Goal: Task Accomplishment & Management: Complete application form

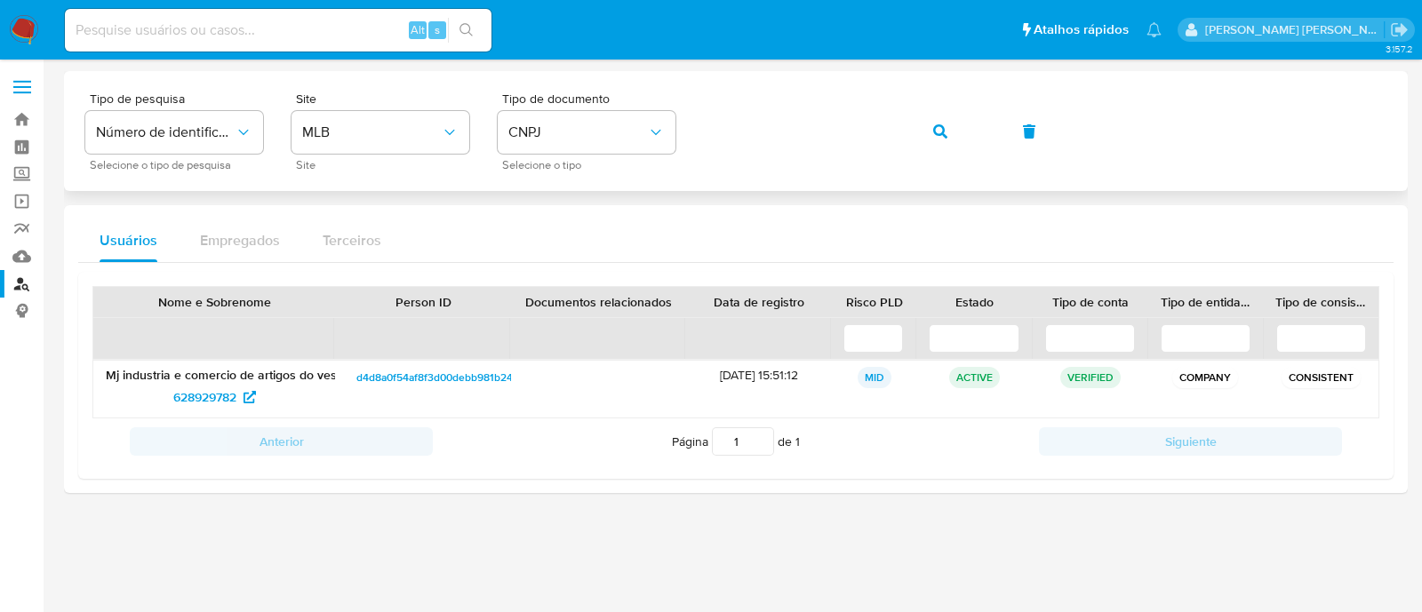
click at [906, 131] on div "Tipo de pesquisa Número de identificação Selecione o tipo de pesquisa Site MLB …" at bounding box center [735, 130] width 1301 height 77
click at [936, 122] on span "button" at bounding box center [940, 131] width 14 height 39
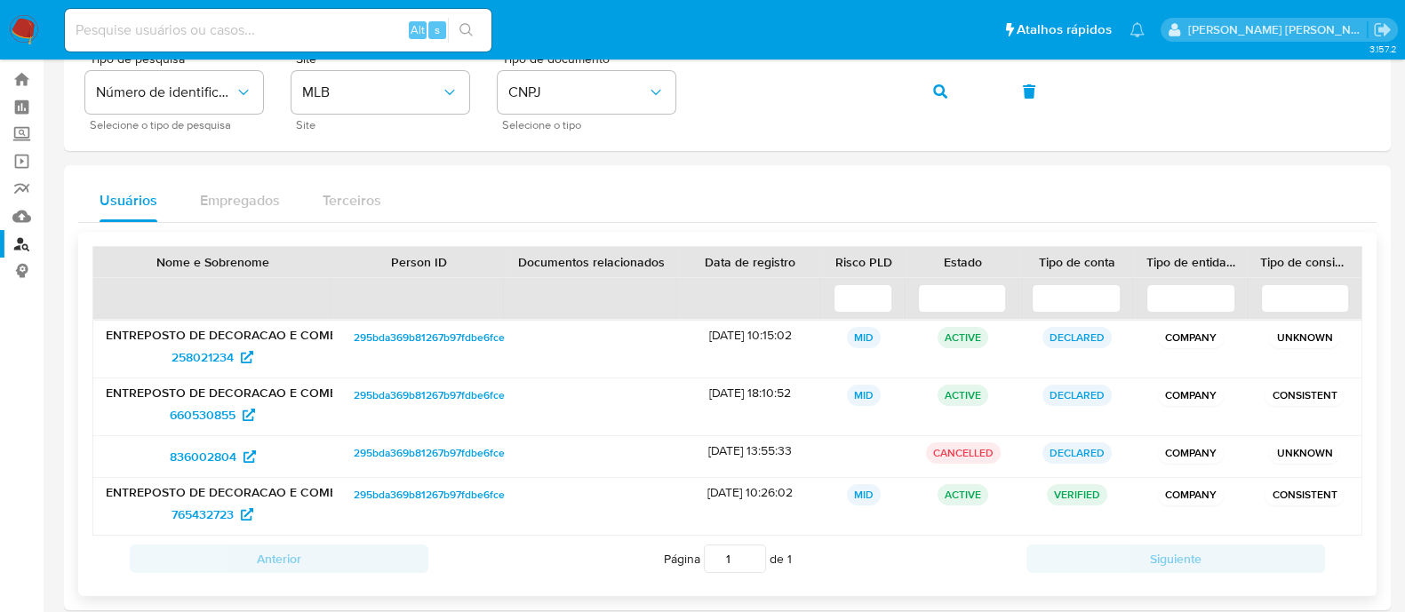
scroll to position [61, 0]
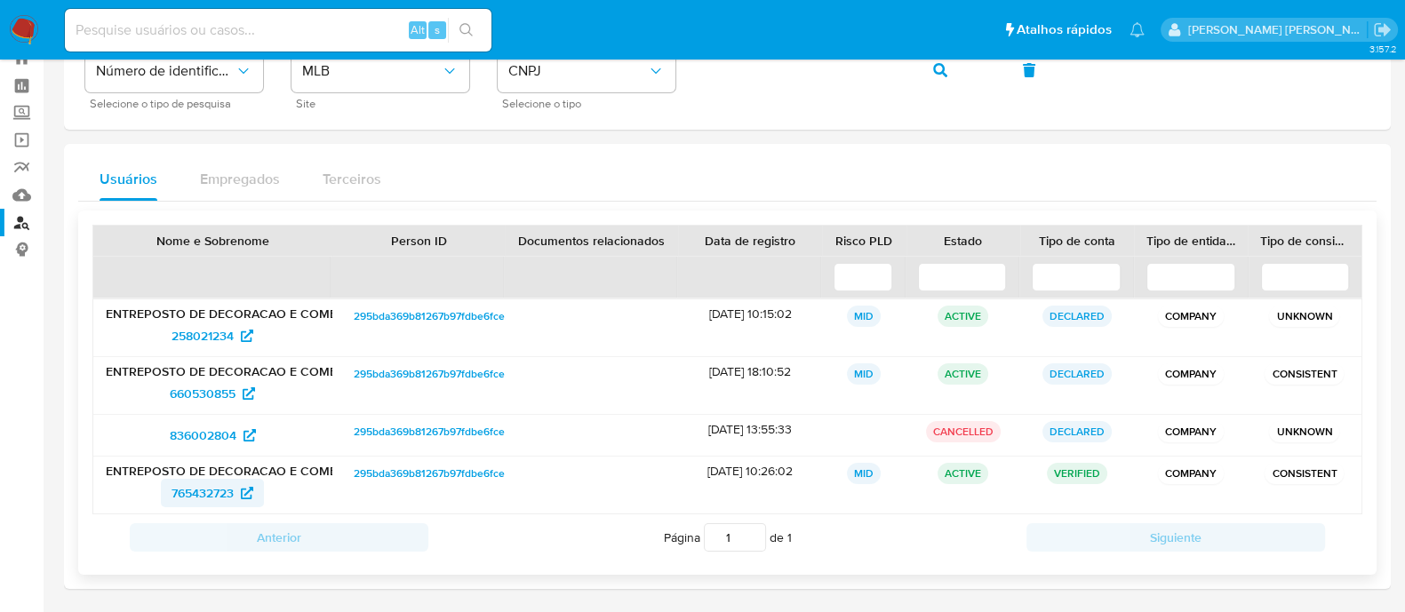
click at [218, 490] on span "765432723" at bounding box center [202, 493] width 62 height 28
click at [929, 69] on button "button" at bounding box center [940, 70] width 60 height 43
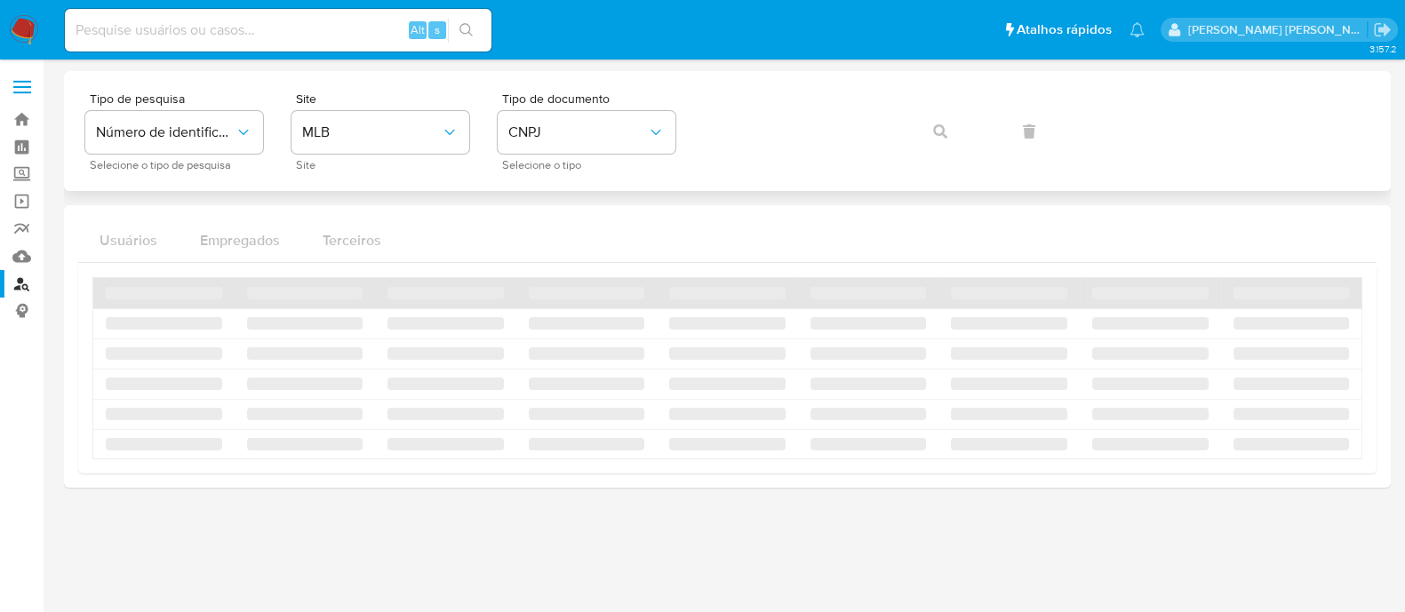
scroll to position [0, 0]
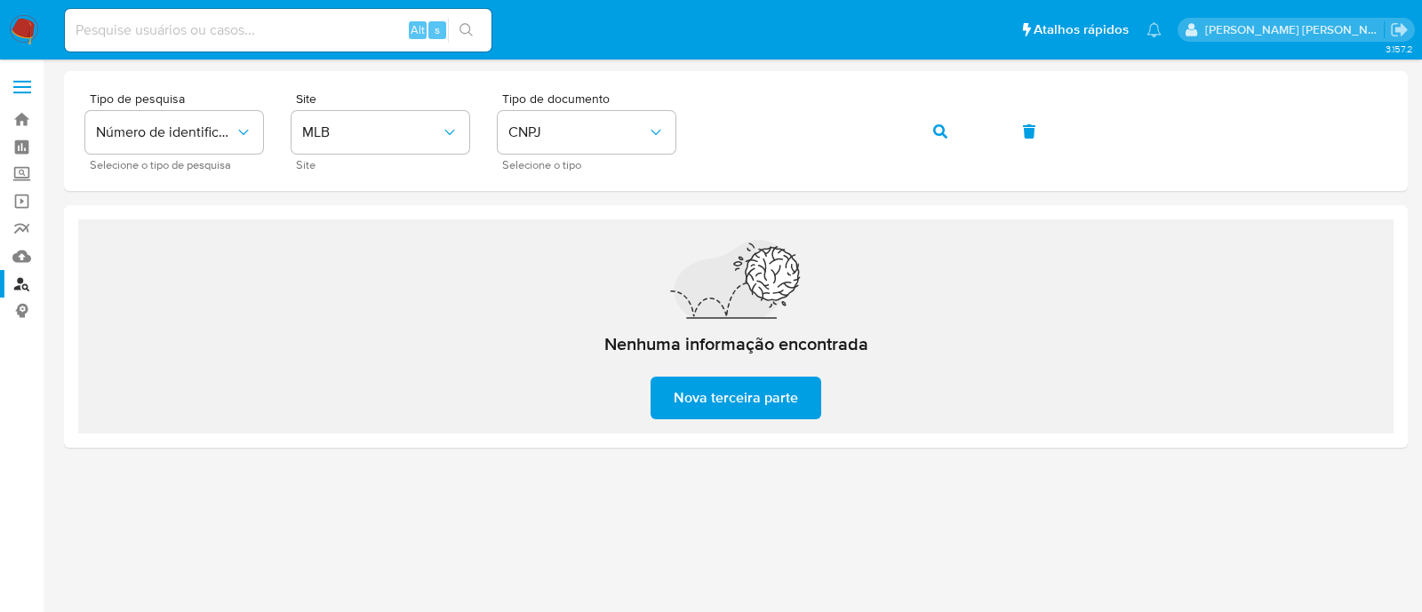
click at [303, 33] on input at bounding box center [278, 30] width 426 height 23
paste input "2473020121"
type input "2473020121"
click at [475, 29] on button "search-icon" at bounding box center [466, 30] width 36 height 25
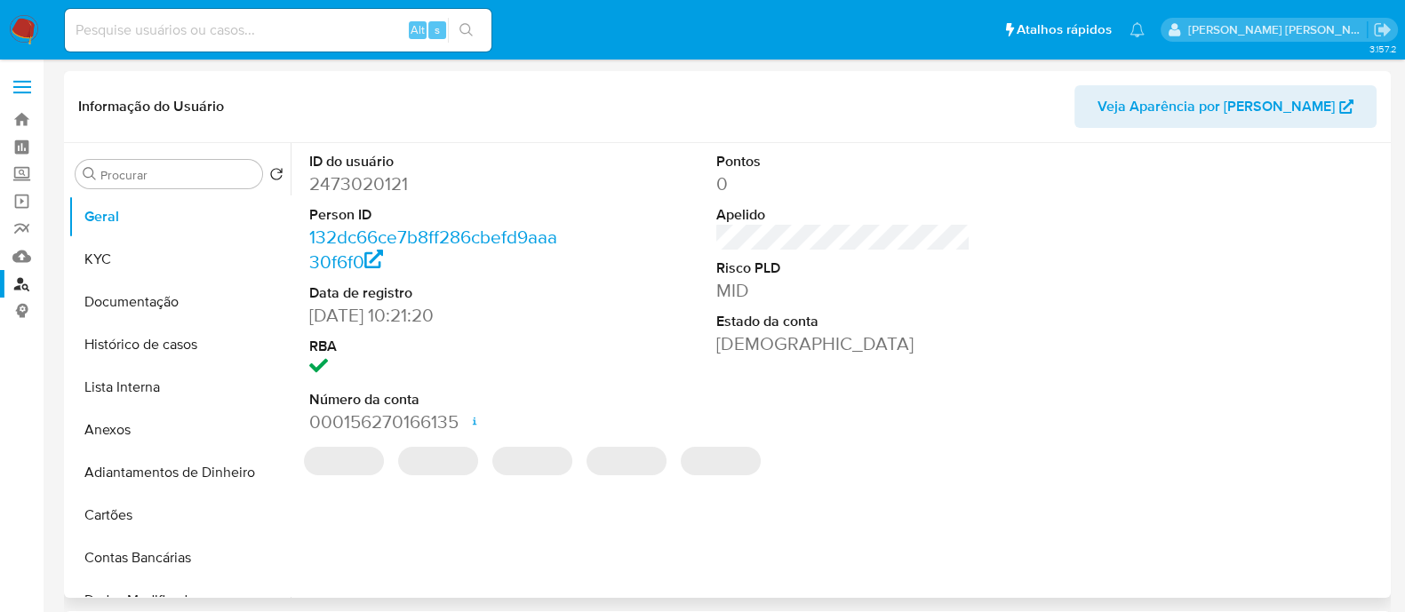
select select "10"
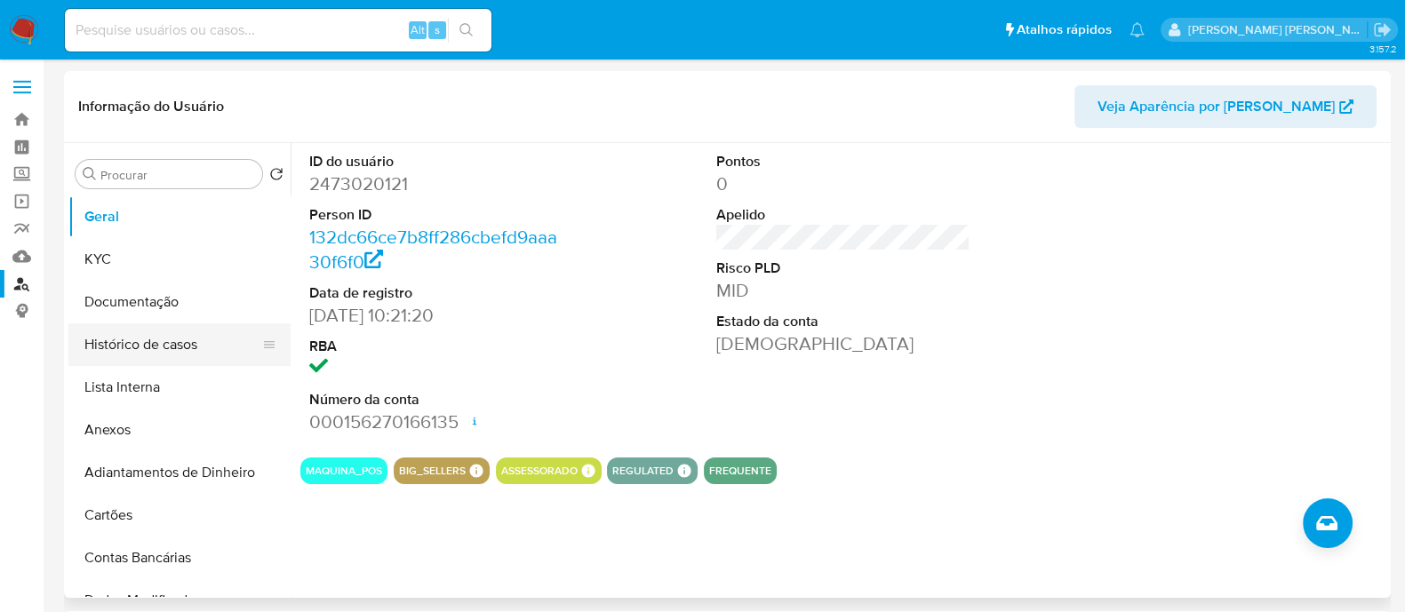
click at [145, 344] on button "Histórico de casos" at bounding box center [172, 344] width 208 height 43
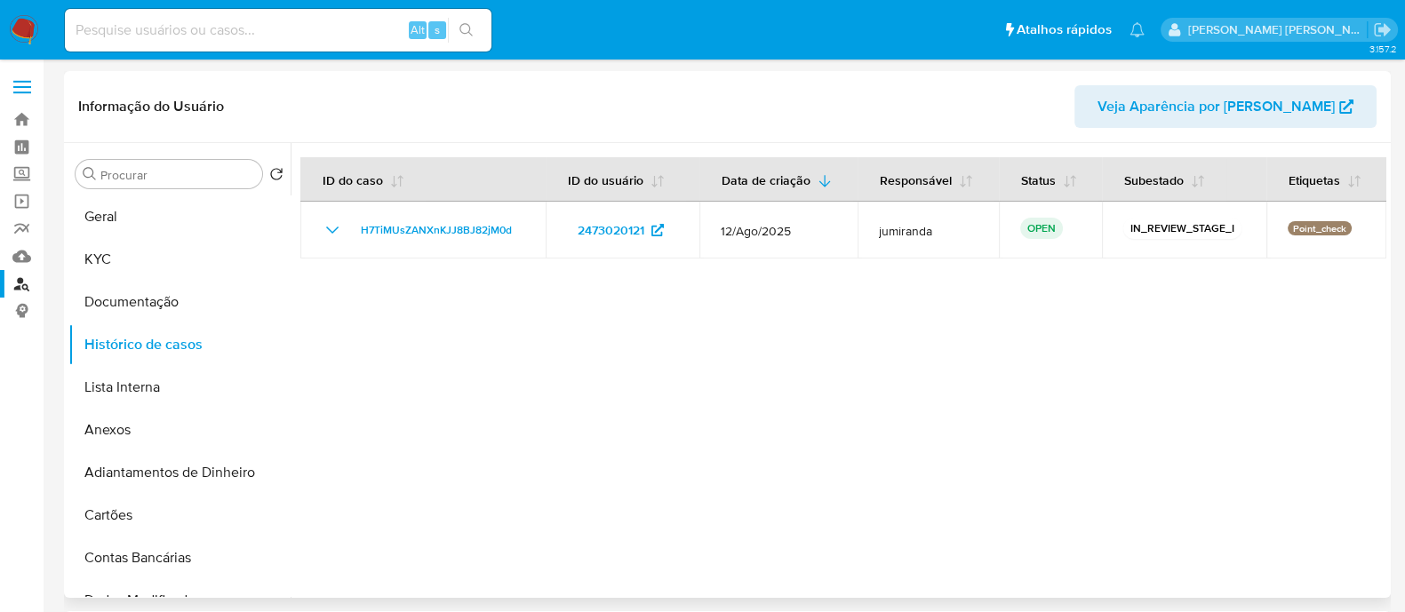
click at [820, 402] on div at bounding box center [839, 370] width 1096 height 455
click at [140, 273] on button "KYC" at bounding box center [172, 259] width 208 height 43
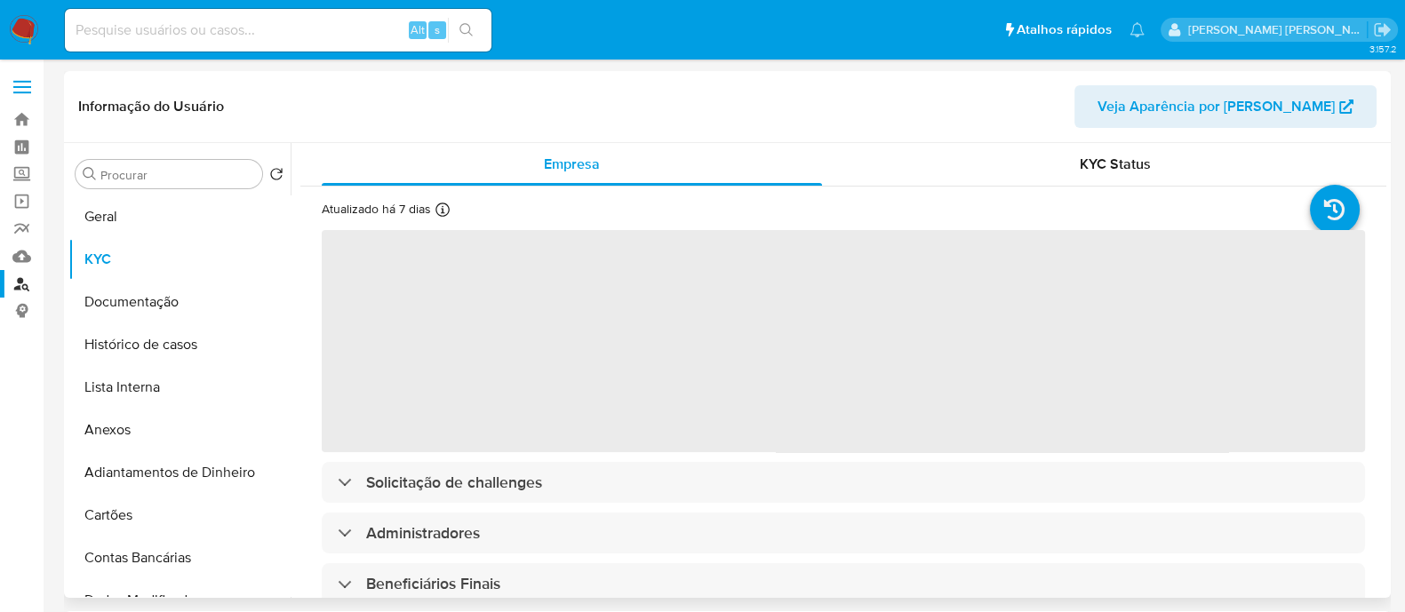
scroll to position [221, 0]
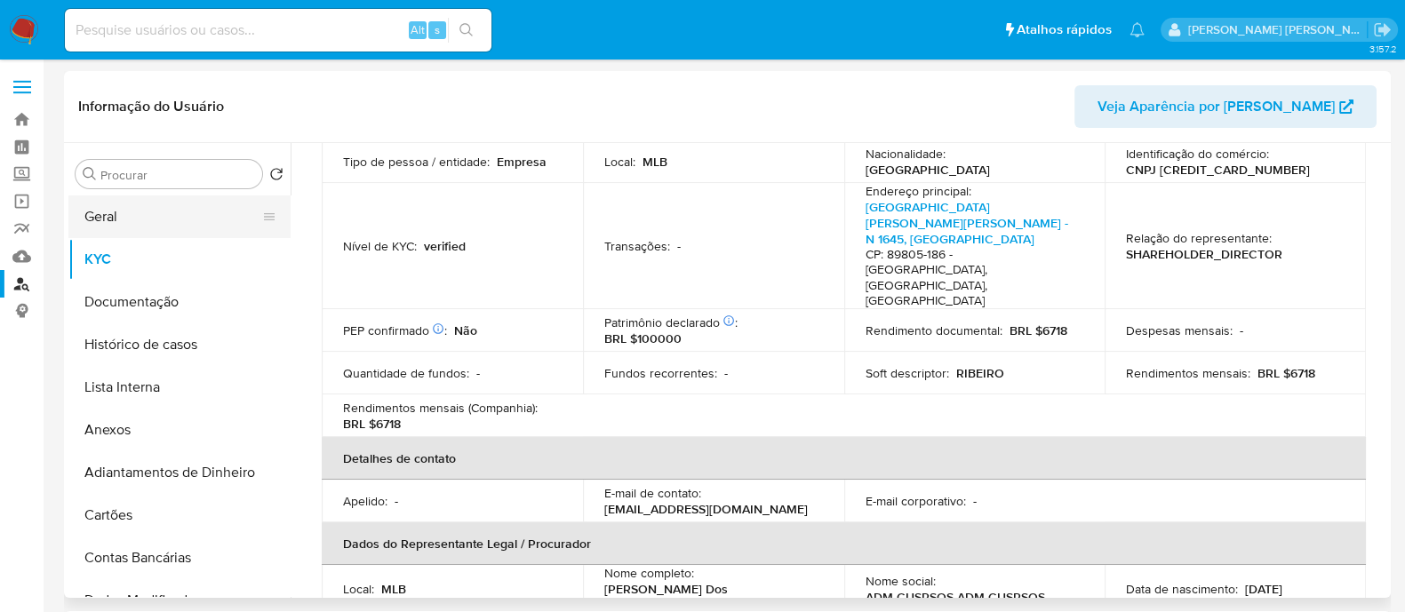
click at [130, 215] on button "Geral" at bounding box center [172, 216] width 208 height 43
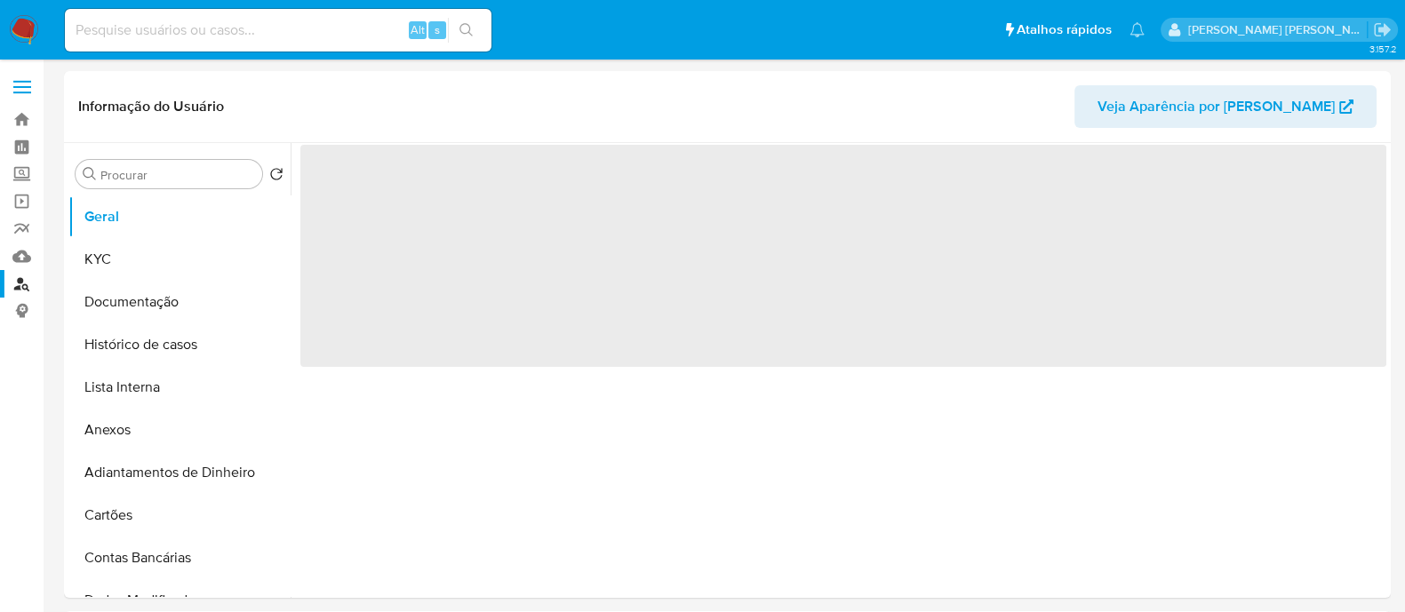
scroll to position [0, 0]
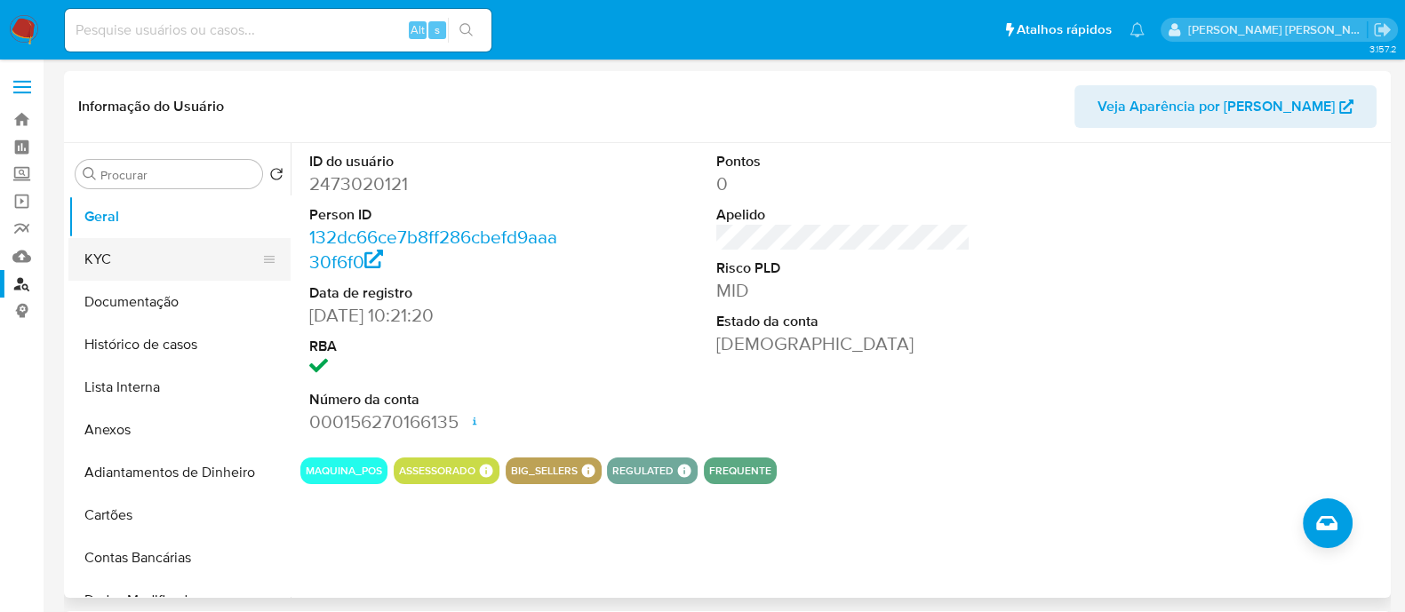
drag, startPoint x: 91, startPoint y: 246, endPoint x: 107, endPoint y: 251, distance: 16.6
click at [91, 246] on button "KYC" at bounding box center [172, 259] width 208 height 43
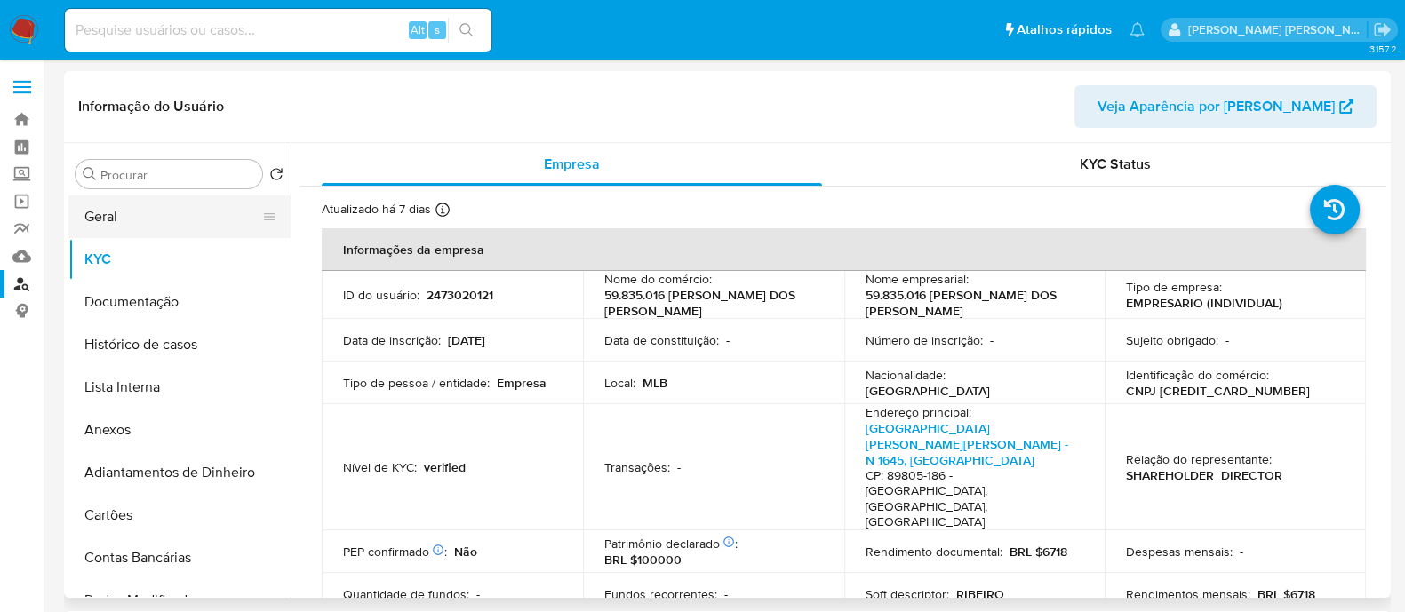
click at [106, 224] on button "Geral" at bounding box center [172, 216] width 208 height 43
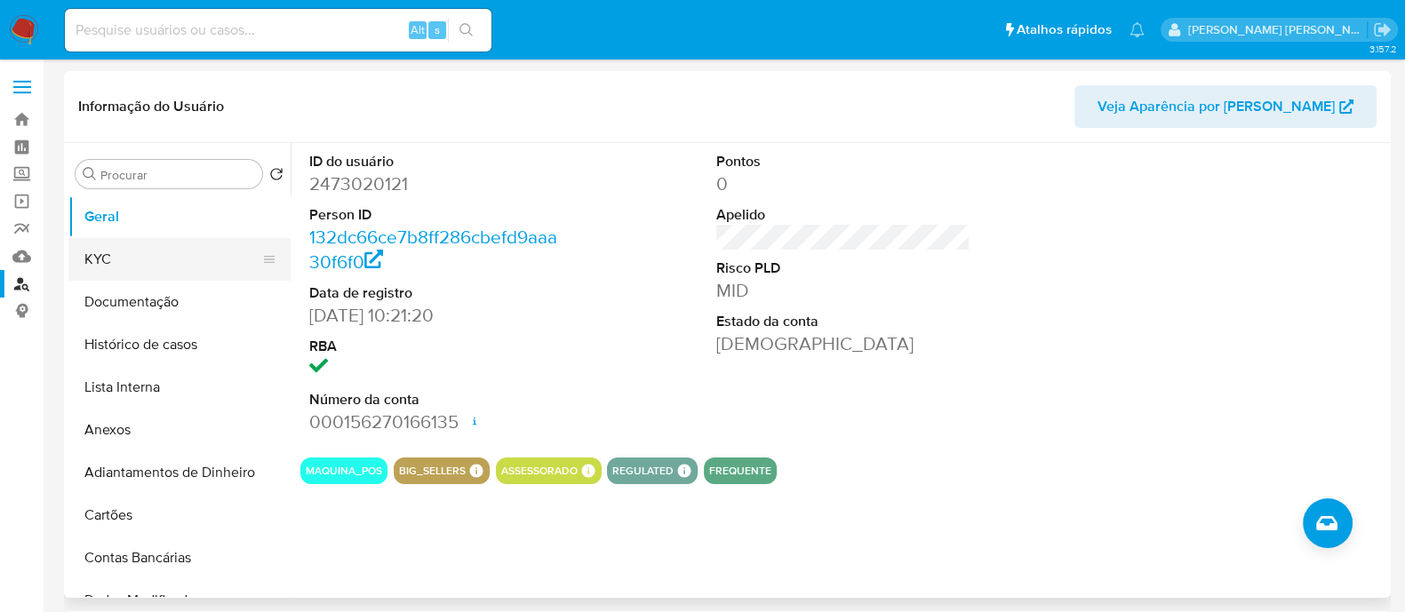
click at [91, 268] on button "KYC" at bounding box center [172, 259] width 208 height 43
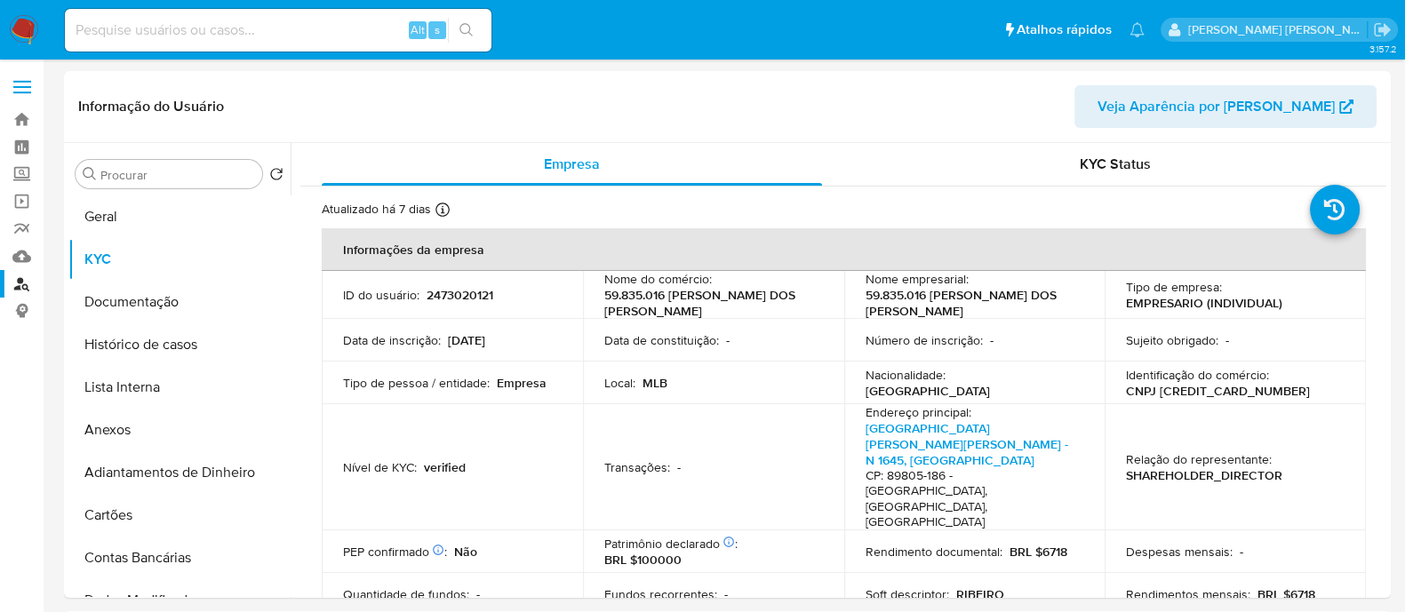
click at [1183, 387] on p "CNPJ 59835016000167" at bounding box center [1218, 391] width 184 height 16
copy p "59835016000167"
click at [20, 283] on link "Localizador de pessoas" at bounding box center [105, 284] width 211 height 28
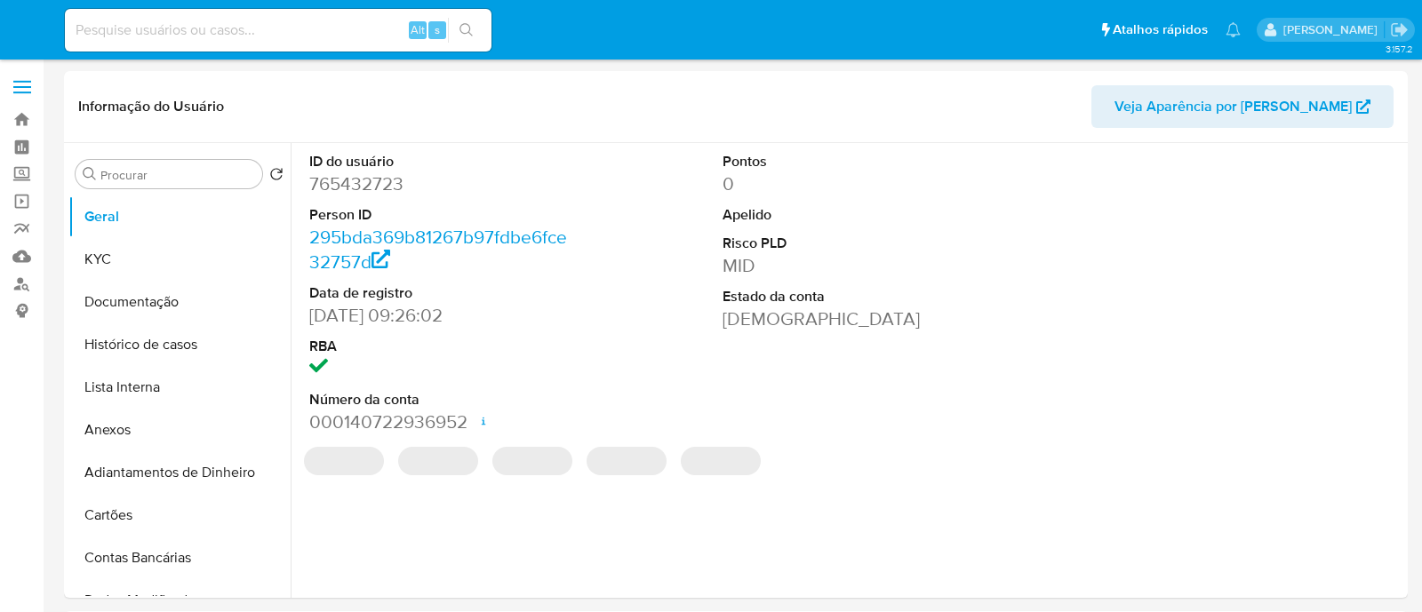
select select "10"
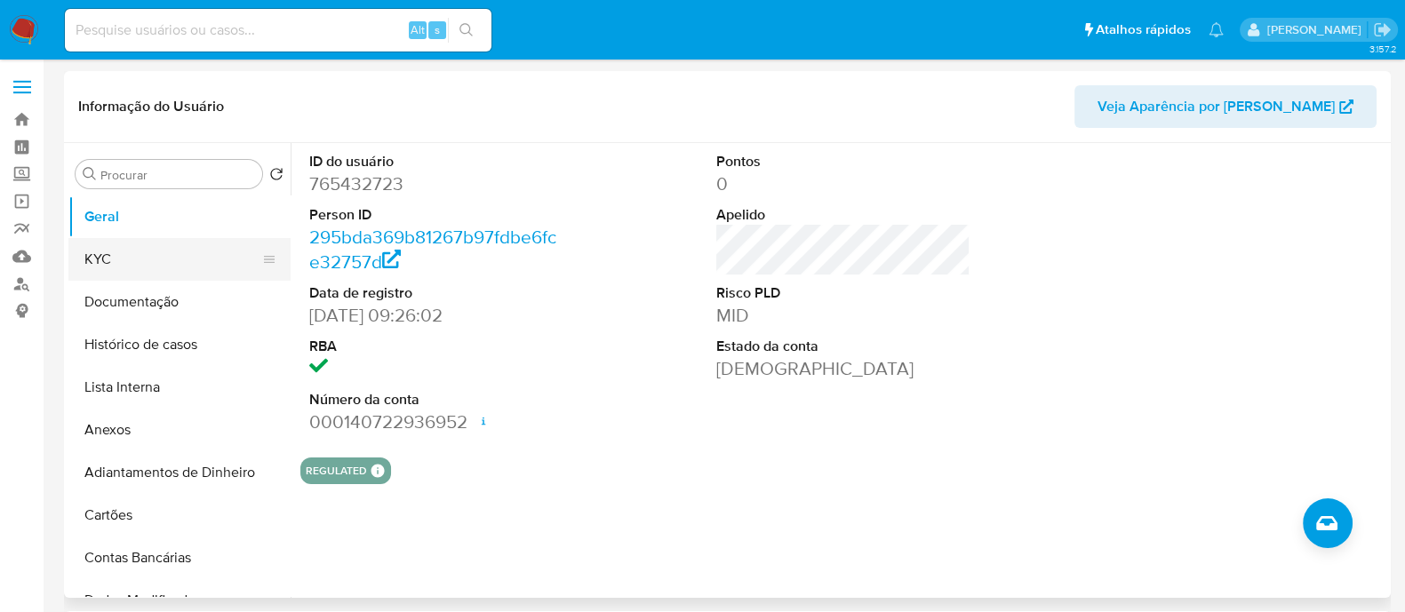
click at [144, 267] on button "KYC" at bounding box center [172, 259] width 208 height 43
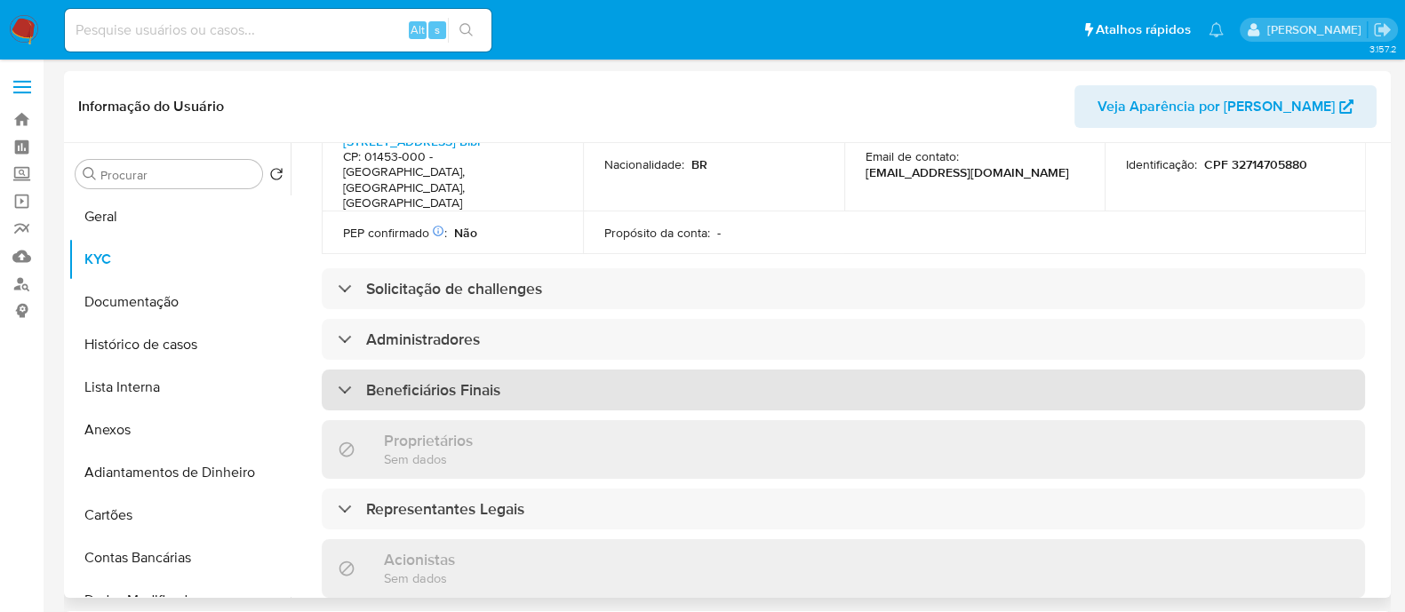
scroll to position [645, 0]
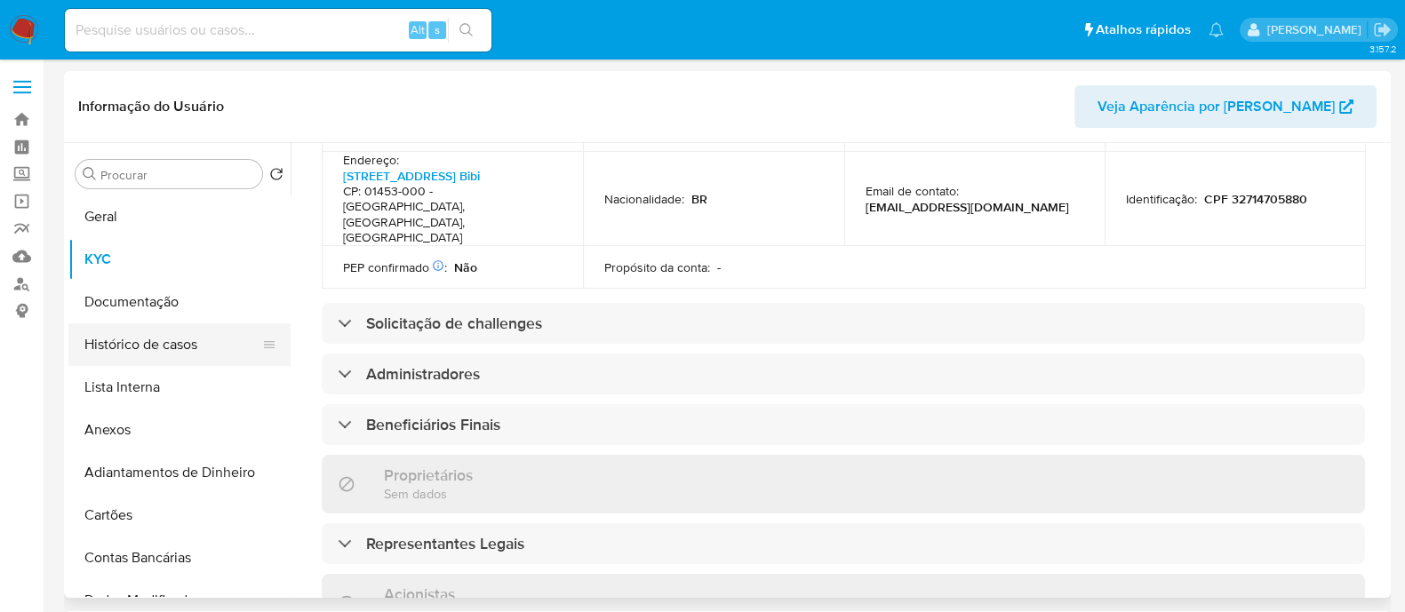
click at [192, 339] on button "Histórico de casos" at bounding box center [172, 344] width 208 height 43
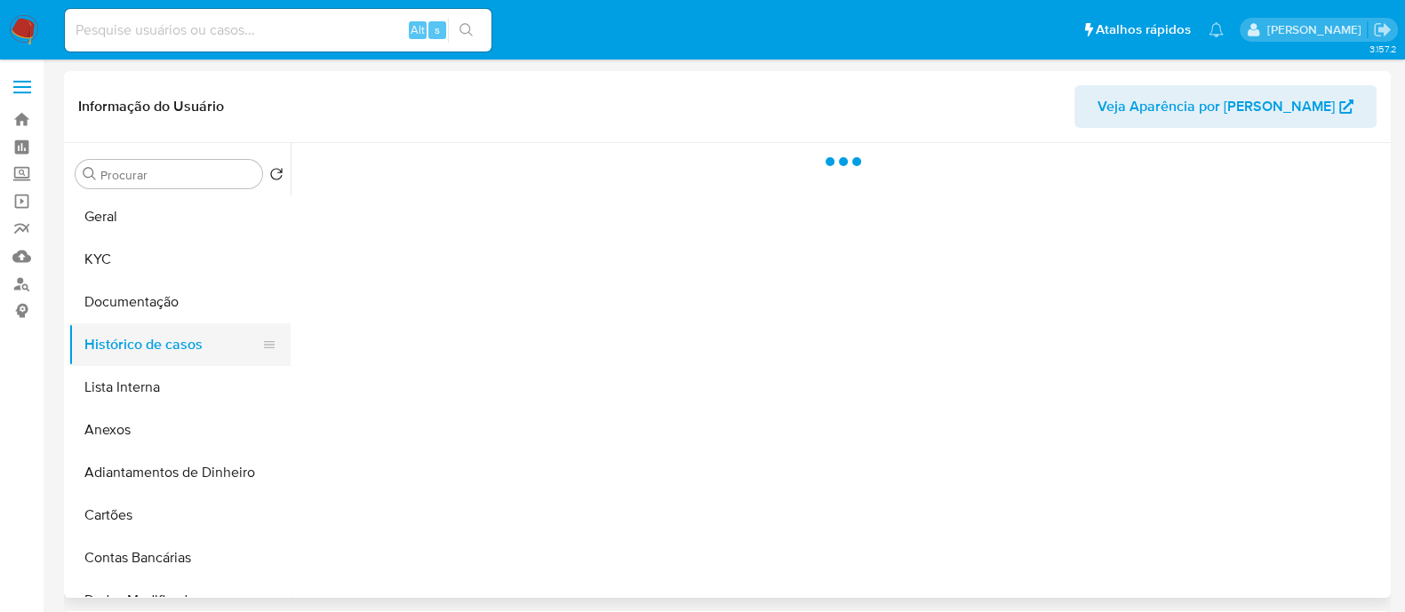
scroll to position [0, 0]
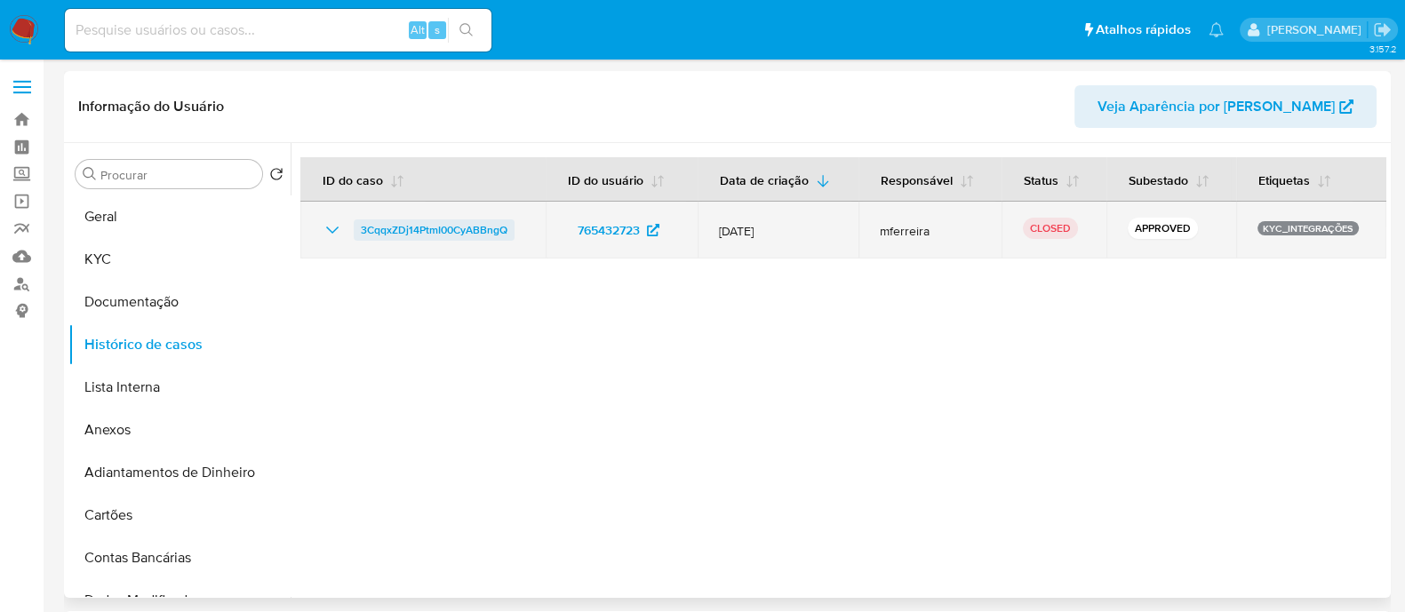
click at [437, 236] on span "3CqqxZDj14PtmI00CyABBngQ" at bounding box center [434, 229] width 147 height 21
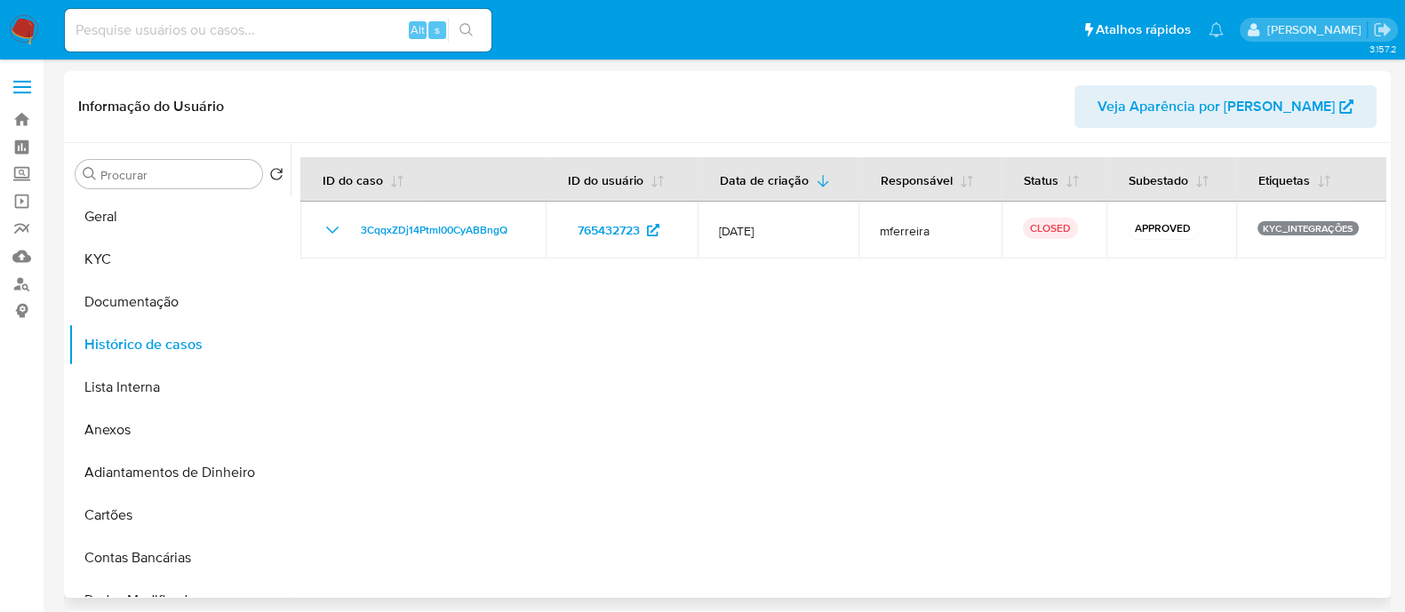
drag, startPoint x: 410, startPoint y: 325, endPoint x: 376, endPoint y: 316, distance: 35.8
click at [410, 325] on div at bounding box center [839, 370] width 1096 height 455
click at [181, 242] on button "KYC" at bounding box center [172, 259] width 208 height 43
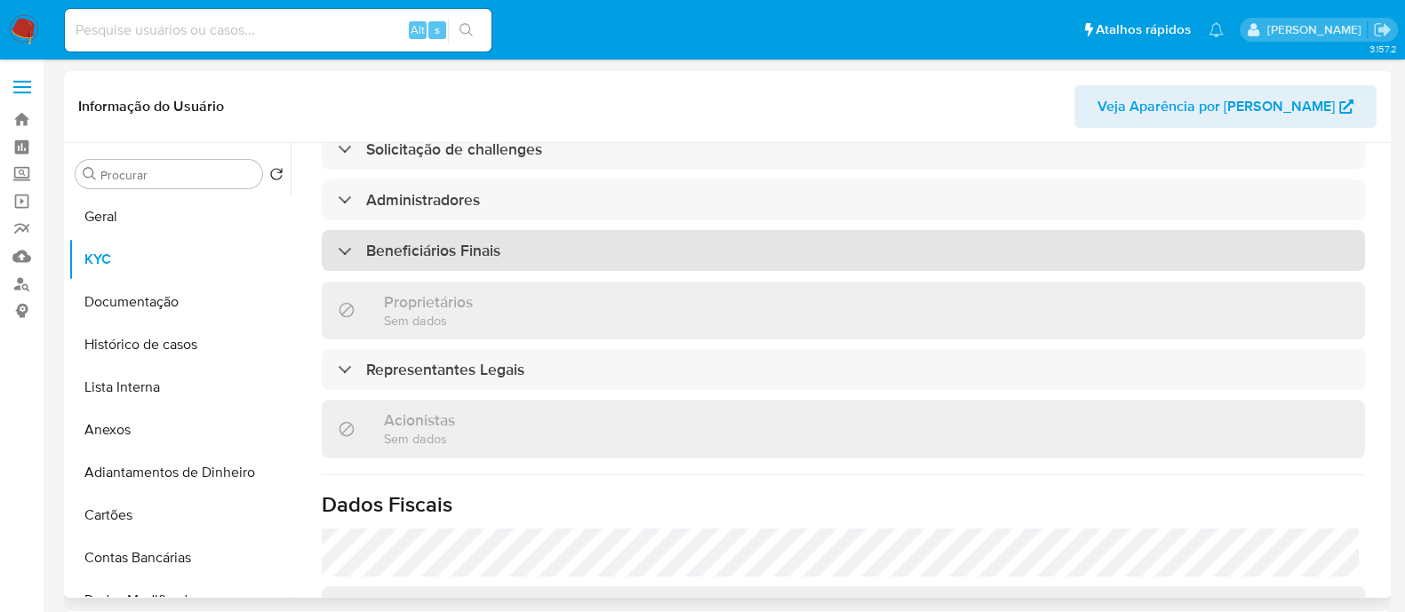
scroll to position [756, 0]
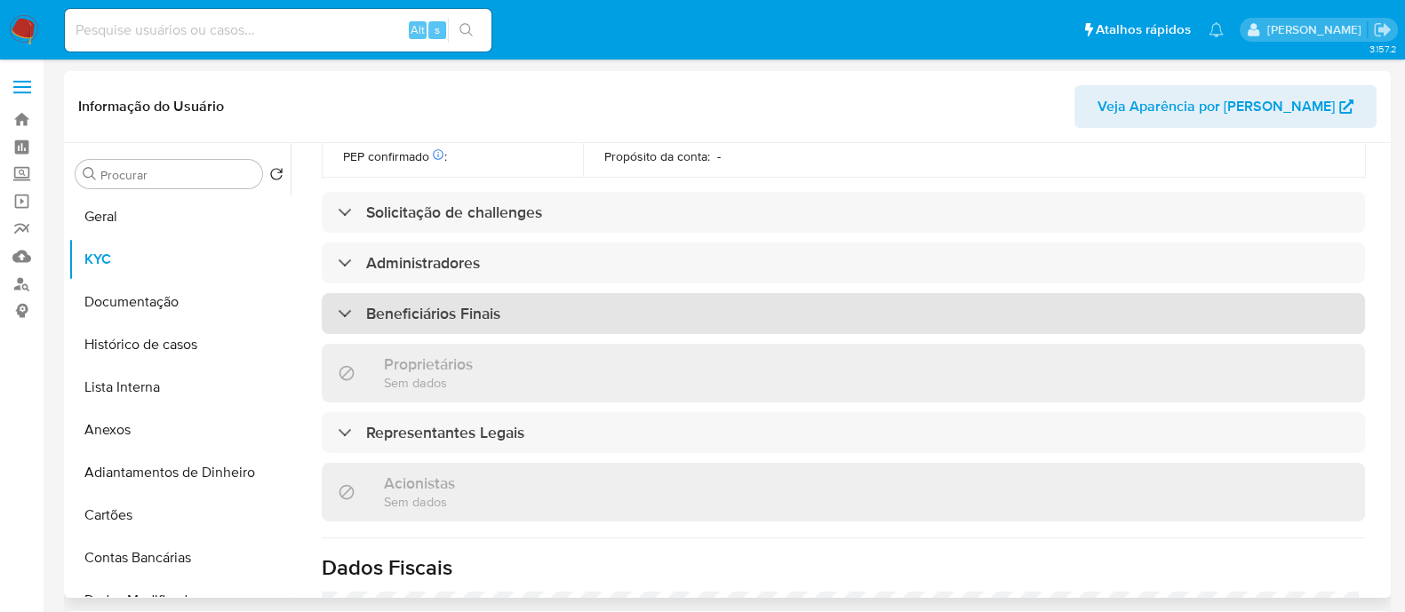
click at [566, 293] on div "Beneficiários Finais" at bounding box center [843, 313] width 1043 height 41
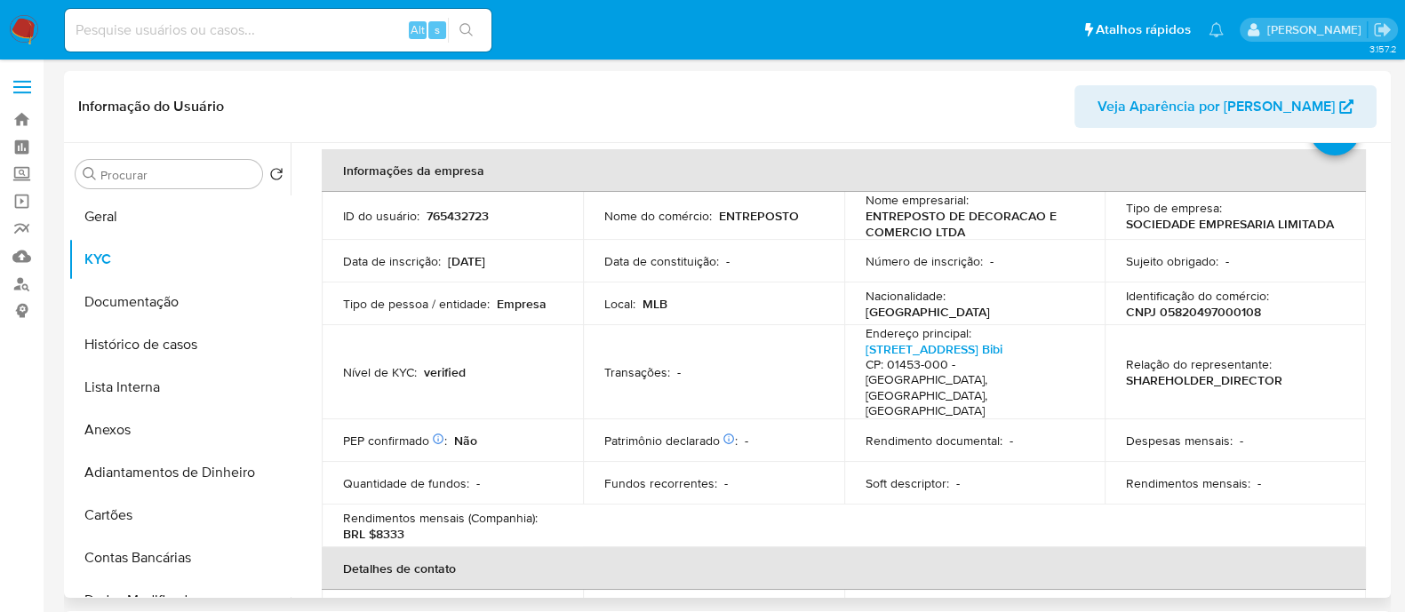
scroll to position [0, 0]
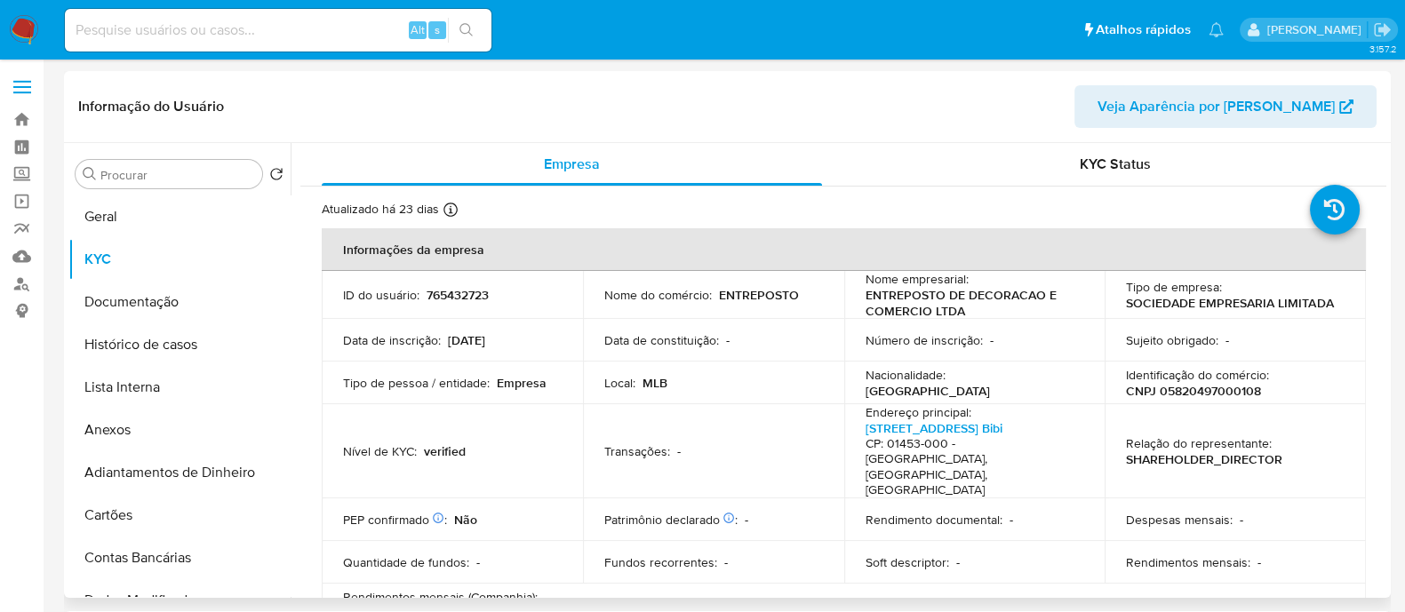
click at [1217, 385] on p "CNPJ 05820497000108" at bounding box center [1193, 391] width 135 height 16
copy p "05820497000108"
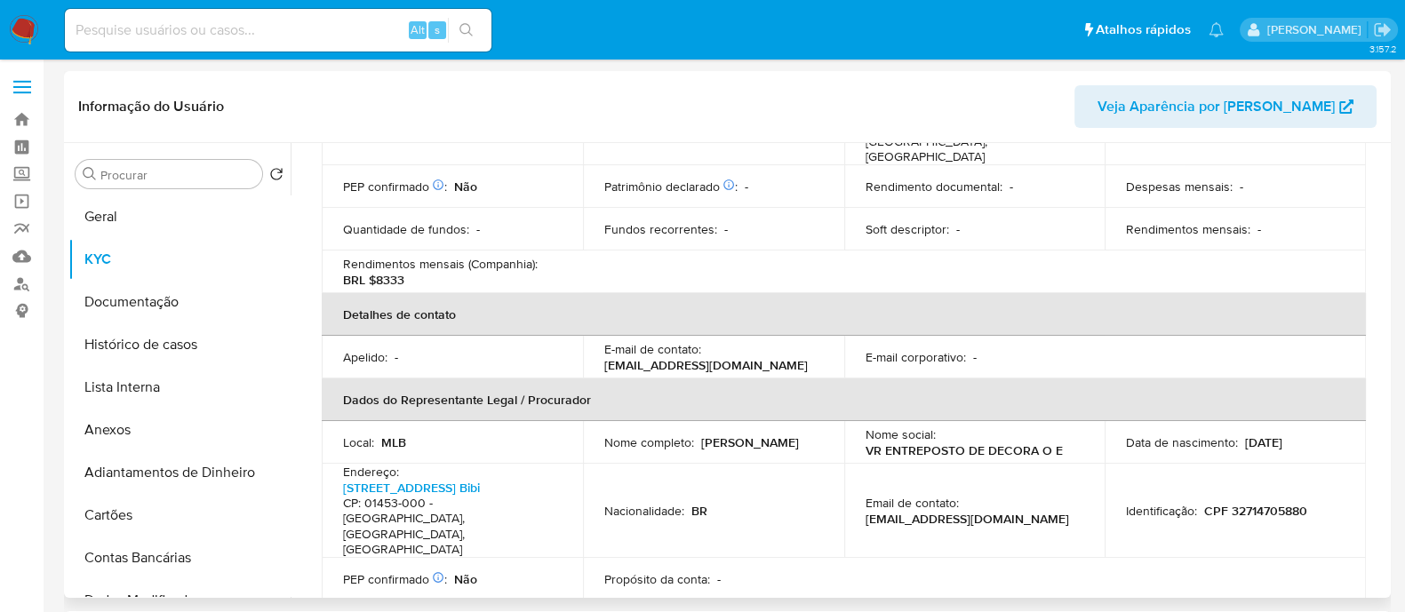
scroll to position [555, 0]
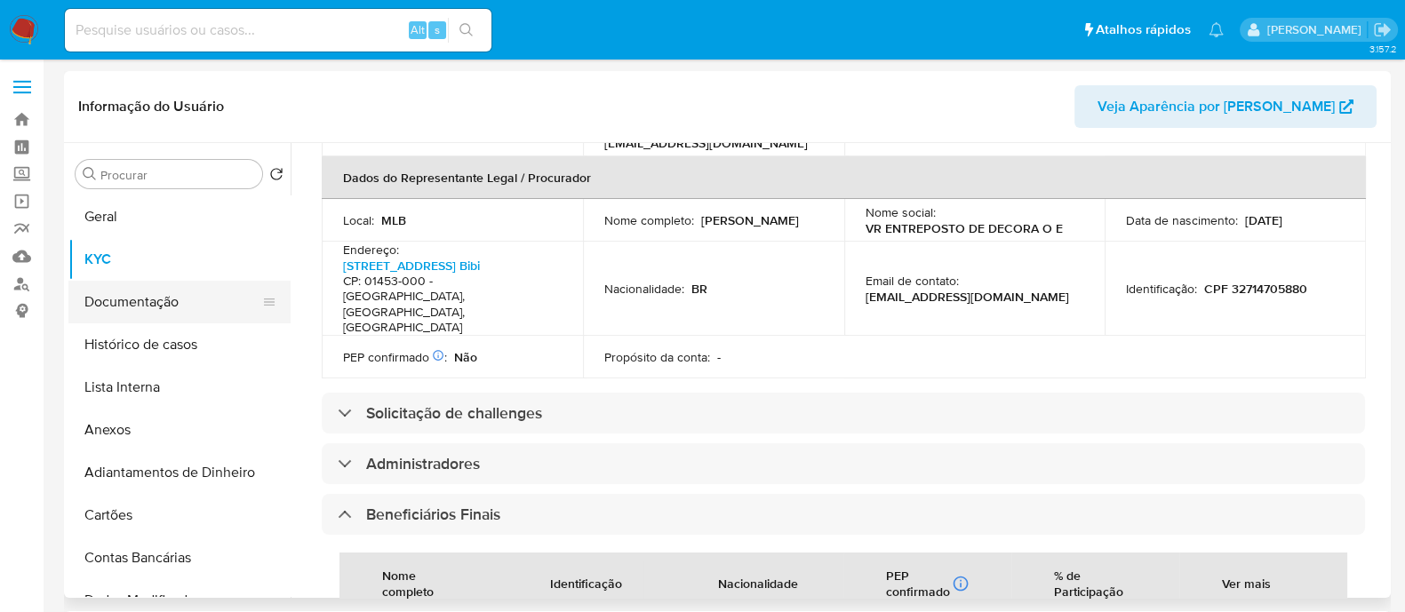
click at [116, 297] on button "Documentação" at bounding box center [172, 302] width 208 height 43
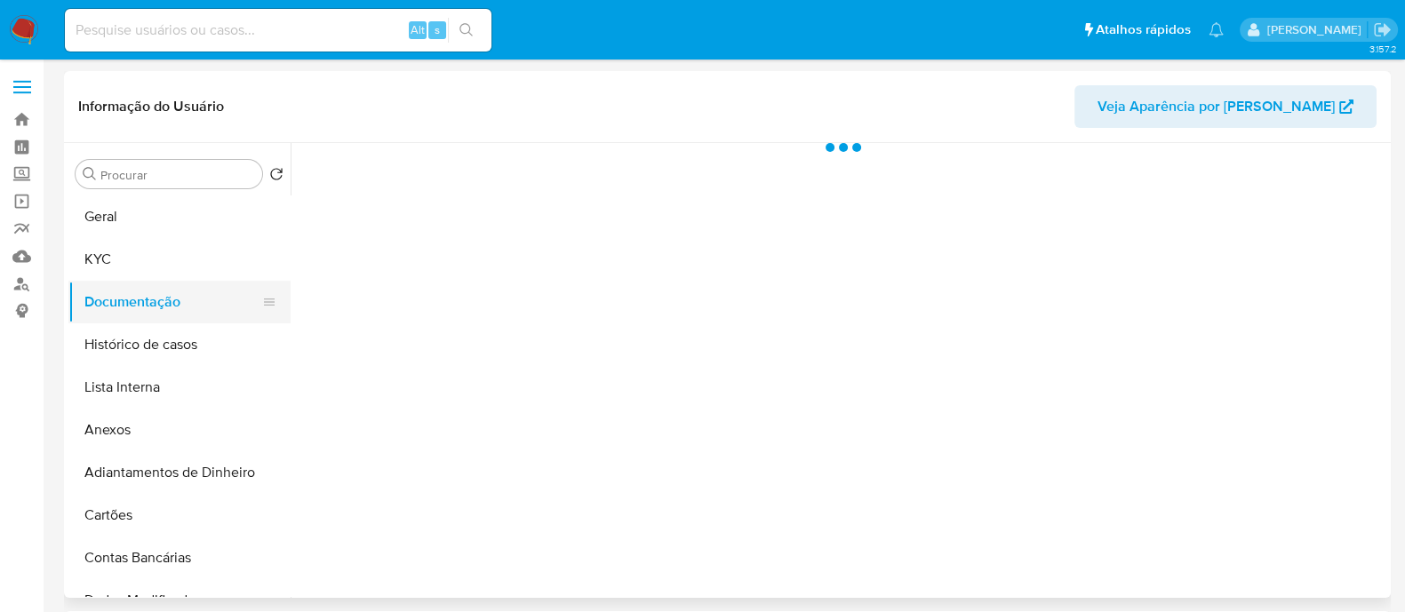
scroll to position [0, 0]
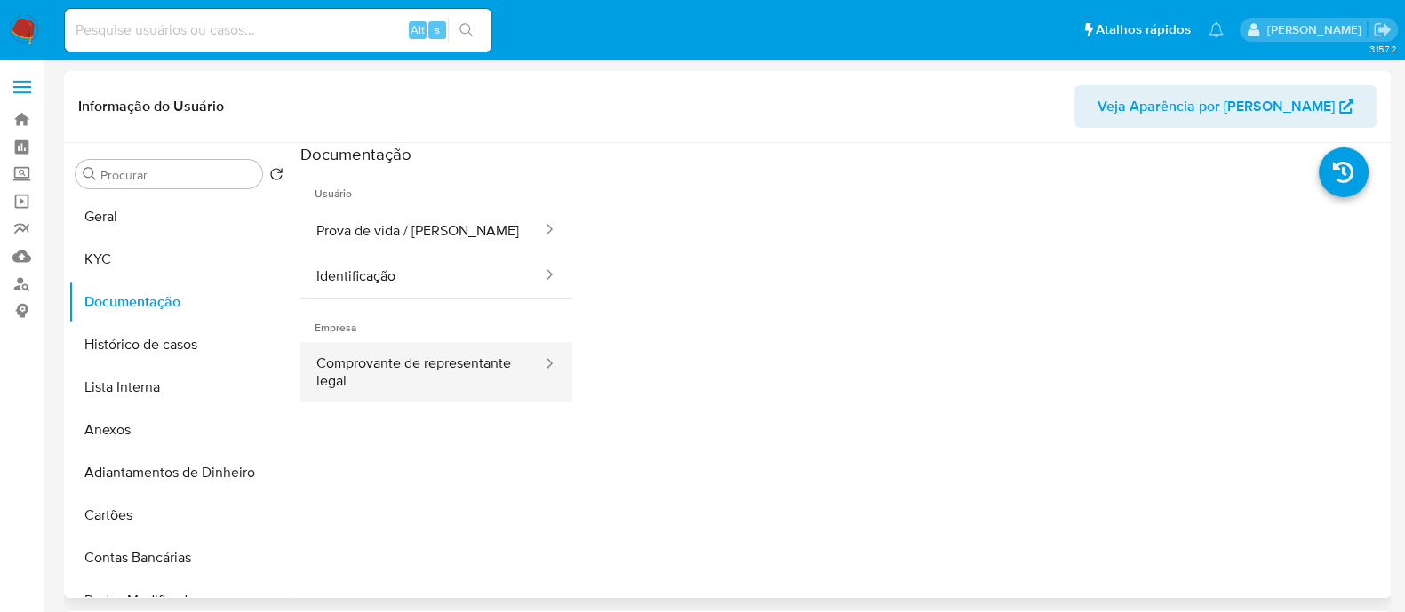
click at [373, 383] on button "Comprovante de representante legal" at bounding box center [421, 372] width 243 height 60
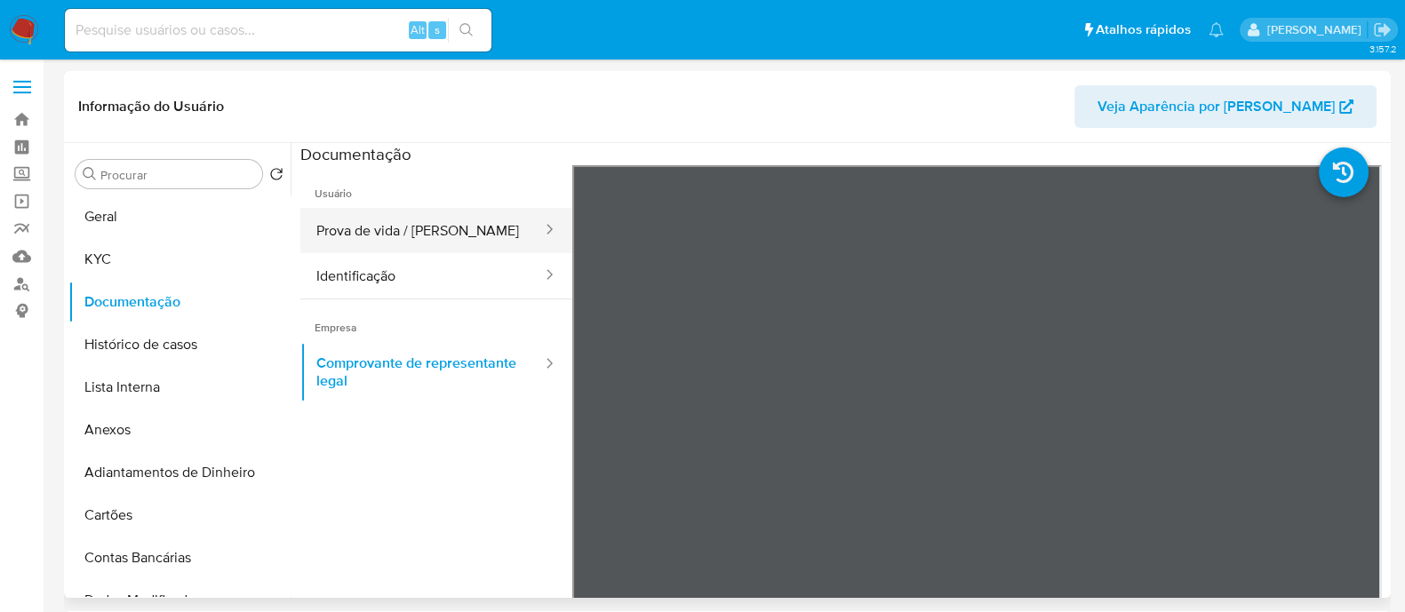
click at [431, 235] on button "Prova de vida / [PERSON_NAME]" at bounding box center [421, 230] width 243 height 45
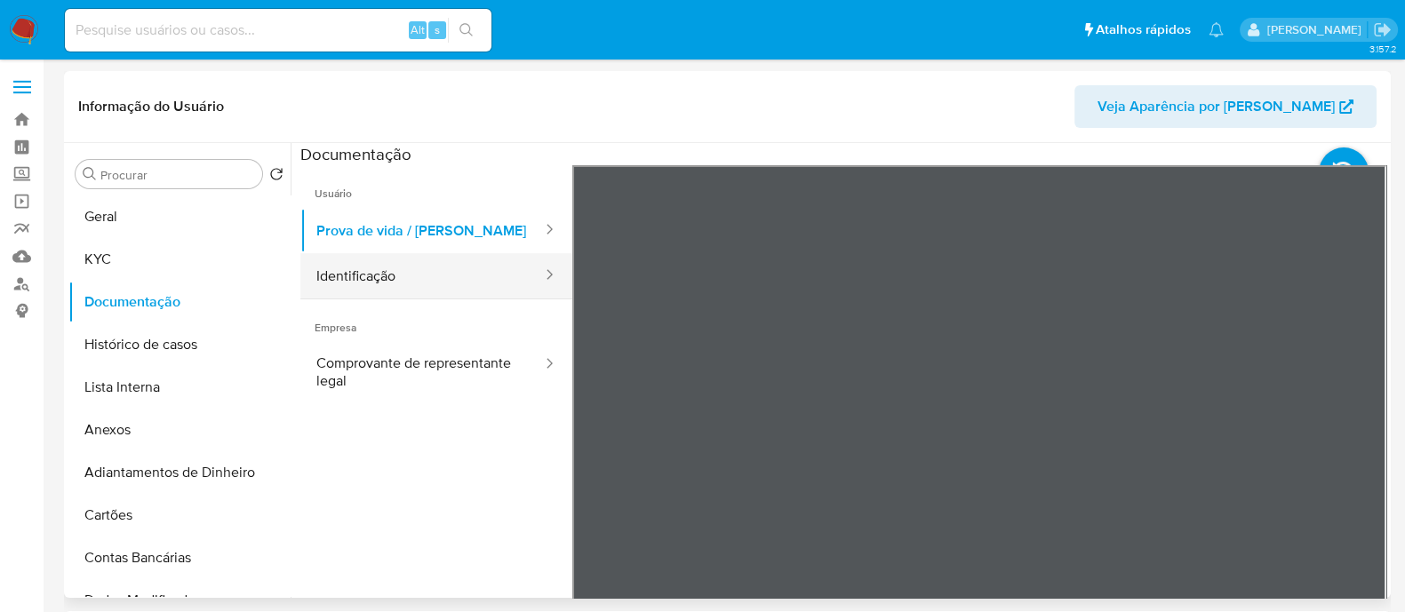
click at [404, 273] on button "Identificação" at bounding box center [421, 275] width 243 height 45
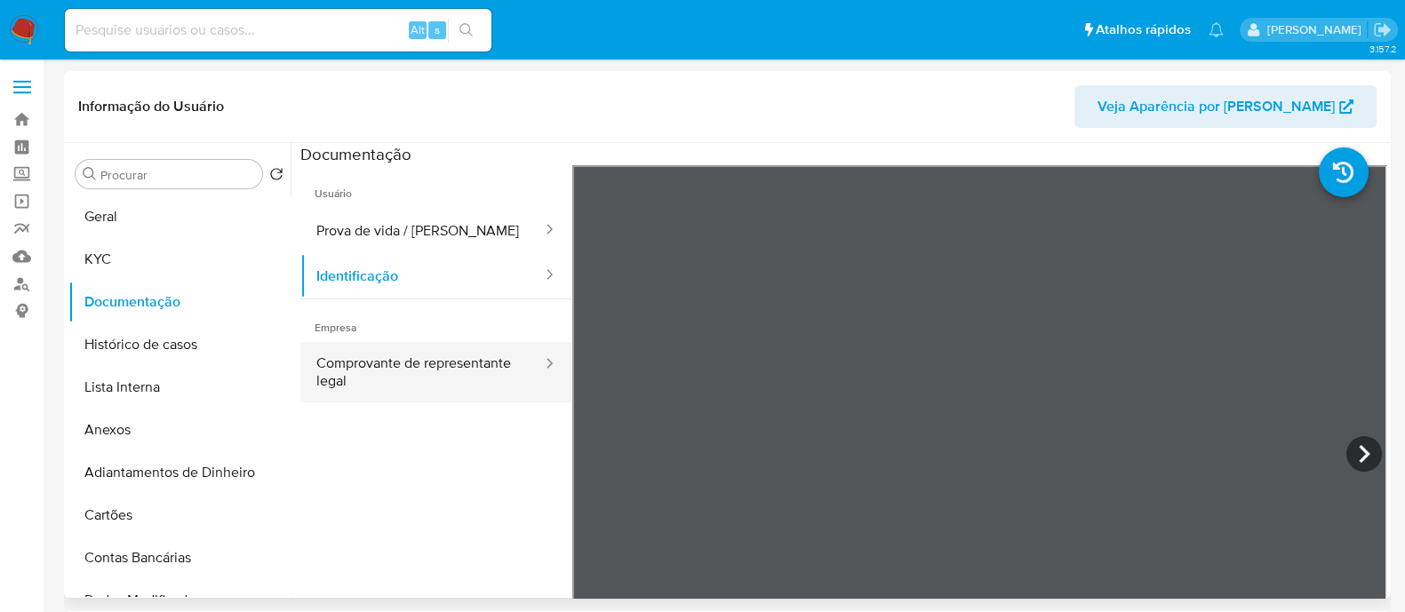
click at [412, 371] on button "Comprovante de representante legal" at bounding box center [421, 372] width 243 height 60
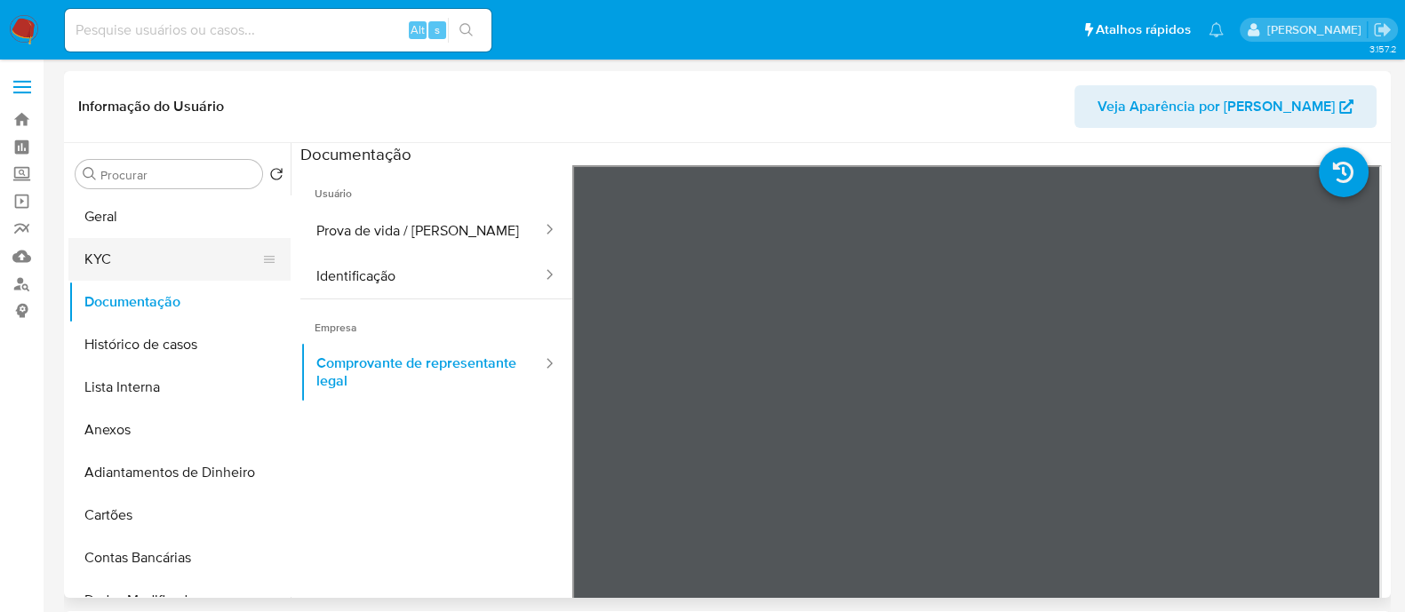
click at [127, 245] on button "KYC" at bounding box center [172, 259] width 208 height 43
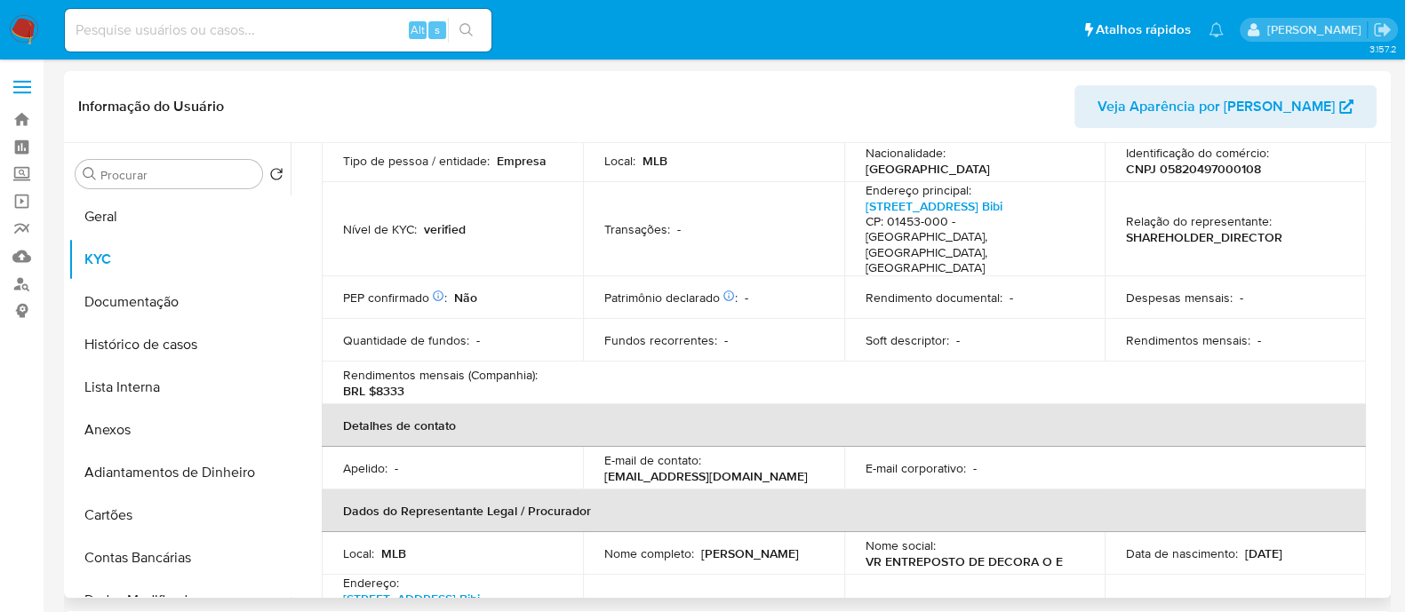
scroll to position [221, 0]
click at [983, 202] on link "Avenida Cidade Jardim 187, Itaim Bibi" at bounding box center [933, 207] width 137 height 18
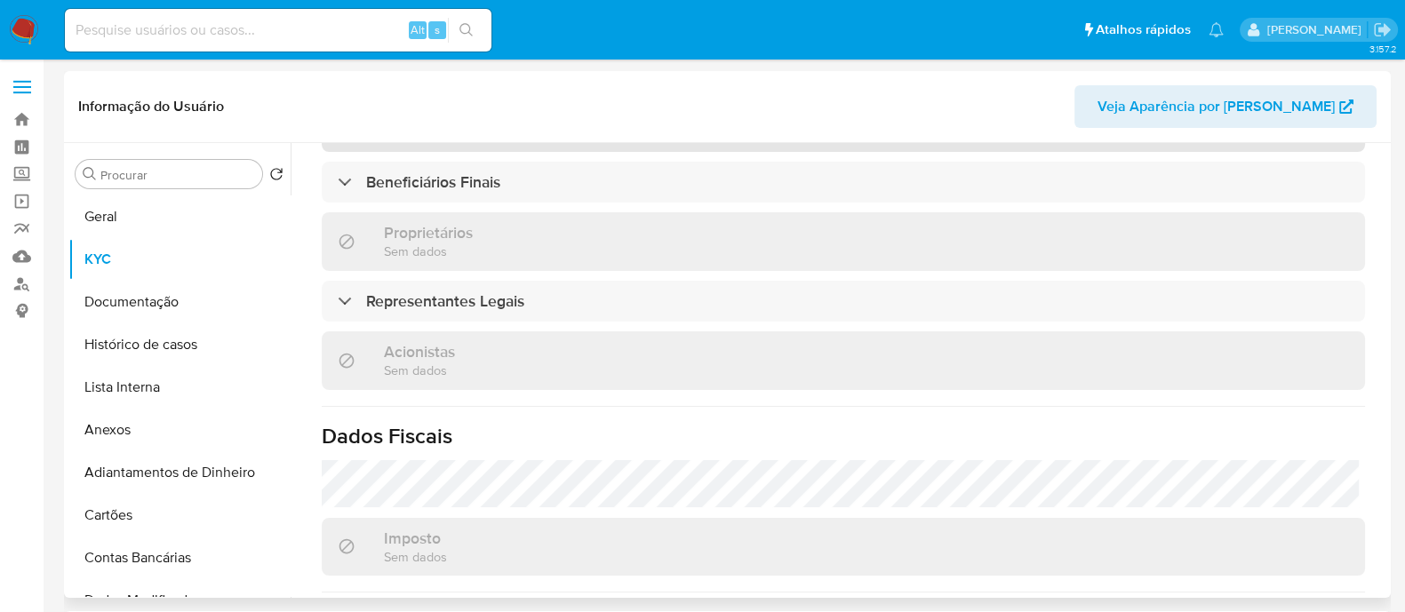
scroll to position [666, 0]
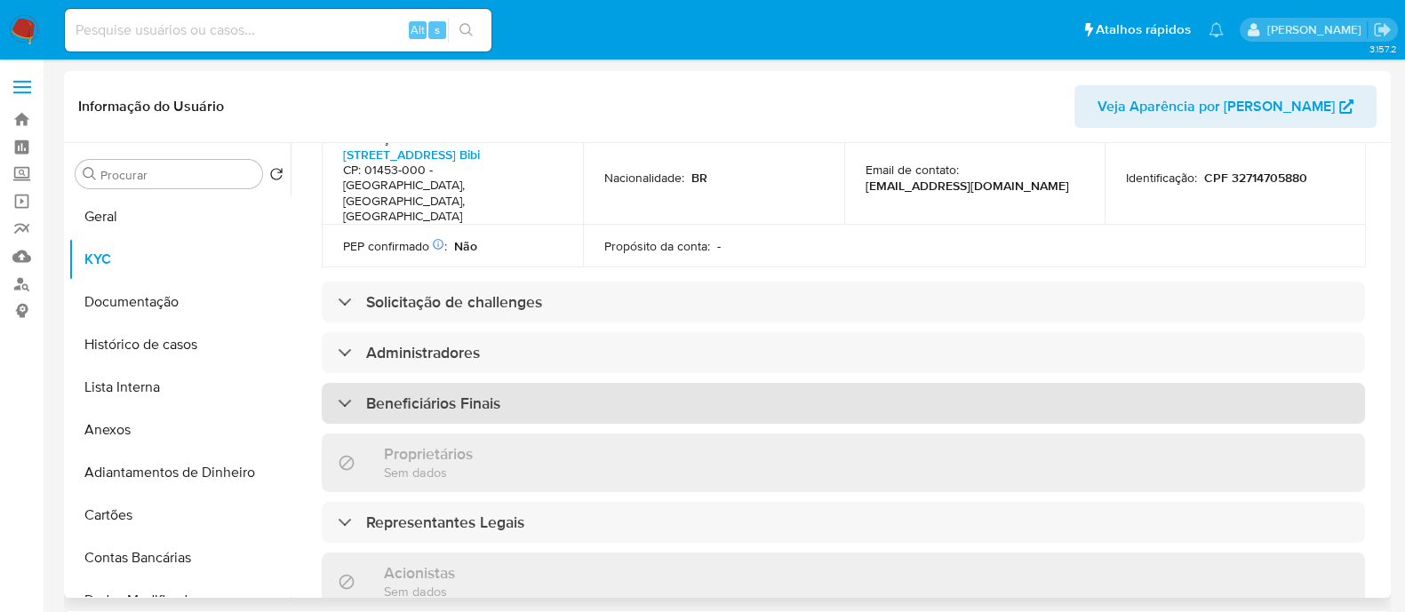
click at [520, 383] on div "Beneficiários Finais" at bounding box center [843, 403] width 1043 height 41
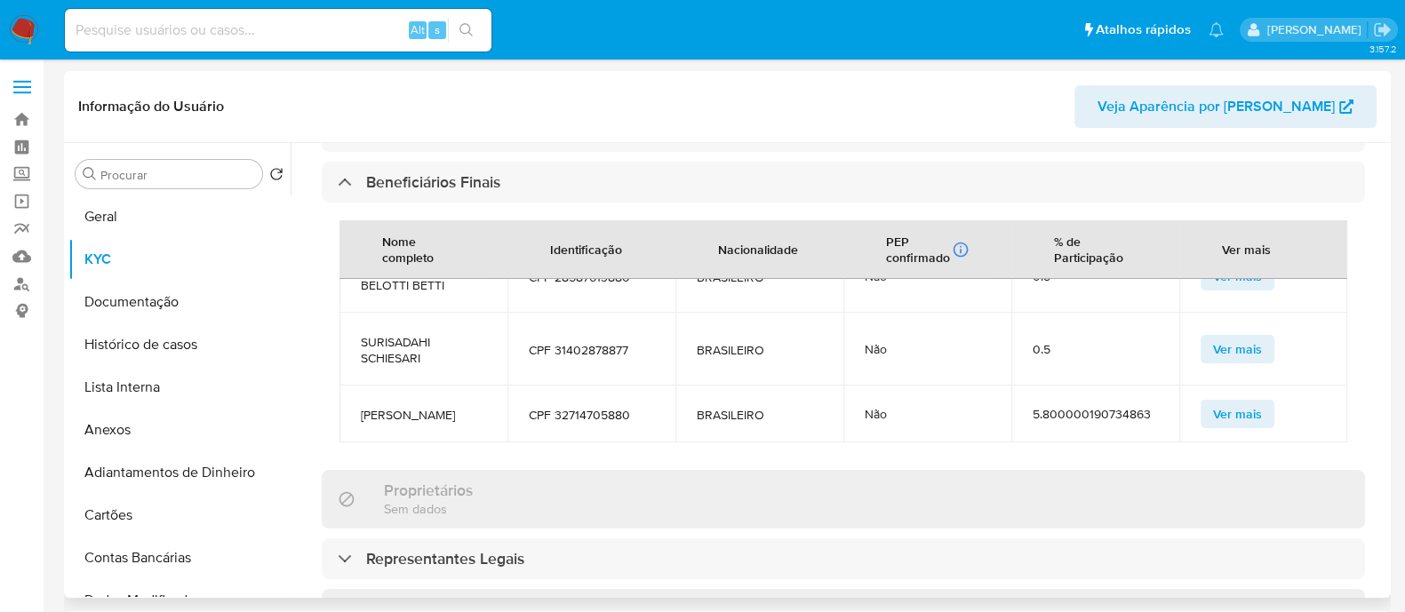
scroll to position [1111, 0]
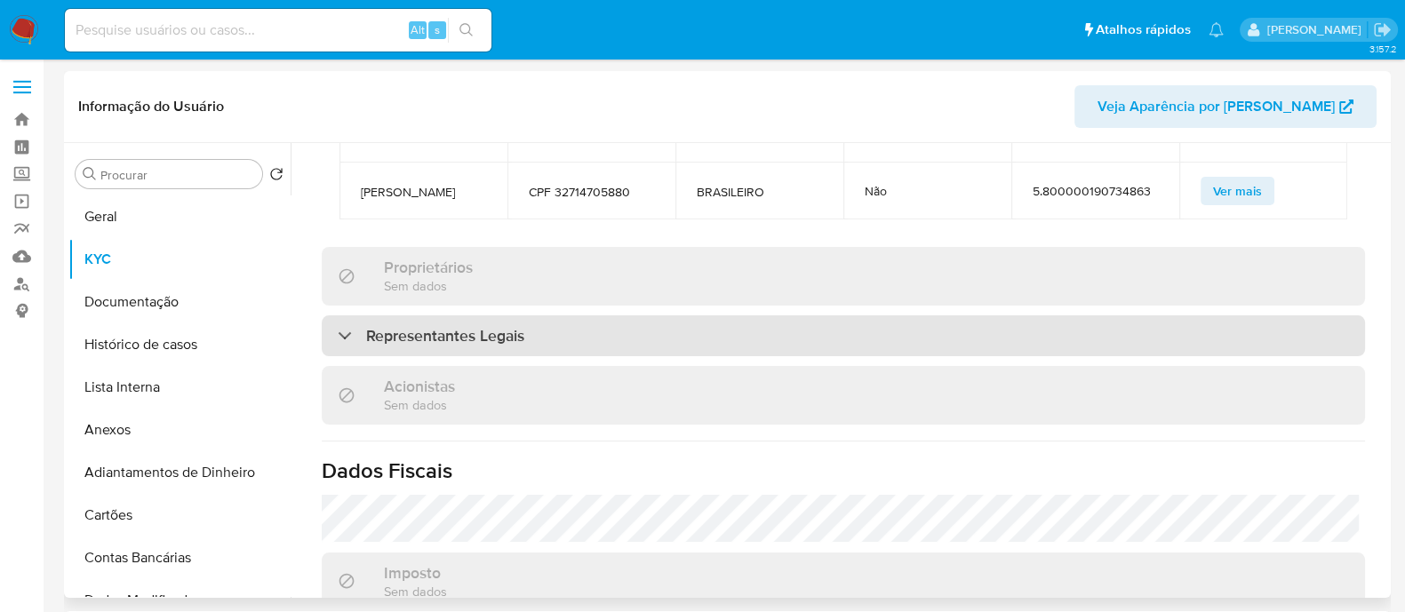
click at [606, 315] on div "Representantes Legais" at bounding box center [843, 335] width 1043 height 41
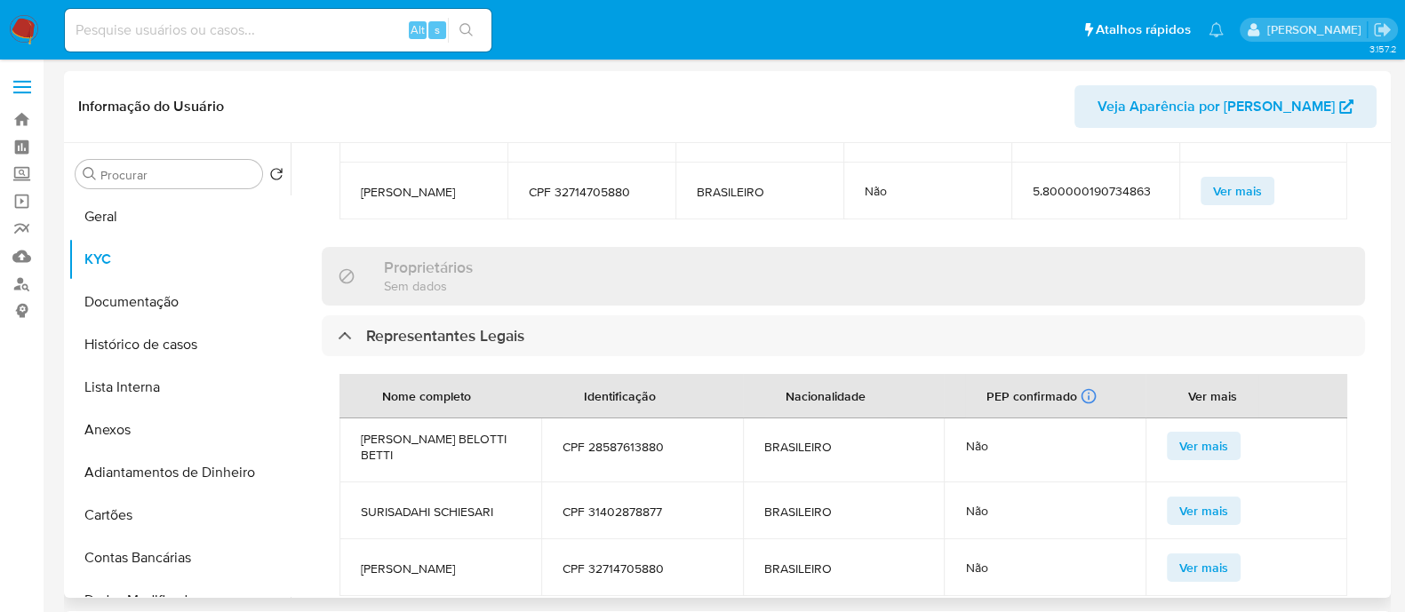
scroll to position [0, 0]
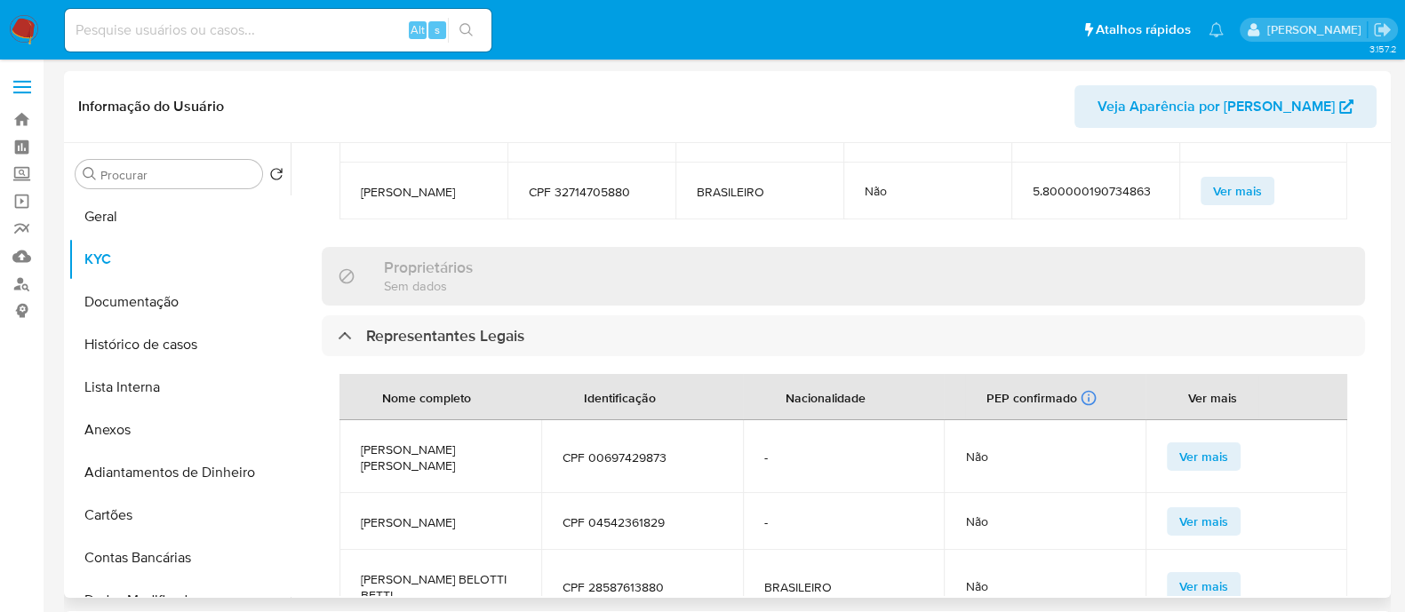
click at [435, 442] on span "MARIA REGINA TRANCHESI ZUCCOLO" at bounding box center [440, 458] width 159 height 32
click at [459, 442] on span "MARIA REGINA TRANCHESI ZUCCOLO" at bounding box center [440, 458] width 159 height 32
copy span "MARIA REGINA TRANCHESI ZUCCOLO"
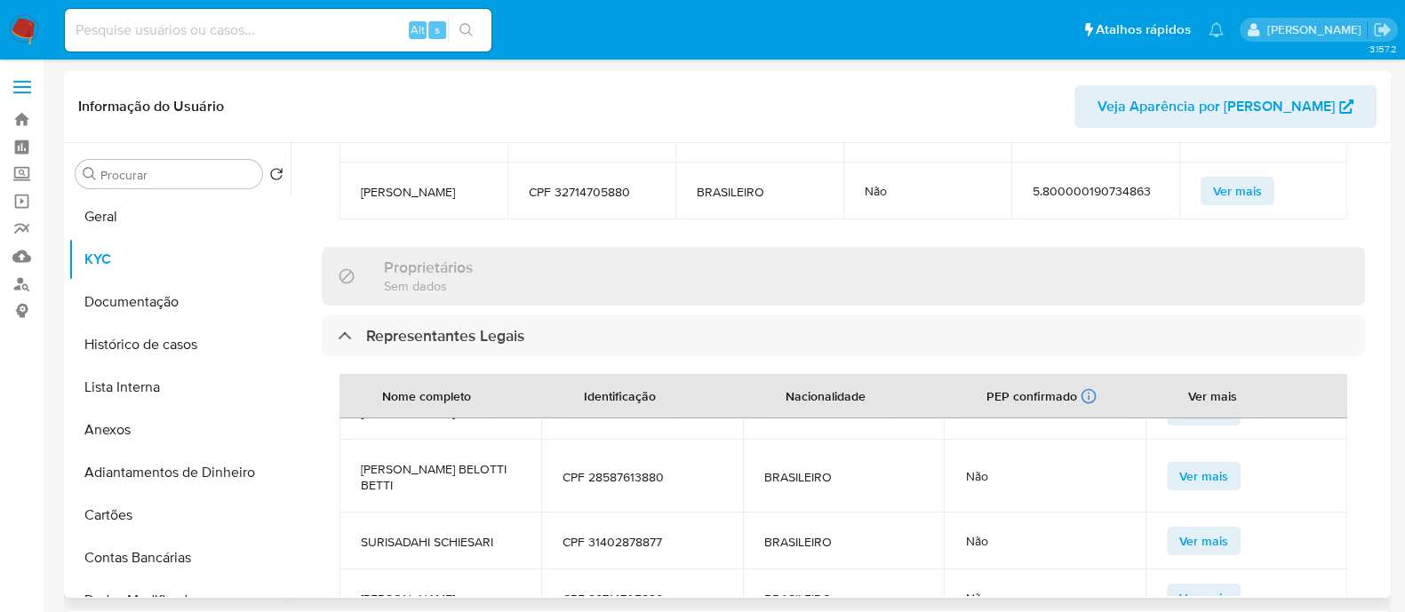
scroll to position [172, 0]
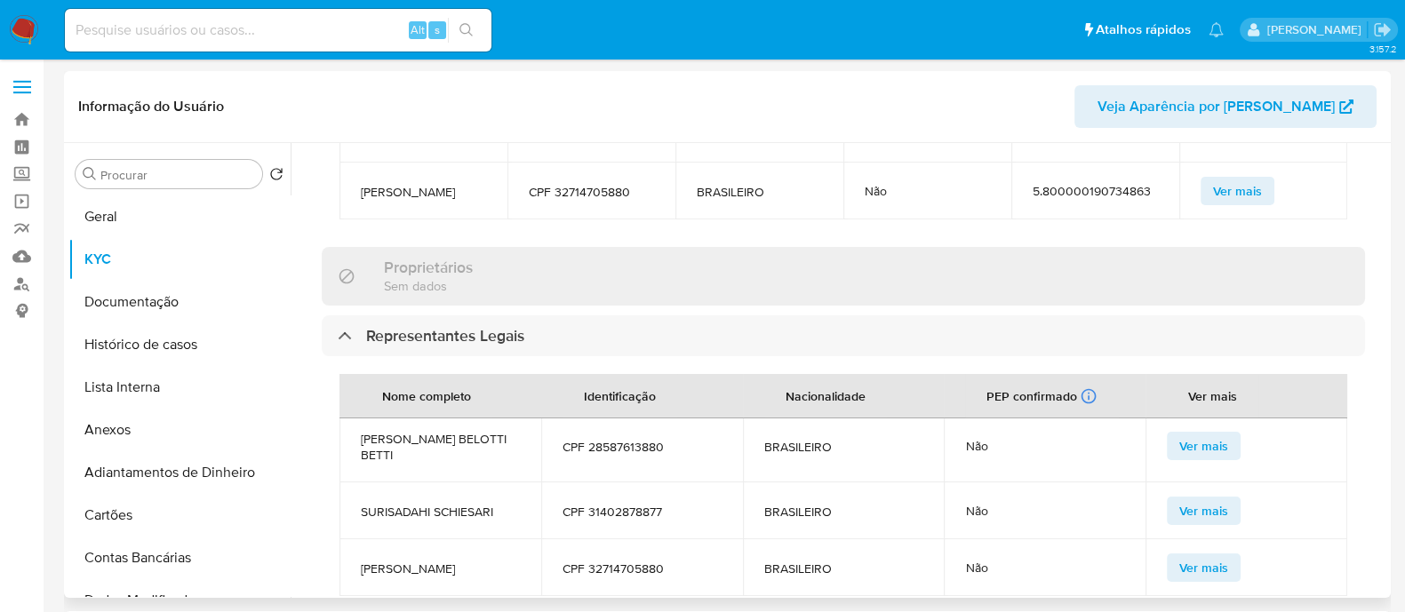
click at [428, 561] on span "ROBERTO TRANCHESI ZUCCOLO" at bounding box center [440, 569] width 159 height 16
copy span "ROBERTO TRANCHESI ZUCCOLO"
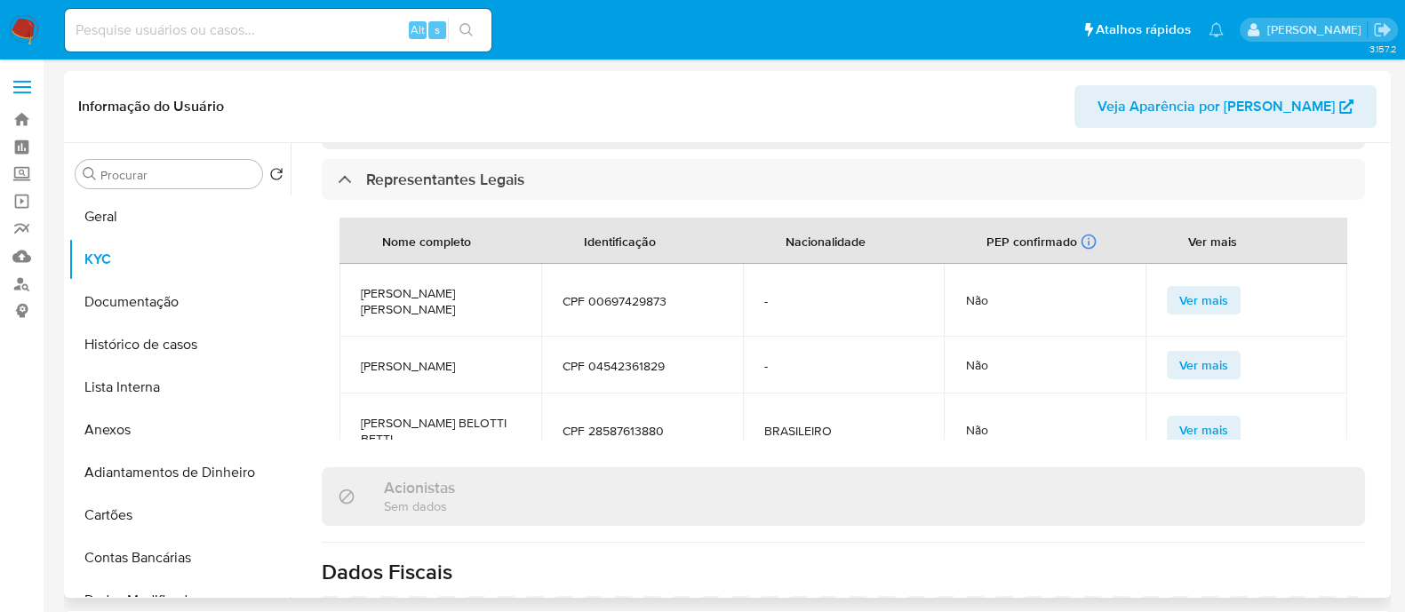
scroll to position [1222, 0]
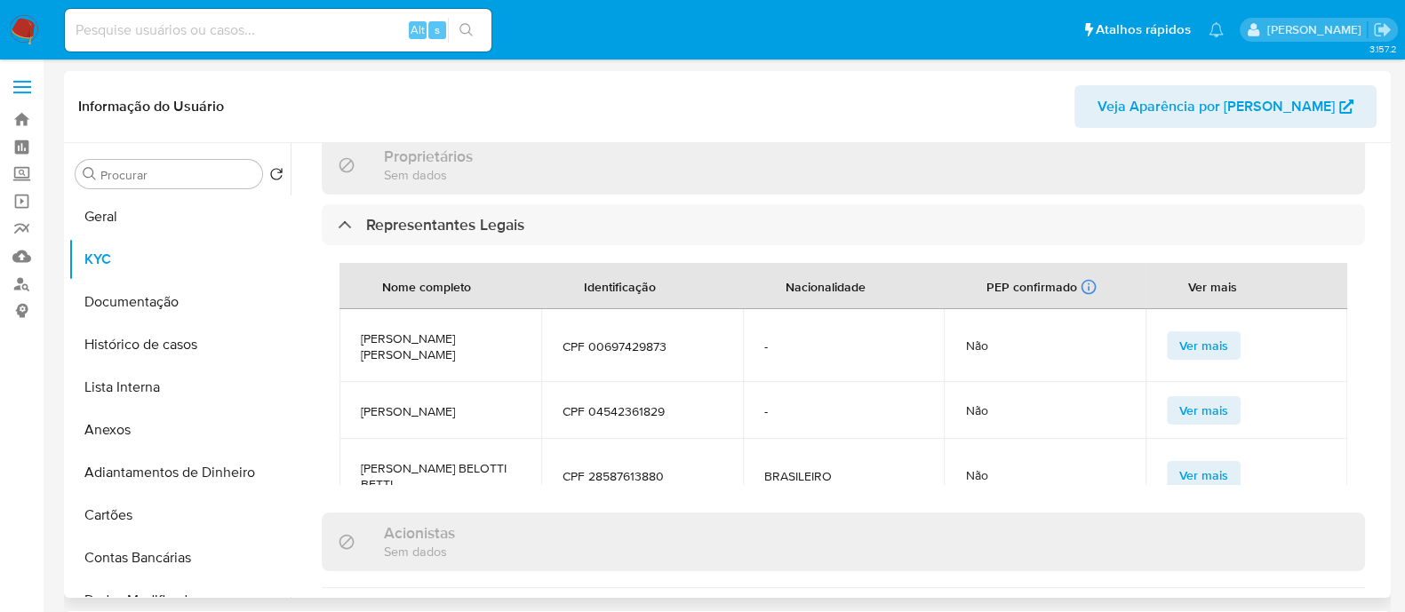
click at [417, 403] on span "RICARDO FRANCO ZUCCOLO" at bounding box center [440, 411] width 159 height 16
click at [421, 403] on span "RICARDO FRANCO ZUCCOLO" at bounding box center [440, 411] width 159 height 16
click at [453, 382] on td "RICARDO FRANCO ZUCCOLO" at bounding box center [440, 410] width 202 height 57
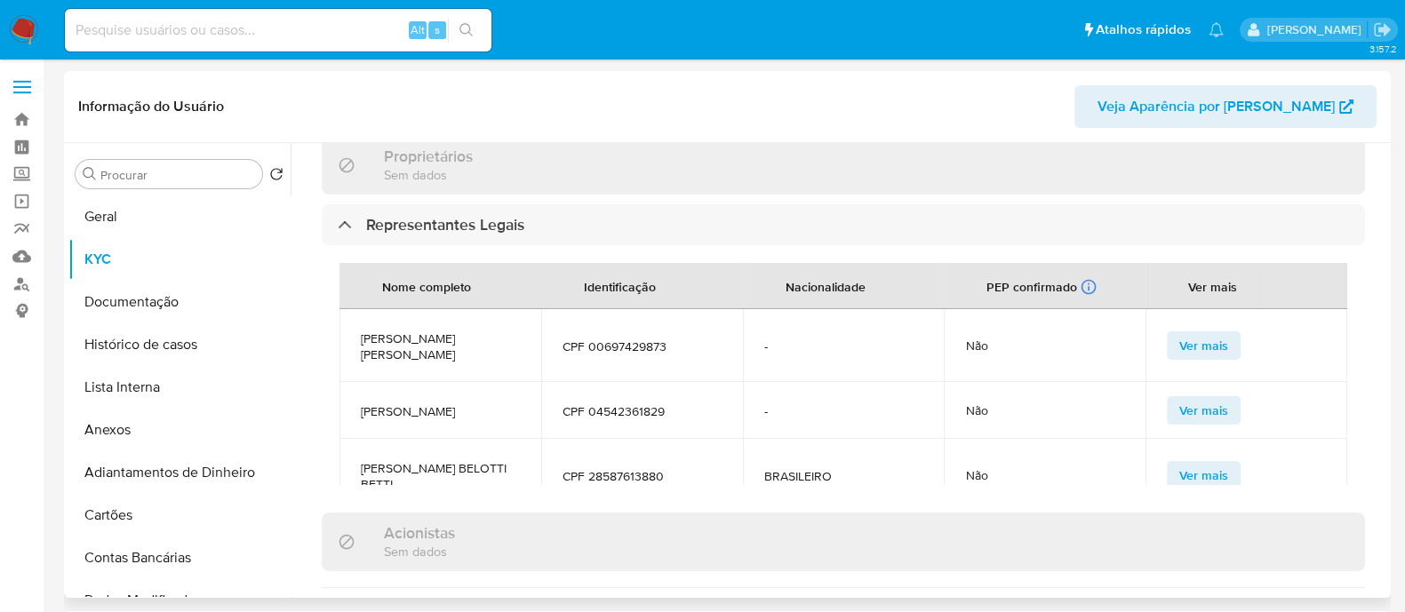
click at [442, 403] on span "RICARDO FRANCO ZUCCOLO" at bounding box center [440, 411] width 159 height 16
copy span "RICARDO FRANCO ZUCCOLO"
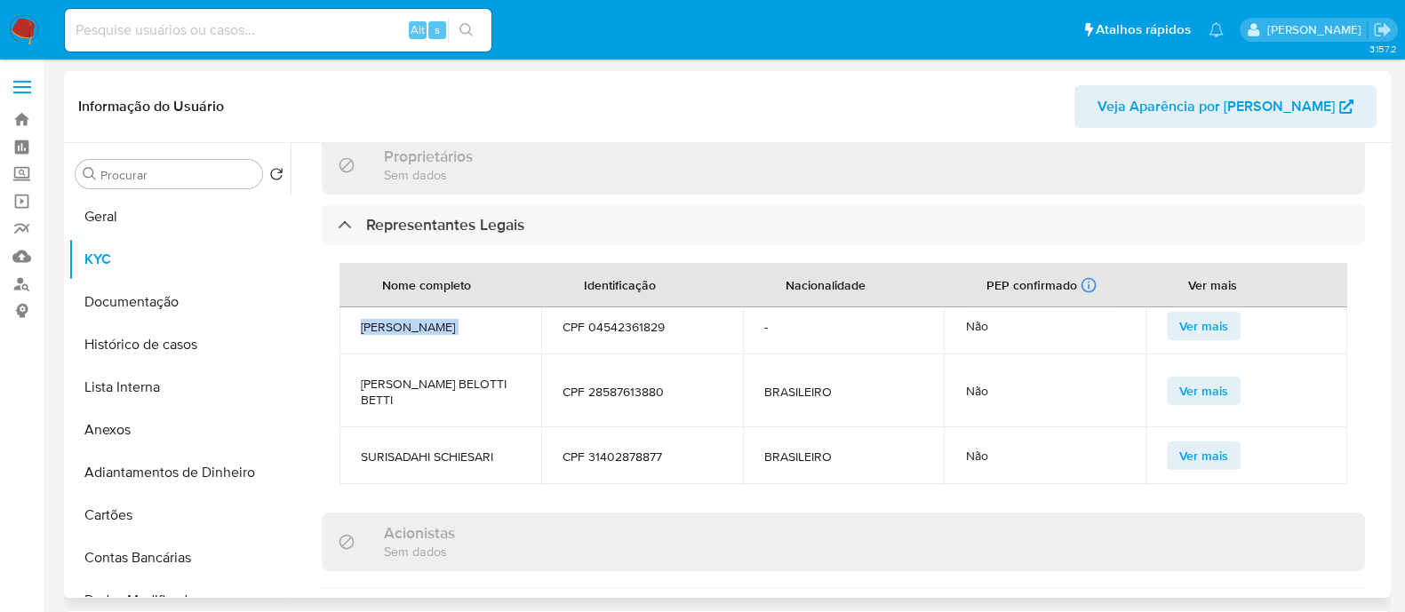
scroll to position [172, 0]
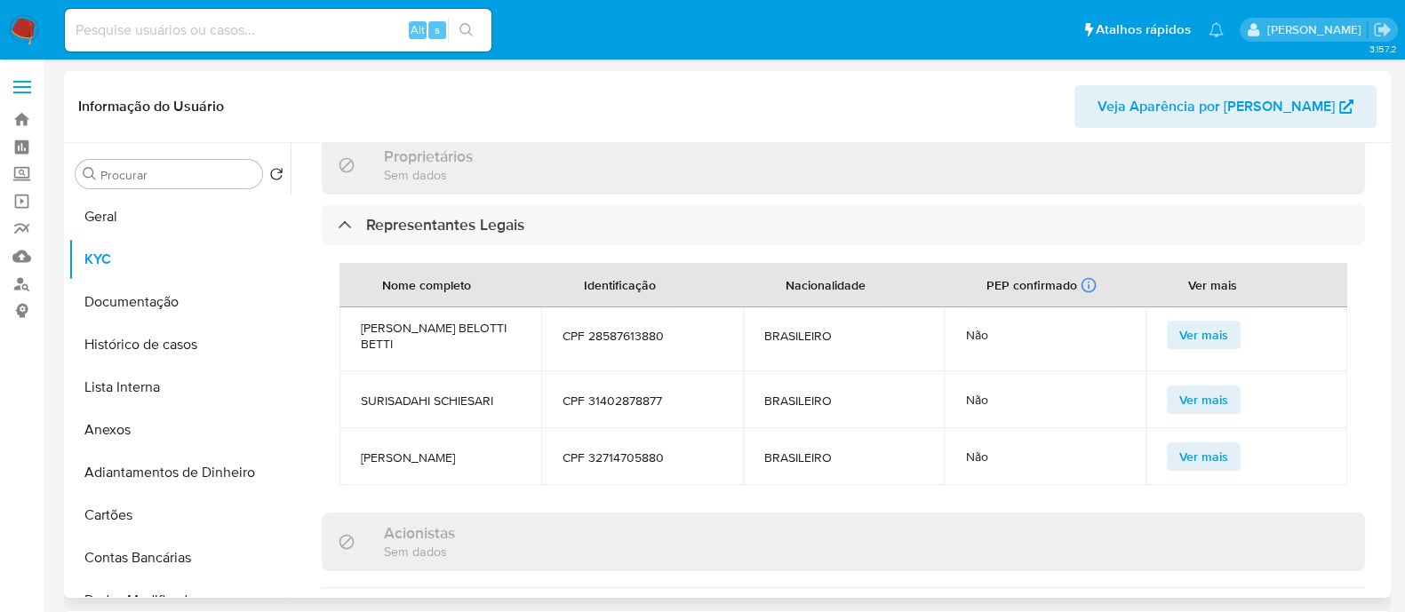
click at [438, 320] on span "SUZANA FONTOURA BELOTTI BETTI" at bounding box center [440, 336] width 159 height 32
copy span "SUZANA FONTOURA BELOTTI BETTI"
click at [430, 393] on span "SURISADAHI SCHIESARI" at bounding box center [440, 401] width 159 height 16
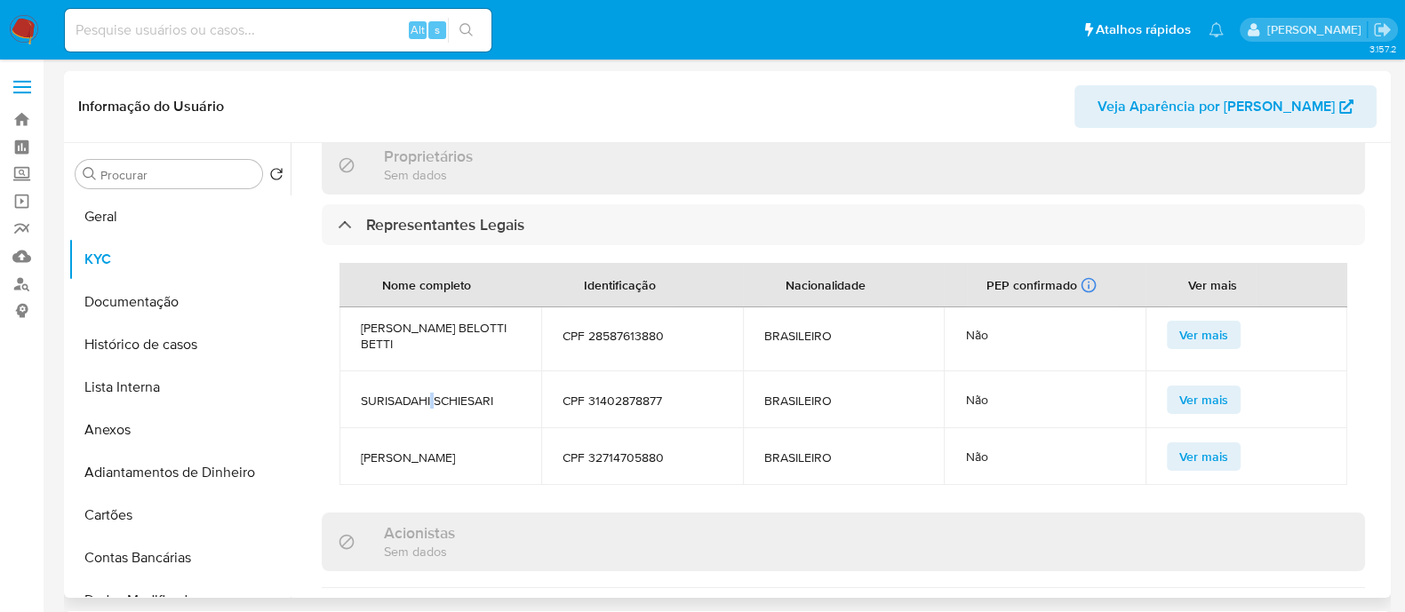
click at [430, 393] on span "SURISADAHI SCHIESARI" at bounding box center [440, 401] width 159 height 16
copy span "SURISADAHI SCHIESARI"
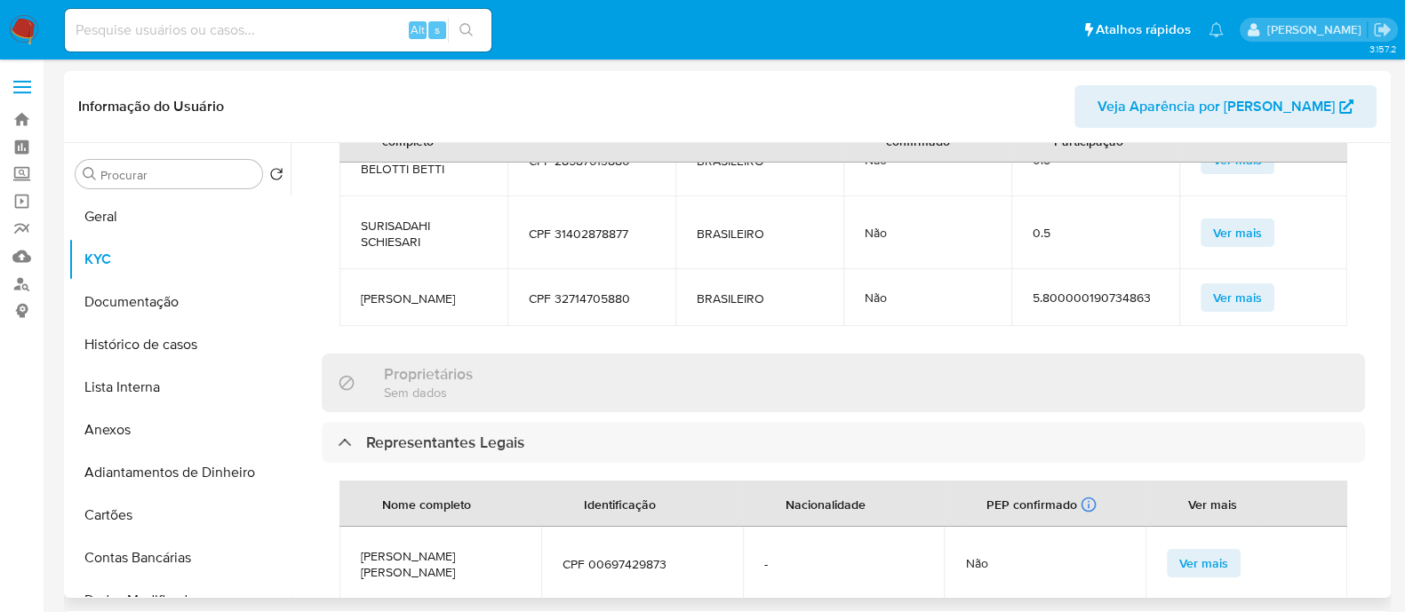
scroll to position [1000, 0]
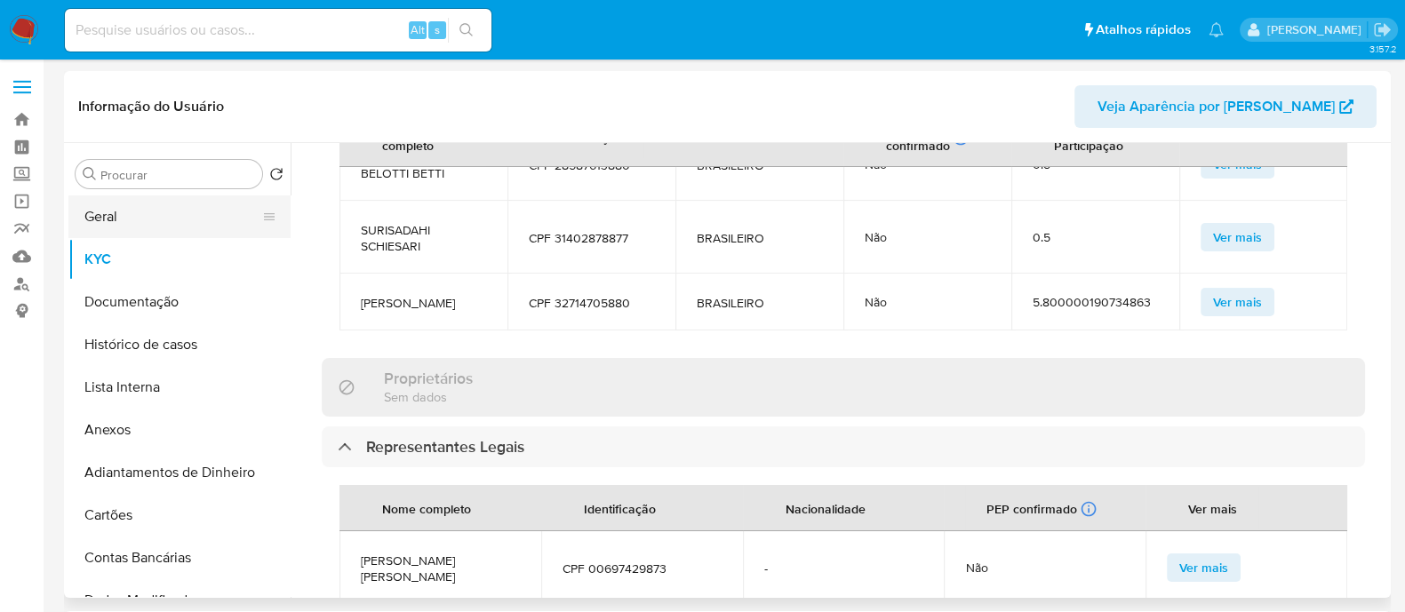
click at [150, 219] on button "Geral" at bounding box center [172, 216] width 208 height 43
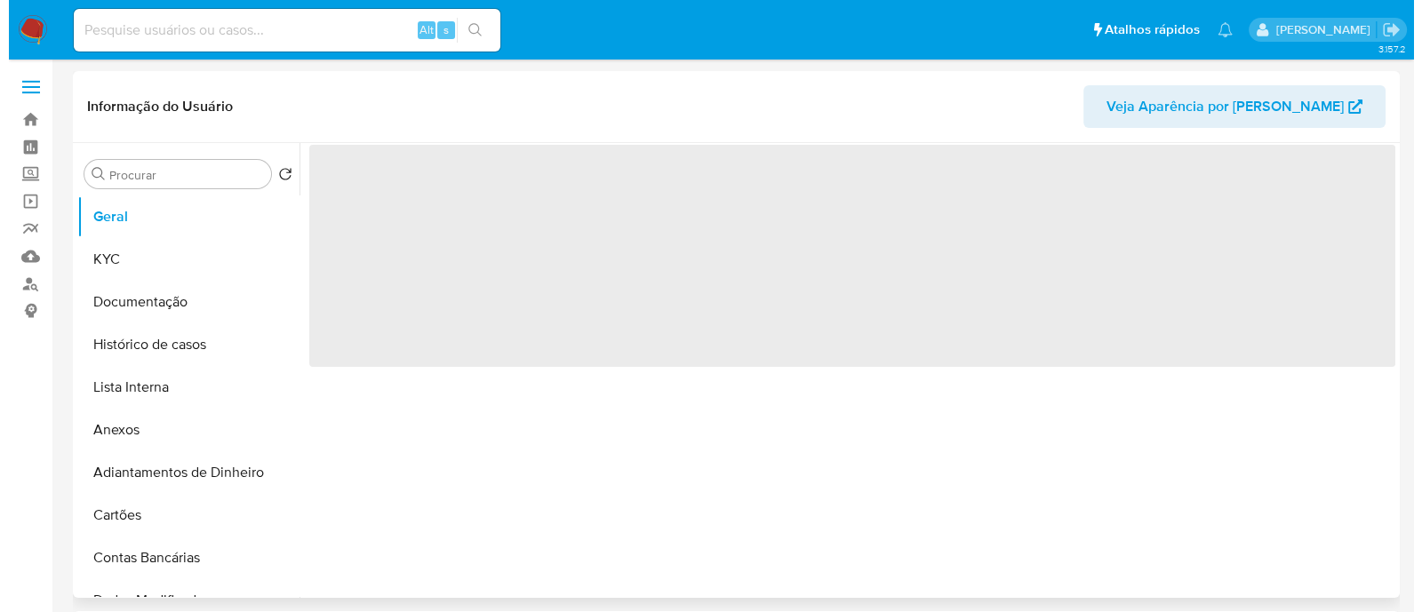
scroll to position [0, 0]
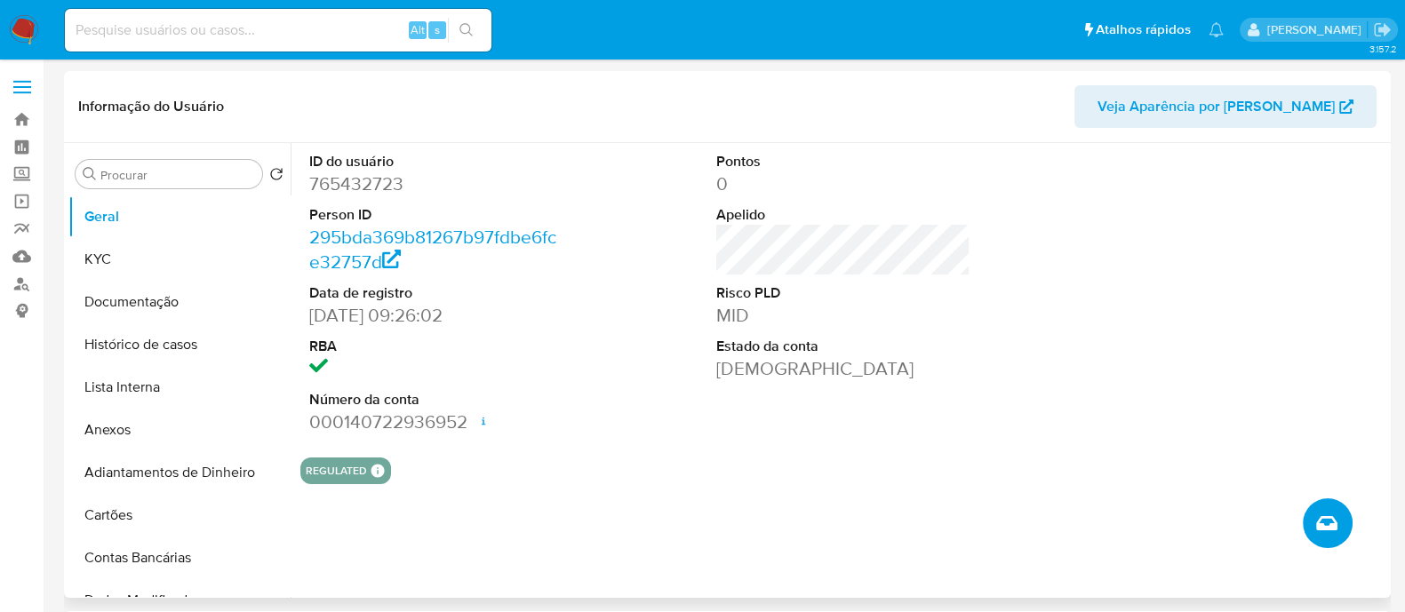
click at [1340, 530] on button "Criar caso manual" at bounding box center [1328, 523] width 50 height 50
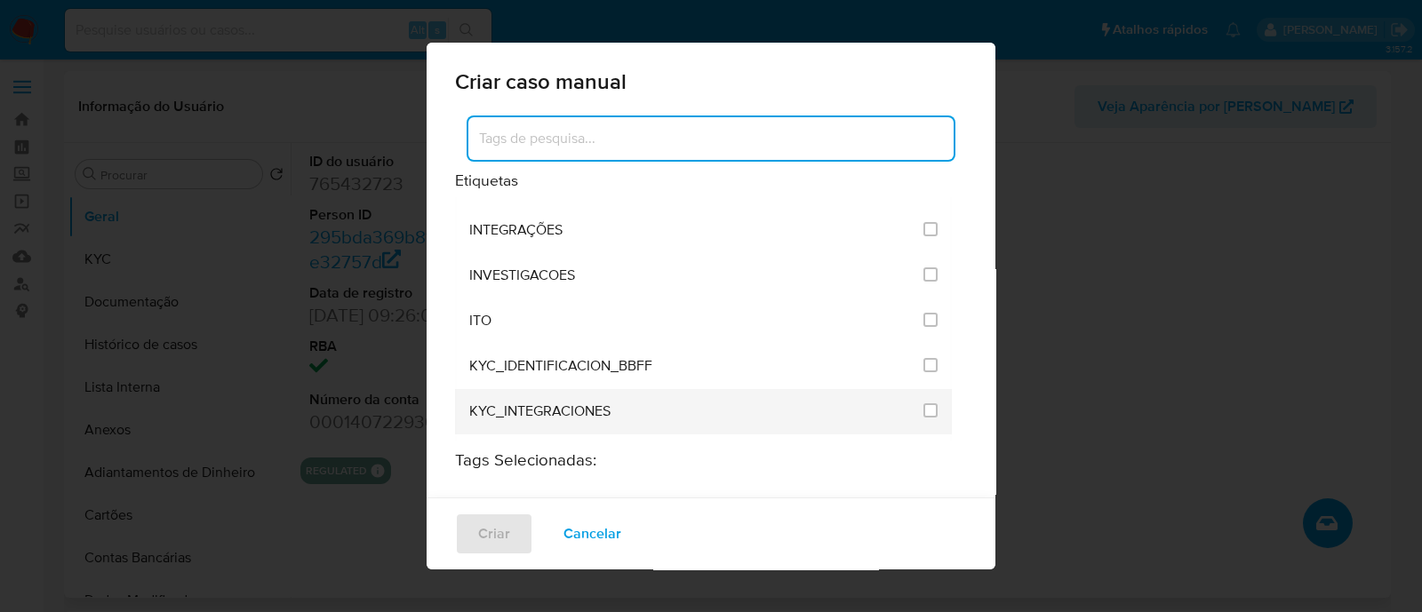
scroll to position [1443, 0]
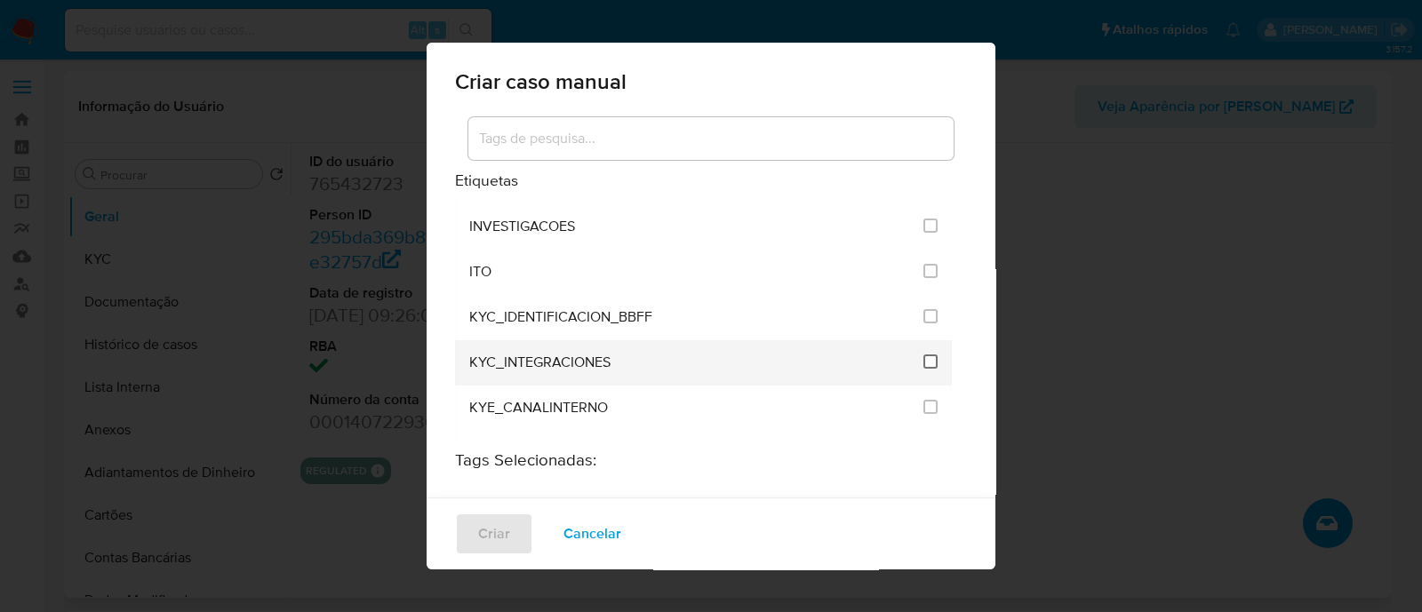
click at [923, 355] on input "2093" at bounding box center [930, 362] width 14 height 14
checkbox input "true"
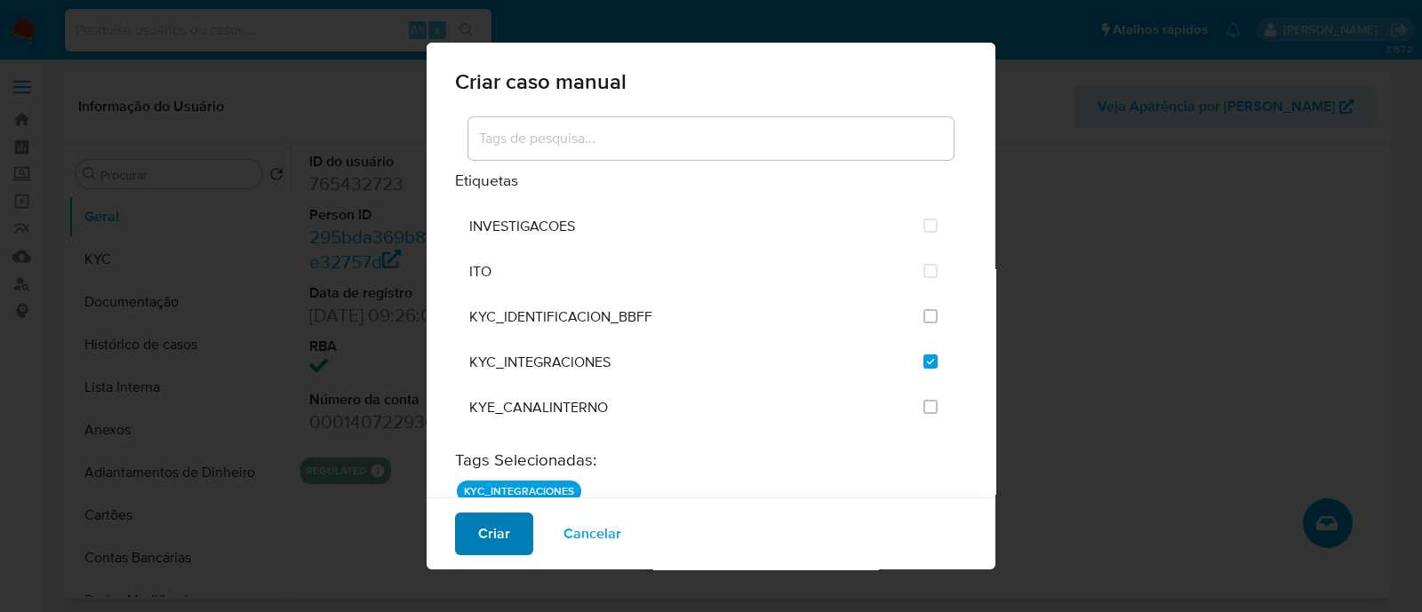
click at [491, 526] on span "Criar" at bounding box center [494, 533] width 32 height 39
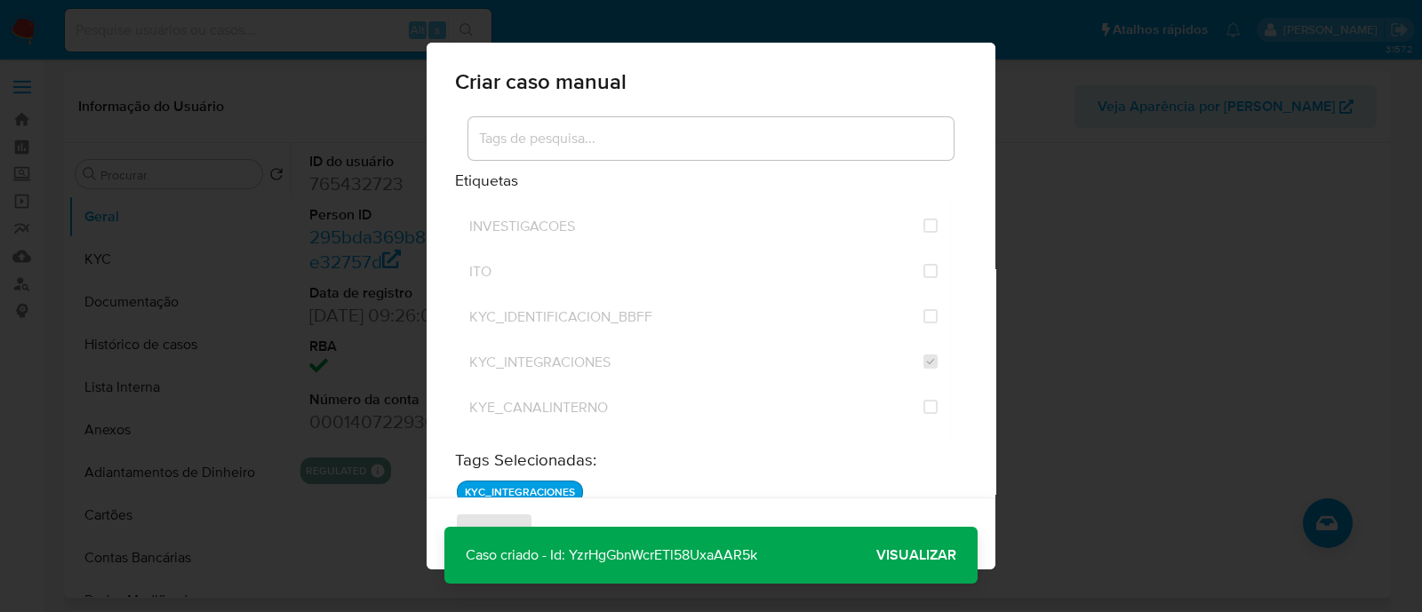
click at [950, 555] on span "Visualizar" at bounding box center [916, 555] width 80 height 0
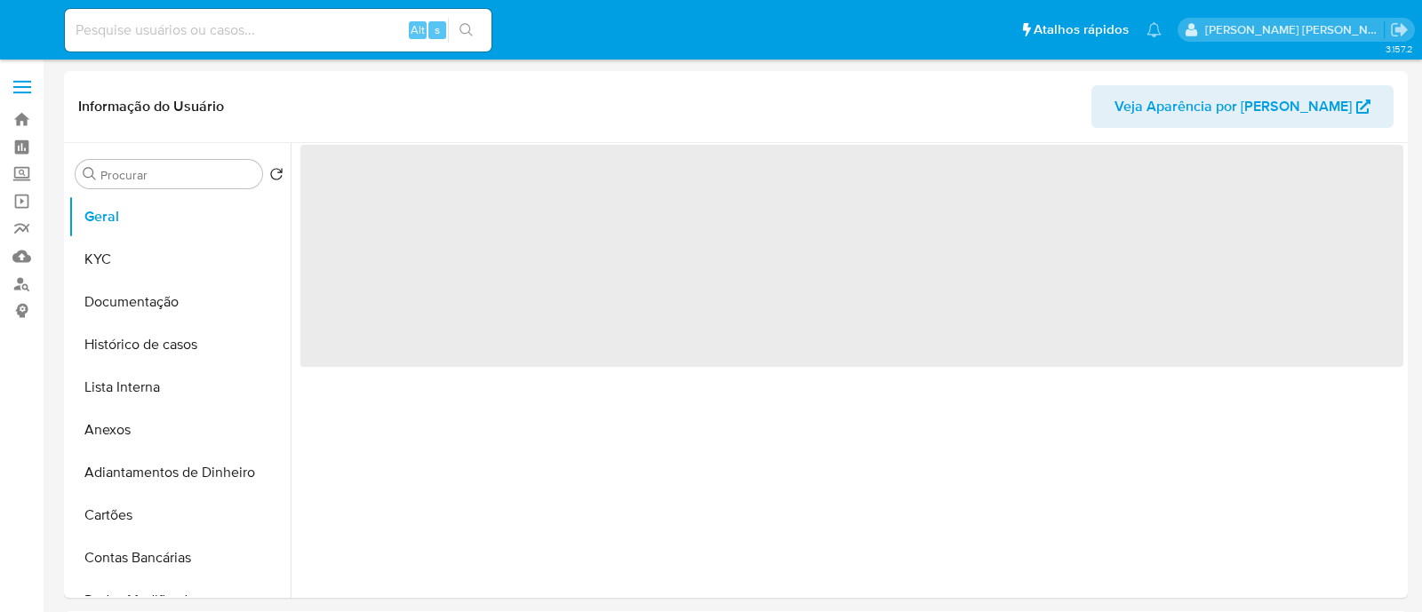
select select "10"
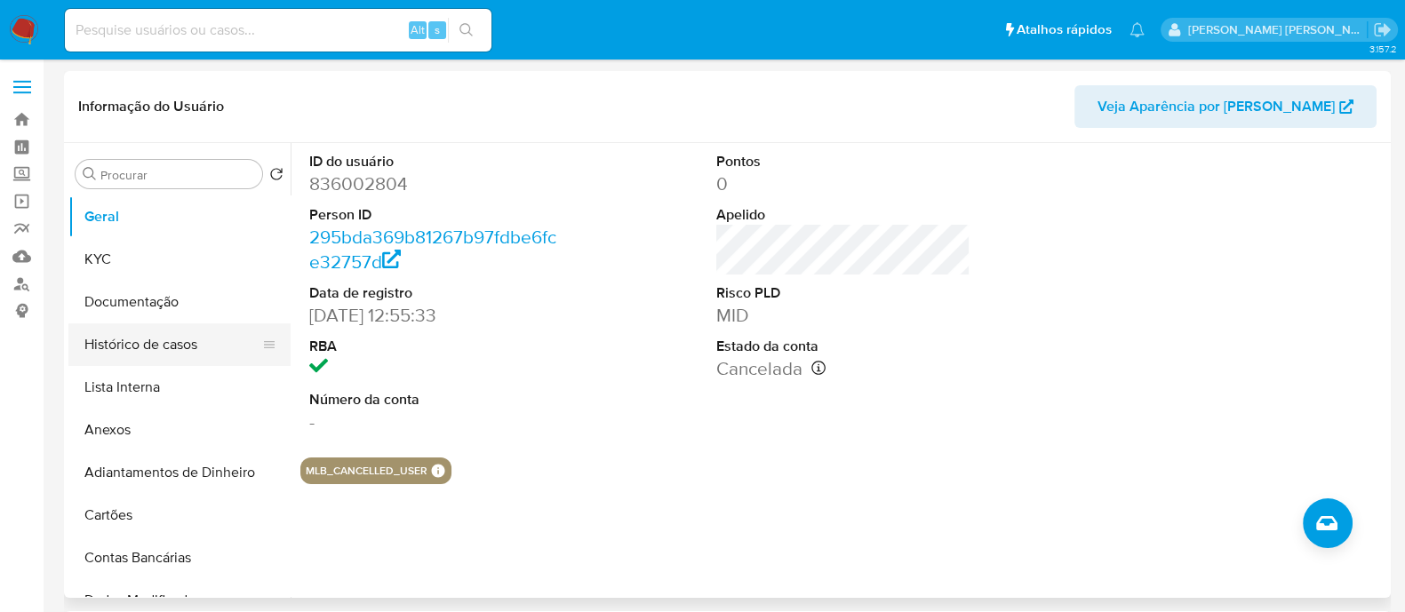
click at [177, 347] on button "Histórico de casos" at bounding box center [172, 344] width 208 height 43
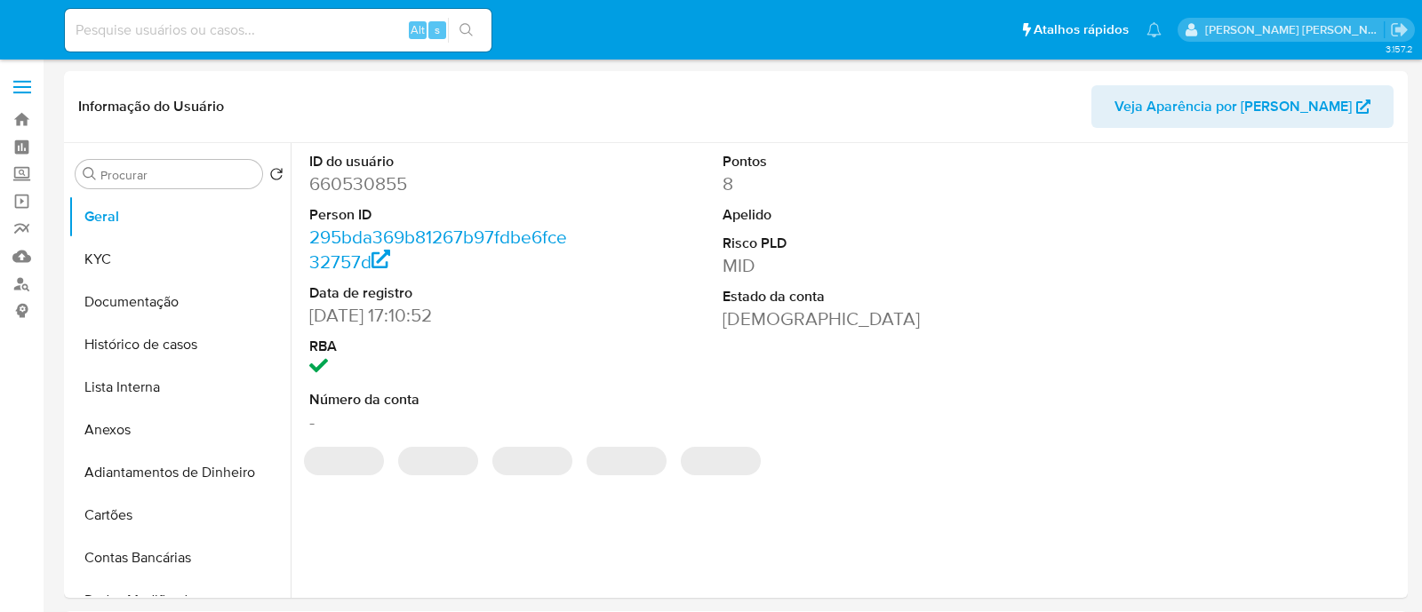
select select "10"
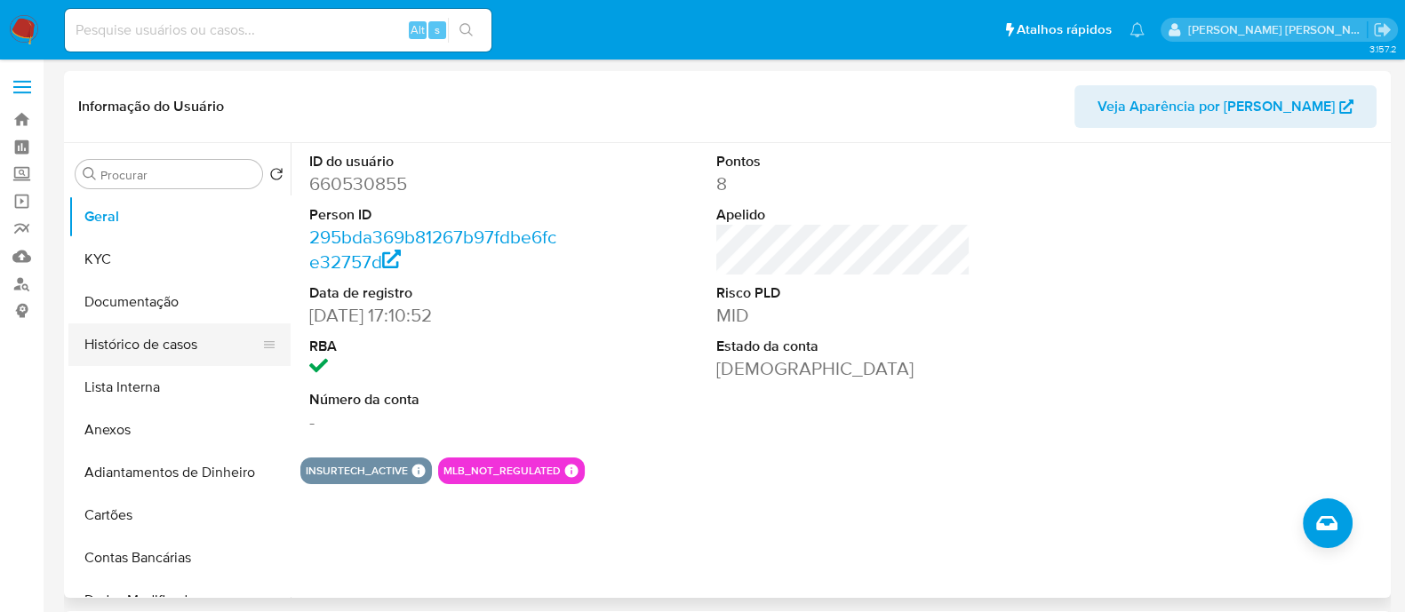
click at [171, 360] on button "Histórico de casos" at bounding box center [172, 344] width 208 height 43
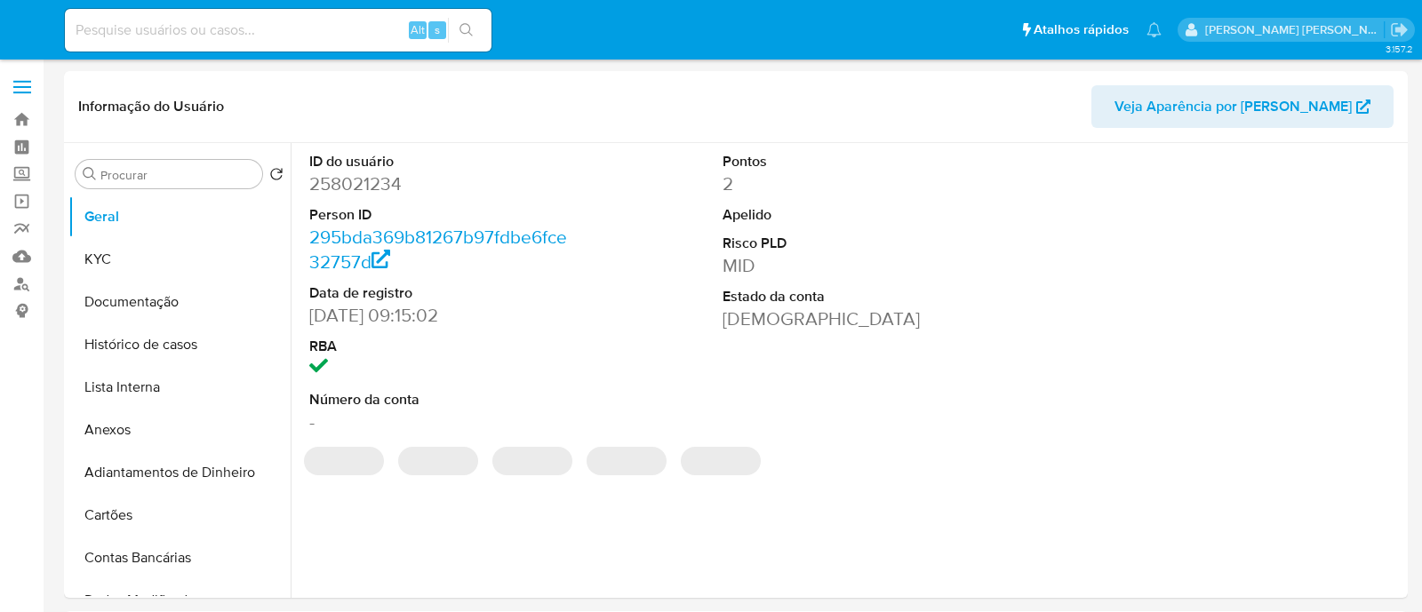
select select "10"
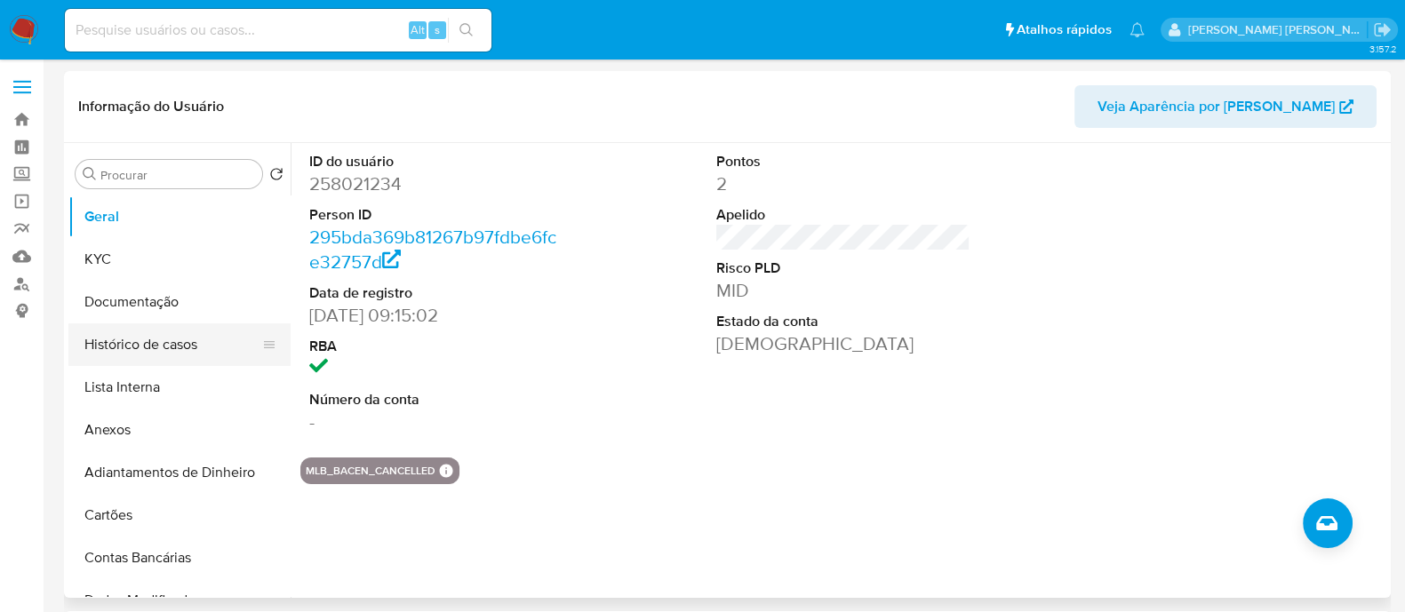
click at [124, 332] on button "Histórico de casos" at bounding box center [172, 344] width 208 height 43
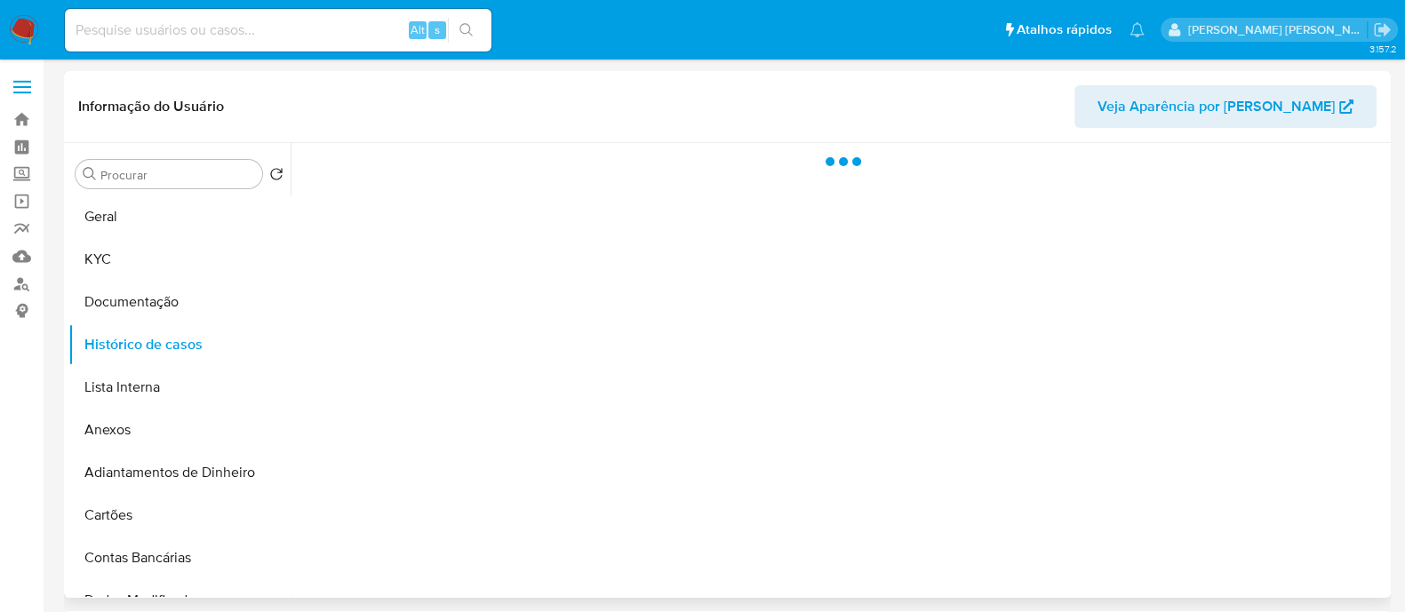
click at [626, 405] on div at bounding box center [839, 370] width 1096 height 455
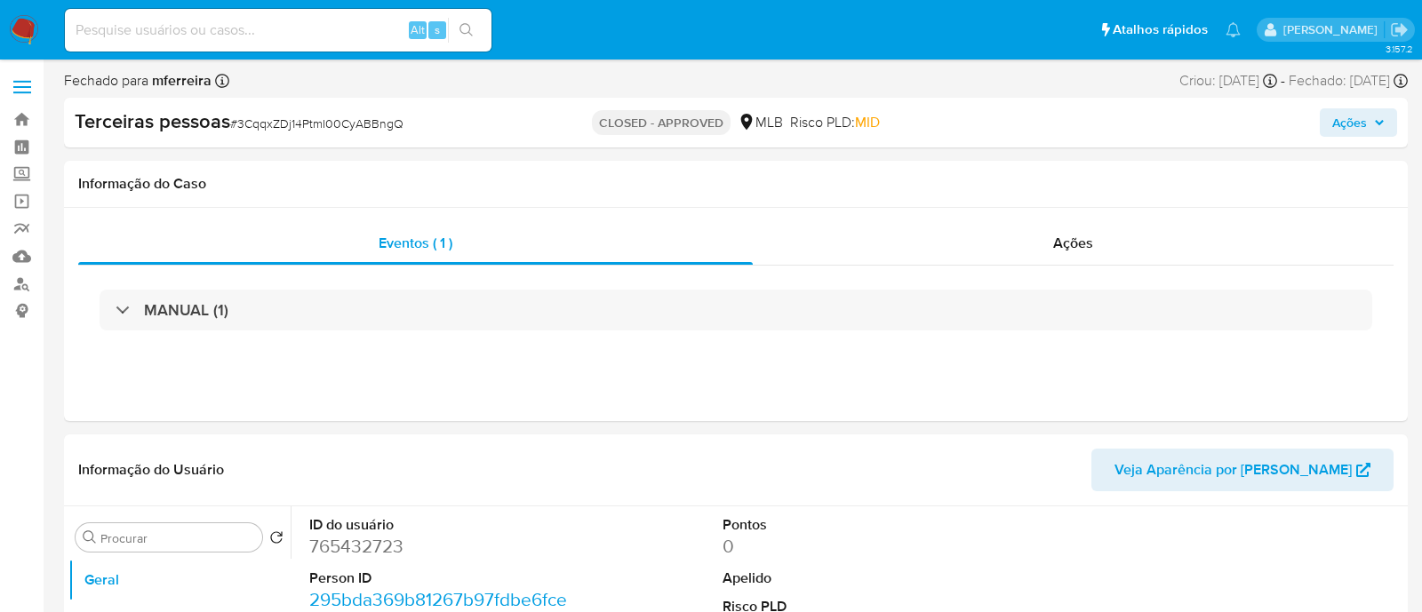
select select "10"
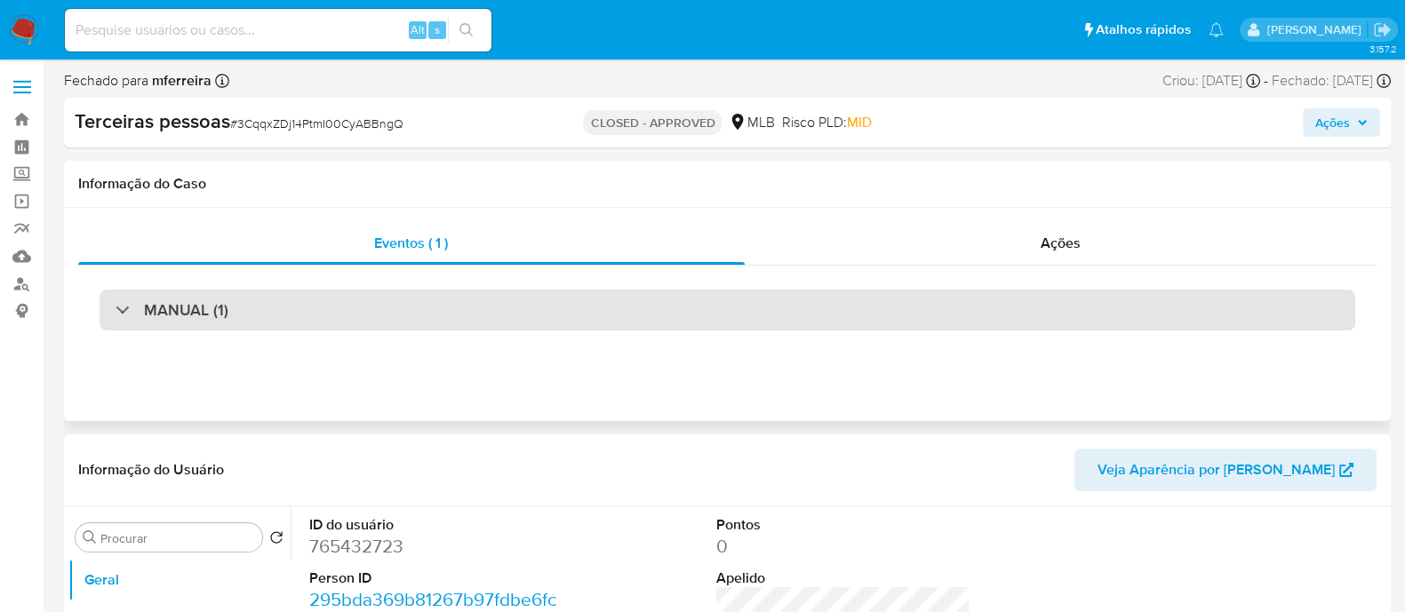
click at [721, 290] on div "MANUAL (1)" at bounding box center [727, 310] width 1255 height 41
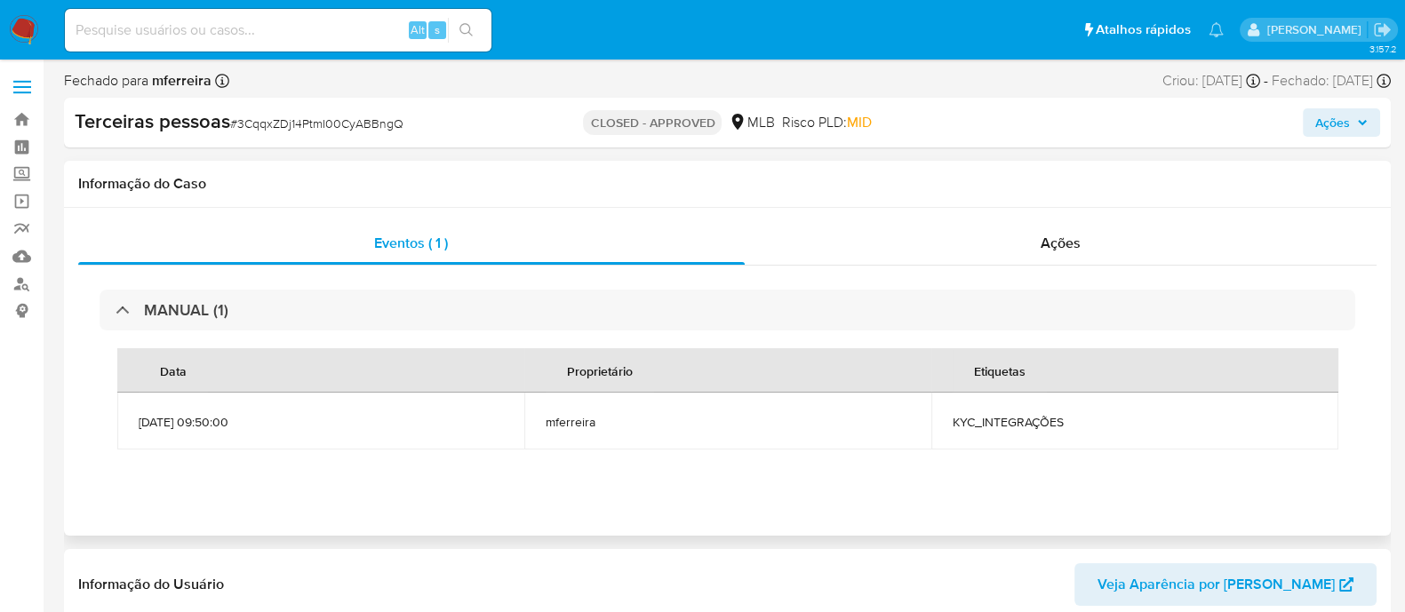
click at [1110, 208] on div "Eventos ( 1 ) Ações MANUAL (1) Data Proprietário Etiquetas [DATE] 09:50:00 mfer…" at bounding box center [727, 372] width 1327 height 328
click at [1095, 243] on div "Ações" at bounding box center [1061, 243] width 633 height 43
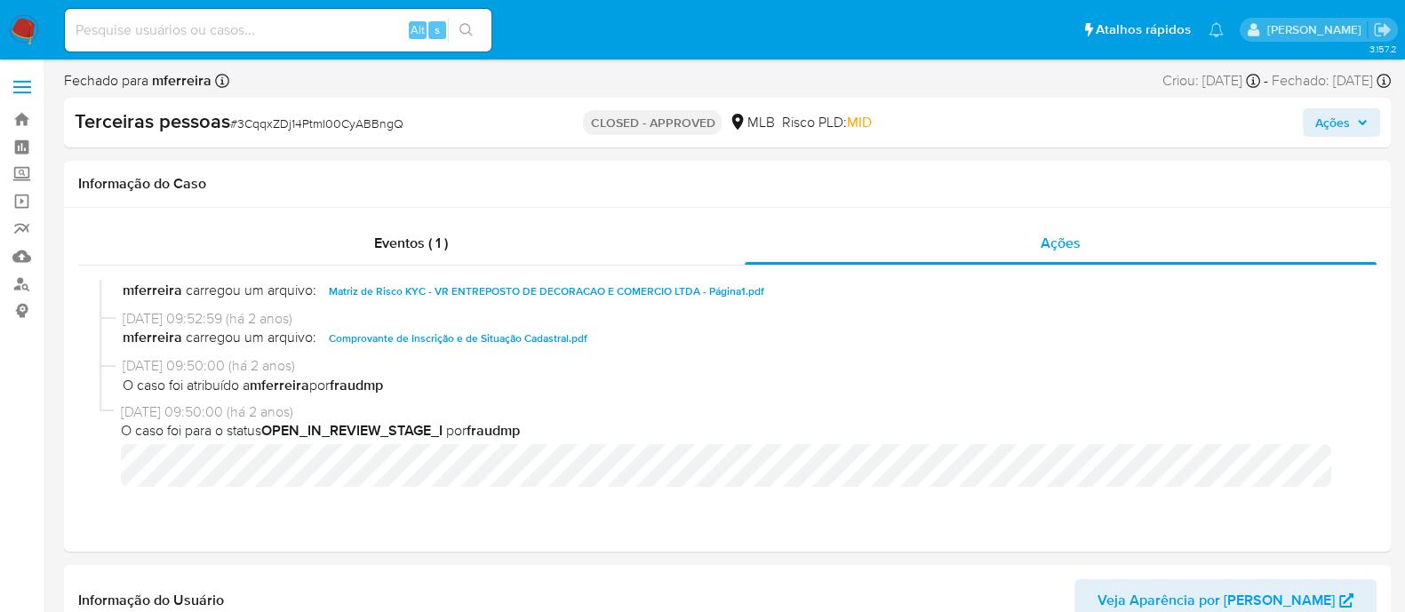
scroll to position [110, 0]
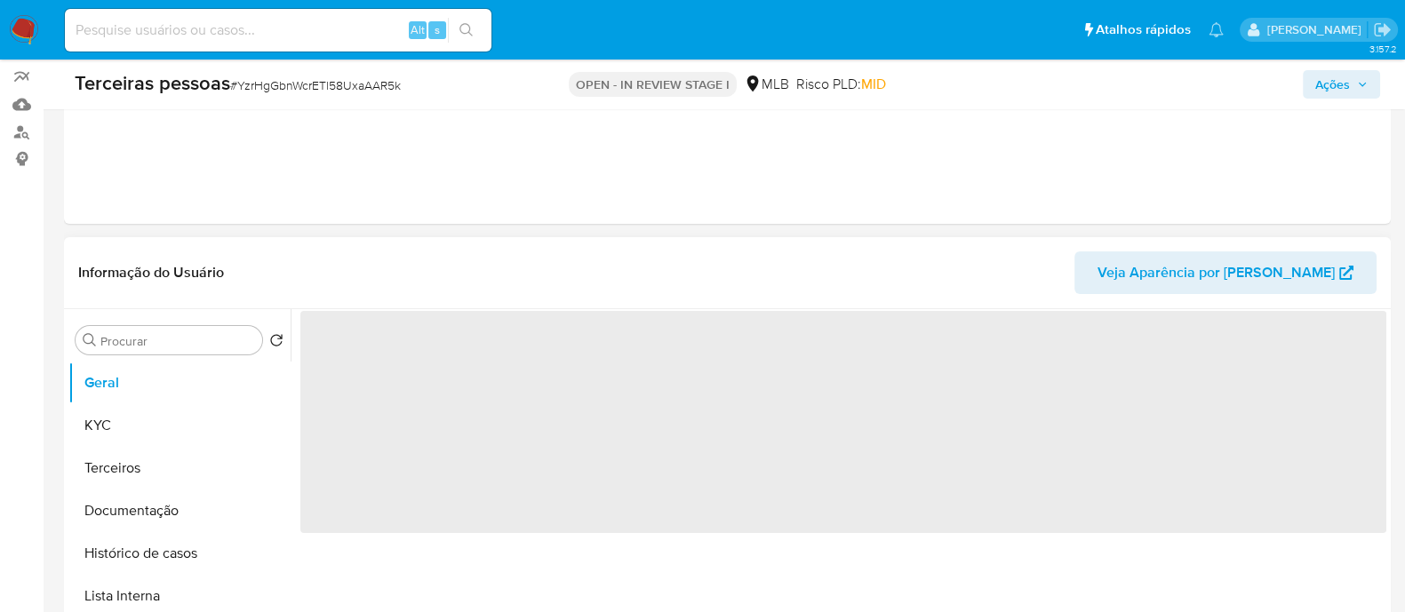
scroll to position [221, 0]
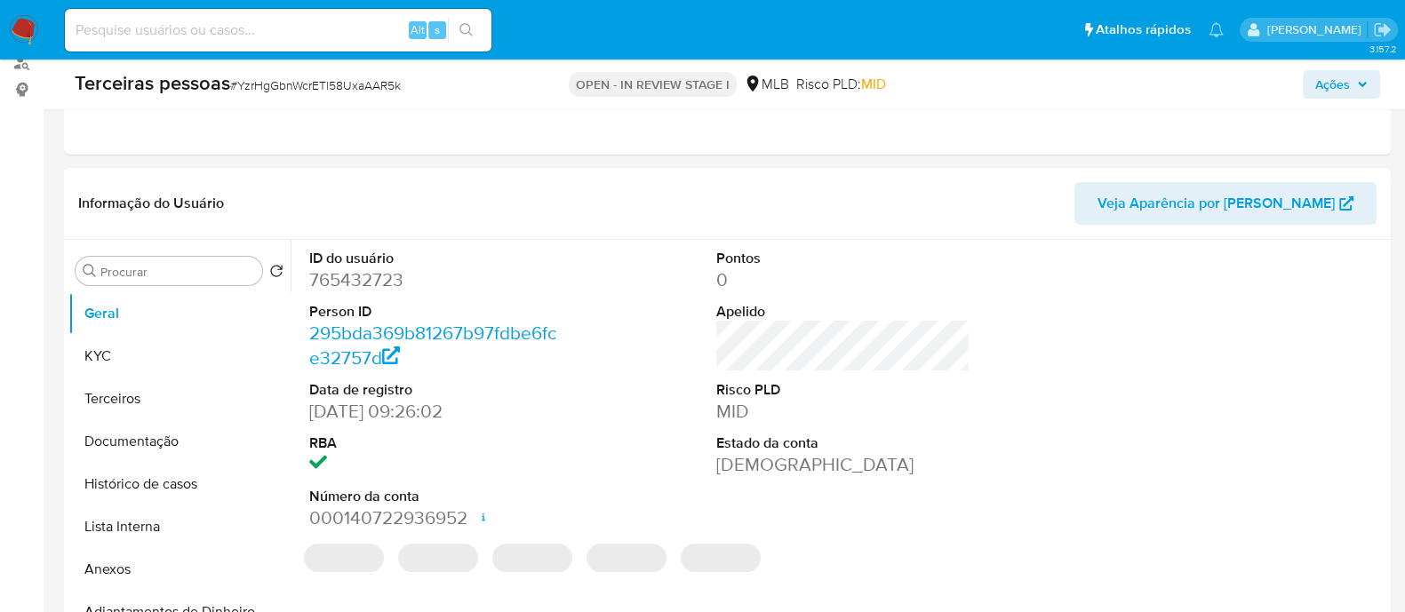
select select "10"
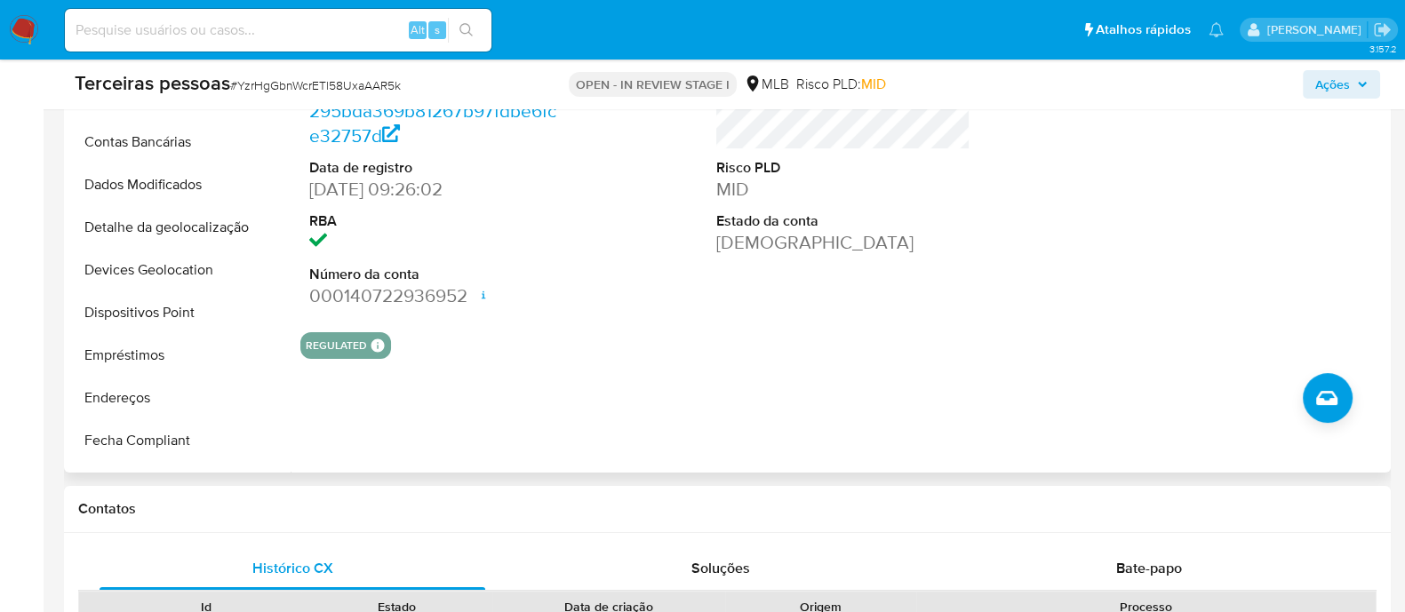
scroll to position [0, 0]
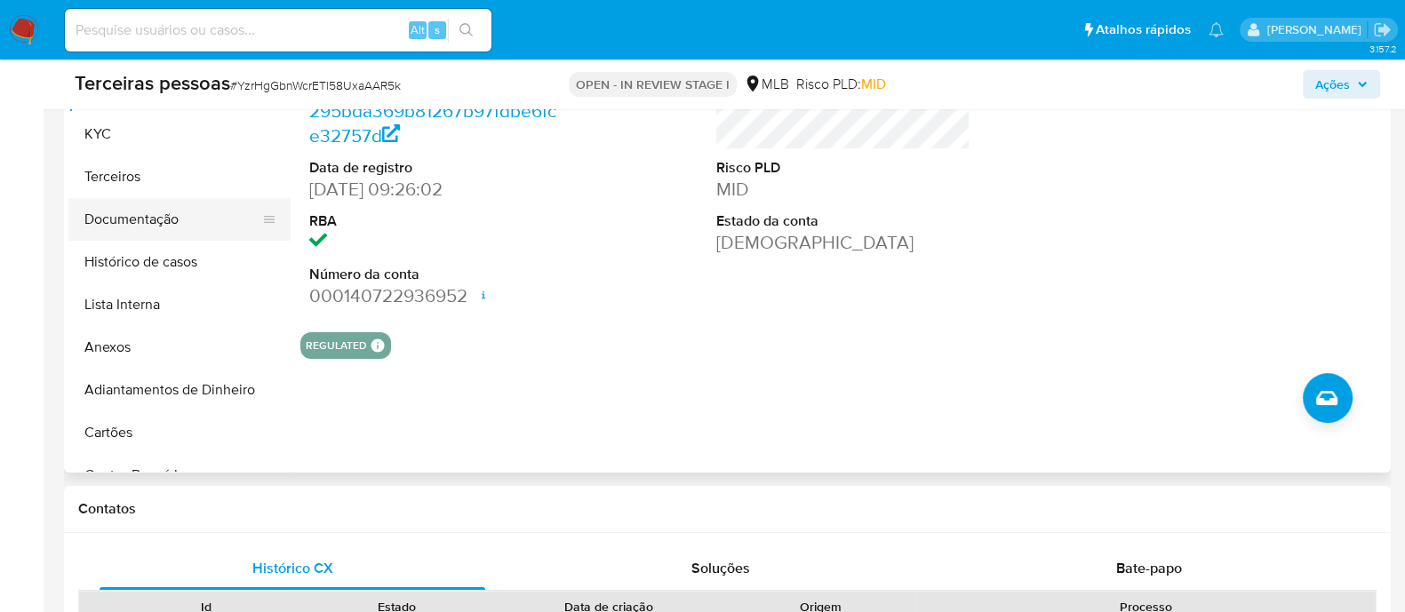
click at [152, 215] on button "Documentação" at bounding box center [172, 219] width 208 height 43
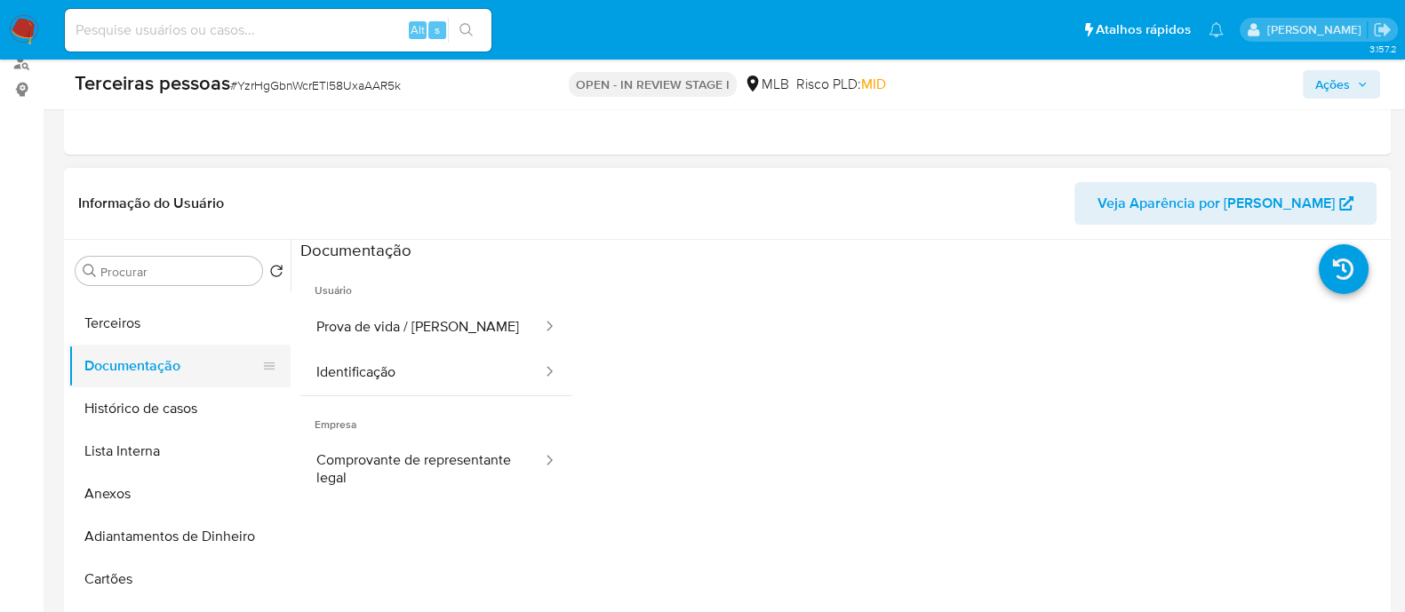
scroll to position [110, 0]
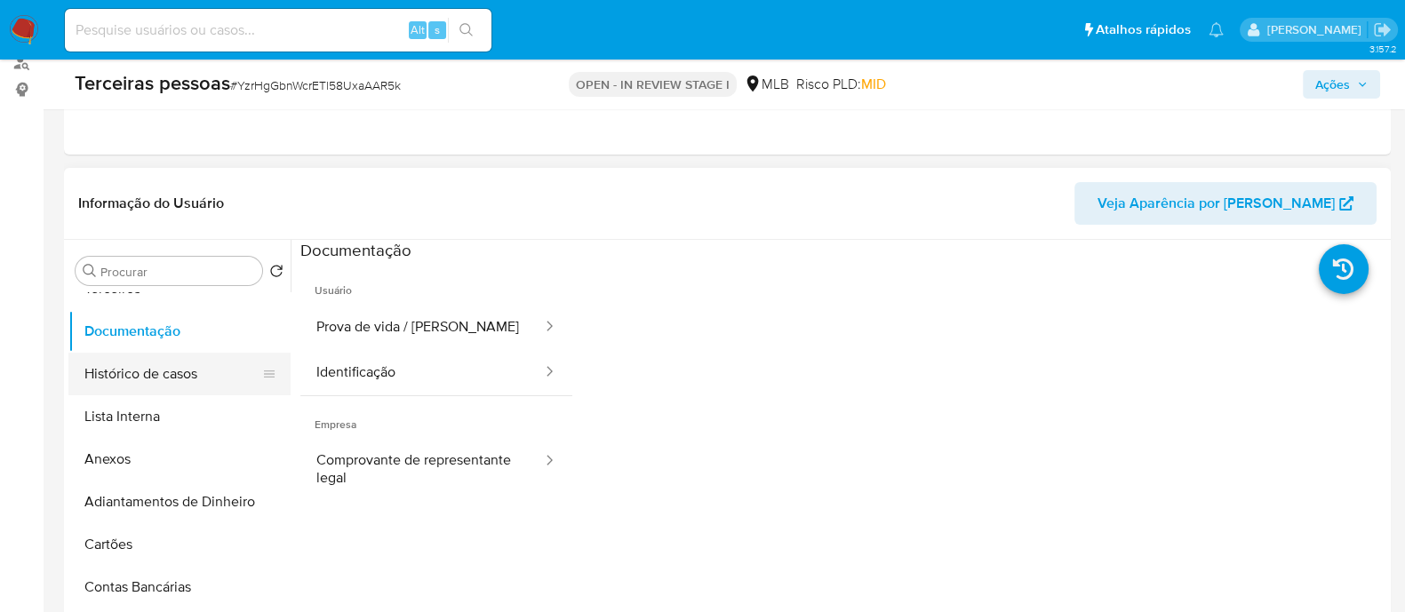
click at [153, 365] on button "Histórico de casos" at bounding box center [172, 374] width 208 height 43
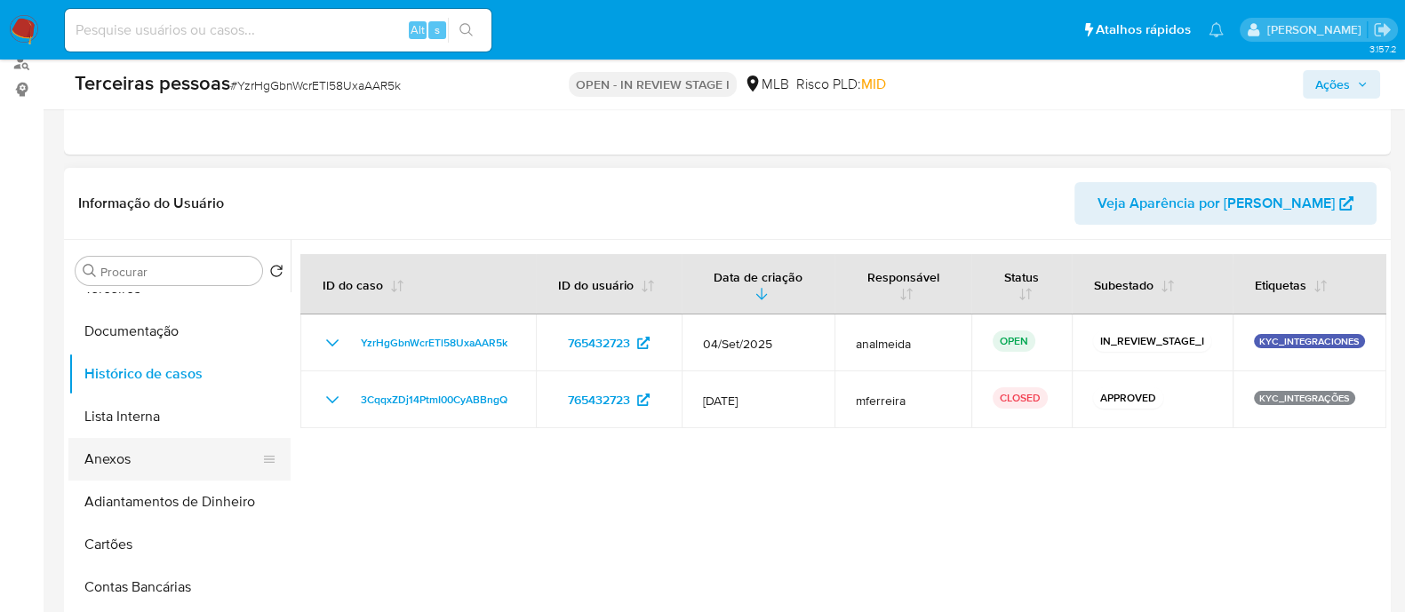
click at [136, 453] on button "Anexos" at bounding box center [172, 459] width 208 height 43
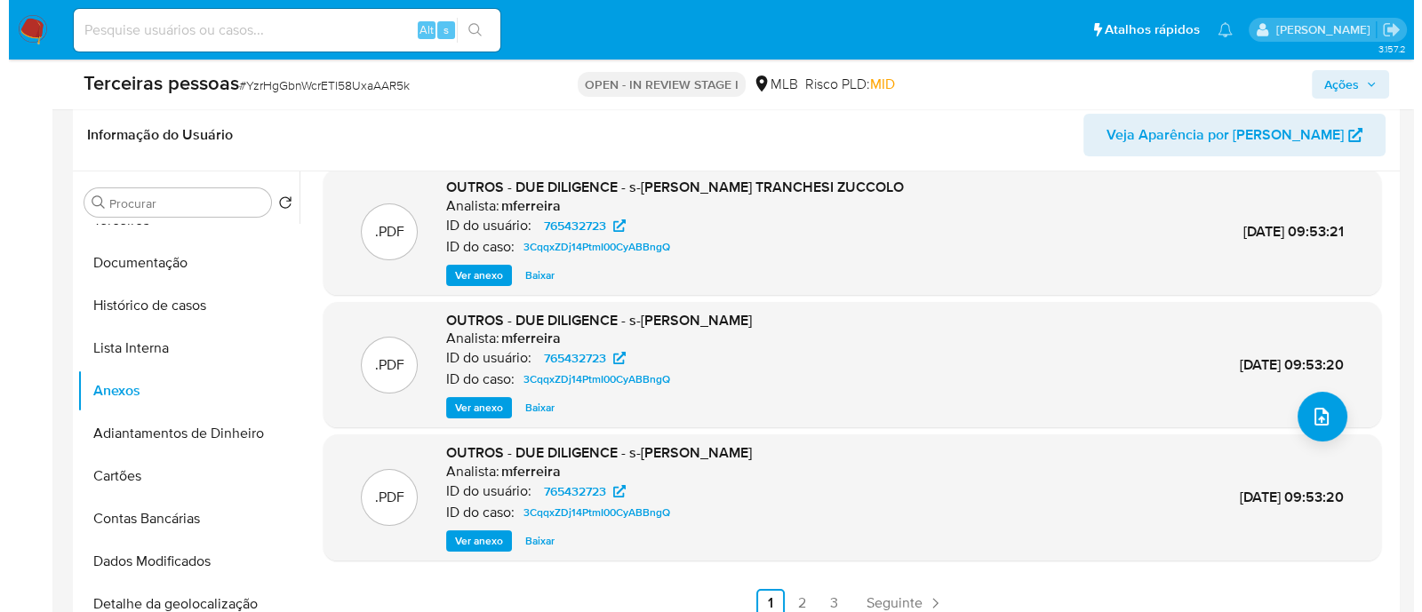
scroll to position [443, 0]
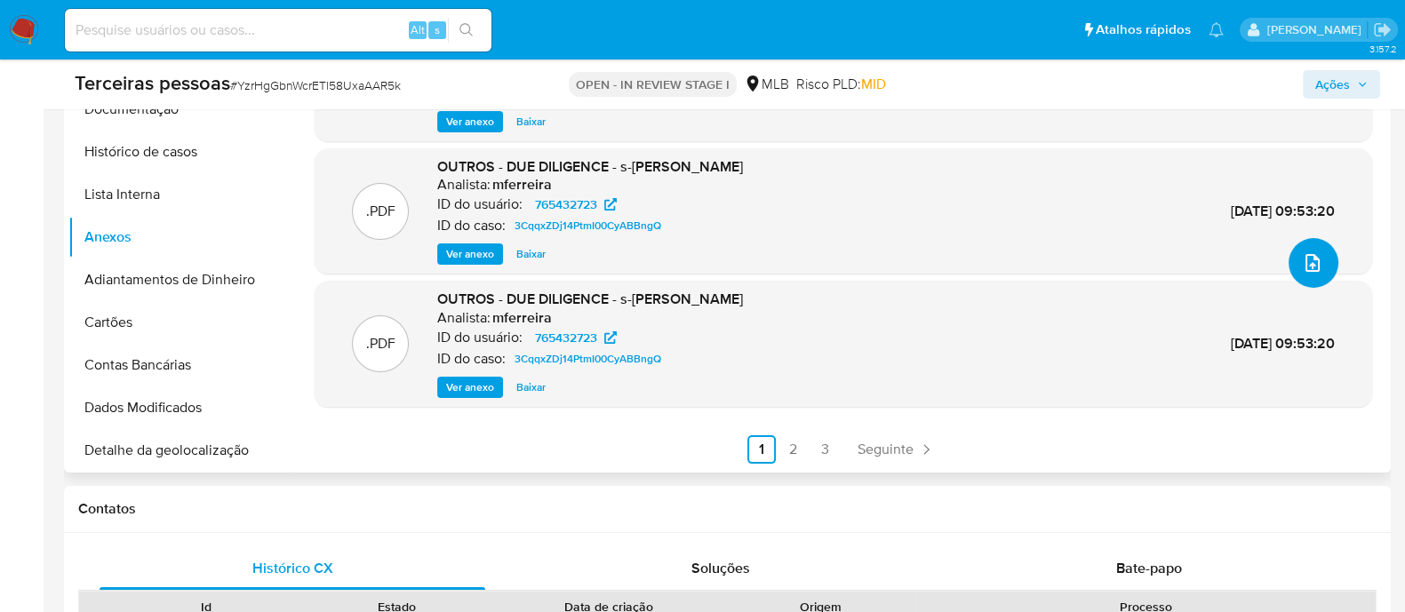
click at [1303, 270] on icon "upload-file" at bounding box center [1312, 262] width 21 height 21
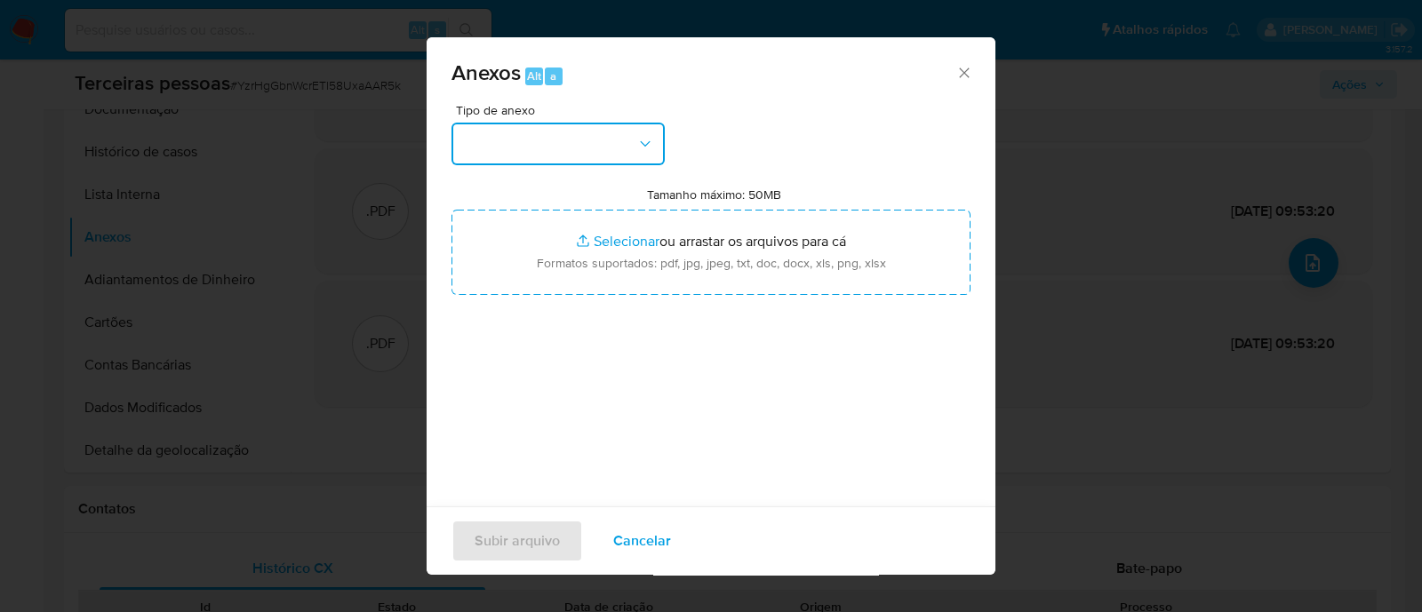
click at [555, 137] on button "button" at bounding box center [557, 144] width 213 height 43
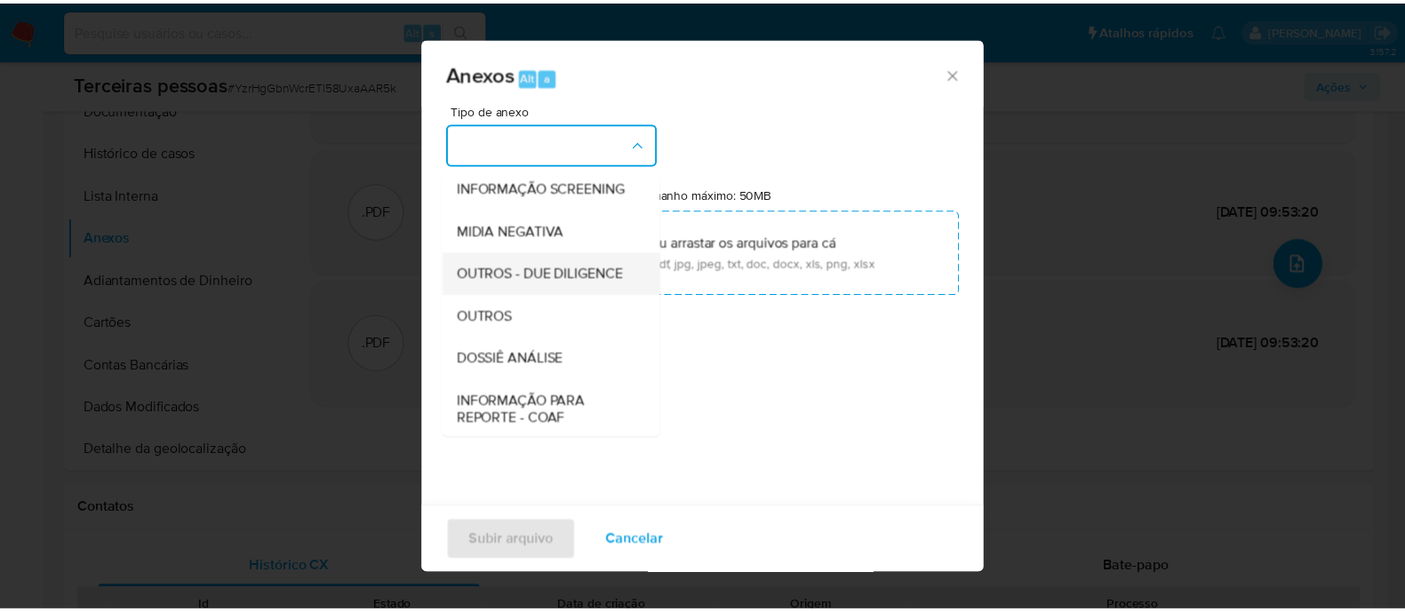
scroll to position [274, 0]
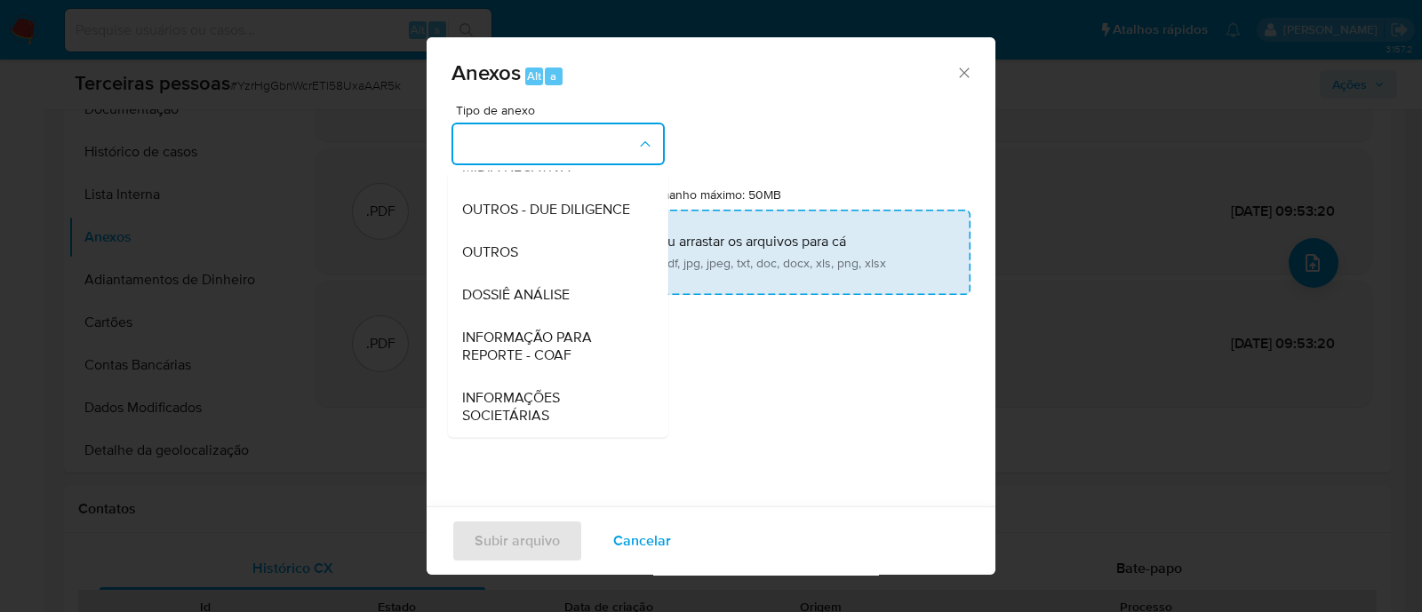
click at [536, 208] on span "OUTROS - DUE DILIGENCE" at bounding box center [546, 210] width 168 height 18
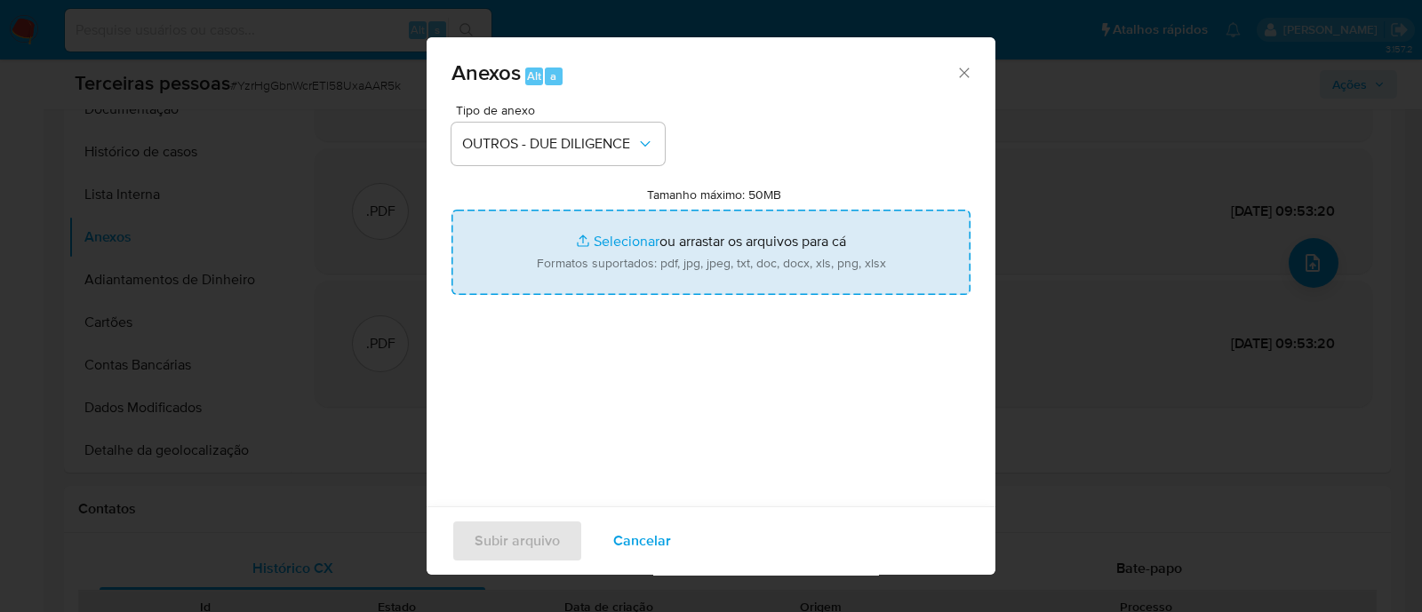
click at [649, 260] on input "Tamanho máximo: 50MB Selecionar arquivos" at bounding box center [710, 252] width 519 height 85
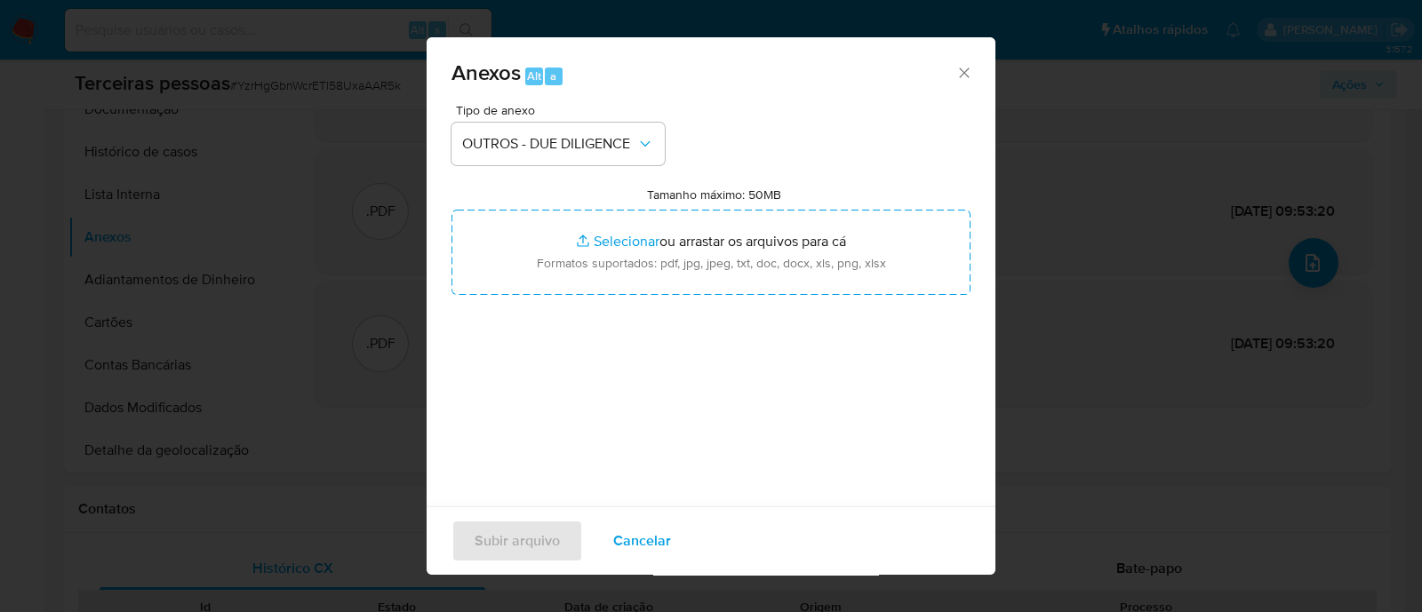
click at [330, 277] on div "Anexos Alt a Tipo de anexo OUTROS - DUE DILIGENCE Tamanho máximo: 50MB Selecion…" at bounding box center [711, 306] width 1422 height 612
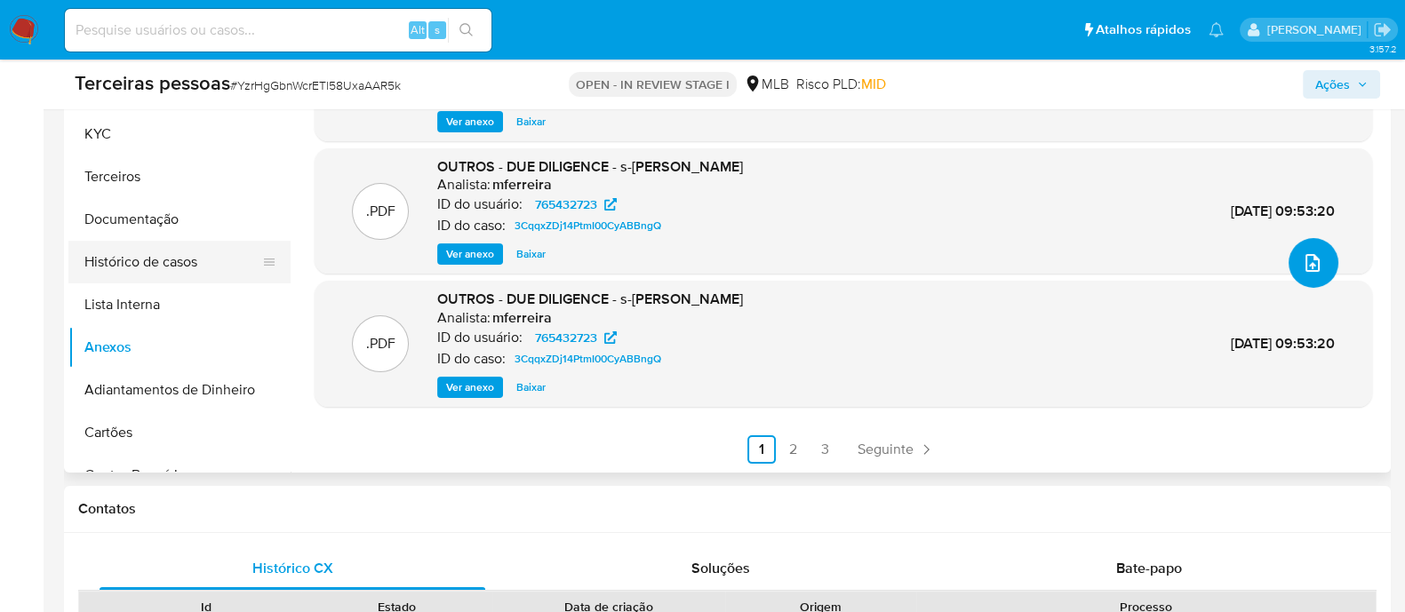
scroll to position [0, 0]
click at [102, 188] on button "Terceiros" at bounding box center [172, 176] width 208 height 43
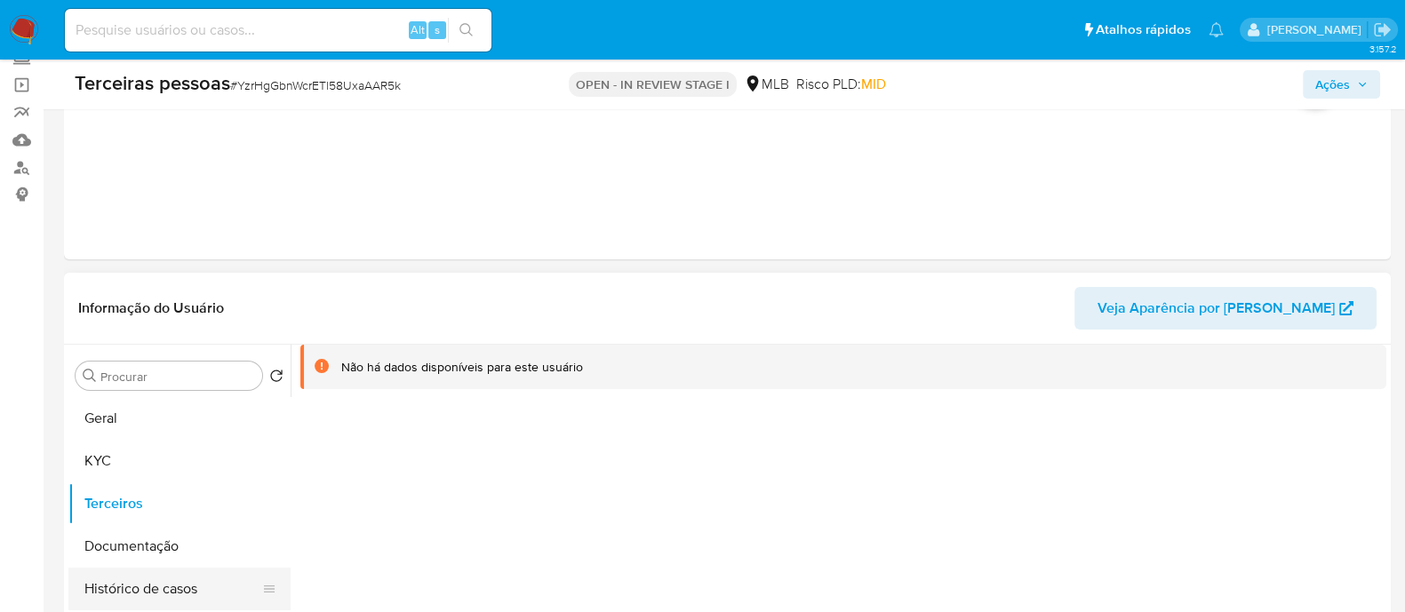
scroll to position [221, 0]
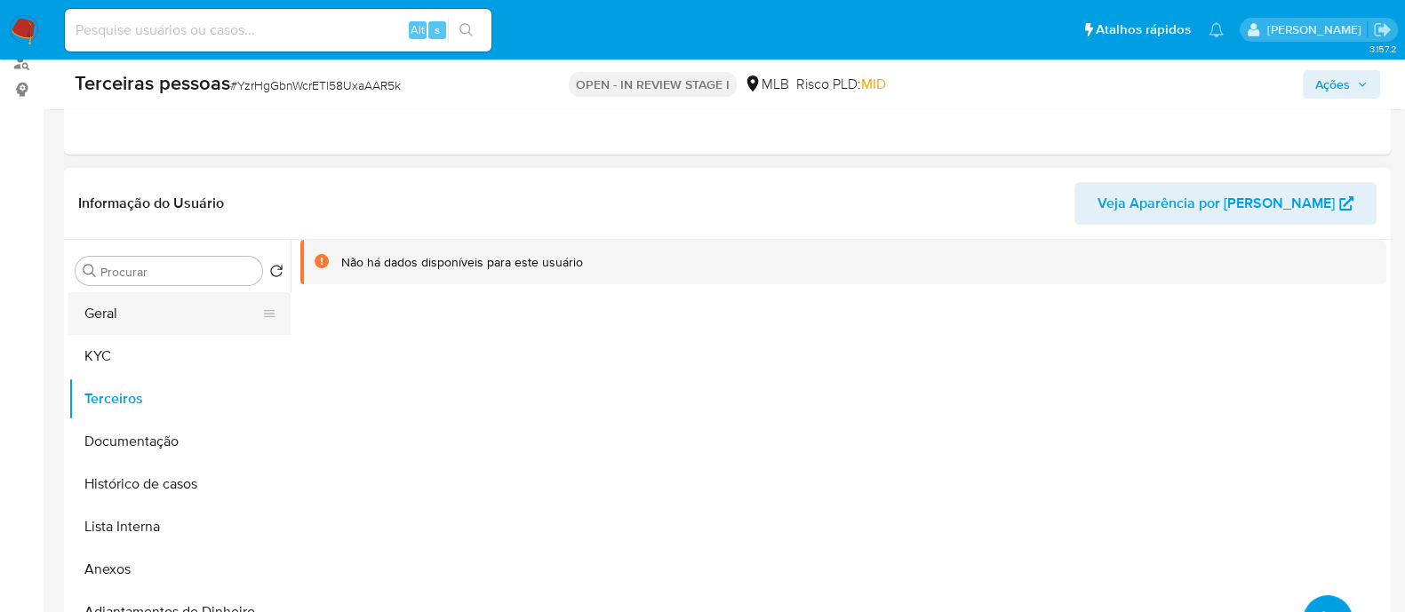
click at [105, 301] on button "Geral" at bounding box center [172, 313] width 208 height 43
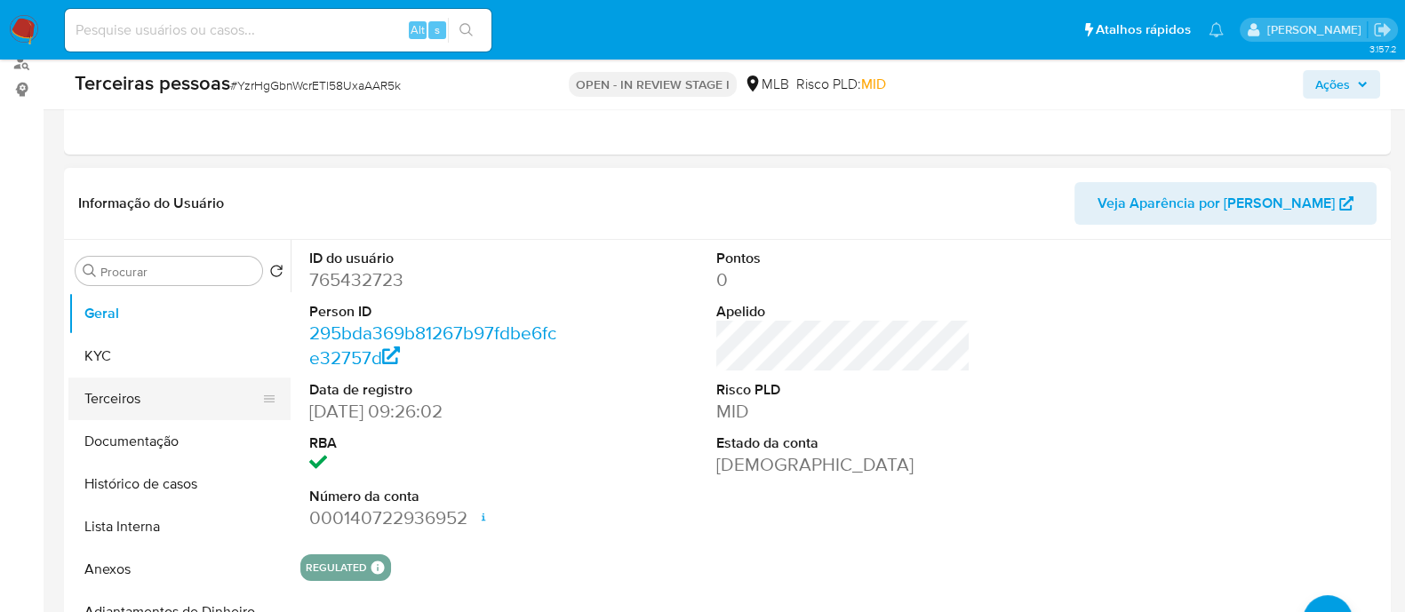
click at [135, 395] on button "Terceiros" at bounding box center [172, 399] width 208 height 43
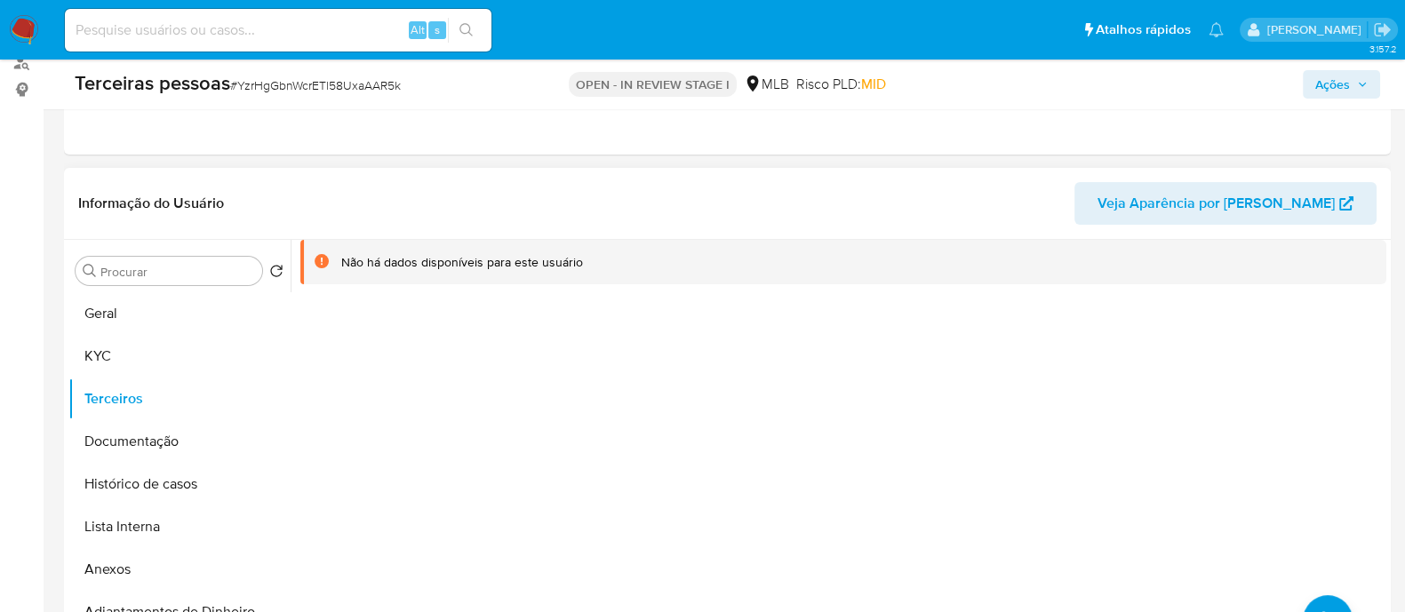
click at [378, 428] on div at bounding box center [839, 467] width 1096 height 455
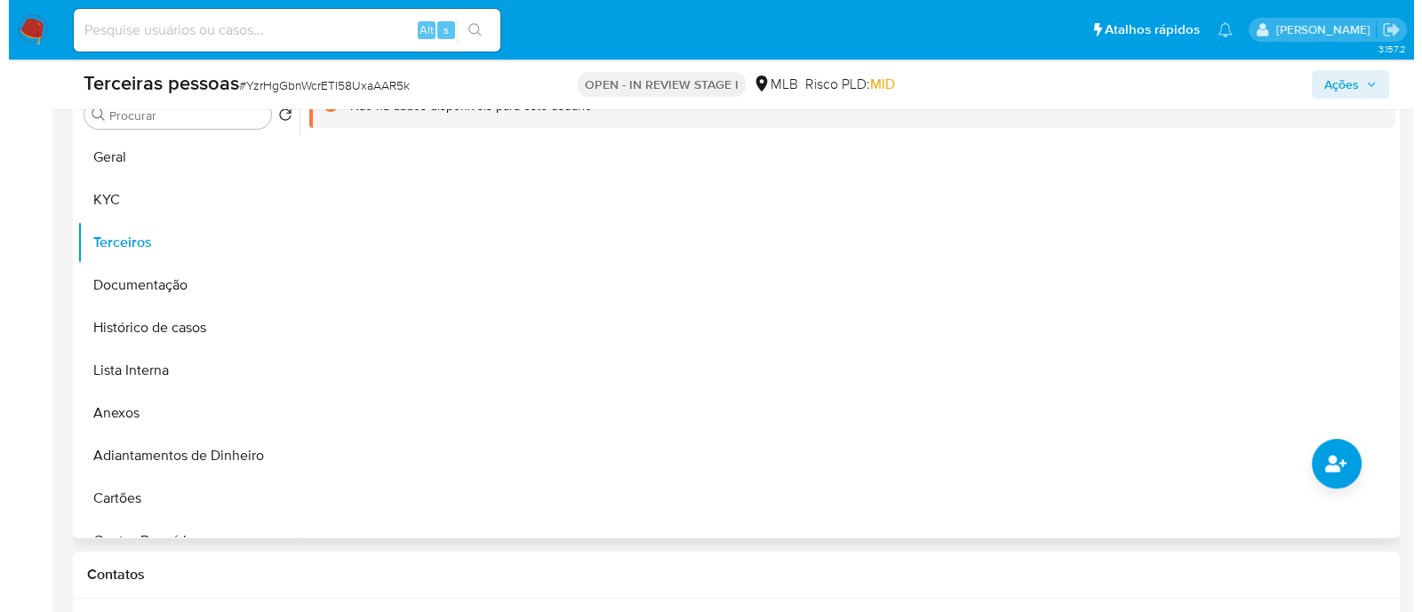
scroll to position [333, 0]
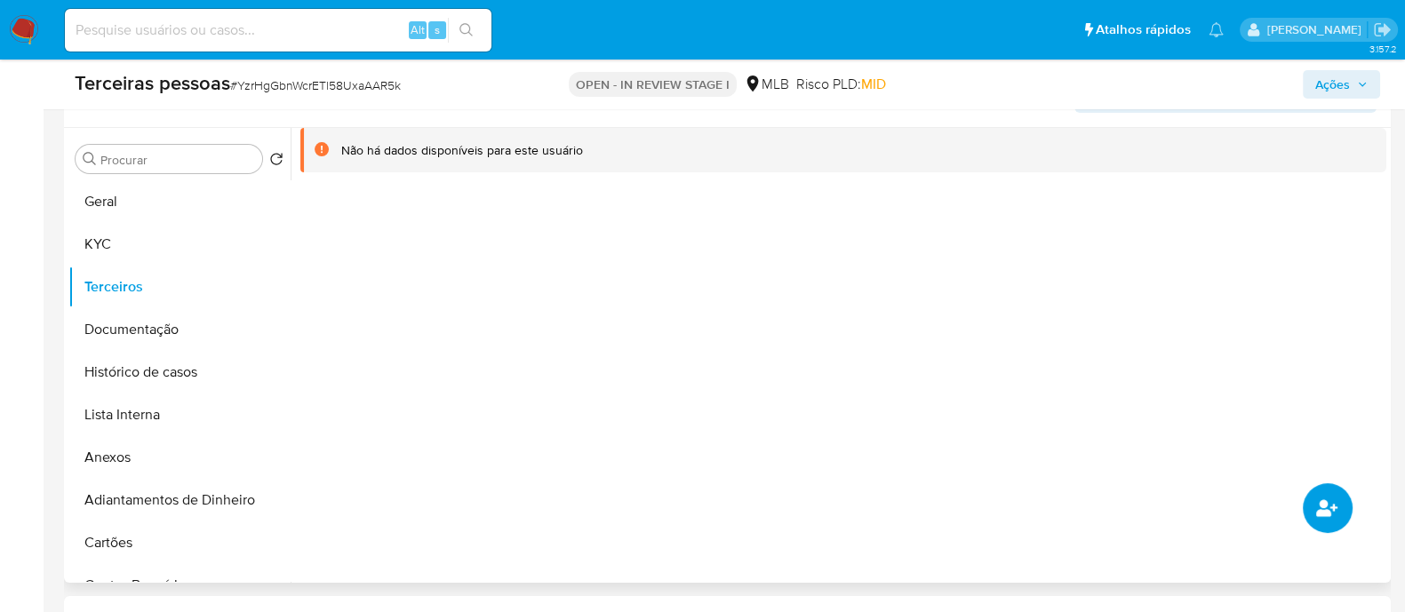
click at [1327, 504] on icon "common.add_complementary_information" at bounding box center [1326, 508] width 21 height 21
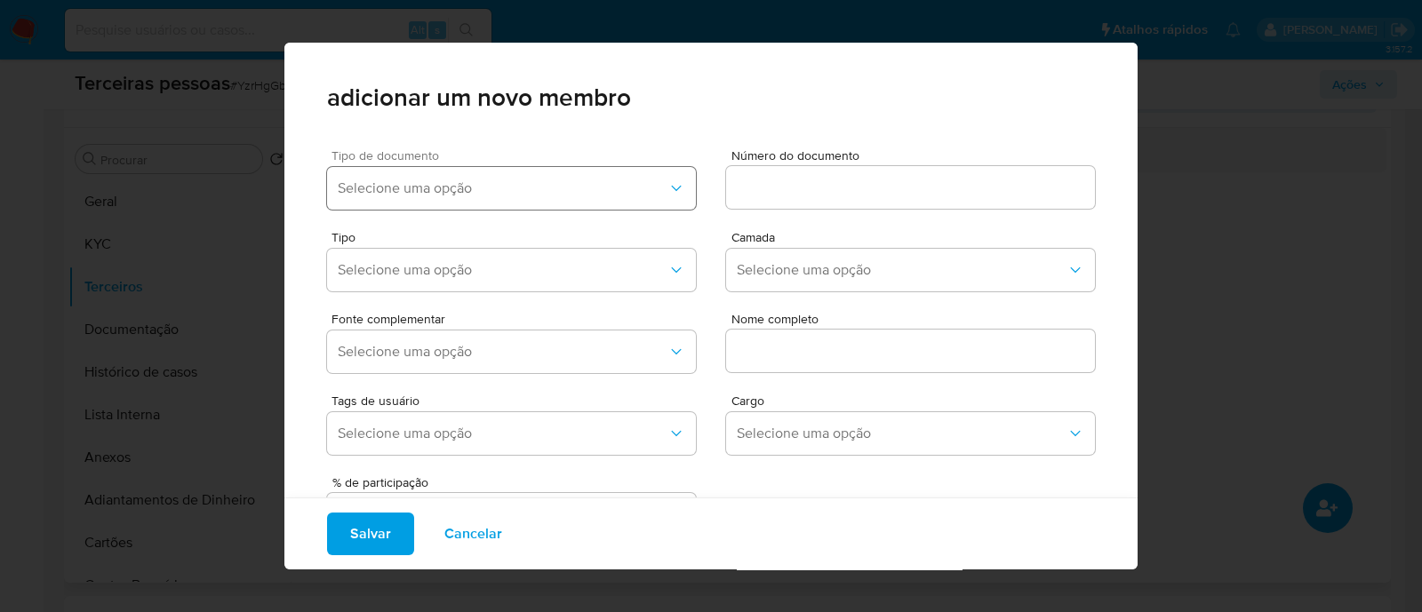
click at [554, 184] on span "Selecione uma opção" at bounding box center [503, 188] width 330 height 18
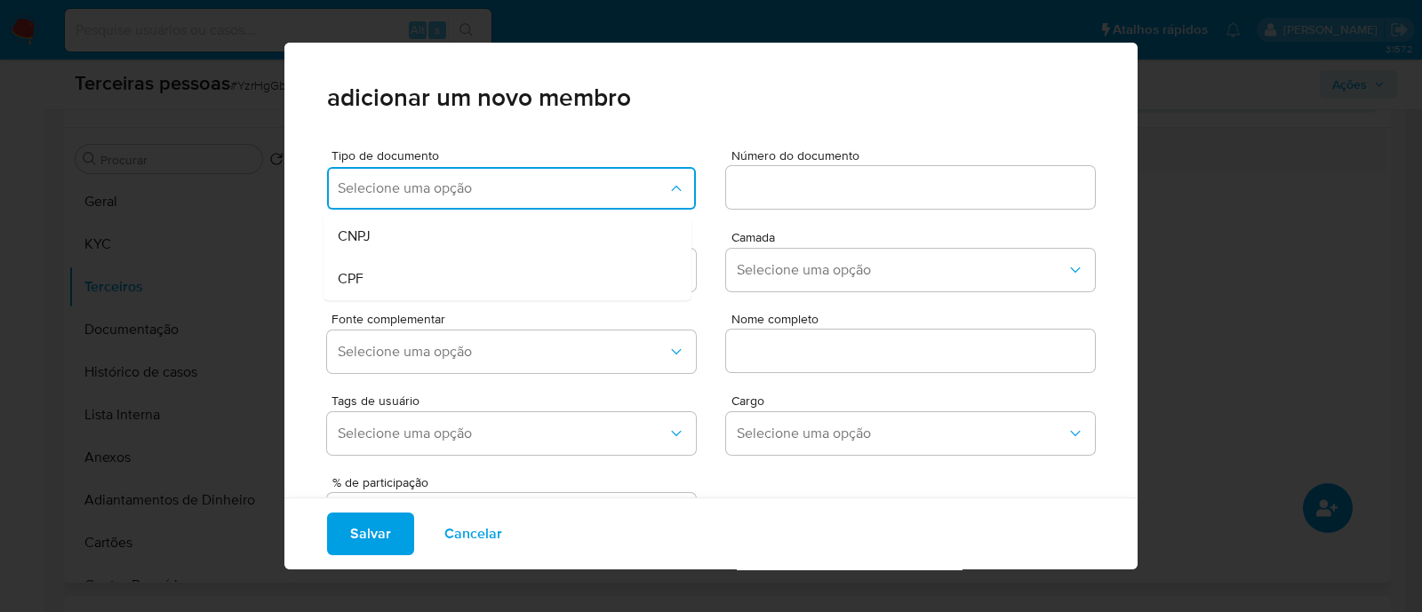
drag, startPoint x: 502, startPoint y: 272, endPoint x: 766, endPoint y: 187, distance: 277.1
click at [503, 272] on div "CPF" at bounding box center [474, 279] width 272 height 43
click at [775, 178] on input at bounding box center [910, 187] width 369 height 23
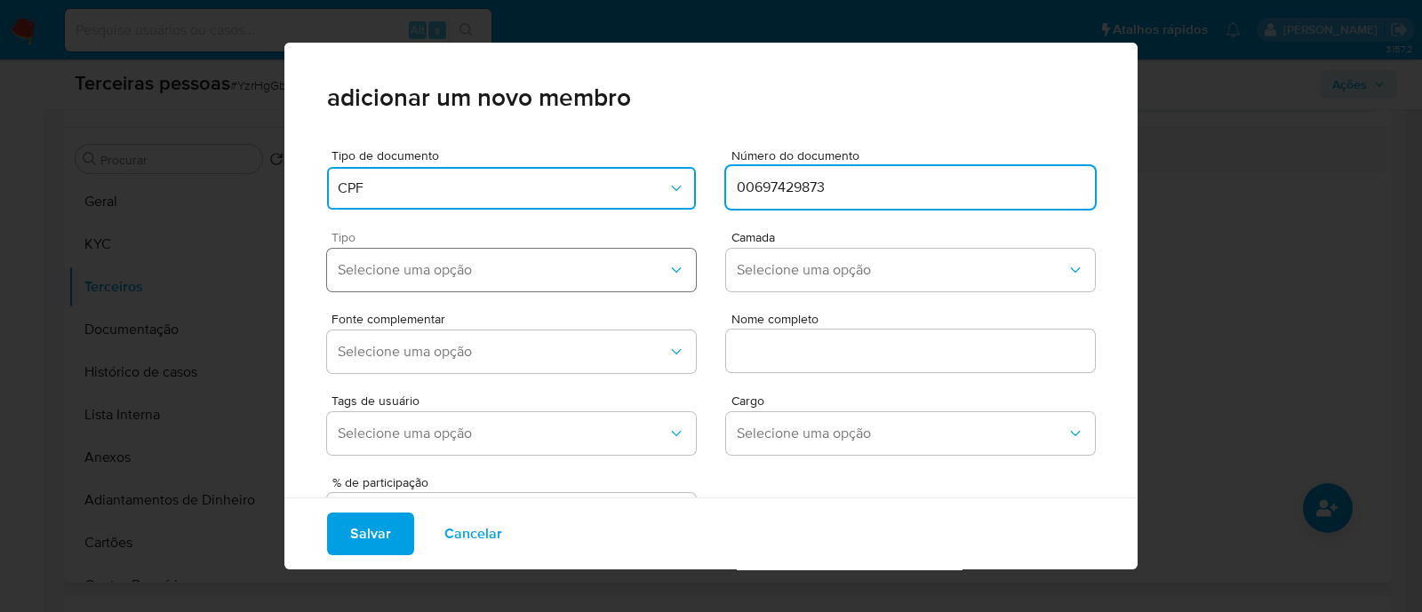
type input "00697429873"
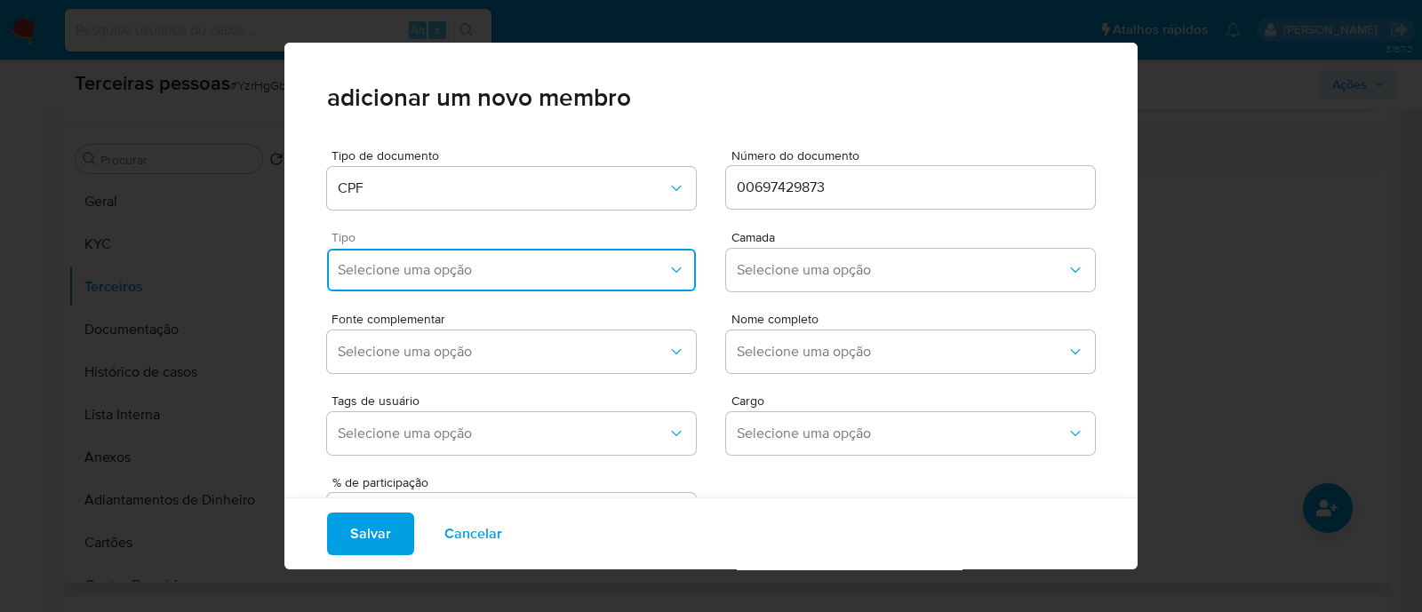
drag, startPoint x: 504, startPoint y: 264, endPoint x: 517, endPoint y: 282, distance: 22.2
click at [506, 264] on span "Selecione uma opção" at bounding box center [503, 270] width 330 height 18
click at [555, 496] on div "Accionistas" at bounding box center [474, 488] width 272 height 43
click at [821, 264] on span "Selecione uma opção" at bounding box center [902, 270] width 330 height 18
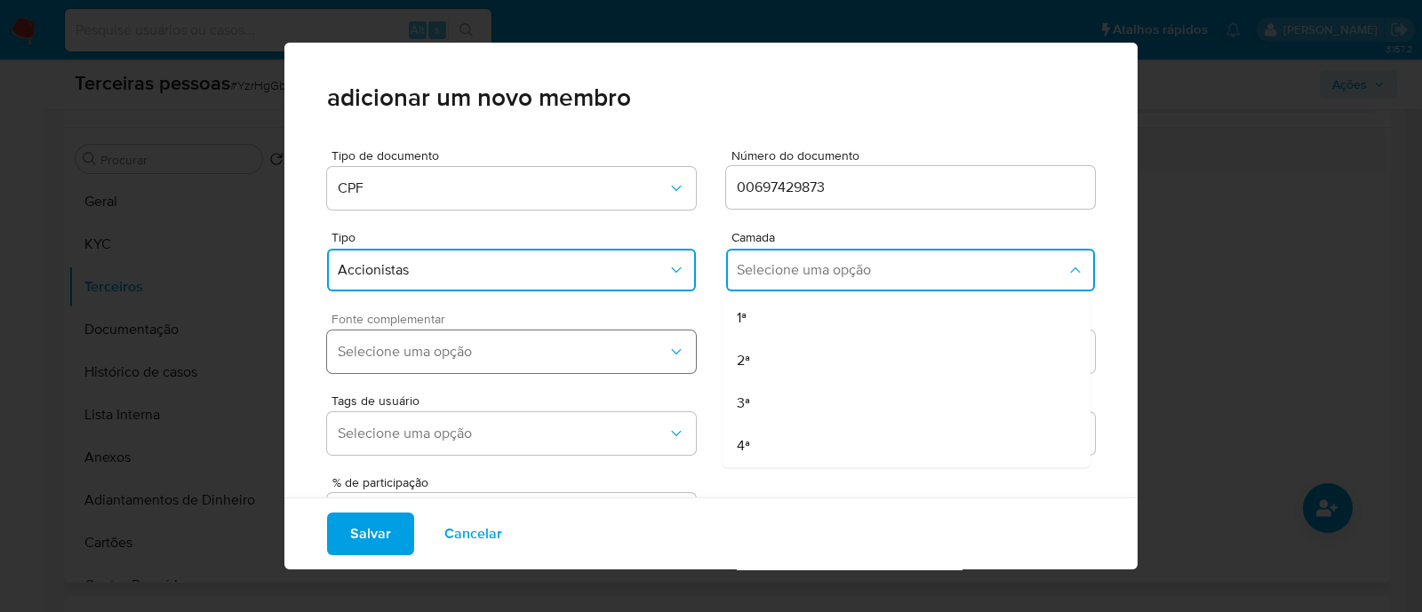
click at [786, 317] on div "1ª" at bounding box center [873, 318] width 272 height 43
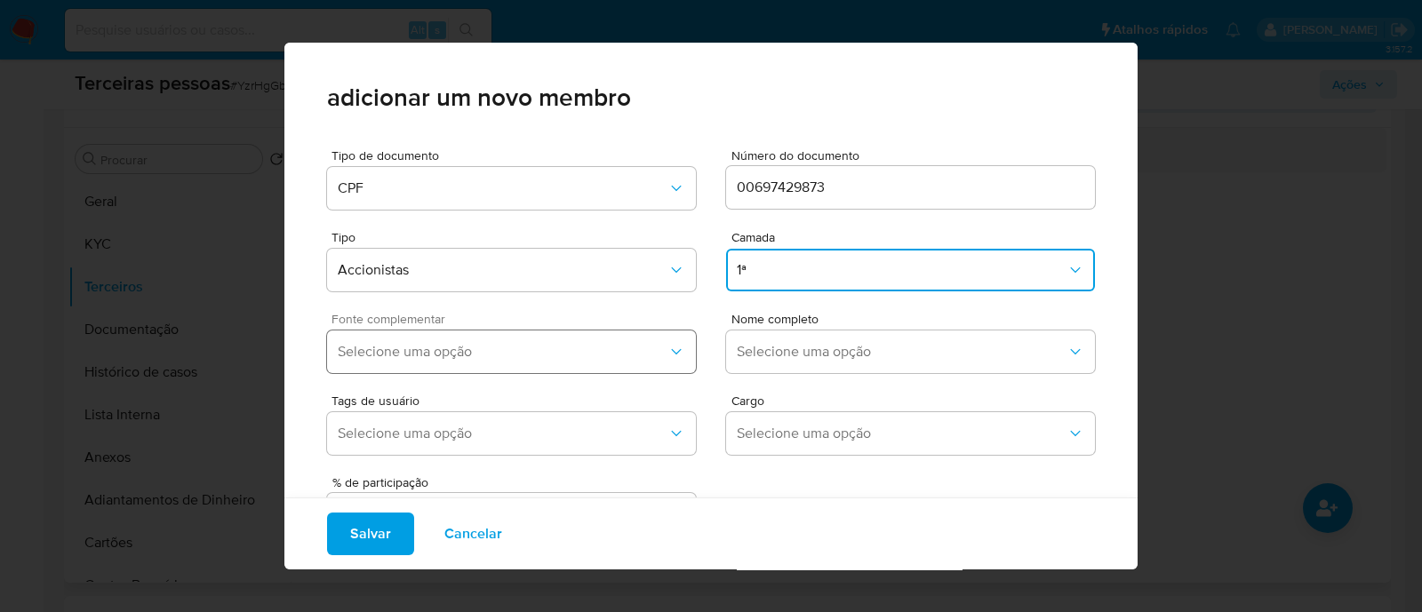
click at [555, 350] on span "Selecione uma opção" at bounding box center [503, 352] width 330 height 18
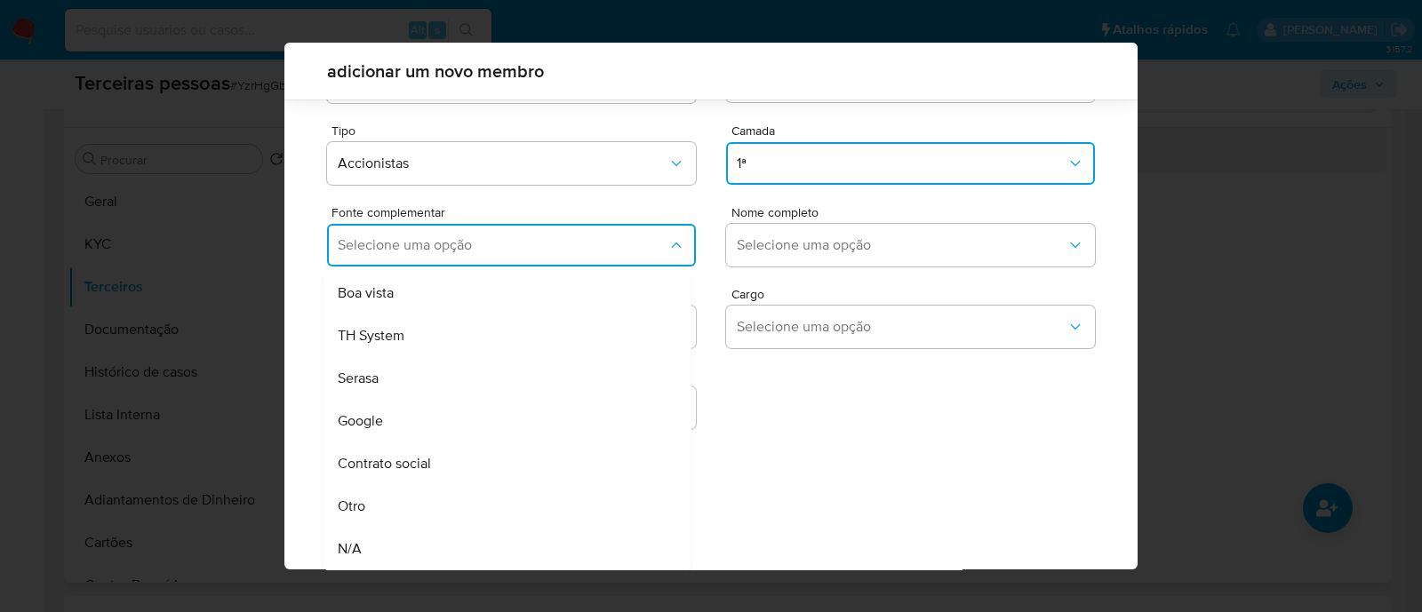
click at [408, 465] on span "Contrato social" at bounding box center [384, 464] width 93 height 18
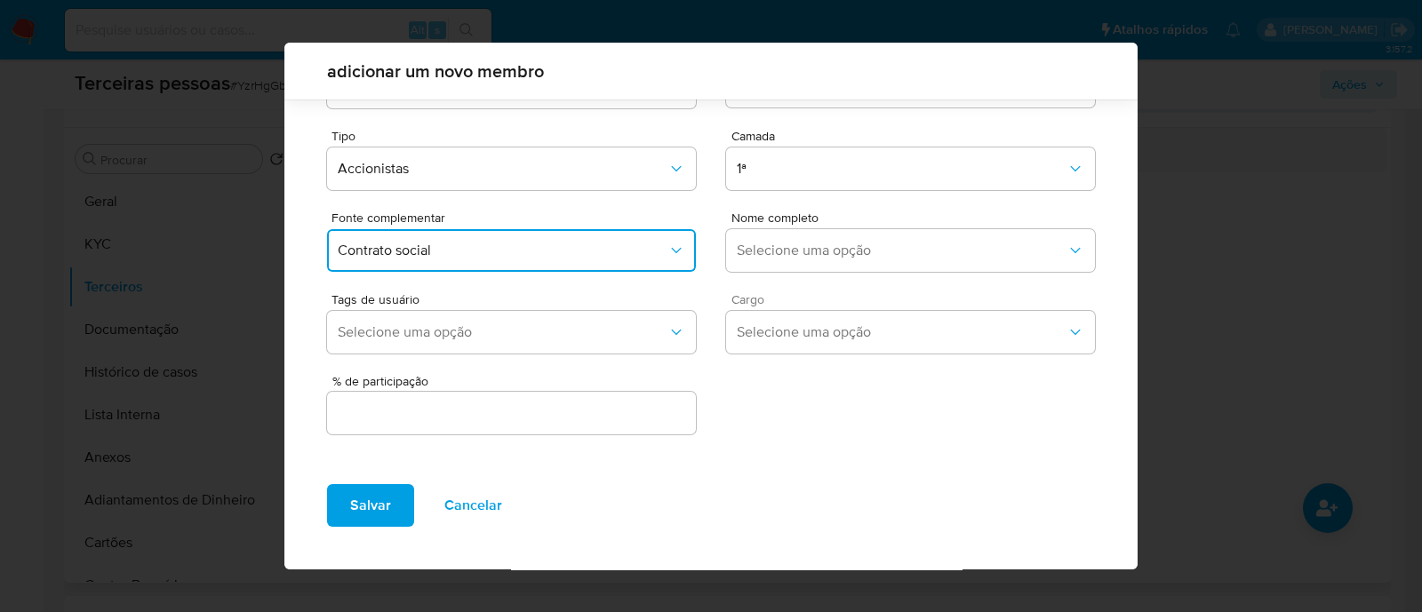
scroll to position [65, 0]
click at [857, 227] on div "Nome completo Selecione uma opção" at bounding box center [910, 246] width 369 height 68
click at [863, 274] on div "Nome completo Selecione uma opção" at bounding box center [910, 246] width 369 height 68
click at [893, 244] on span "Selecione uma opção" at bounding box center [902, 252] width 330 height 18
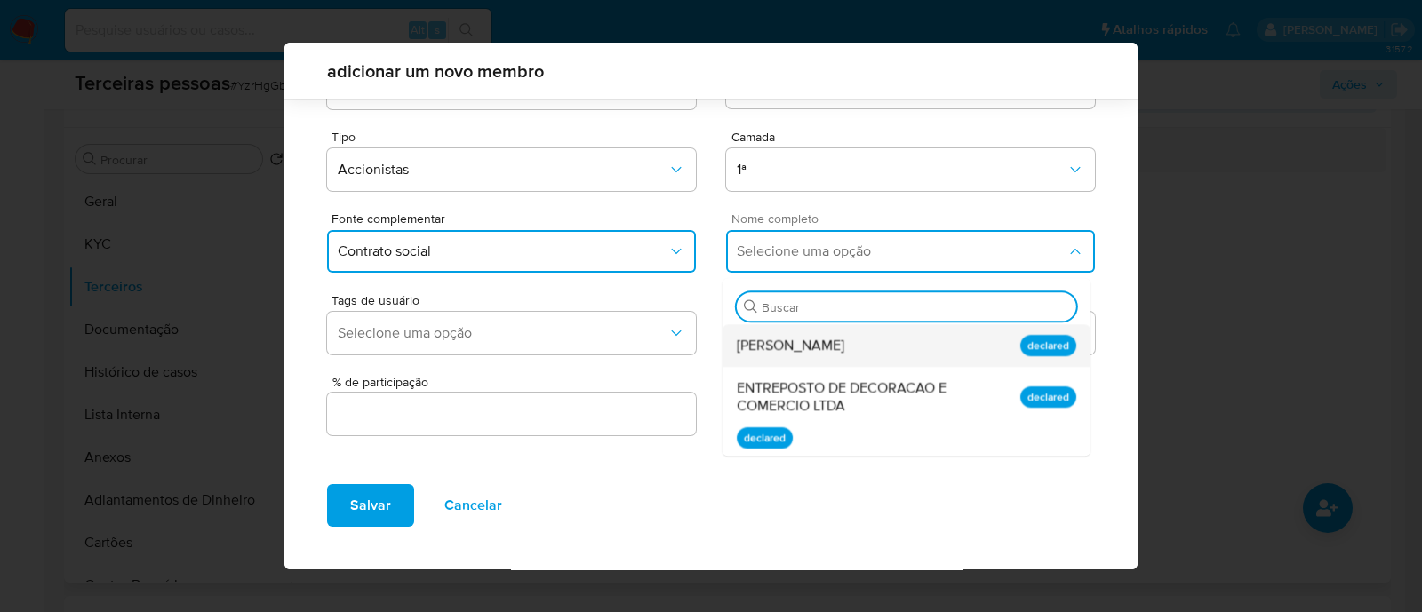
click at [844, 352] on span "Maria Regina Tranchesi Zuccolo" at bounding box center [791, 346] width 108 height 18
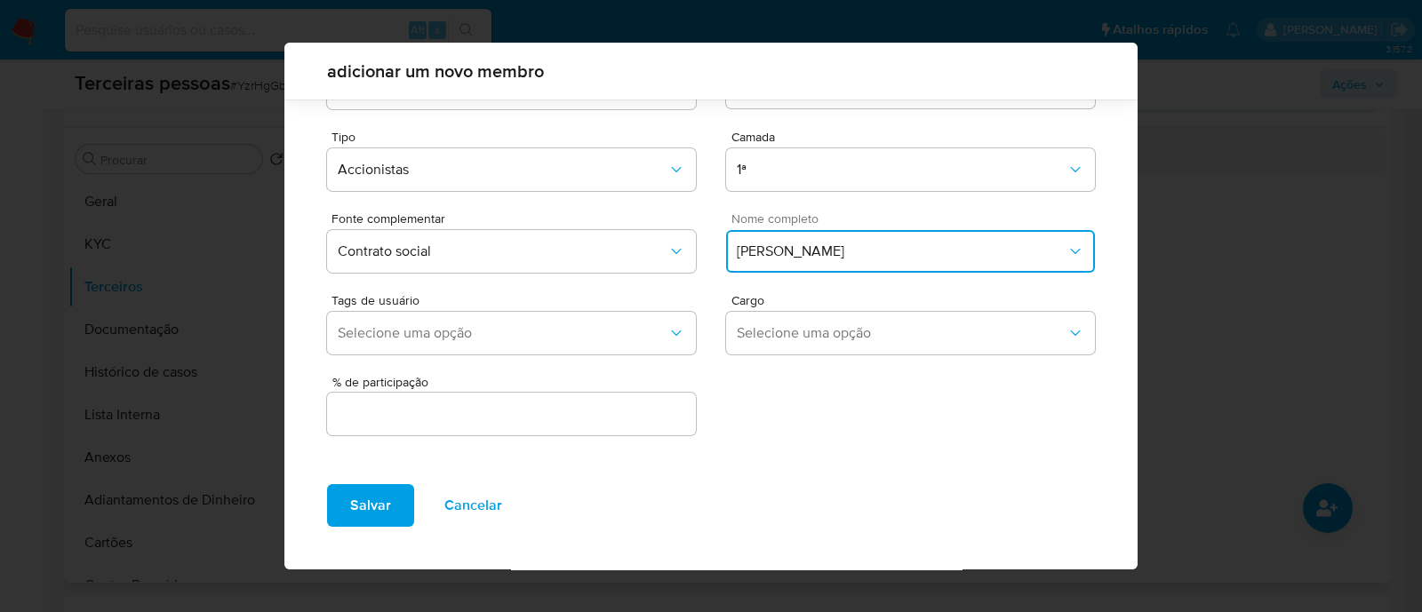
click at [657, 408] on input "text" at bounding box center [511, 413] width 369 height 23
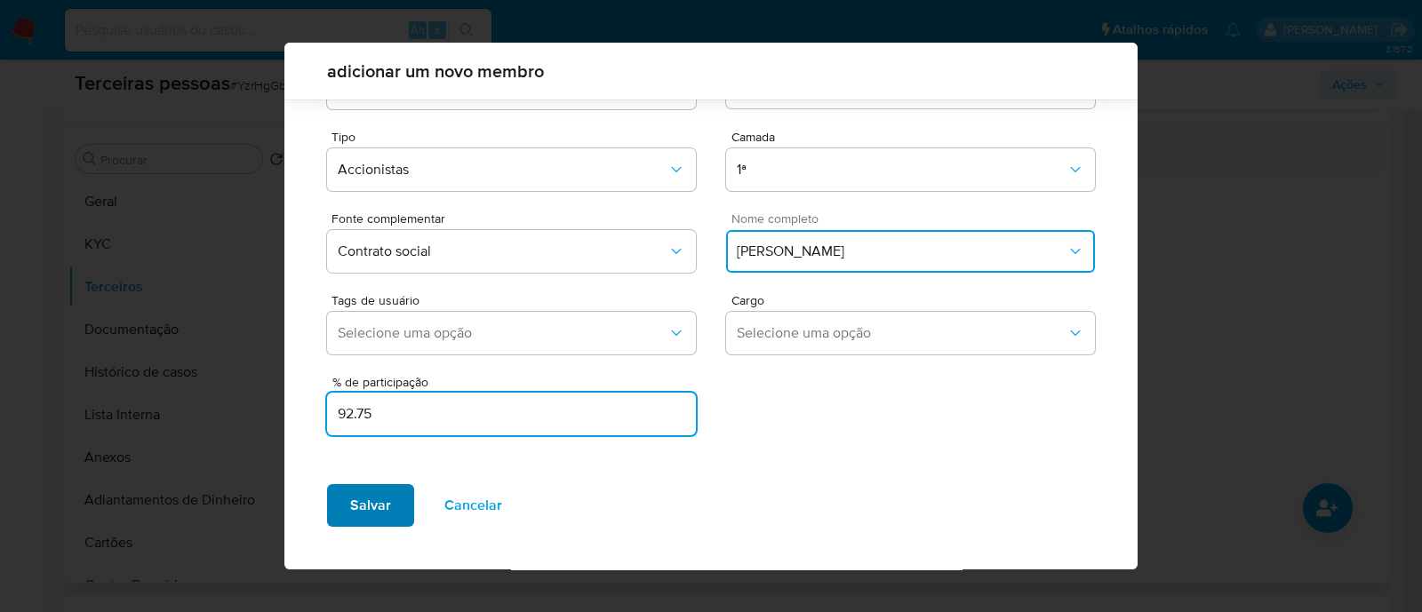
type input "92.75"
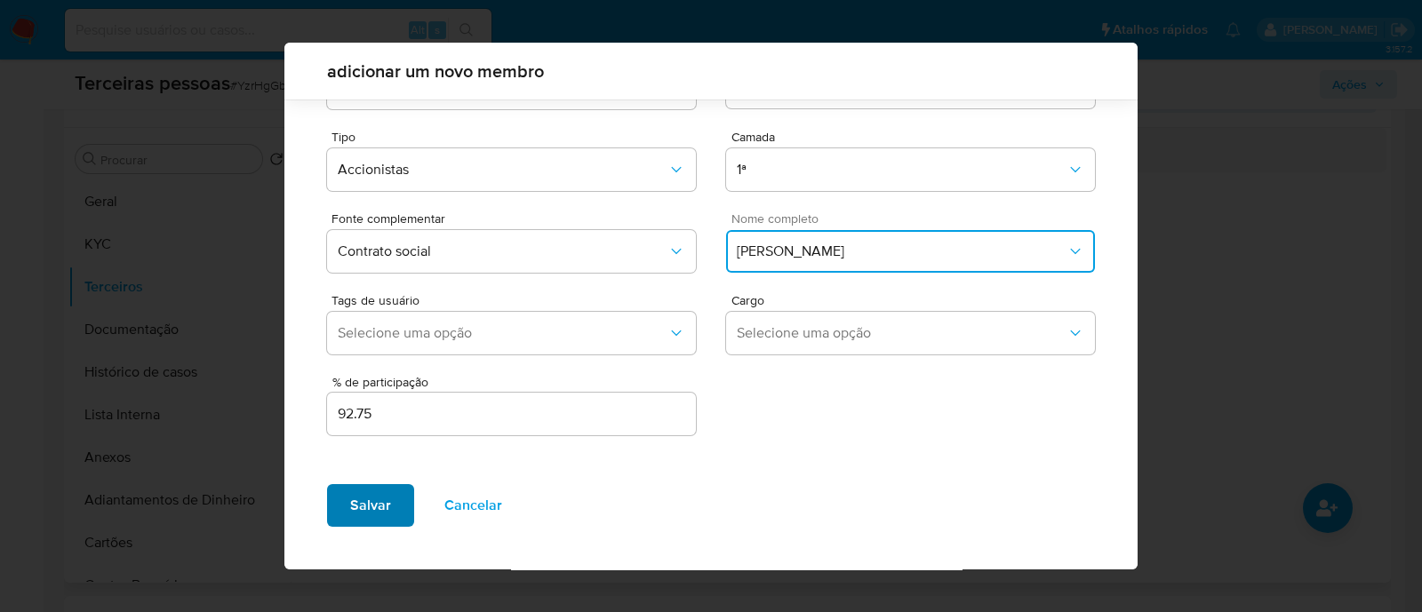
click at [379, 508] on span "Salvar" at bounding box center [370, 505] width 41 height 39
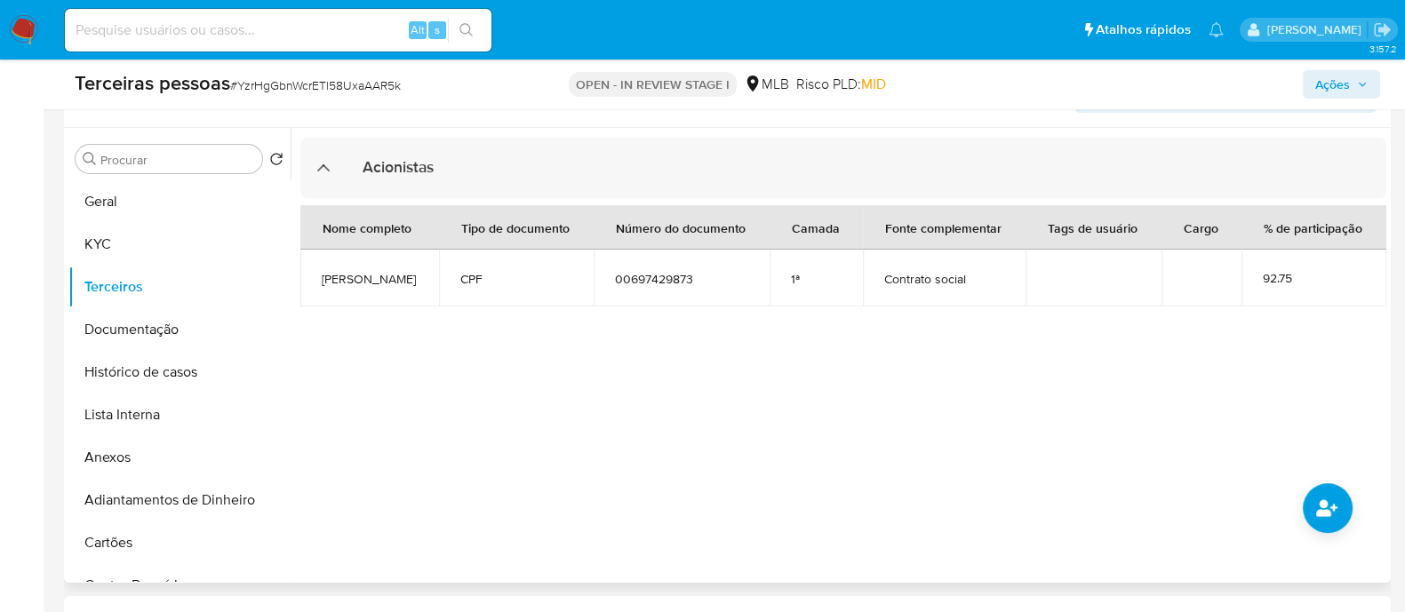
click at [1352, 529] on div at bounding box center [839, 355] width 1096 height 455
click at [1346, 519] on button "common.add_complementary_information" at bounding box center [1328, 508] width 50 height 50
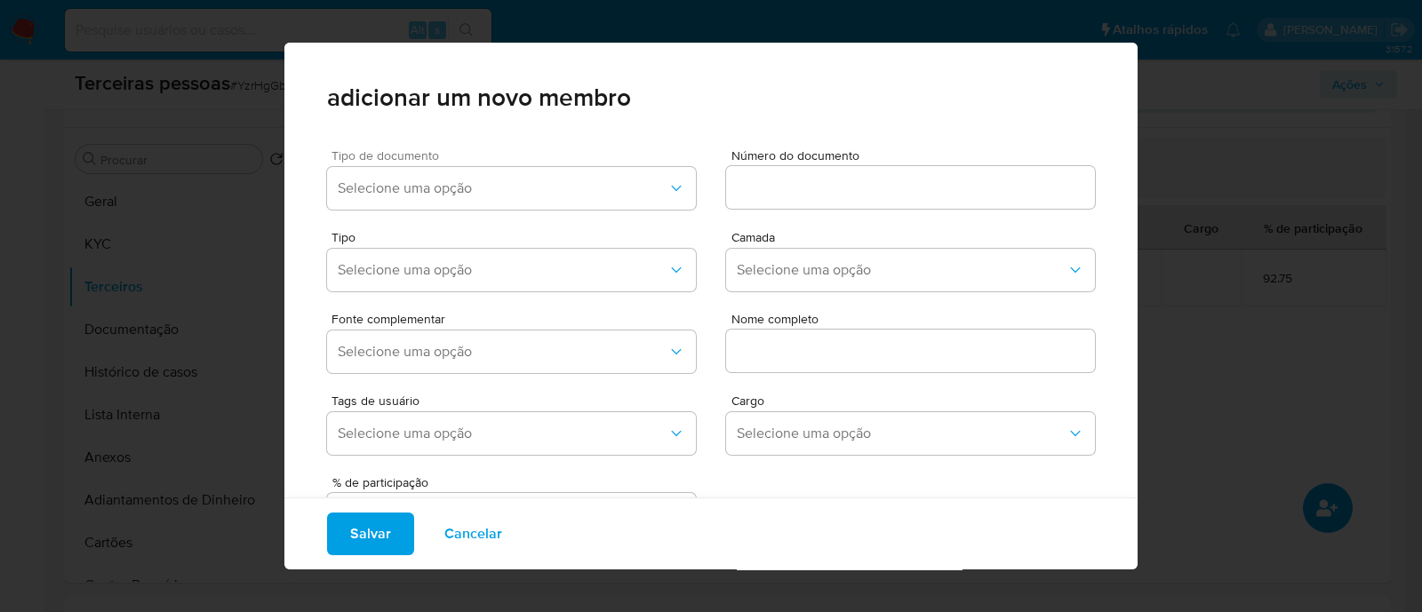
click at [586, 211] on div "Tipo de documento Selecione uma opção" at bounding box center [511, 183] width 369 height 68
click at [584, 210] on div "Tipo de documento Selecione uma opção" at bounding box center [511, 183] width 369 height 68
click at [607, 184] on span "Selecione uma opção" at bounding box center [503, 188] width 330 height 18
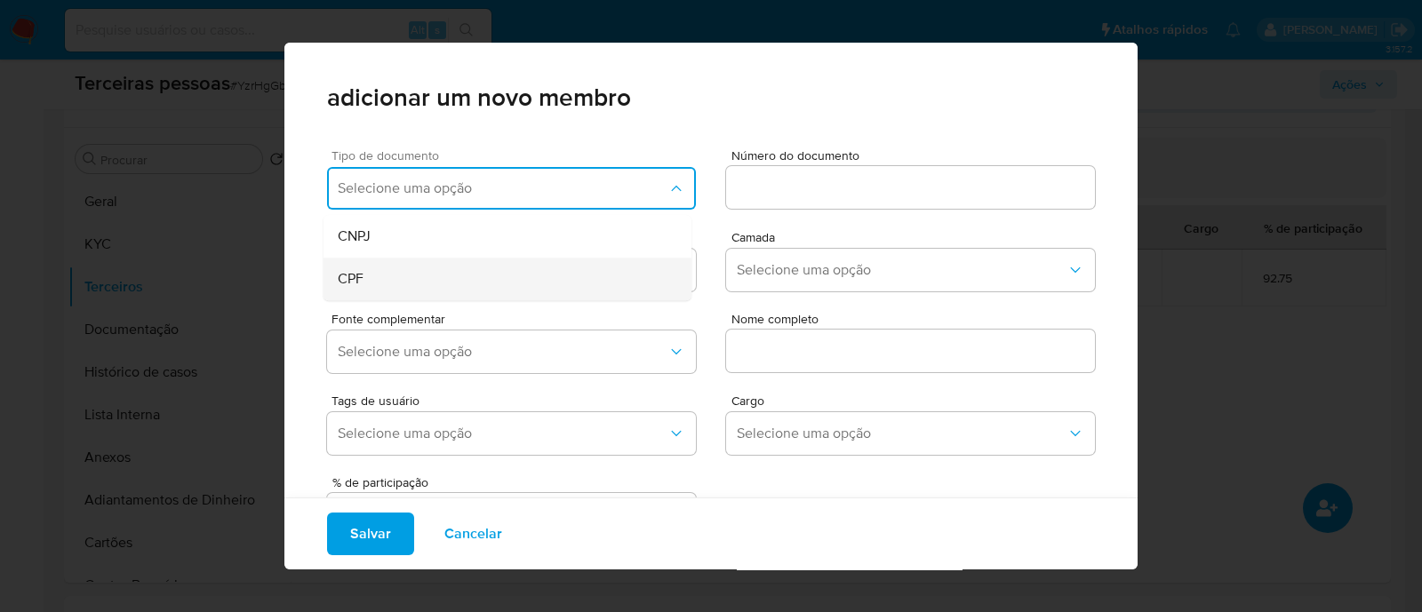
click at [486, 271] on div "CPF" at bounding box center [474, 279] width 272 height 43
drag, startPoint x: 702, startPoint y: 203, endPoint x: 755, endPoint y: 188, distance: 55.4
click at [703, 203] on div "Tipo de documento CPF Número do documento" at bounding box center [711, 176] width 768 height 82
click at [759, 188] on input at bounding box center [910, 187] width 369 height 23
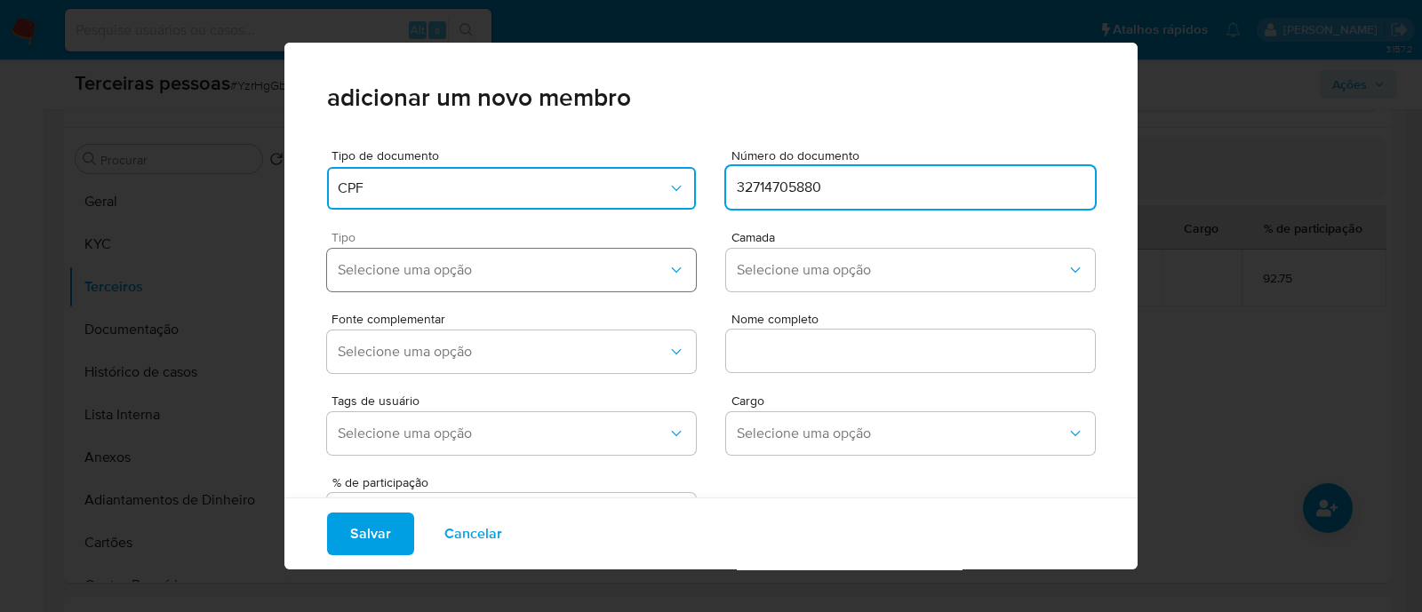
type input "32714705880"
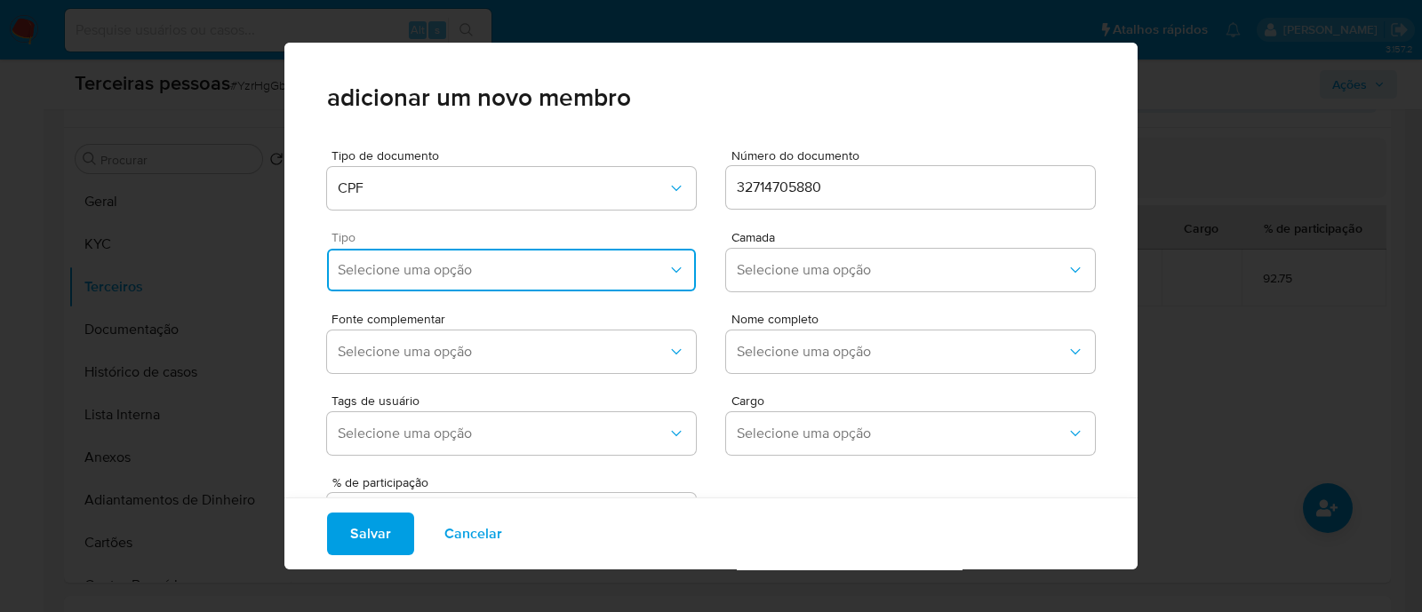
click at [546, 277] on span "Selecione uma opção" at bounding box center [503, 270] width 330 height 18
click at [461, 491] on div "Accionistas" at bounding box center [474, 488] width 272 height 43
click at [772, 272] on span "Selecione uma opção" at bounding box center [902, 270] width 330 height 18
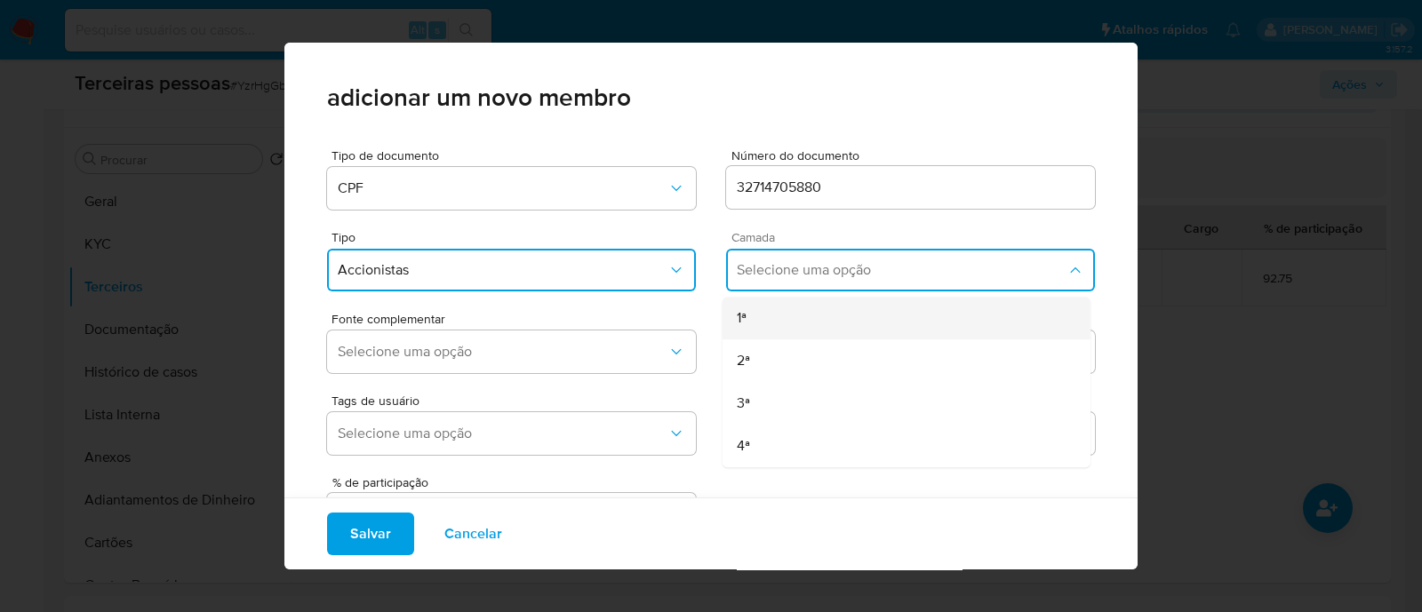
click at [764, 307] on div "1ª" at bounding box center [873, 318] width 272 height 43
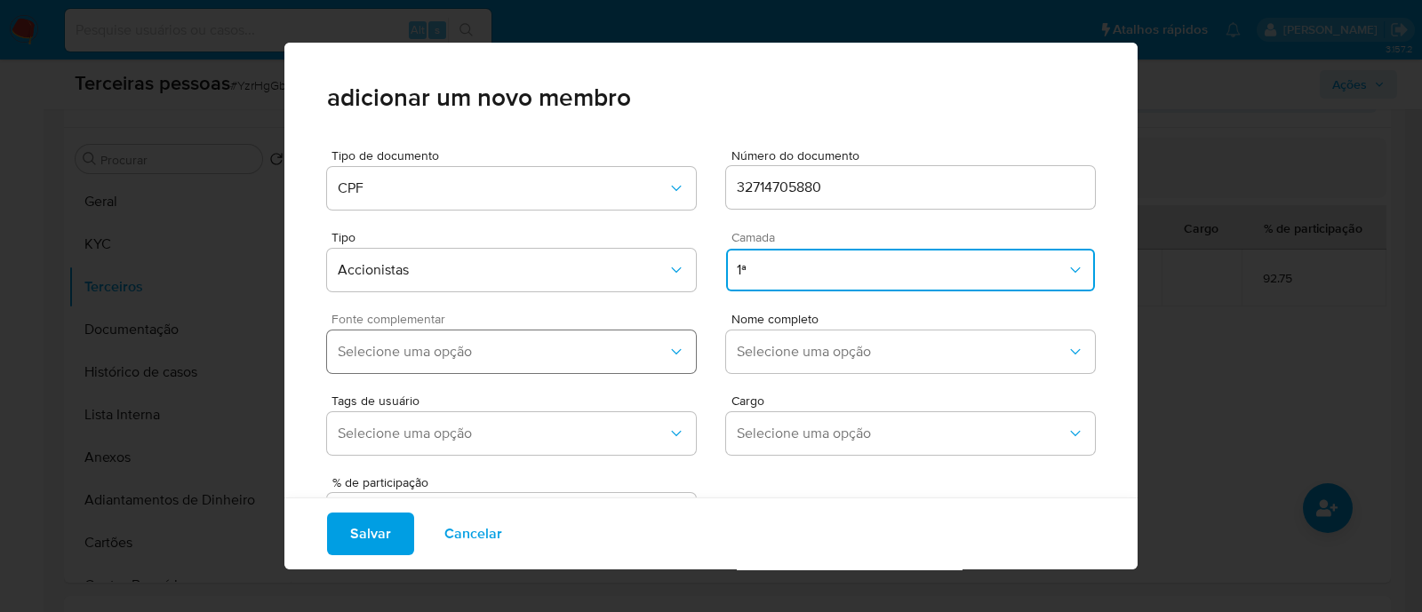
click at [445, 331] on button "Selecione uma opção" at bounding box center [511, 352] width 369 height 43
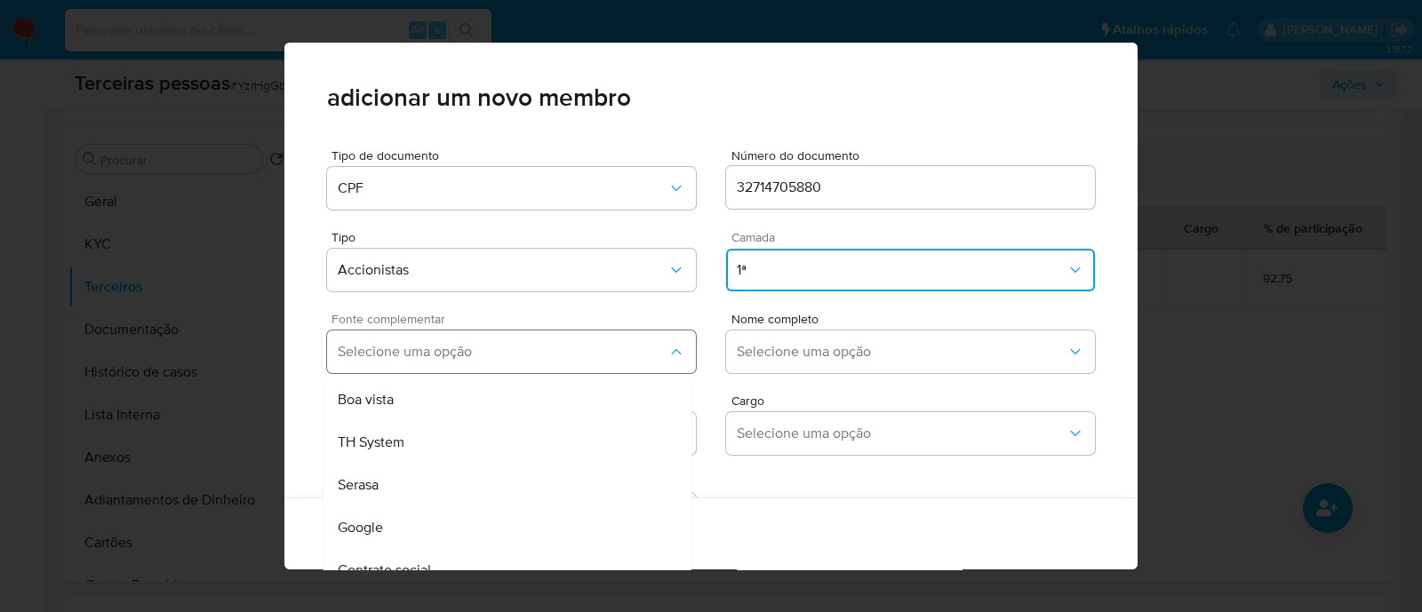
click at [570, 340] on button "Selecione uma opção" at bounding box center [511, 352] width 369 height 43
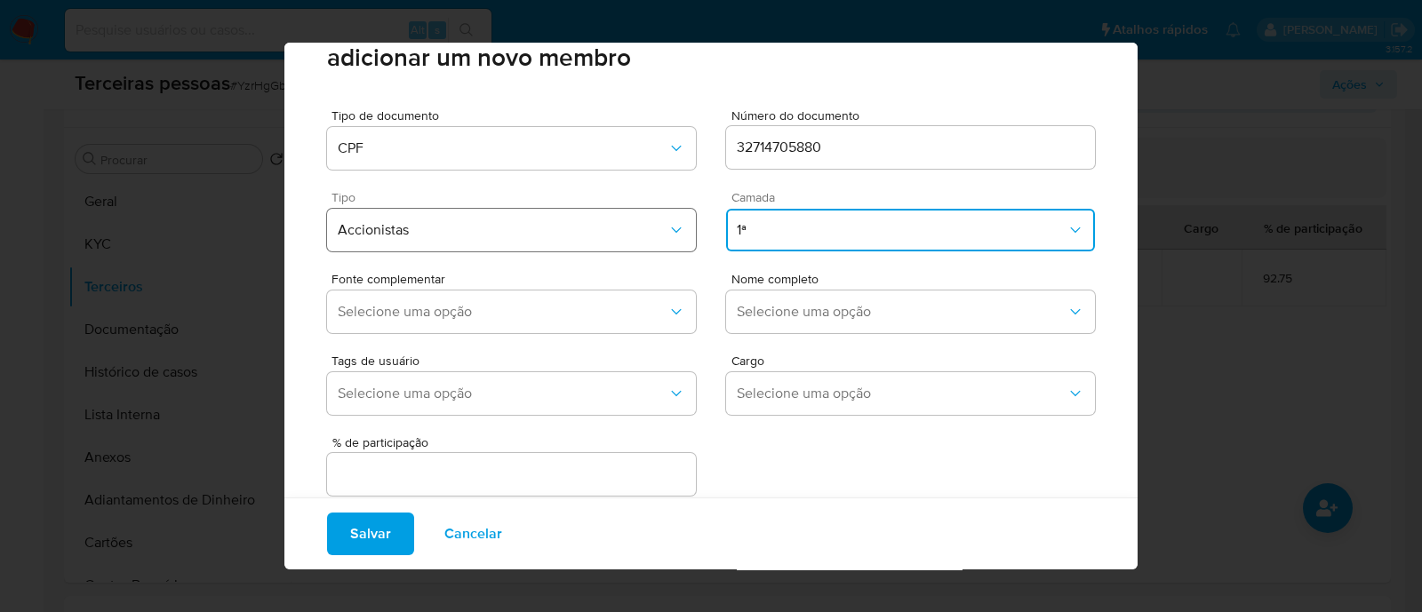
scroll to position [73, 0]
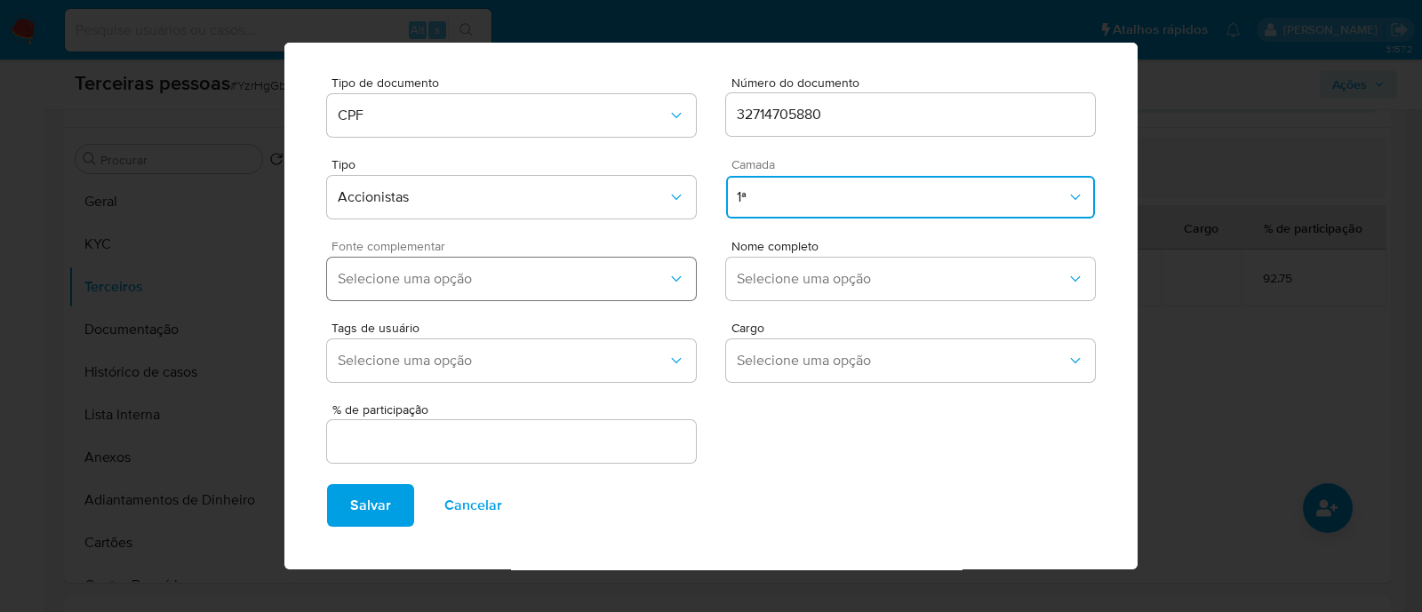
click at [520, 272] on span "Selecione uma opção" at bounding box center [503, 279] width 330 height 18
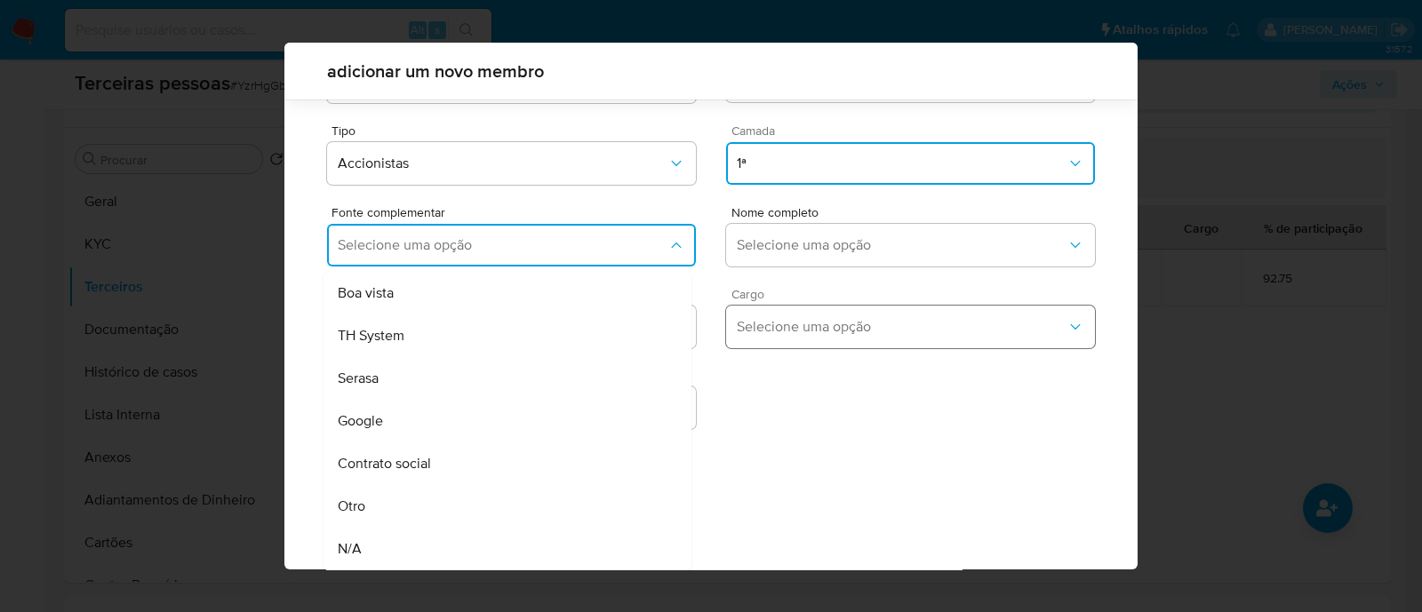
drag, startPoint x: 462, startPoint y: 453, endPoint x: 750, endPoint y: 329, distance: 313.6
click at [460, 454] on div "Contrato social" at bounding box center [474, 463] width 272 height 43
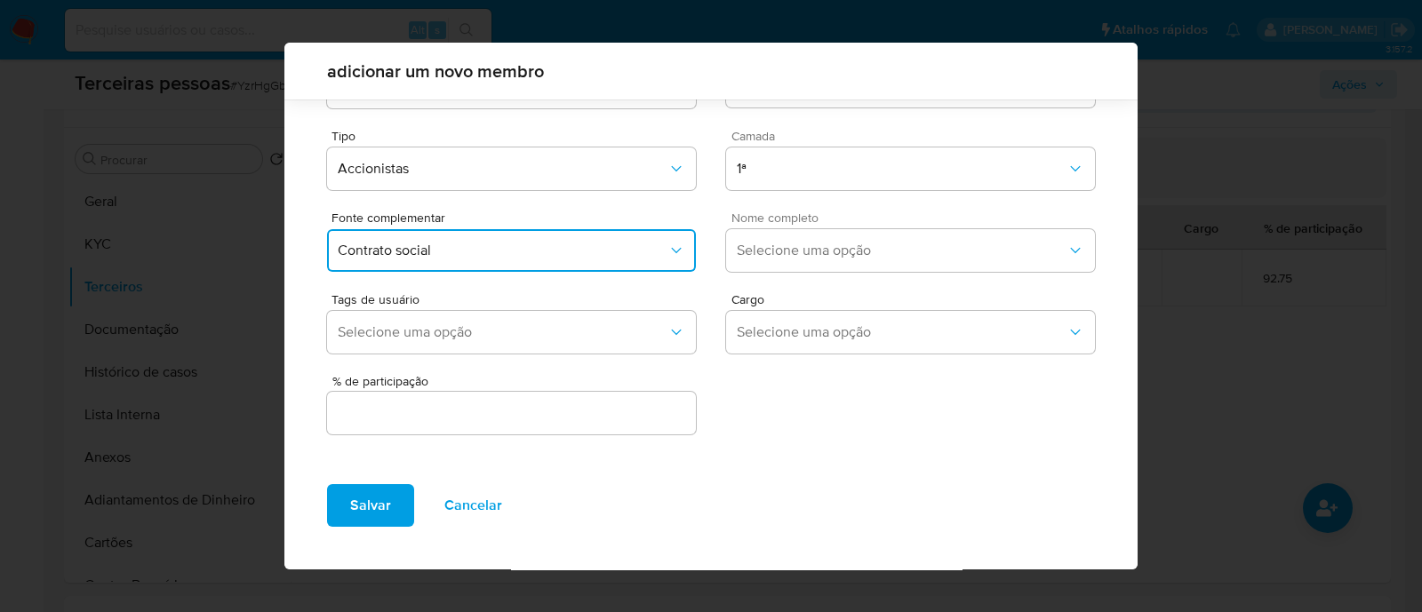
scroll to position [65, 0]
click at [897, 221] on span "Nome completo" at bounding box center [915, 218] width 369 height 12
click at [883, 261] on button "Selecione uma opção" at bounding box center [910, 251] width 369 height 43
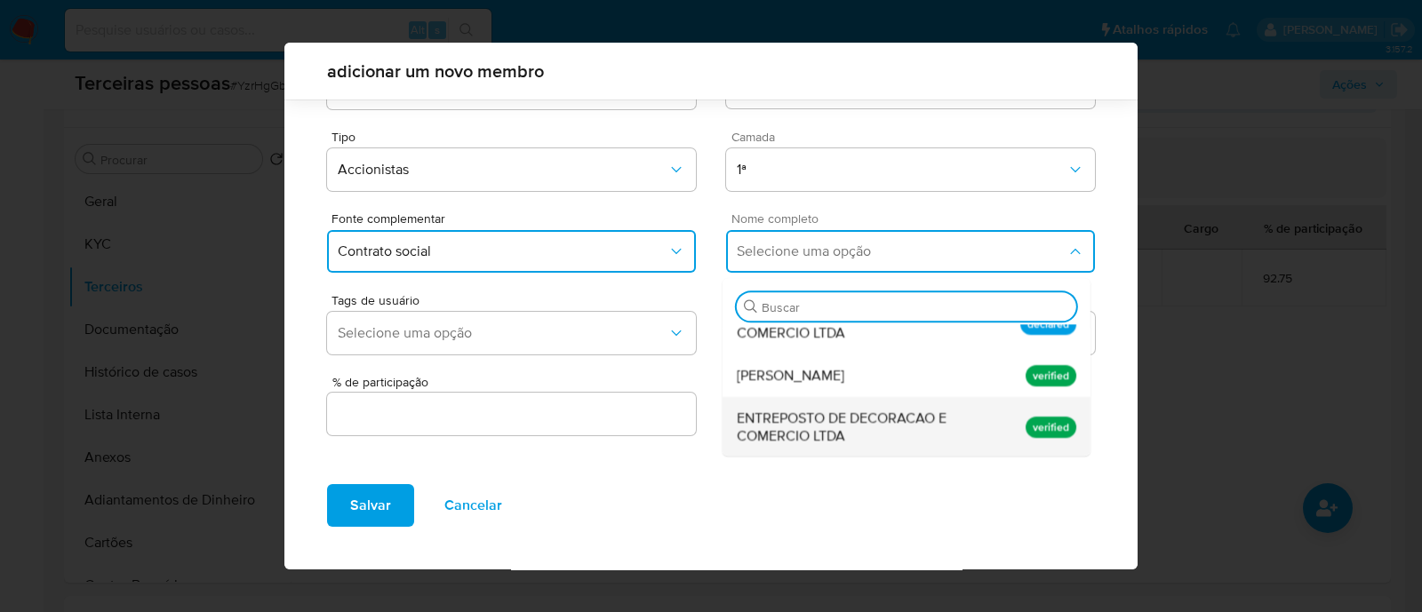
scroll to position [113, 0]
click at [833, 371] on span "Roberto Tranchesi Zuccolo" at bounding box center [791, 375] width 108 height 18
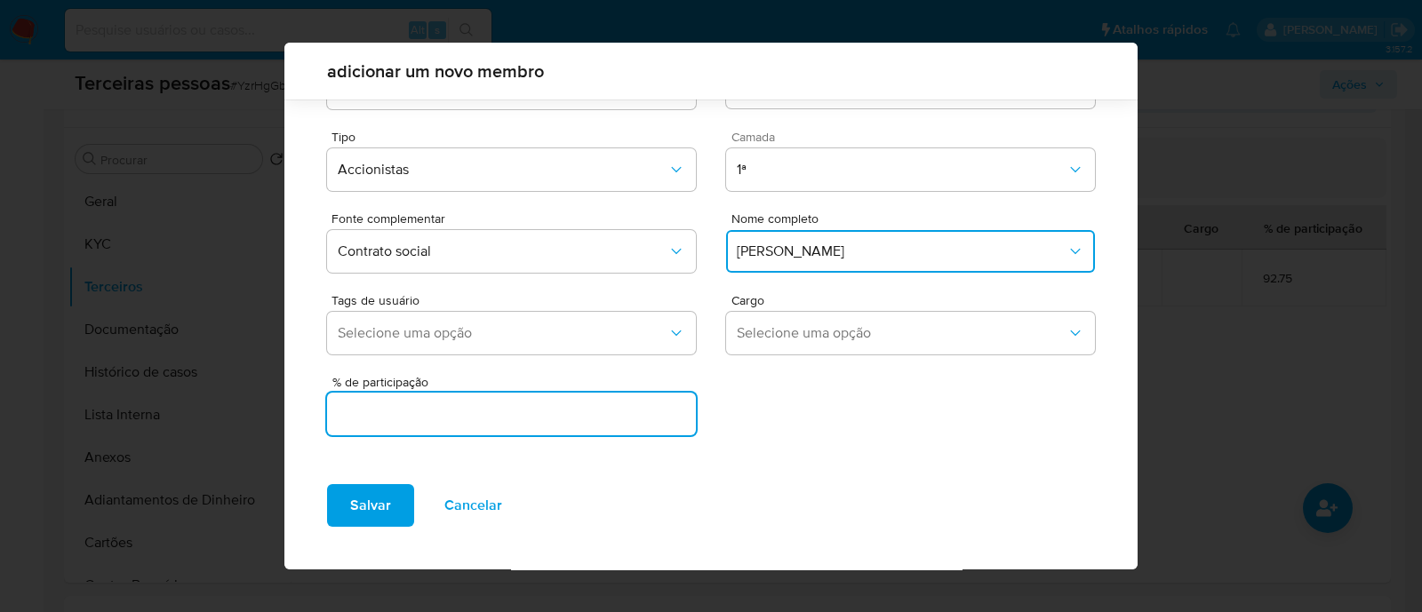
drag, startPoint x: 632, startPoint y: 419, endPoint x: 639, endPoint y: 410, distance: 11.4
click at [631, 419] on input "text" at bounding box center [511, 413] width 369 height 23
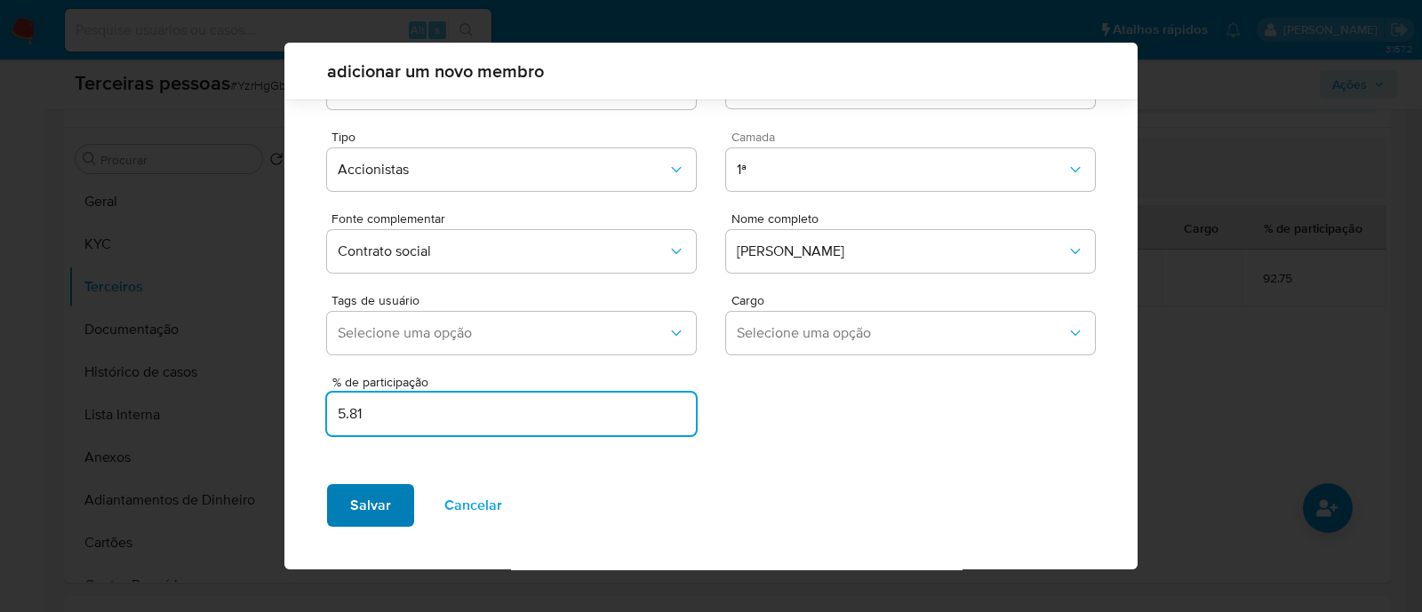
type input "5.81"
click at [373, 500] on span "Salvar" at bounding box center [370, 505] width 41 height 39
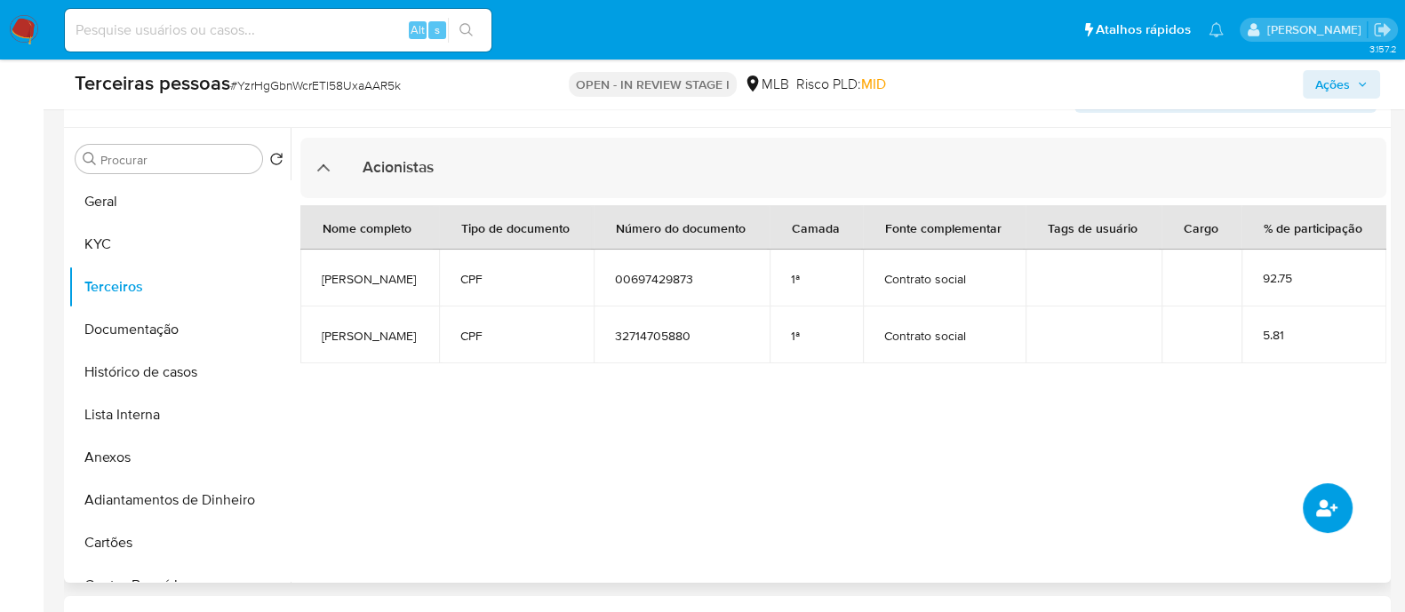
click at [1318, 504] on icon "common.add_complementary_information" at bounding box center [1326, 508] width 21 height 21
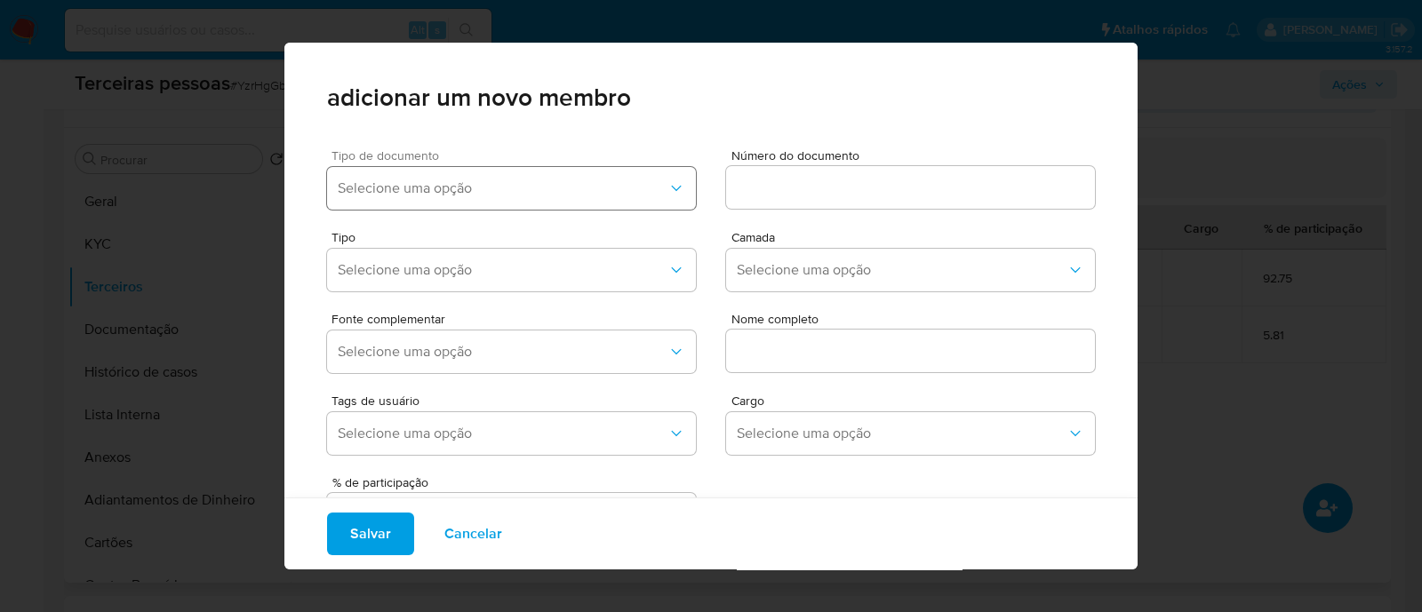
click at [529, 184] on span "Selecione uma opção" at bounding box center [503, 188] width 330 height 18
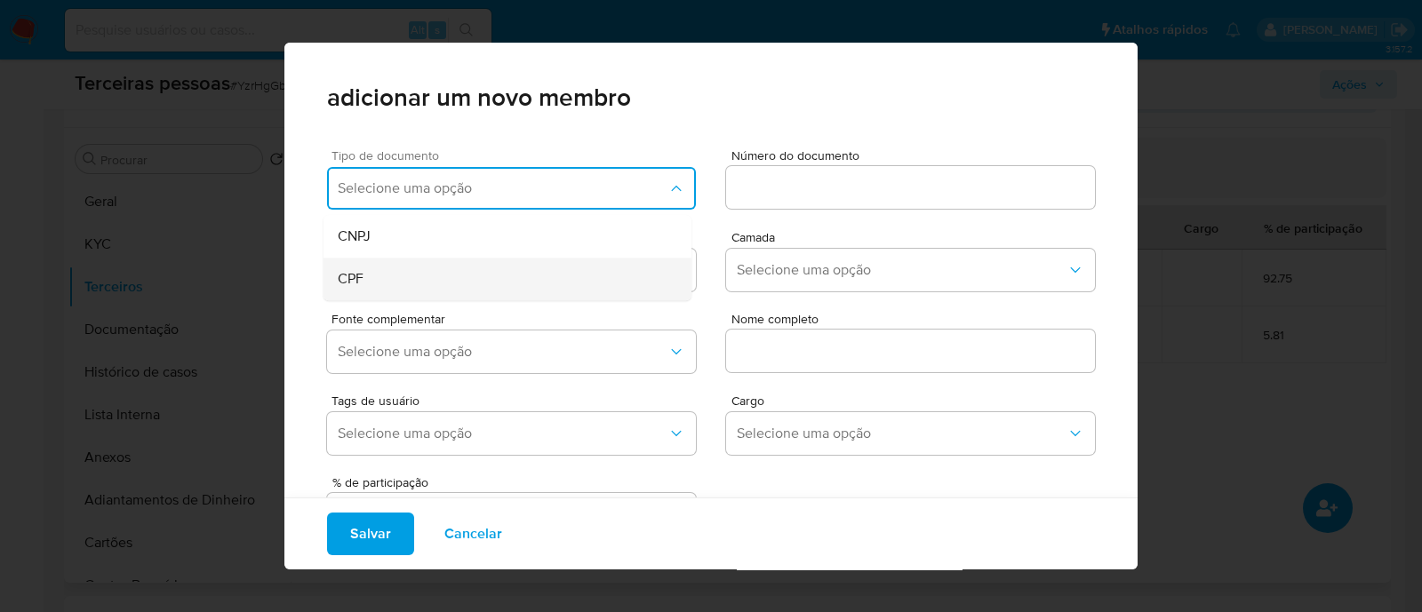
click at [483, 277] on div "CPF" at bounding box center [474, 279] width 272 height 43
click at [877, 191] on input at bounding box center [910, 187] width 369 height 23
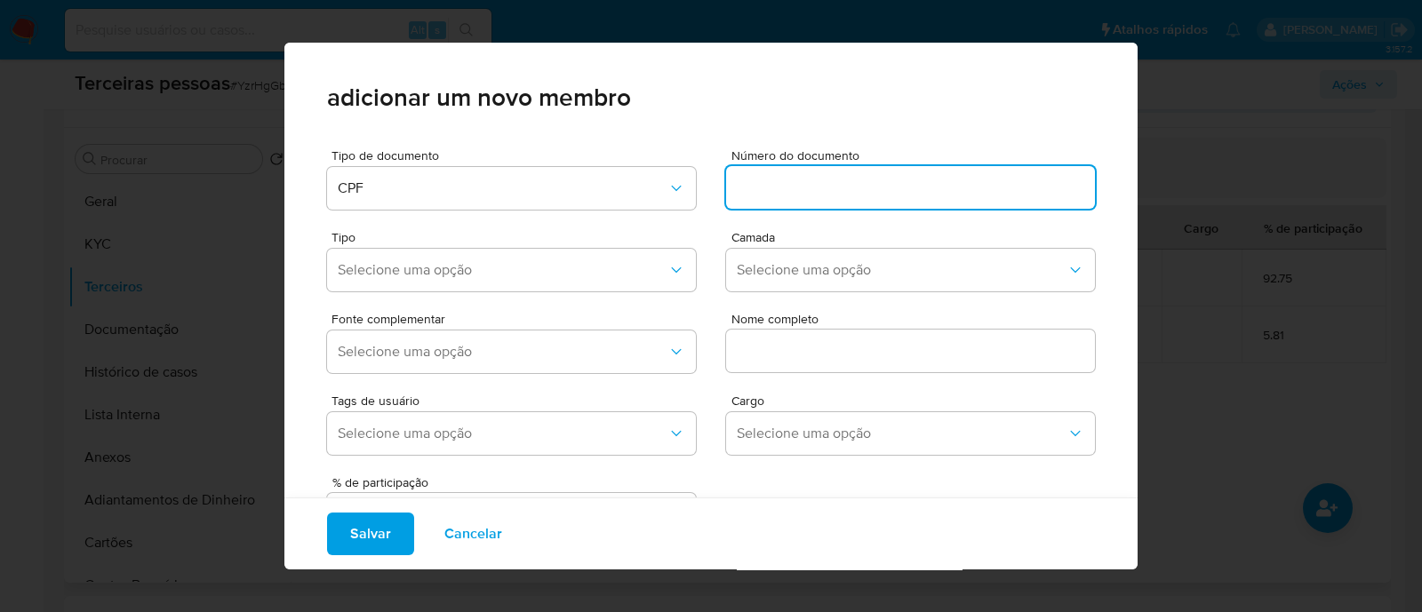
paste input "04542361829"
type input "04542361829"
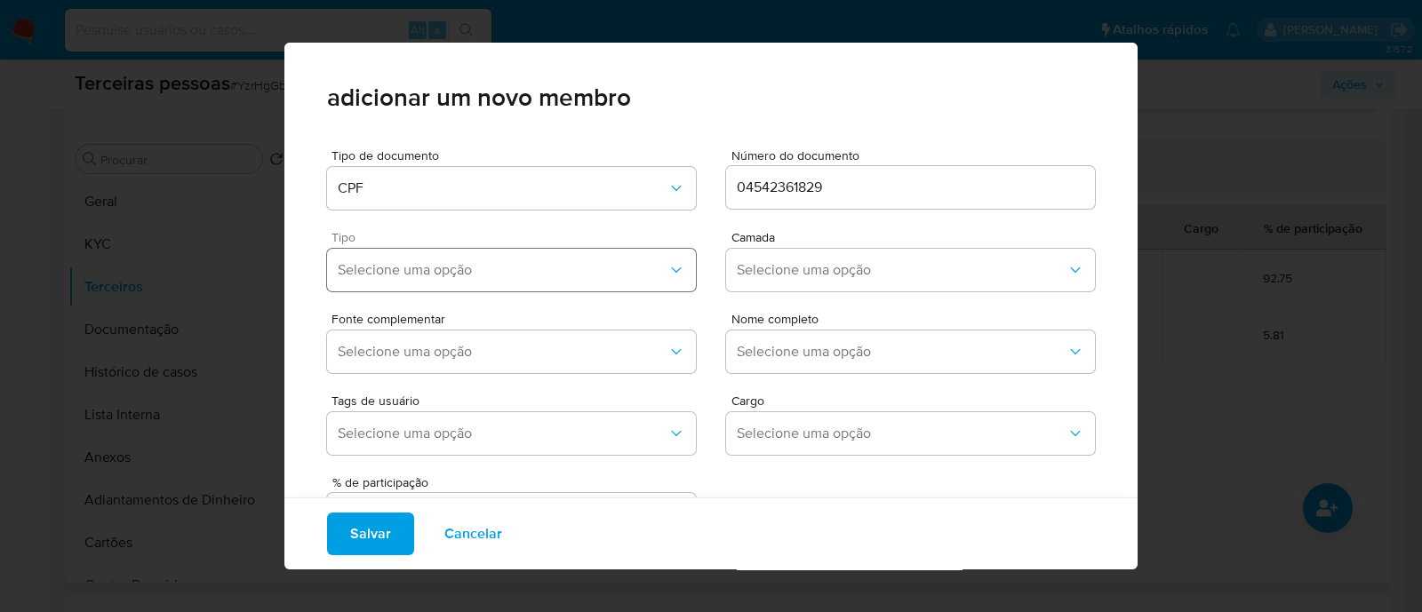
click at [426, 269] on span "Selecione uma opção" at bounding box center [503, 270] width 330 height 18
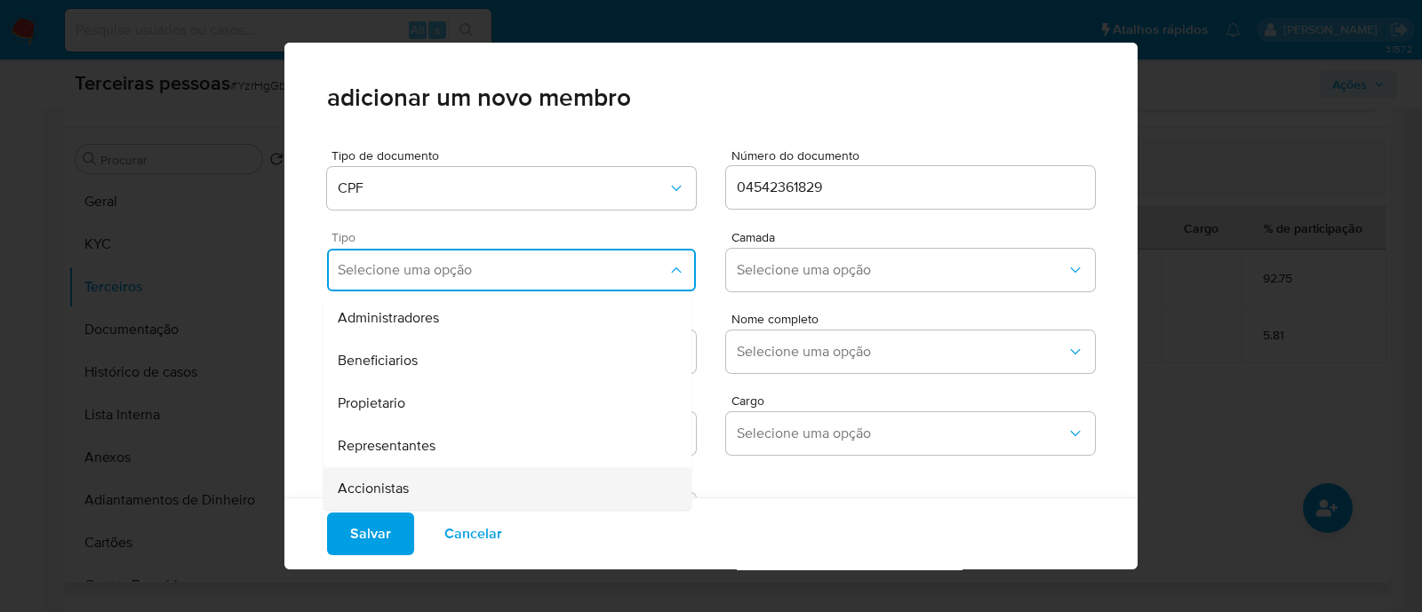
click at [400, 495] on span "Accionistas" at bounding box center [373, 489] width 71 height 18
click at [777, 273] on span "Selecione uma opção" at bounding box center [902, 270] width 330 height 18
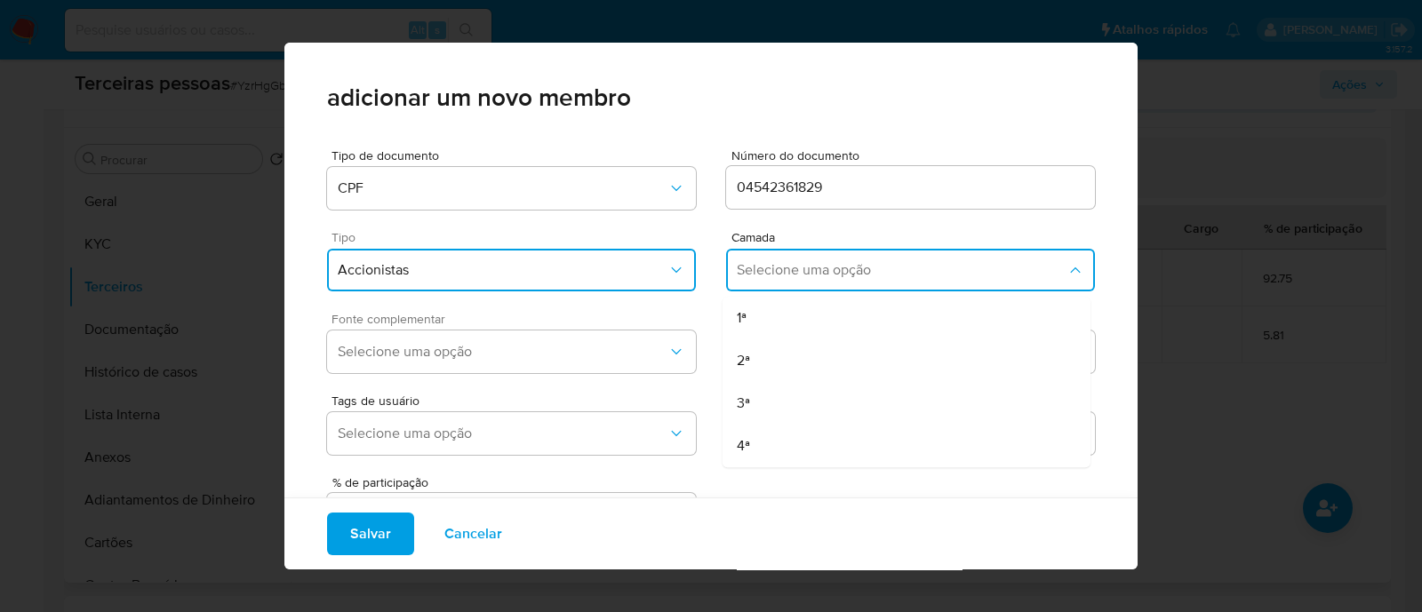
drag, startPoint x: 764, startPoint y: 317, endPoint x: 601, endPoint y: 327, distance: 163.8
click at [764, 318] on div "1ª" at bounding box center [873, 318] width 272 height 43
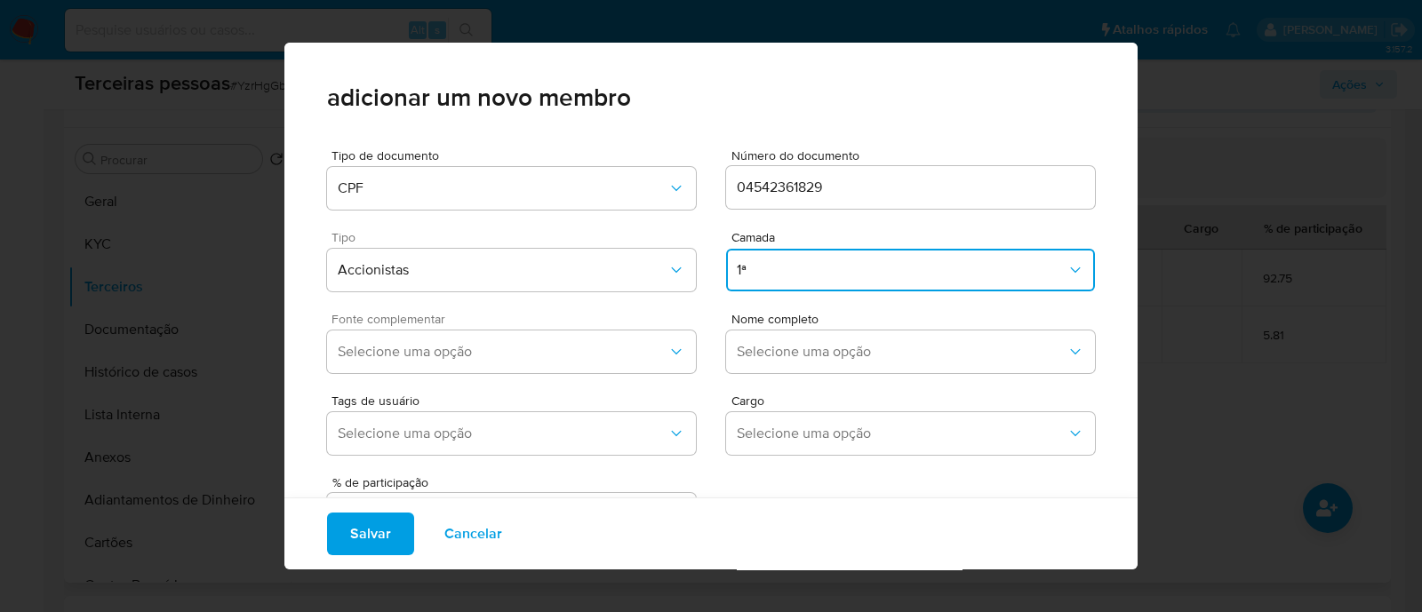
click at [598, 327] on div "Fonte complementar Selecione uma opção" at bounding box center [511, 347] width 369 height 68
click at [574, 358] on span "Selecione uma opção" at bounding box center [503, 352] width 330 height 18
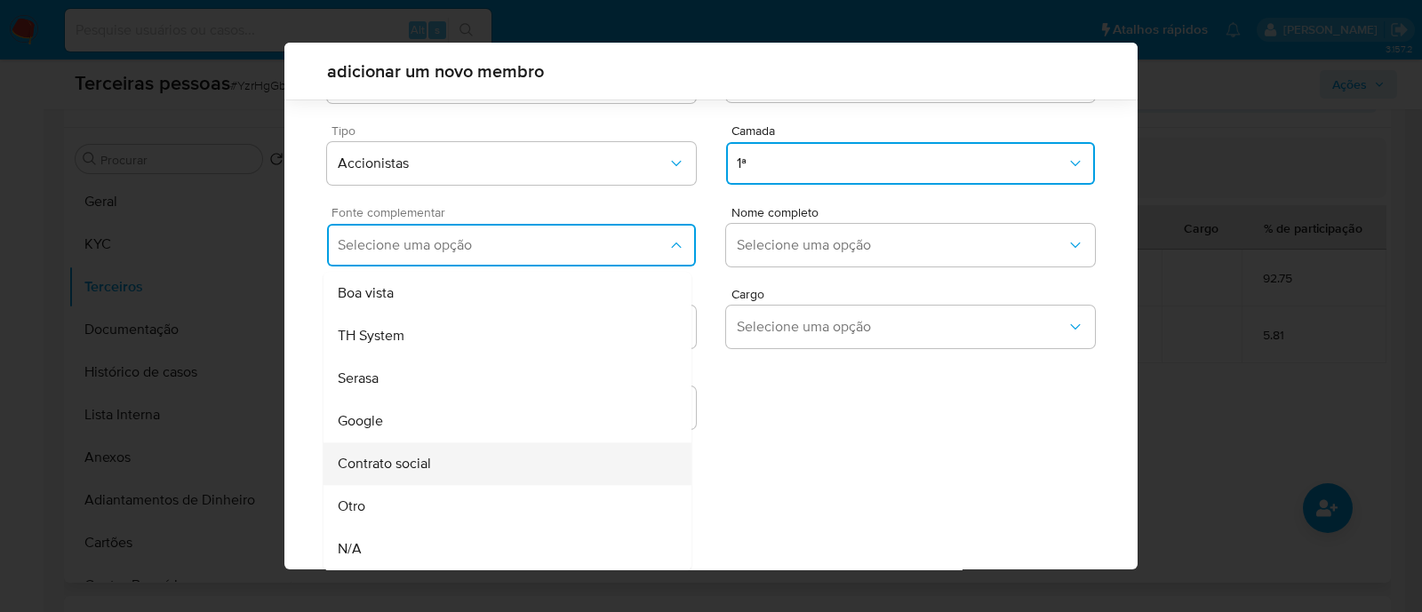
click at [418, 470] on span "Contrato social" at bounding box center [384, 464] width 93 height 18
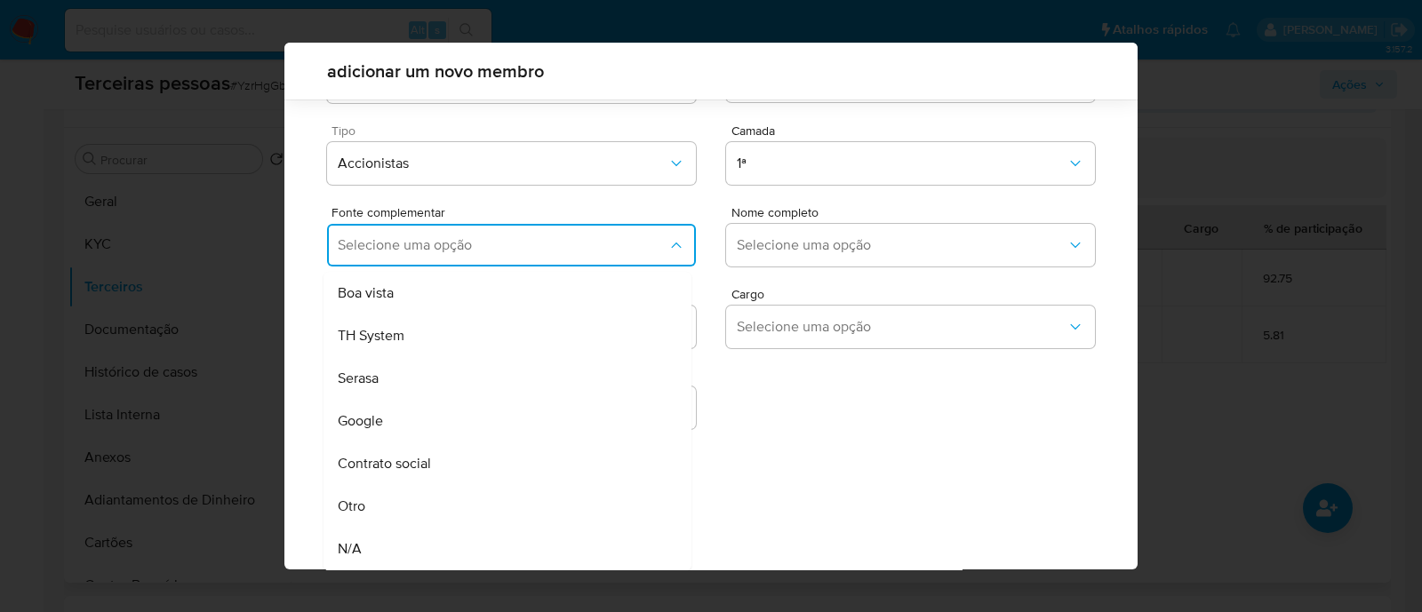
scroll to position [65, 0]
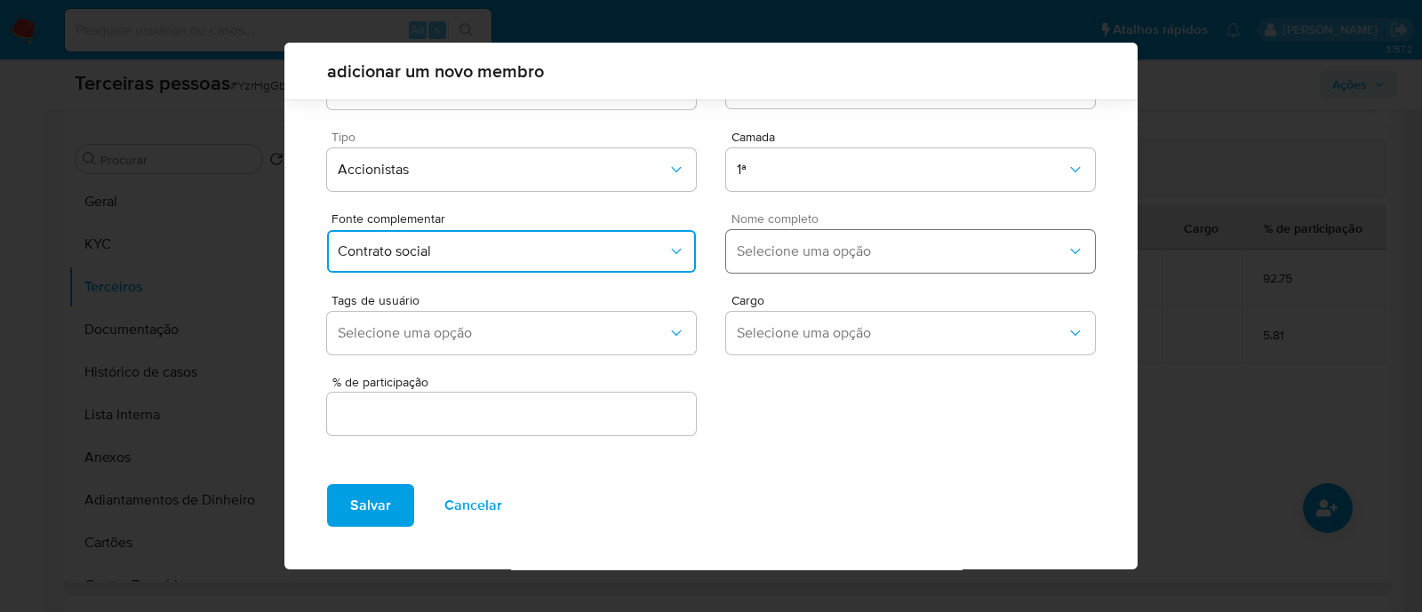
click at [747, 233] on button "Selecione uma opção" at bounding box center [910, 251] width 369 height 43
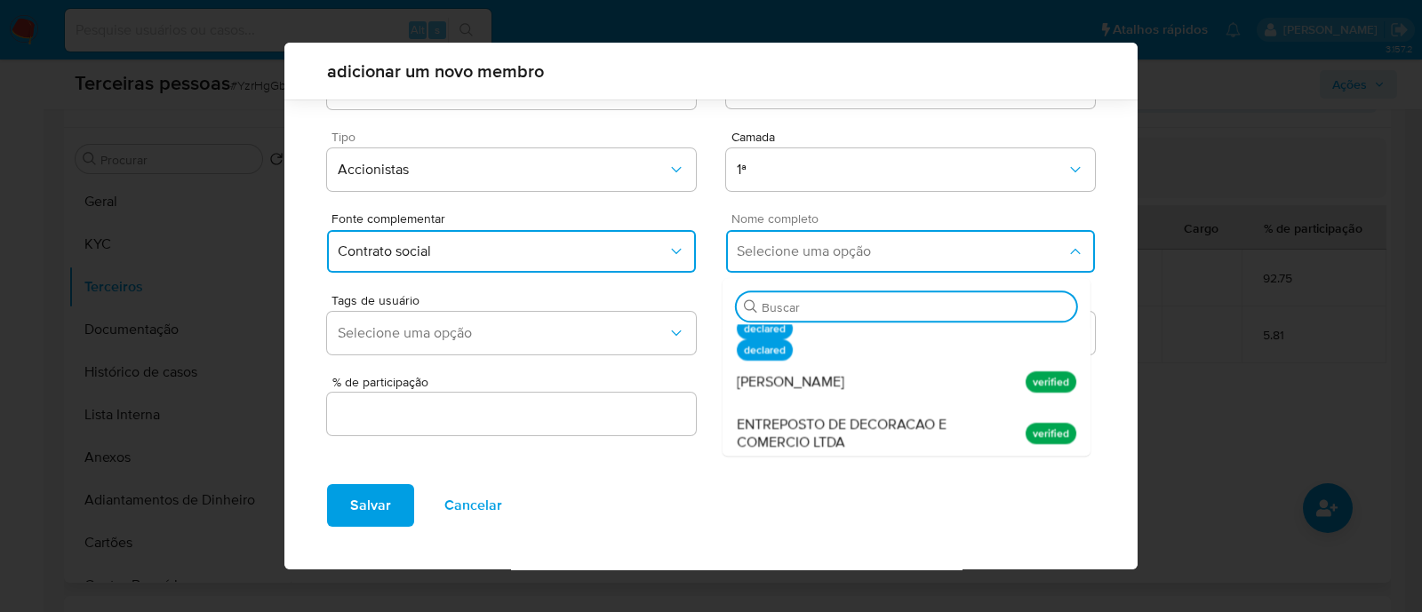
scroll to position [134, 0]
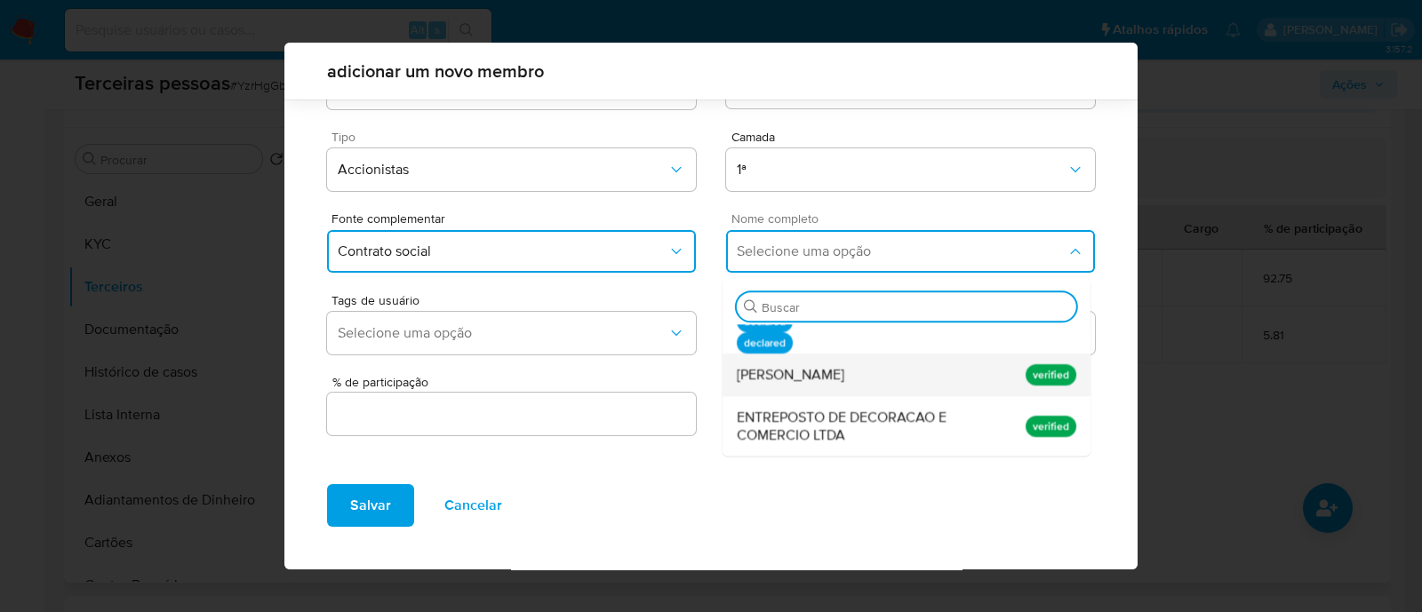
click at [964, 374] on div "Ricardo Franco Zuccolo" at bounding box center [873, 375] width 272 height 43
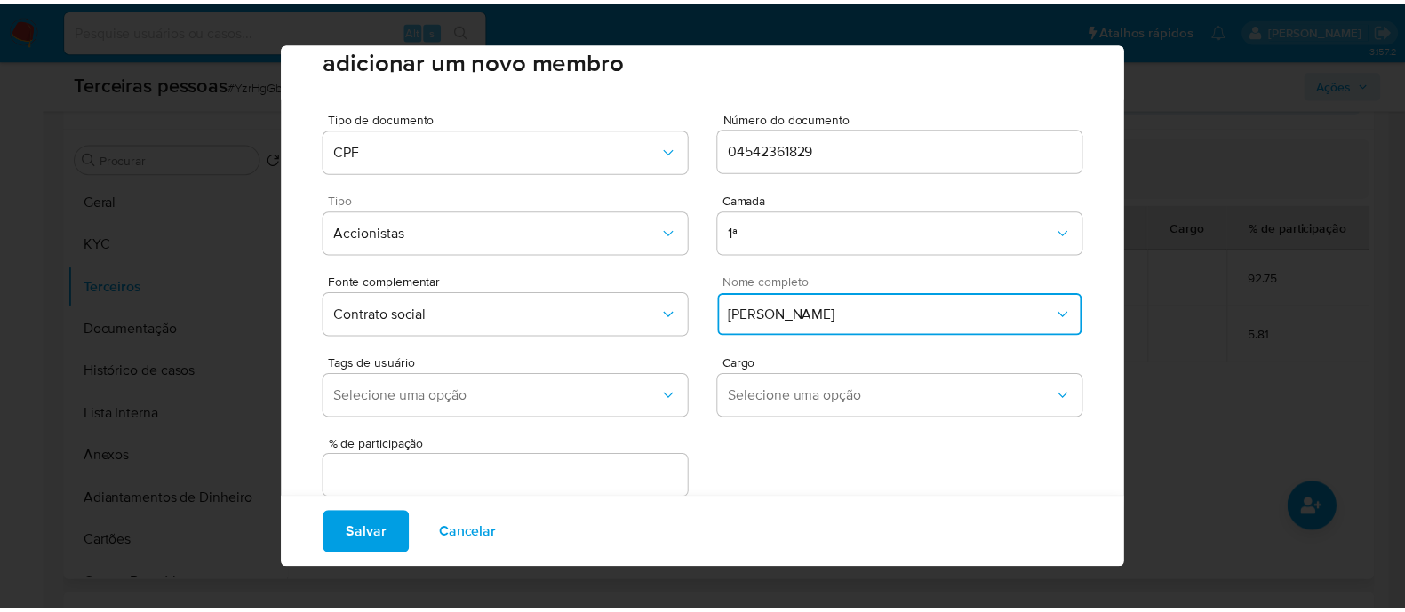
scroll to position [73, 0]
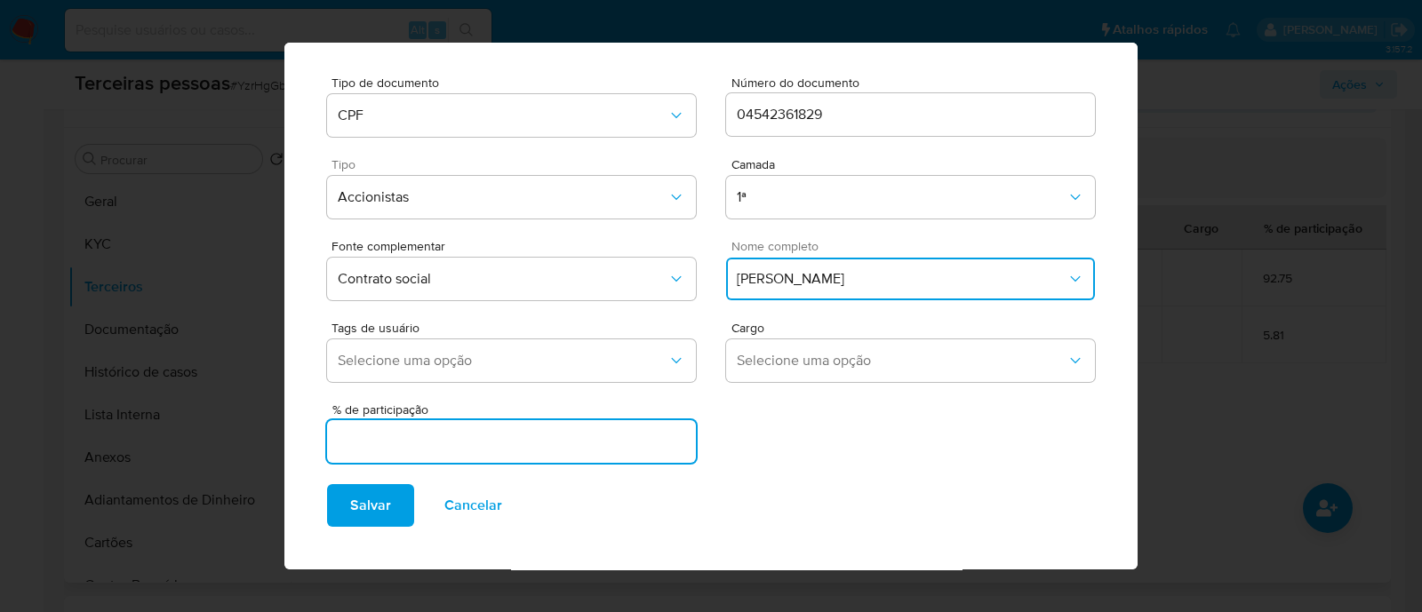
click at [657, 443] on input "text" at bounding box center [511, 441] width 369 height 23
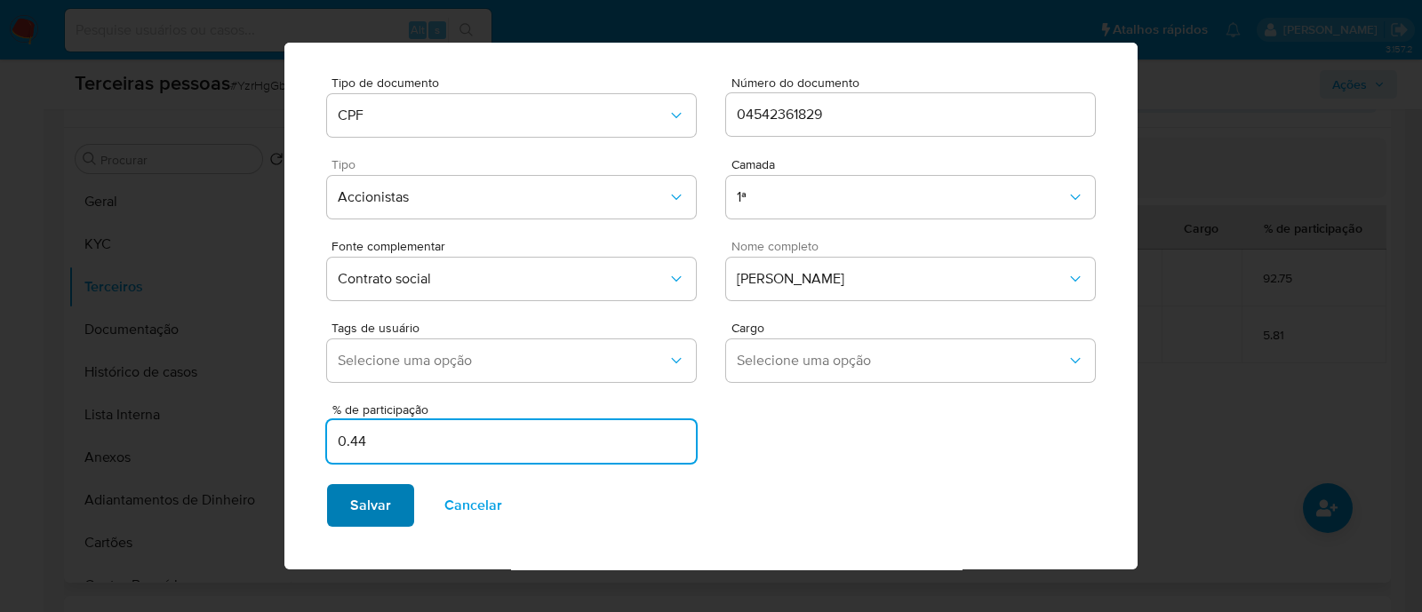
type input "0.44"
click at [393, 502] on button "Salvar" at bounding box center [370, 505] width 87 height 43
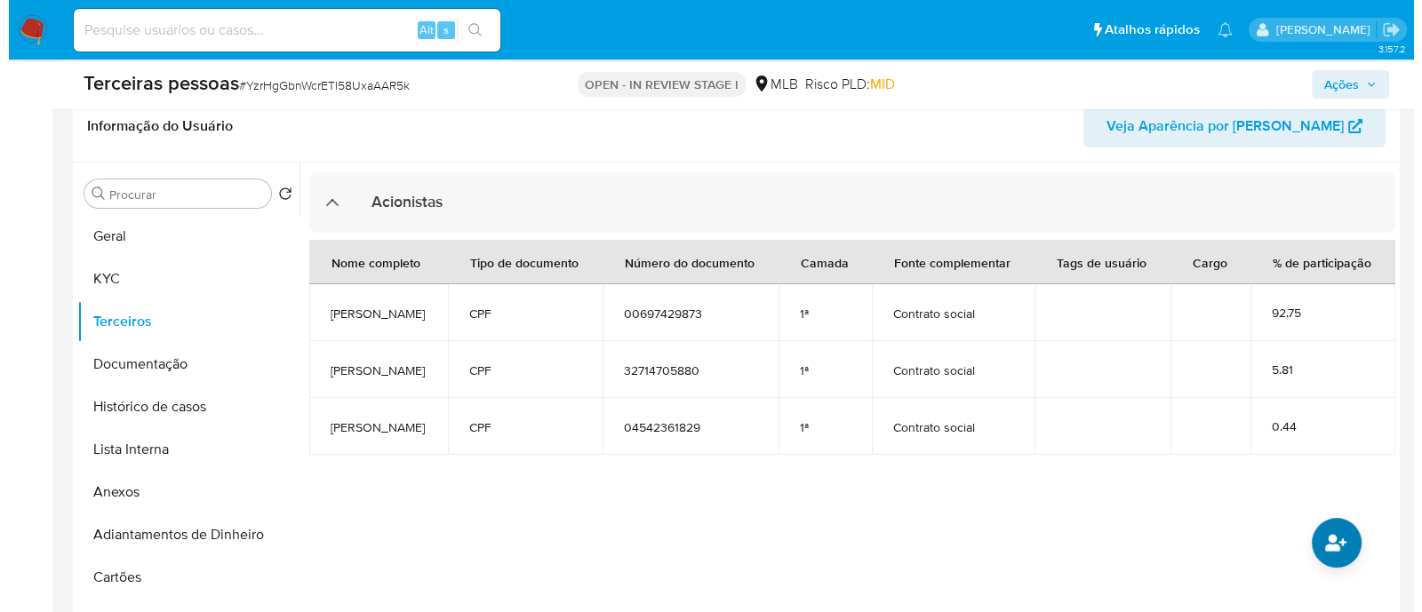
scroll to position [333, 0]
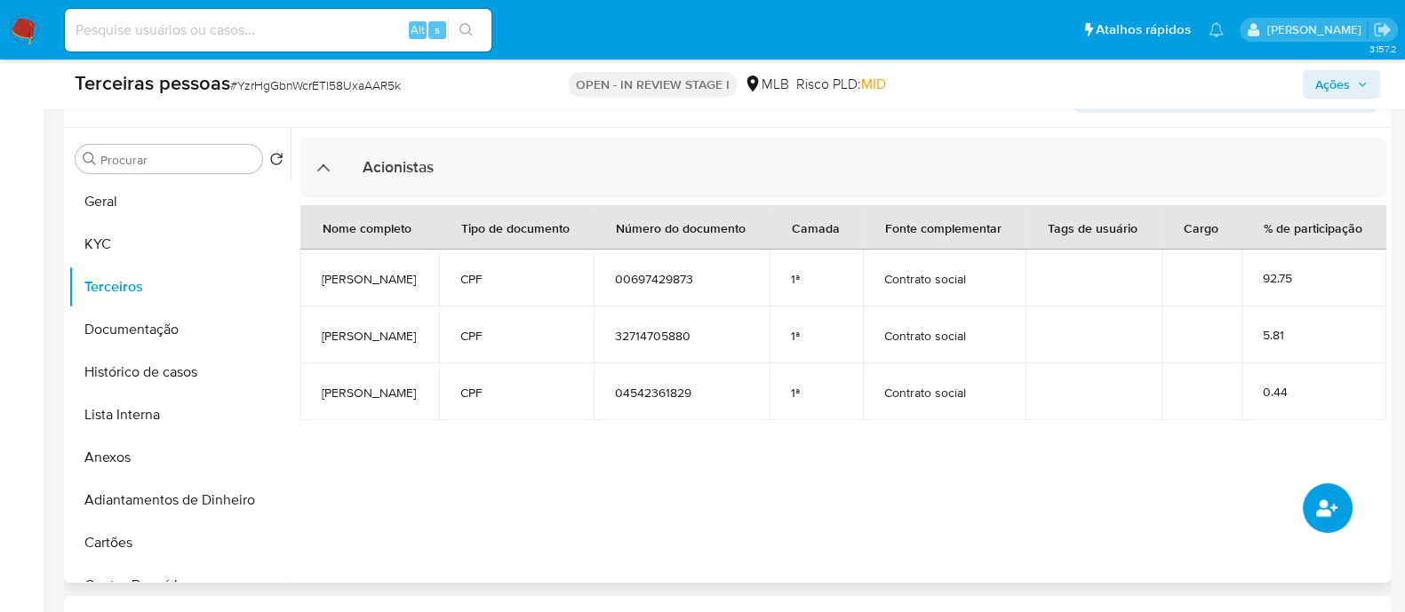
click at [1319, 507] on icon "common.add_complementary_information" at bounding box center [1326, 508] width 21 height 21
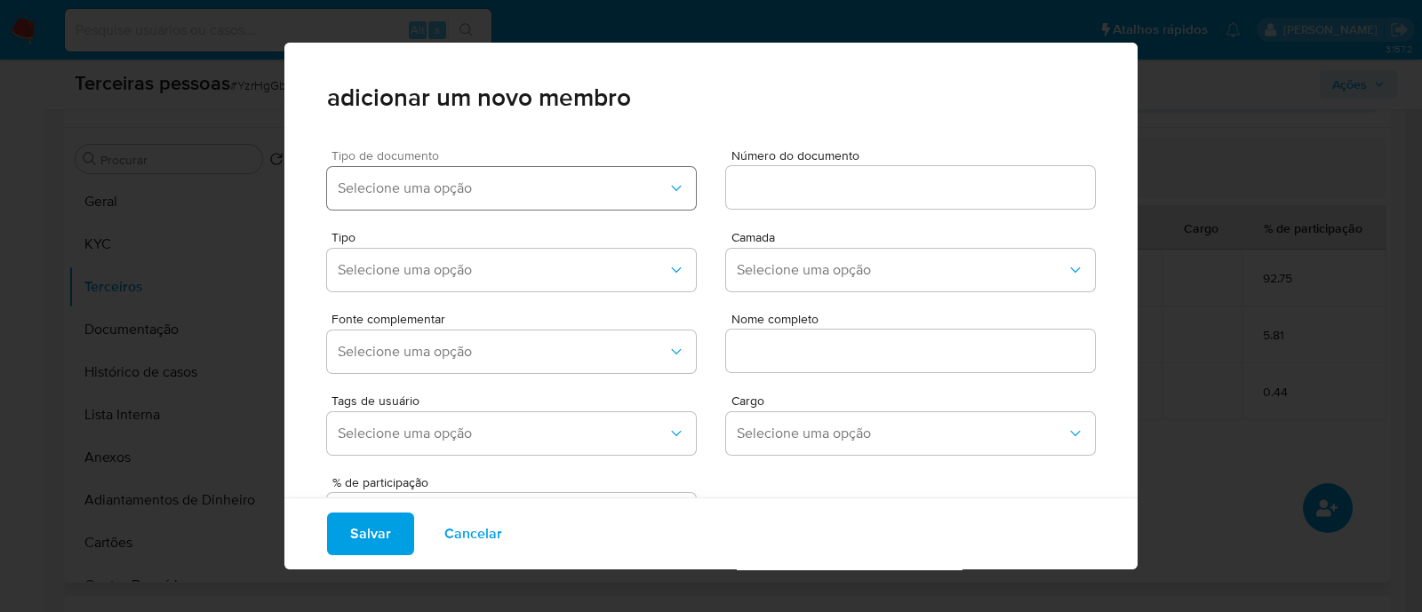
click at [626, 184] on span "Selecione uma opção" at bounding box center [503, 188] width 330 height 18
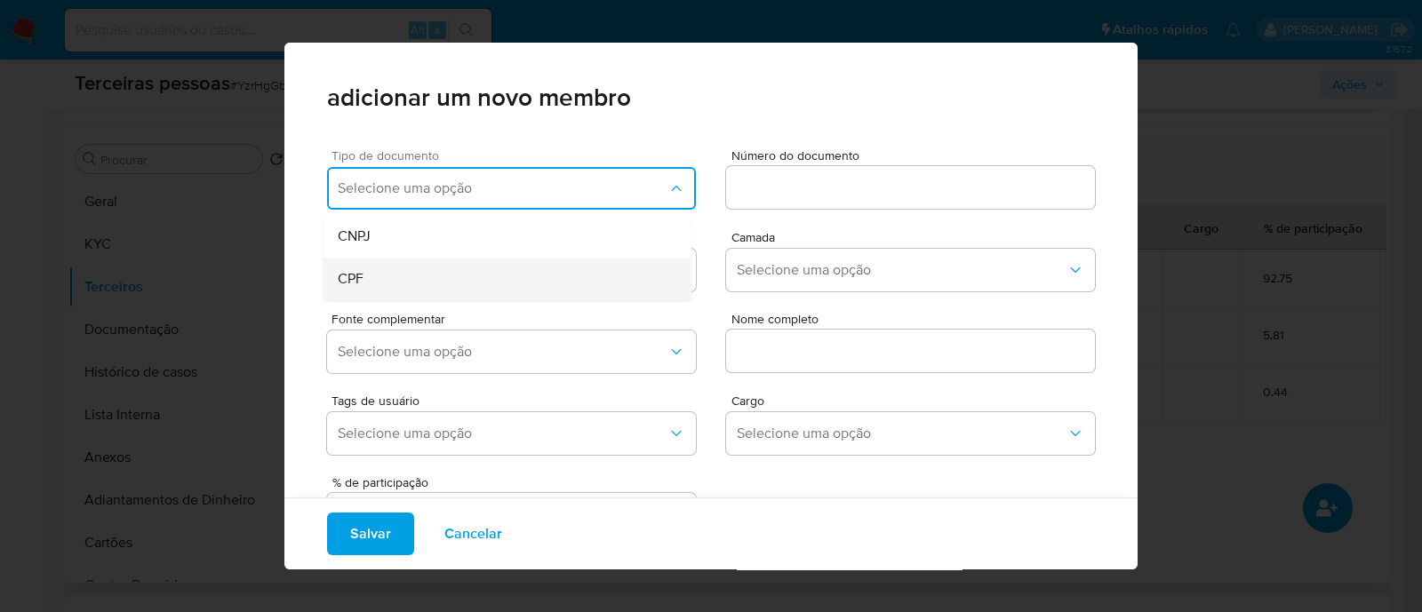
click at [449, 260] on div "CPF" at bounding box center [474, 279] width 272 height 43
click at [804, 218] on div "Tipo Selecione uma opção Camada Selecione uma opção" at bounding box center [711, 258] width 768 height 82
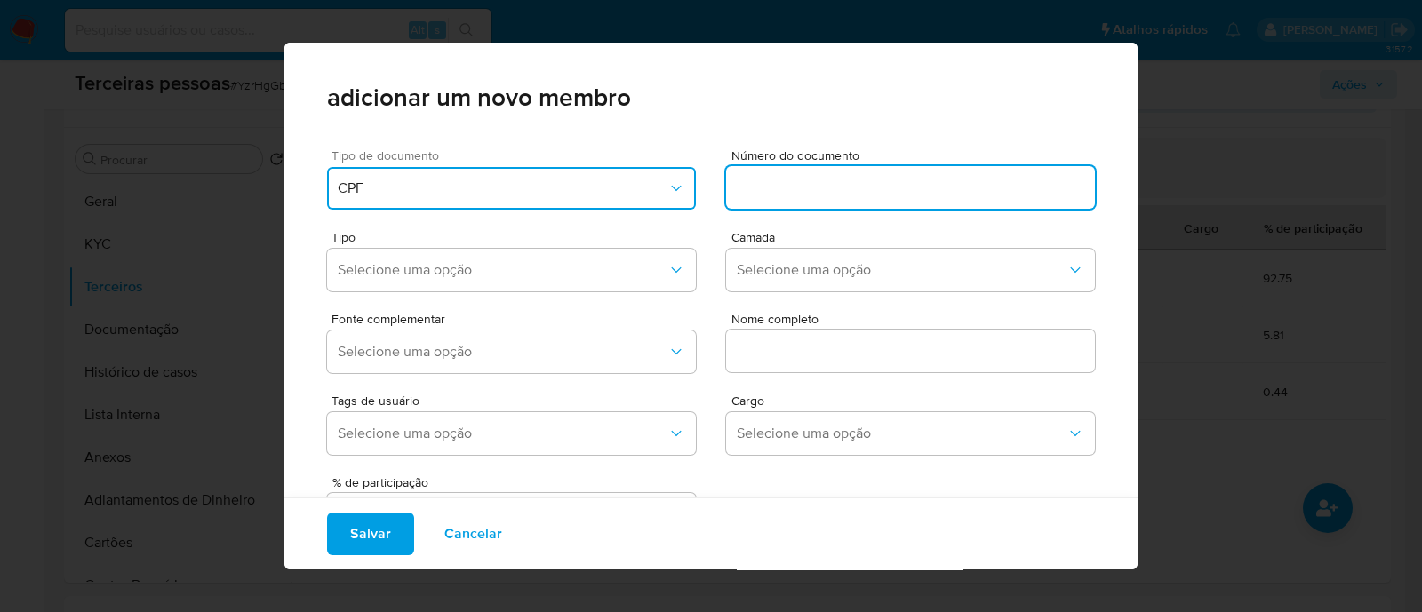
click at [830, 187] on input at bounding box center [910, 187] width 369 height 23
type input "28587613880"
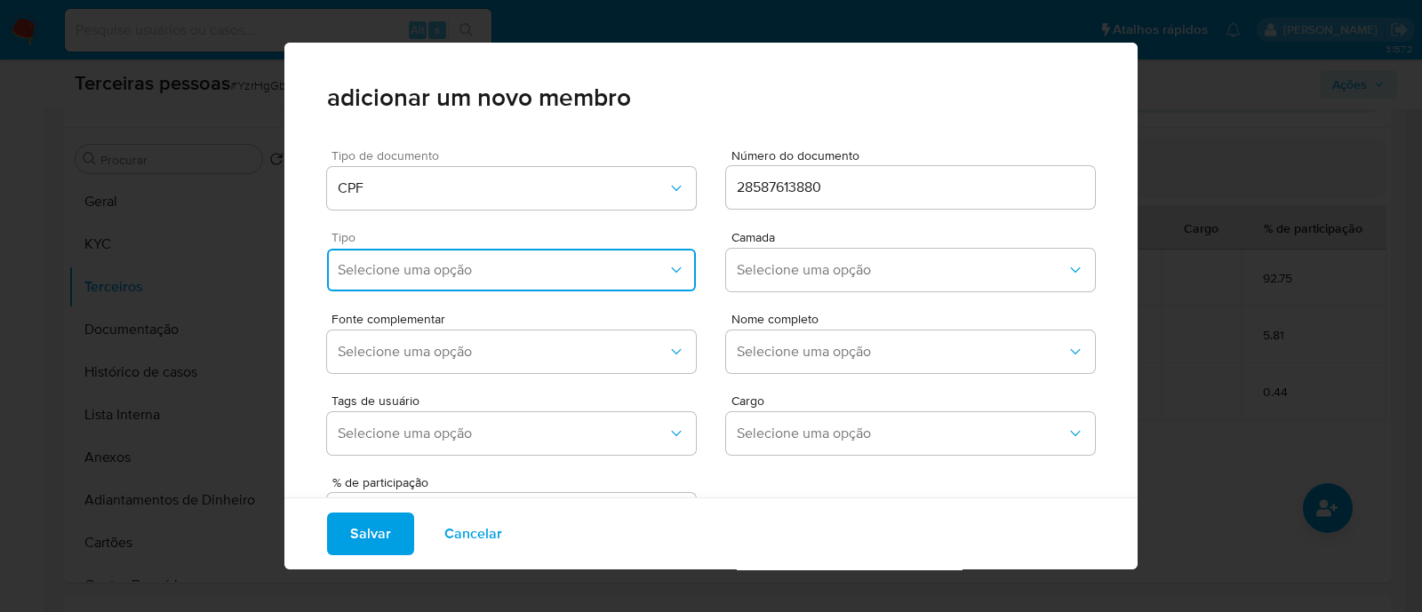
click at [506, 265] on span "Selecione uma opção" at bounding box center [503, 270] width 330 height 18
click at [554, 468] on div "Accionistas" at bounding box center [474, 488] width 272 height 43
click at [760, 284] on button "Selecione uma opção" at bounding box center [910, 270] width 369 height 43
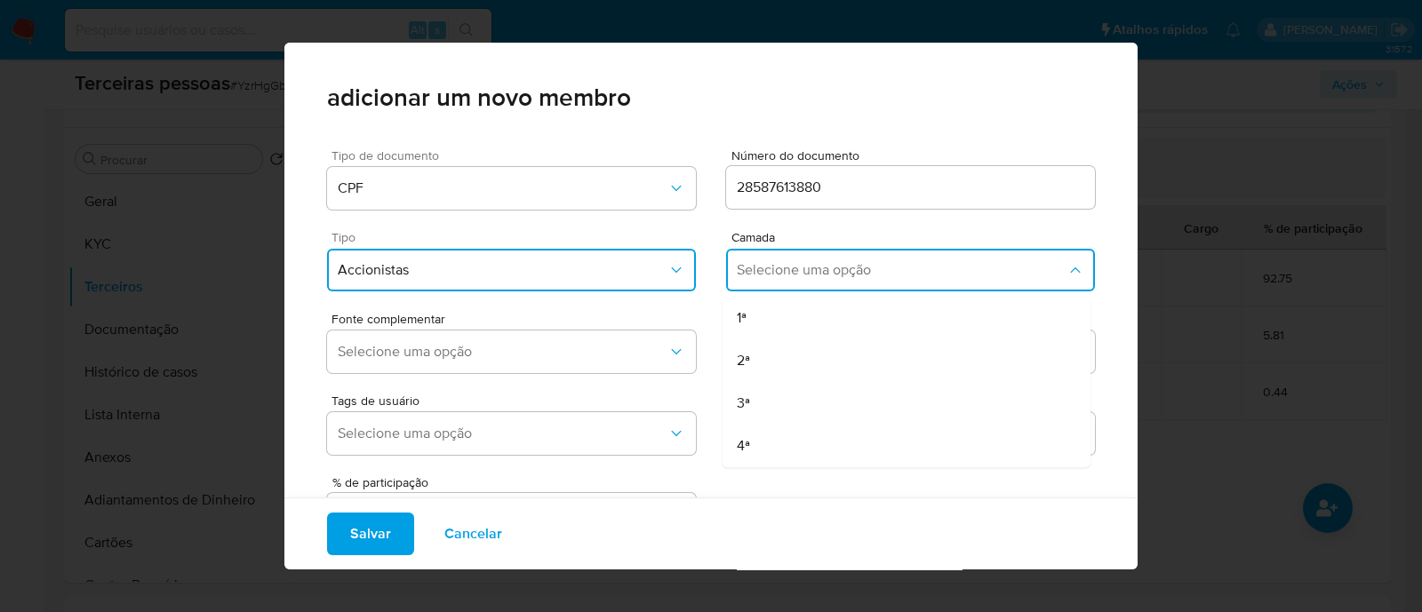
click at [758, 317] on div "1ª" at bounding box center [873, 318] width 272 height 43
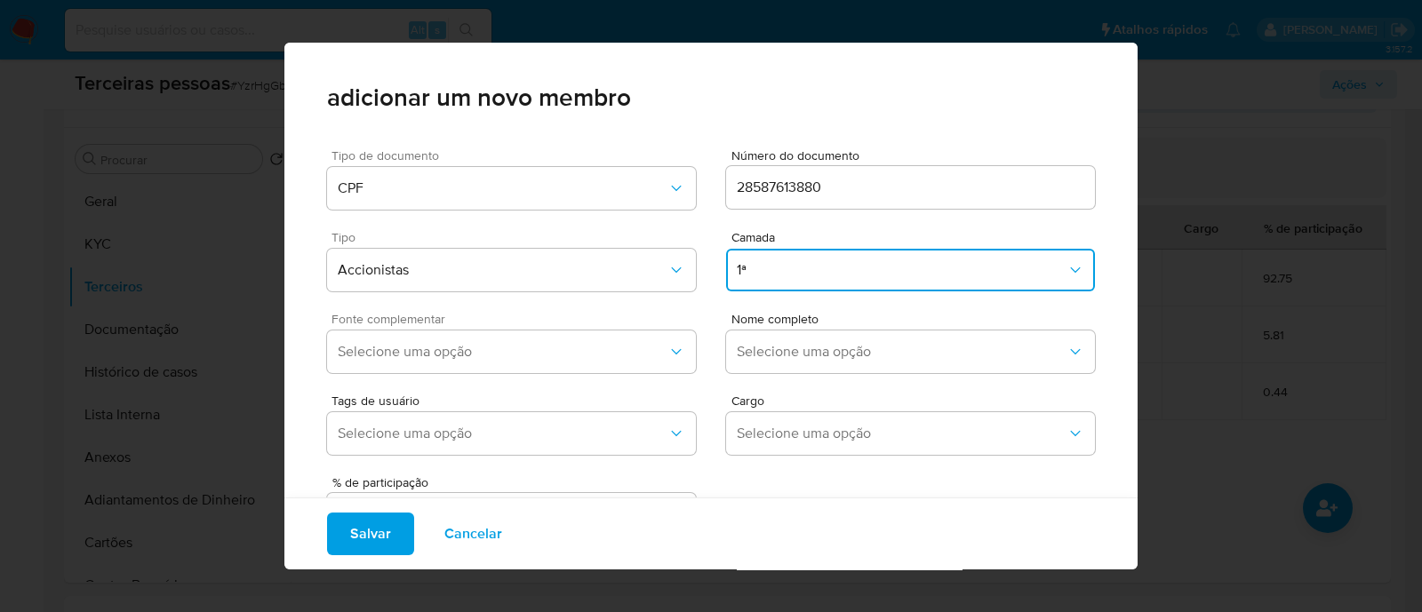
click at [618, 322] on span "Fonte complementar" at bounding box center [515, 319] width 369 height 12
click at [604, 354] on span "Selecione uma opção" at bounding box center [503, 352] width 330 height 18
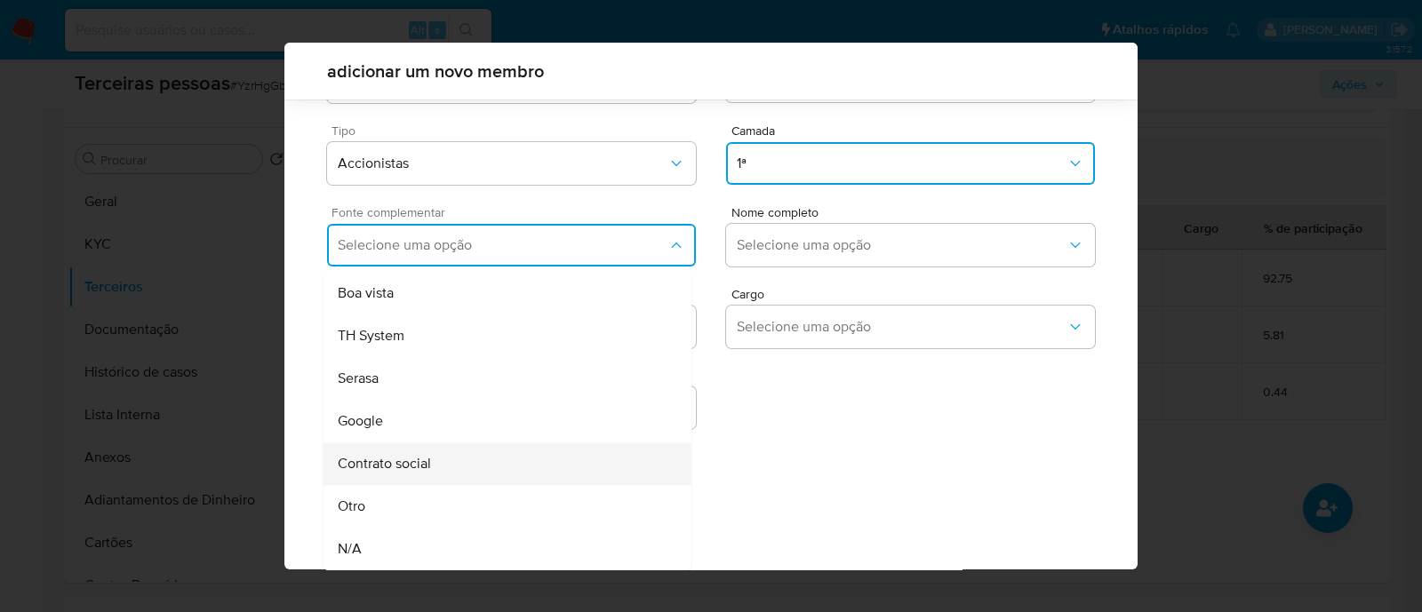
click at [467, 446] on div "Contrato social" at bounding box center [474, 463] width 272 height 43
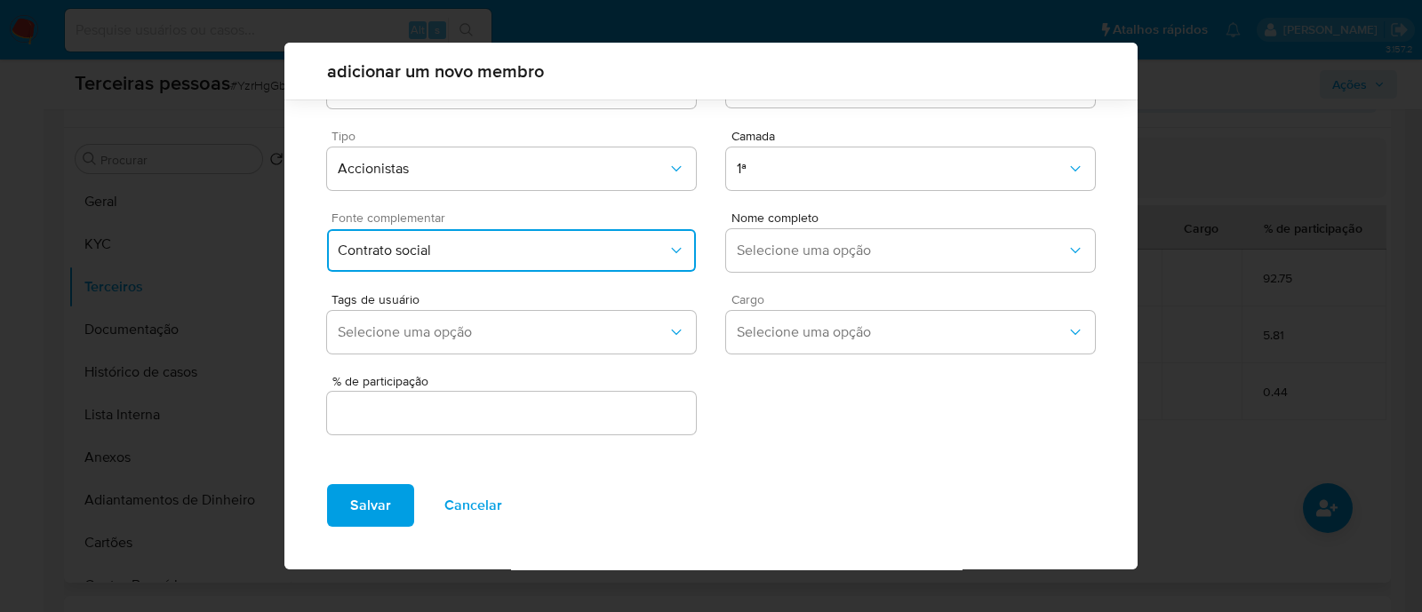
scroll to position [65, 0]
click at [813, 245] on span "Selecione uma opção" at bounding box center [902, 252] width 330 height 18
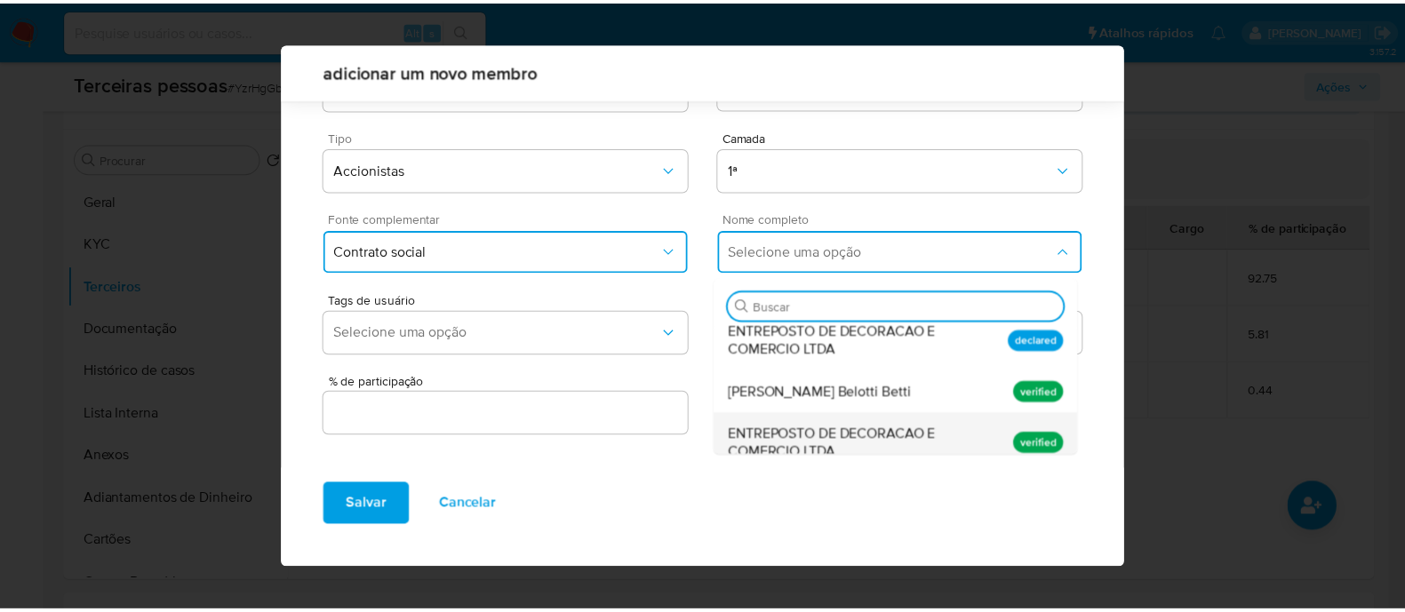
scroll to position [52, 0]
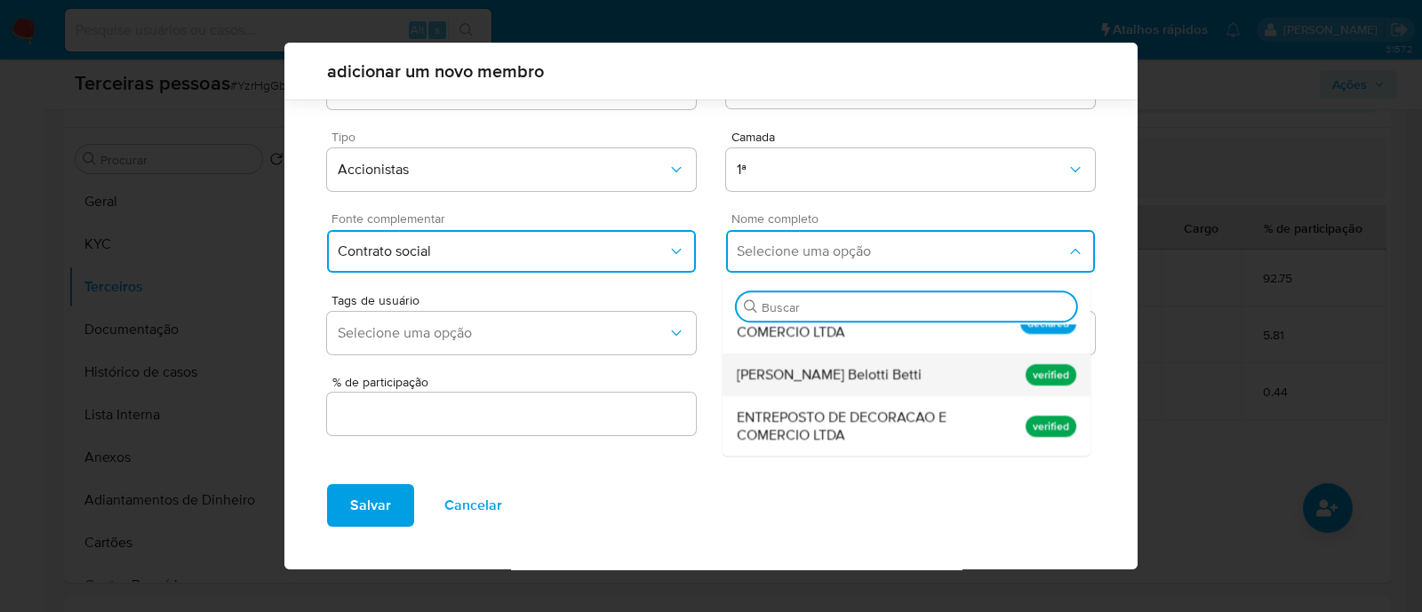
click at [857, 380] on span "Suzana Fontoura Belotti Betti" at bounding box center [829, 375] width 185 height 18
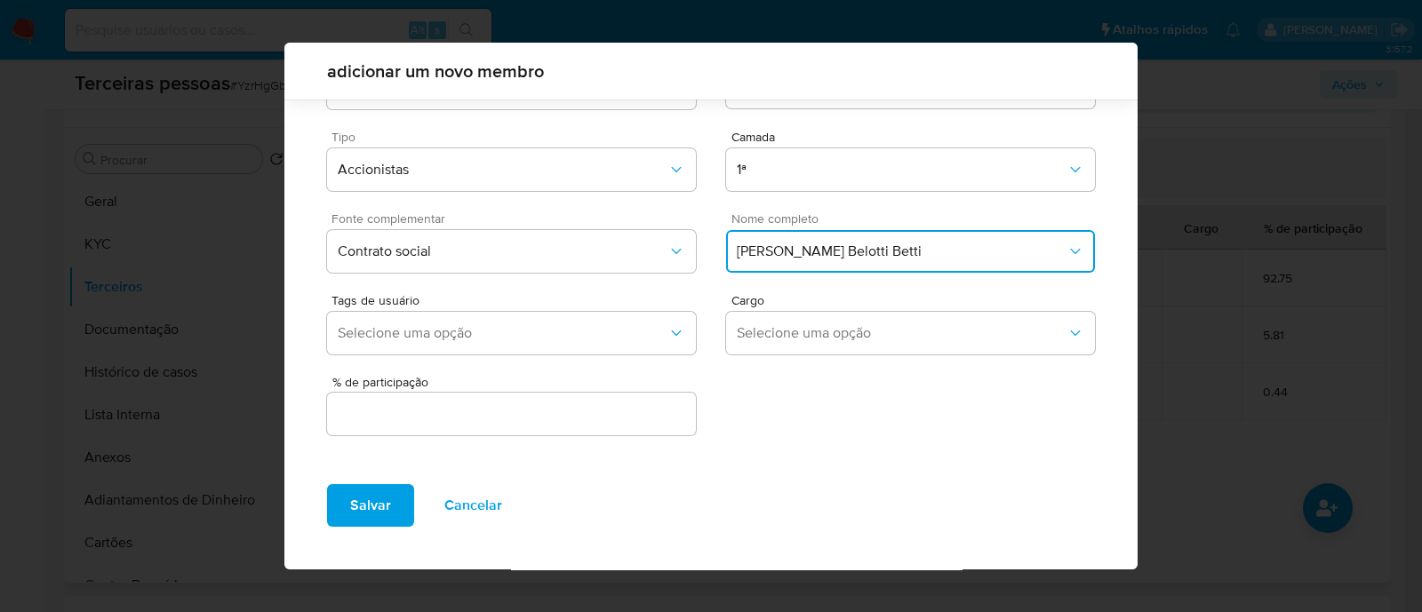
click at [591, 418] on input "text" at bounding box center [511, 413] width 369 height 23
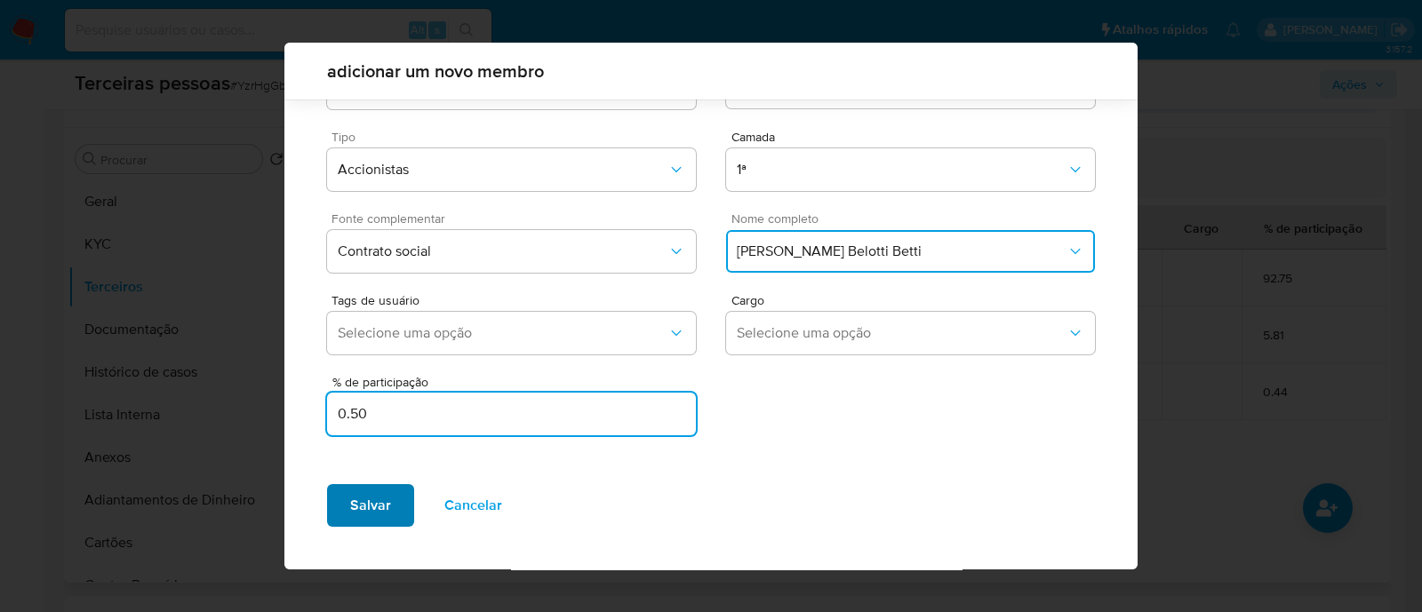
type input "0.50"
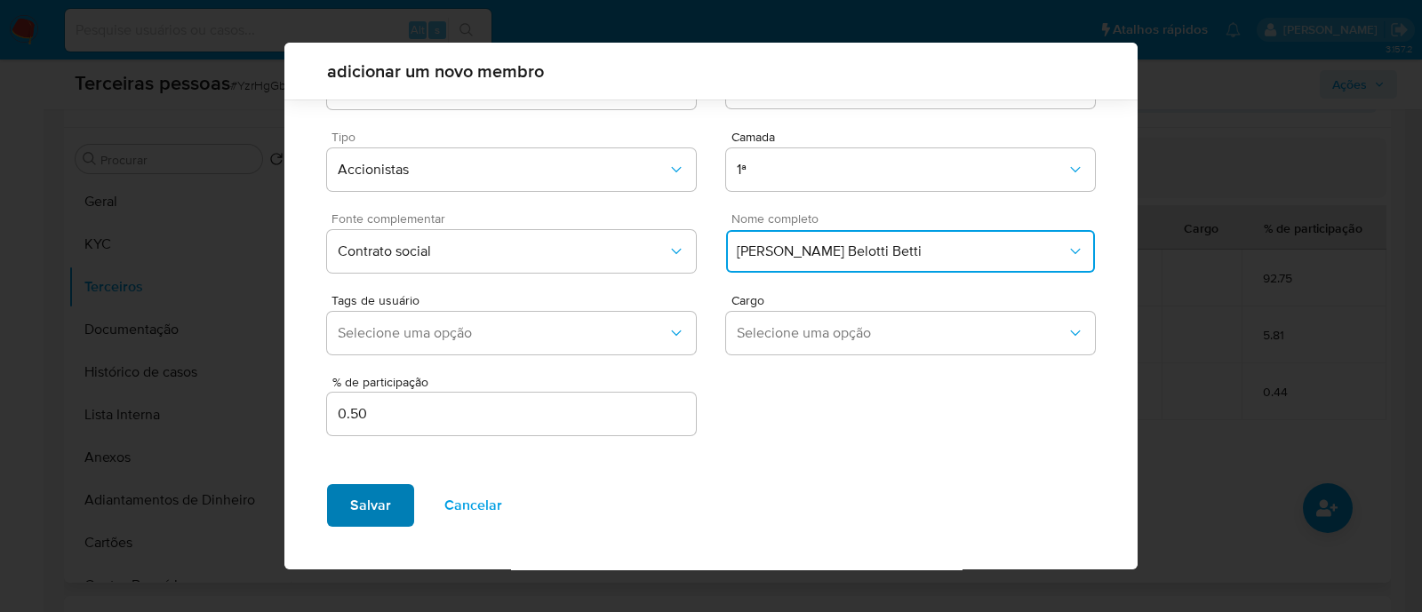
click at [371, 504] on span "Salvar" at bounding box center [370, 505] width 41 height 39
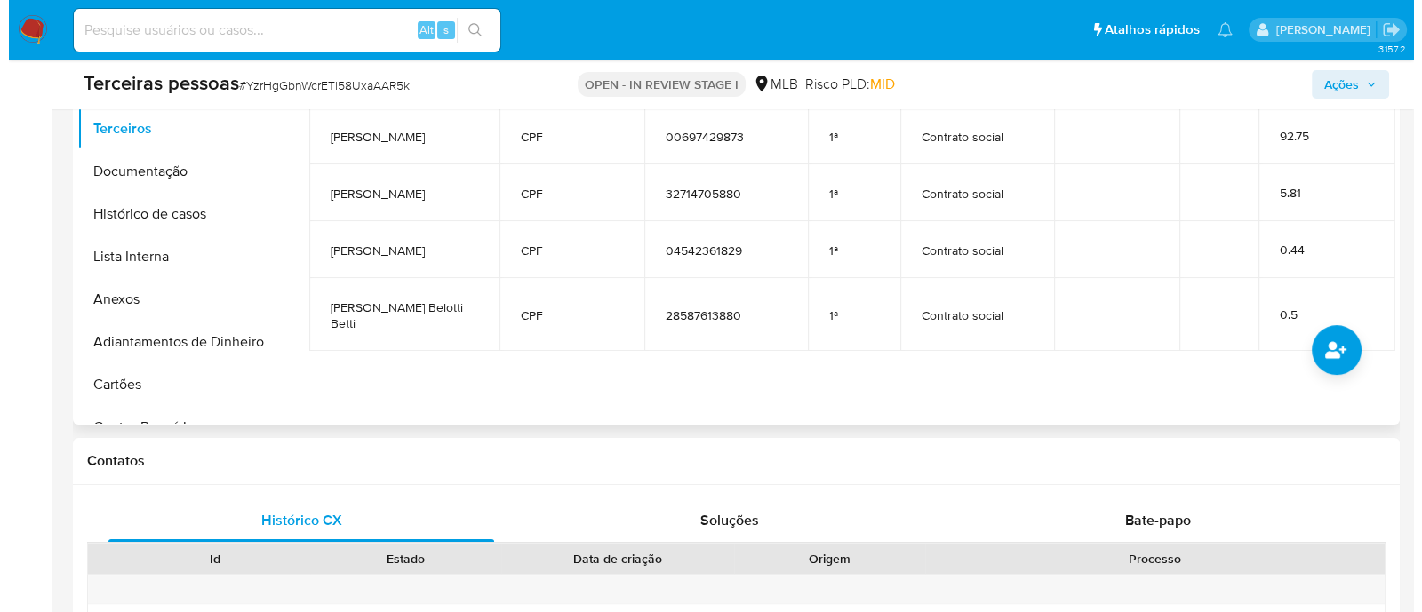
scroll to position [443, 0]
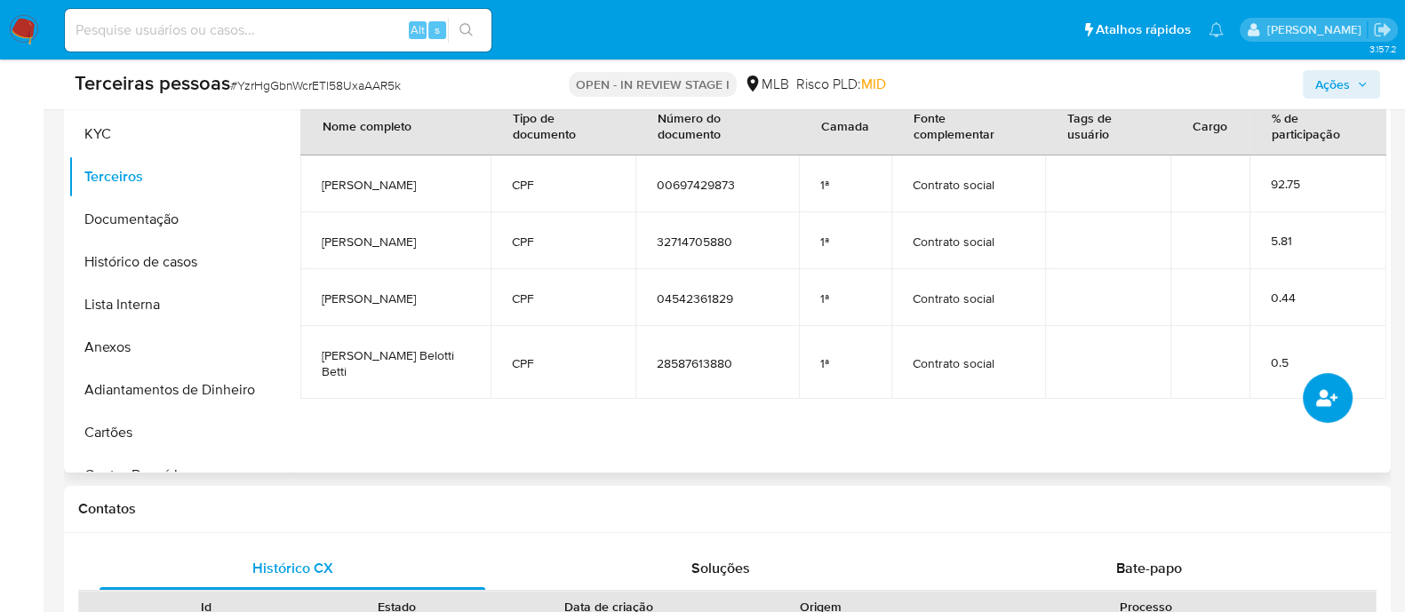
click at [1315, 384] on button "common.add_complementary_information" at bounding box center [1328, 398] width 50 height 50
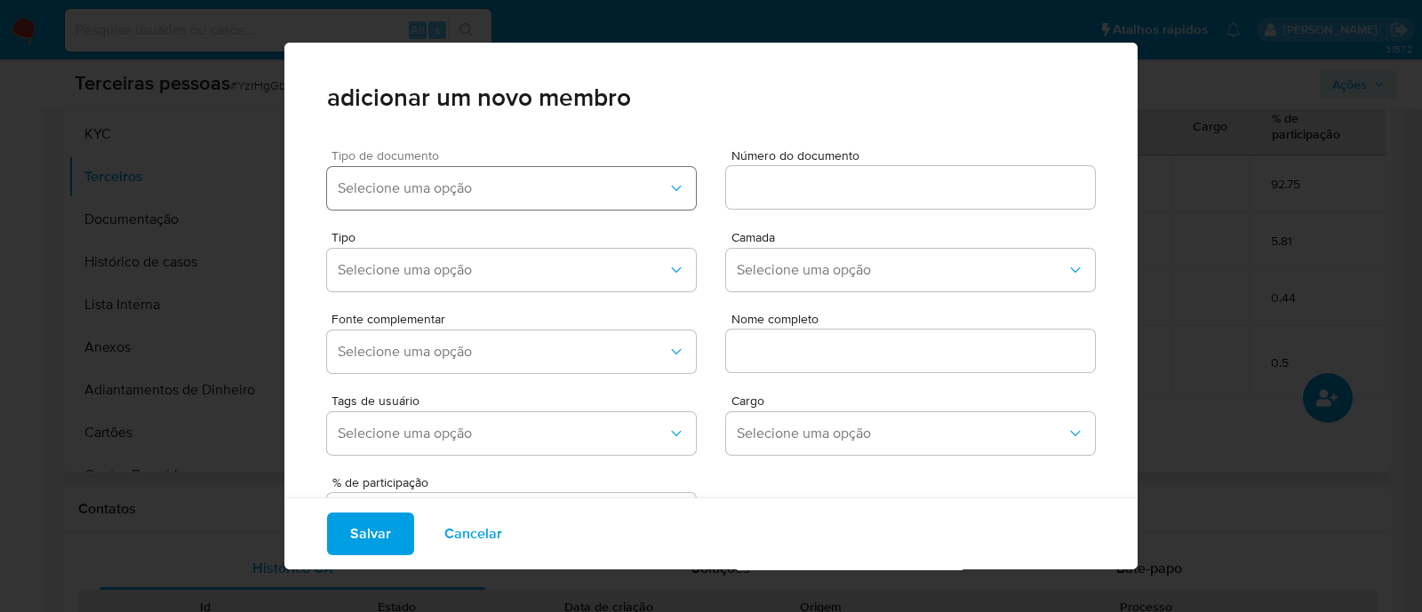
click at [579, 188] on span "Selecione uma opção" at bounding box center [503, 188] width 330 height 18
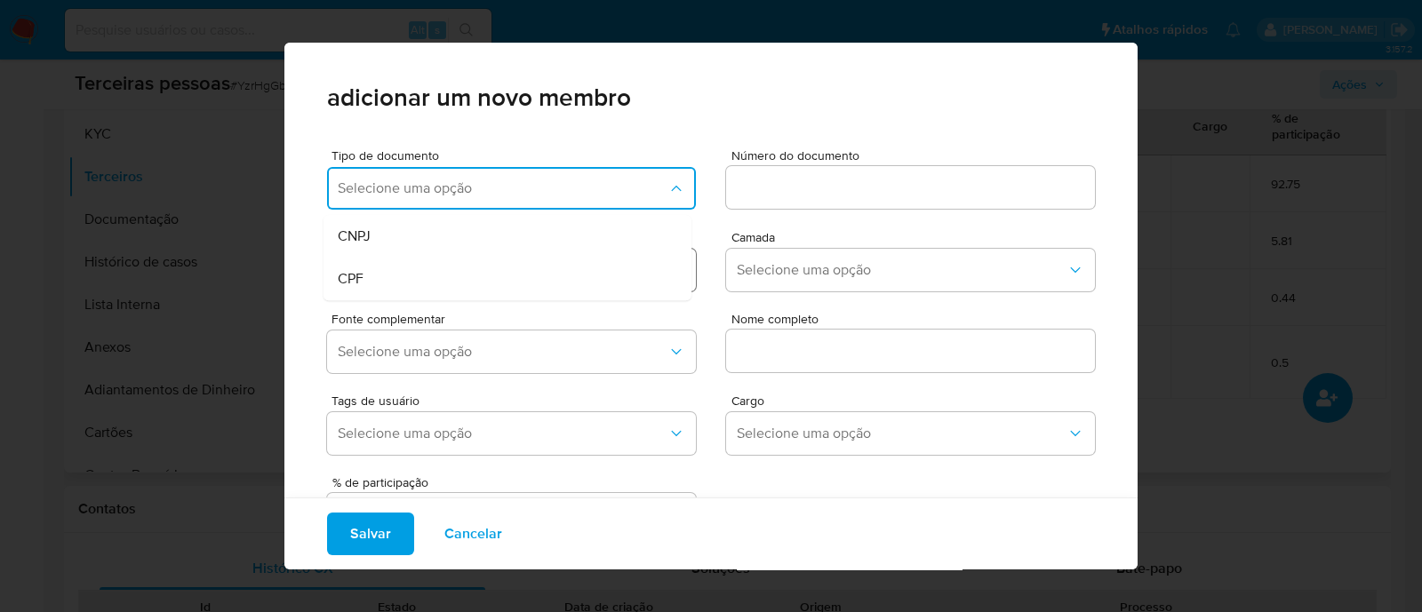
drag, startPoint x: 454, startPoint y: 271, endPoint x: 466, endPoint y: 264, distance: 14.3
click at [458, 267] on div "CPF" at bounding box center [474, 279] width 272 height 43
click at [822, 180] on input at bounding box center [910, 187] width 369 height 23
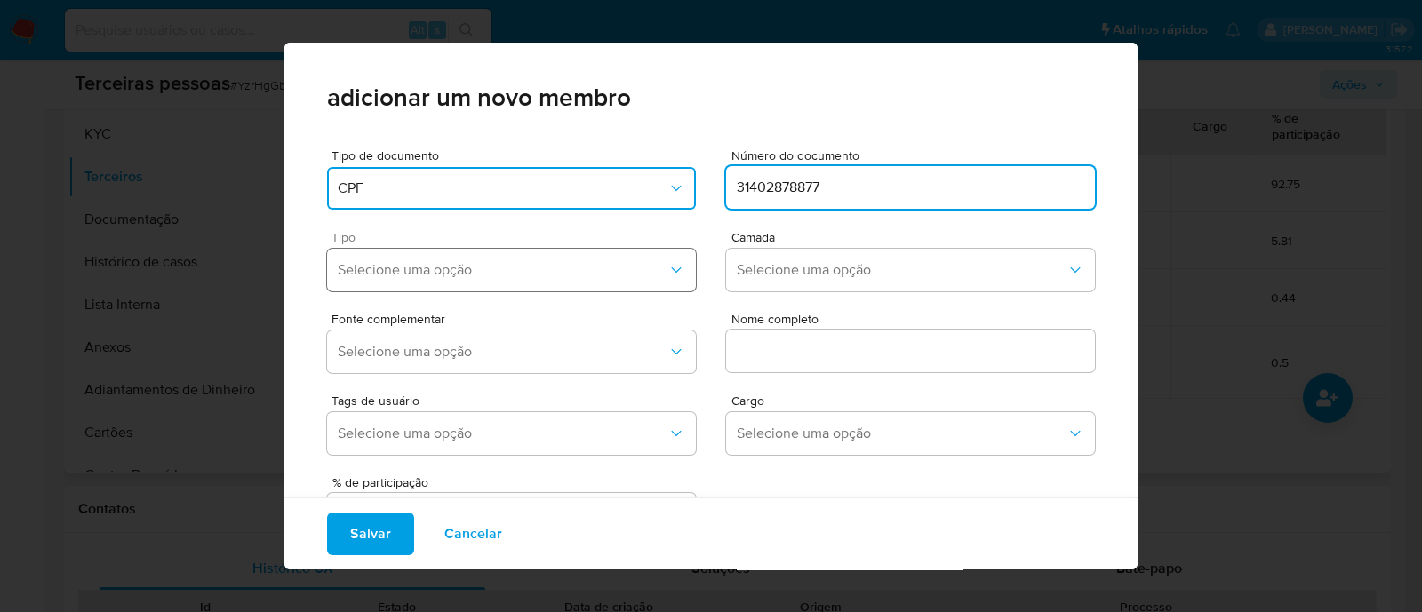
type input "31402878877"
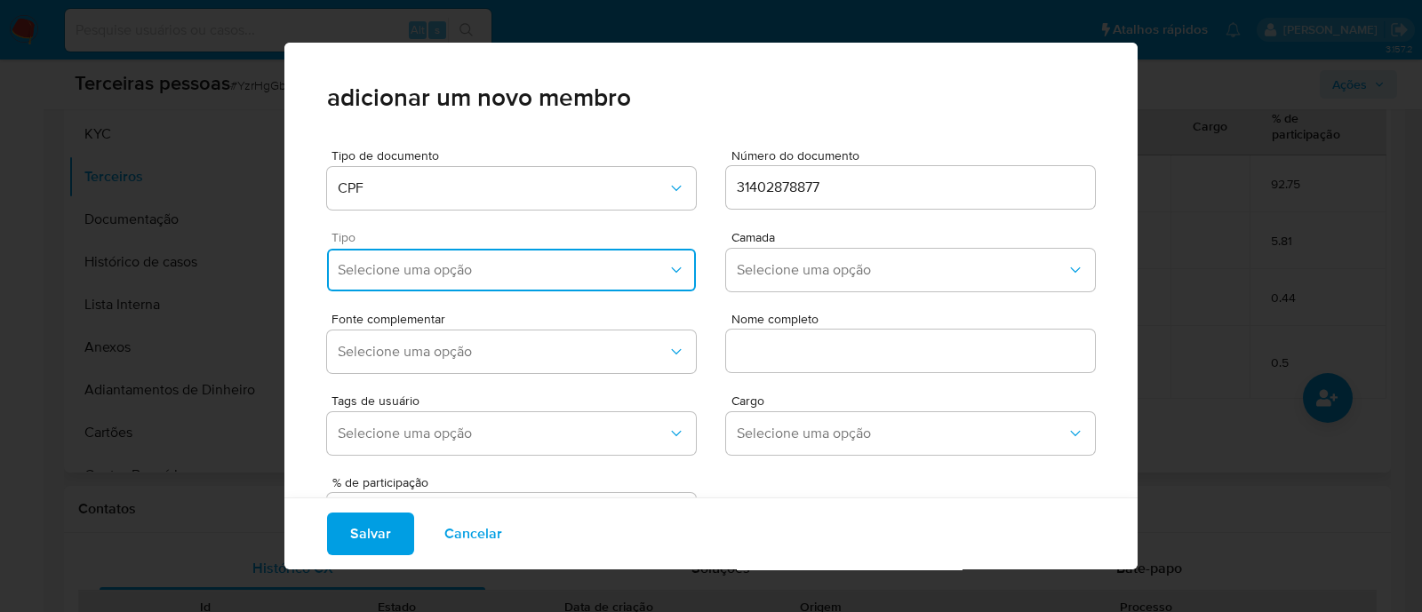
click at [514, 273] on span "Selecione uma opção" at bounding box center [503, 270] width 330 height 18
click at [536, 494] on div "Accionistas" at bounding box center [474, 488] width 272 height 43
click at [794, 231] on span "Camada" at bounding box center [915, 237] width 369 height 12
drag, startPoint x: 790, startPoint y: 268, endPoint x: 788, endPoint y: 281, distance: 12.6
click at [790, 271] on span "Selecione uma opção" at bounding box center [902, 270] width 330 height 18
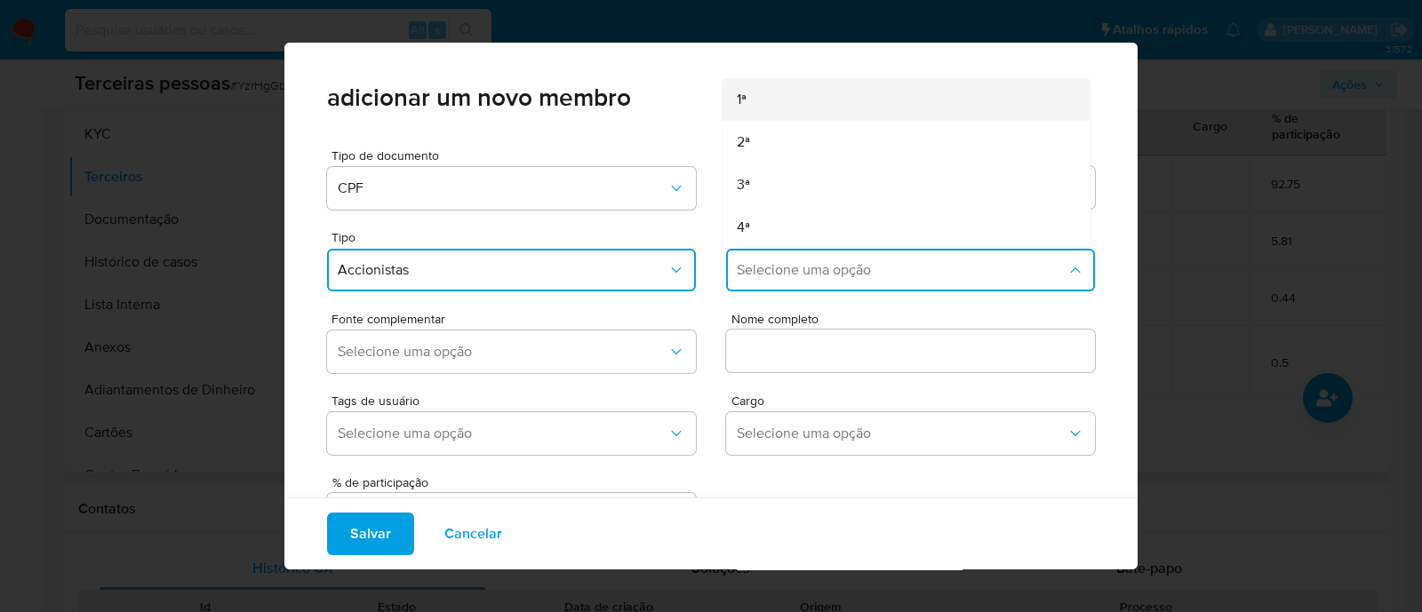
click at [767, 109] on div "1ª" at bounding box center [873, 99] width 272 height 43
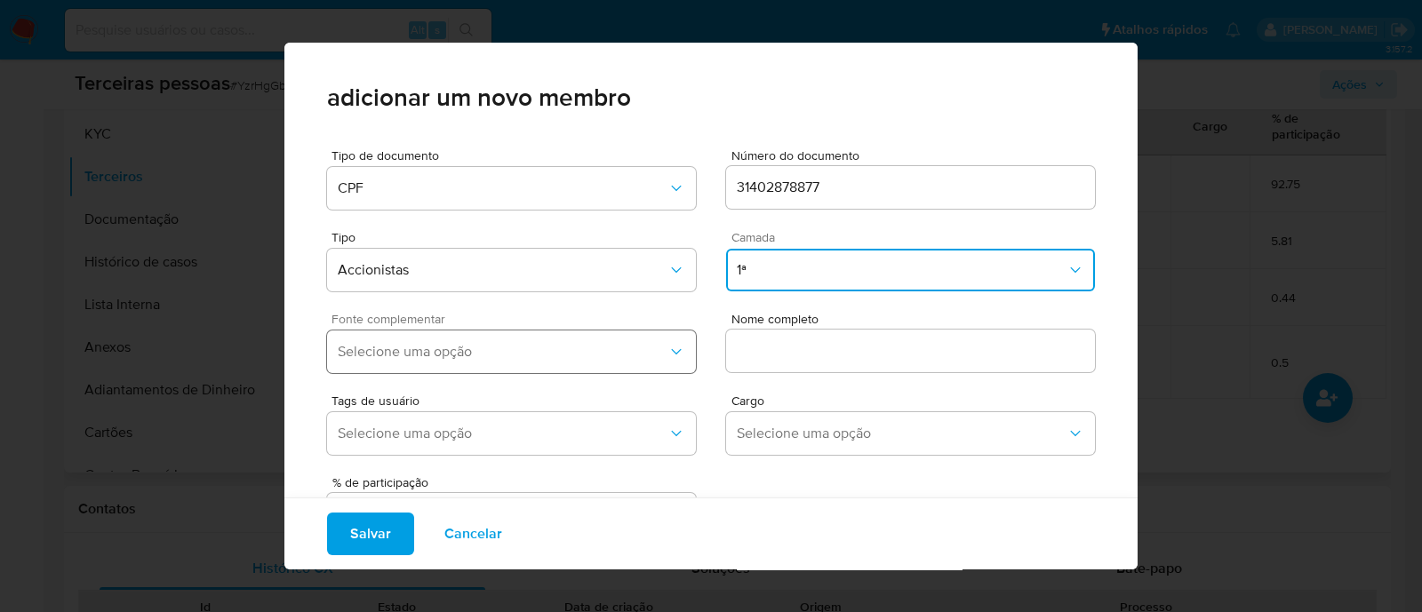
click at [547, 353] on span "Selecione uma opção" at bounding box center [503, 352] width 330 height 18
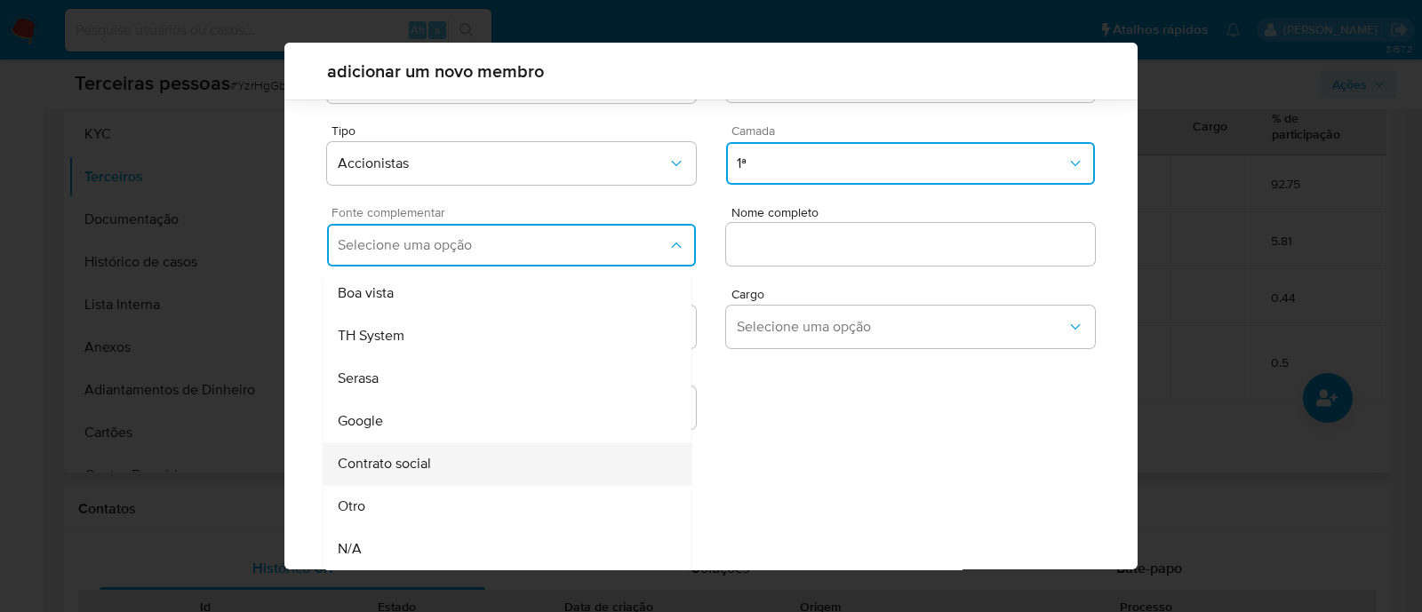
click at [502, 465] on div "Contrato social" at bounding box center [474, 463] width 272 height 43
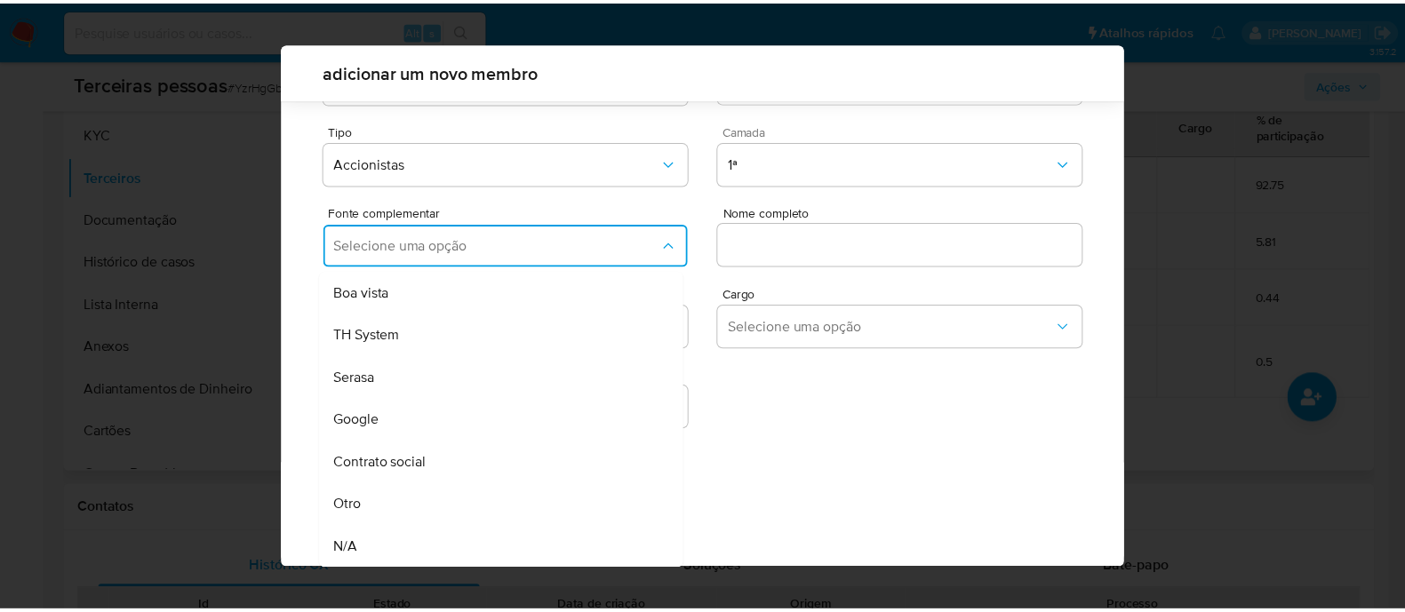
scroll to position [65, 0]
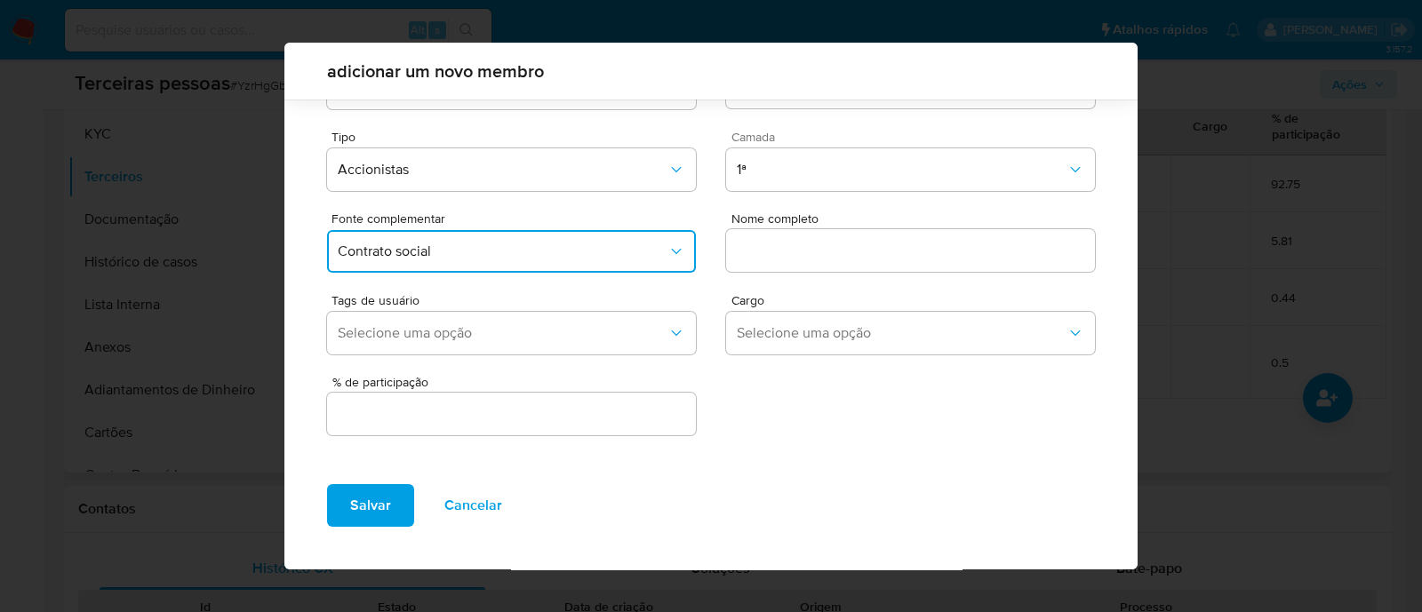
click at [848, 249] on input "text" at bounding box center [910, 250] width 369 height 23
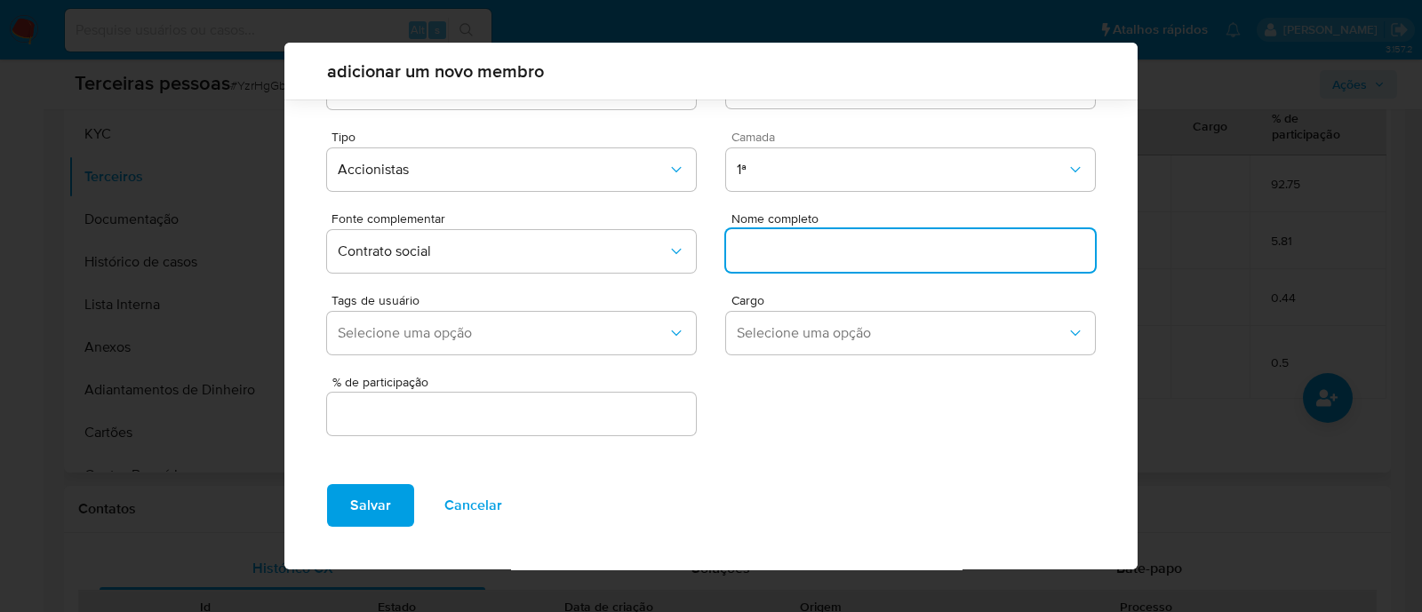
paste input "SURISADAHI SCHIESARI"
type input "SURISADAHI SCHIESARI"
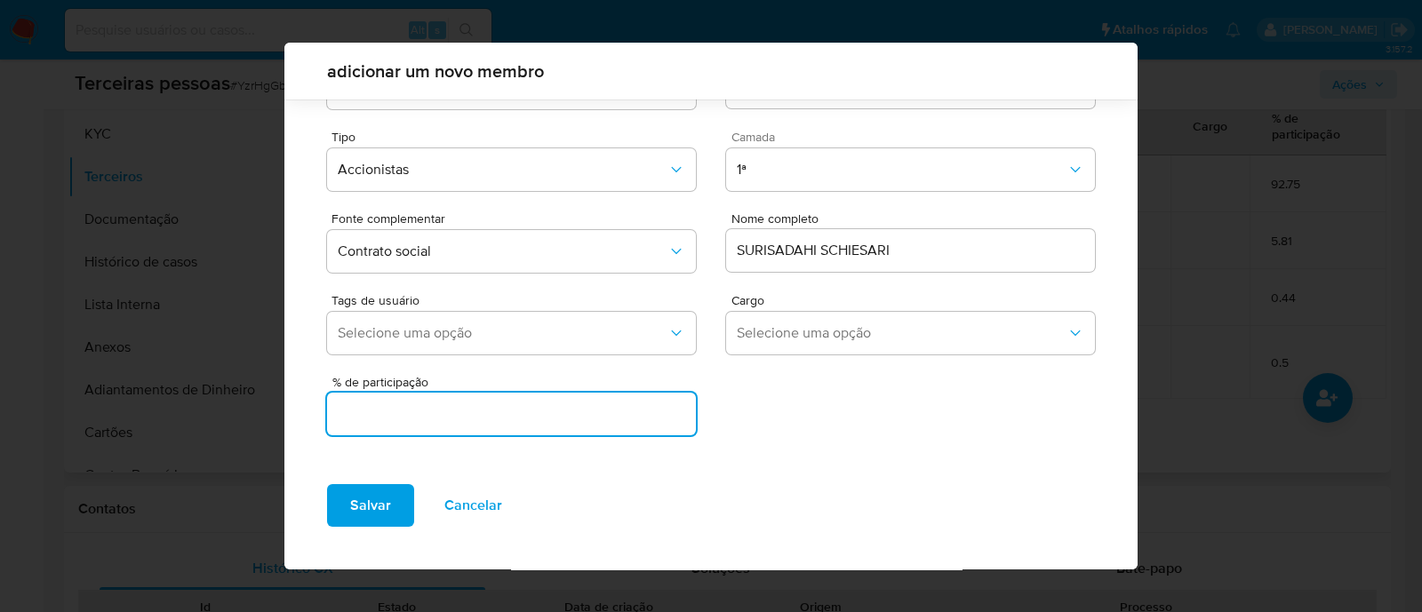
click at [618, 406] on input "text" at bounding box center [511, 413] width 369 height 23
type input "0.50"
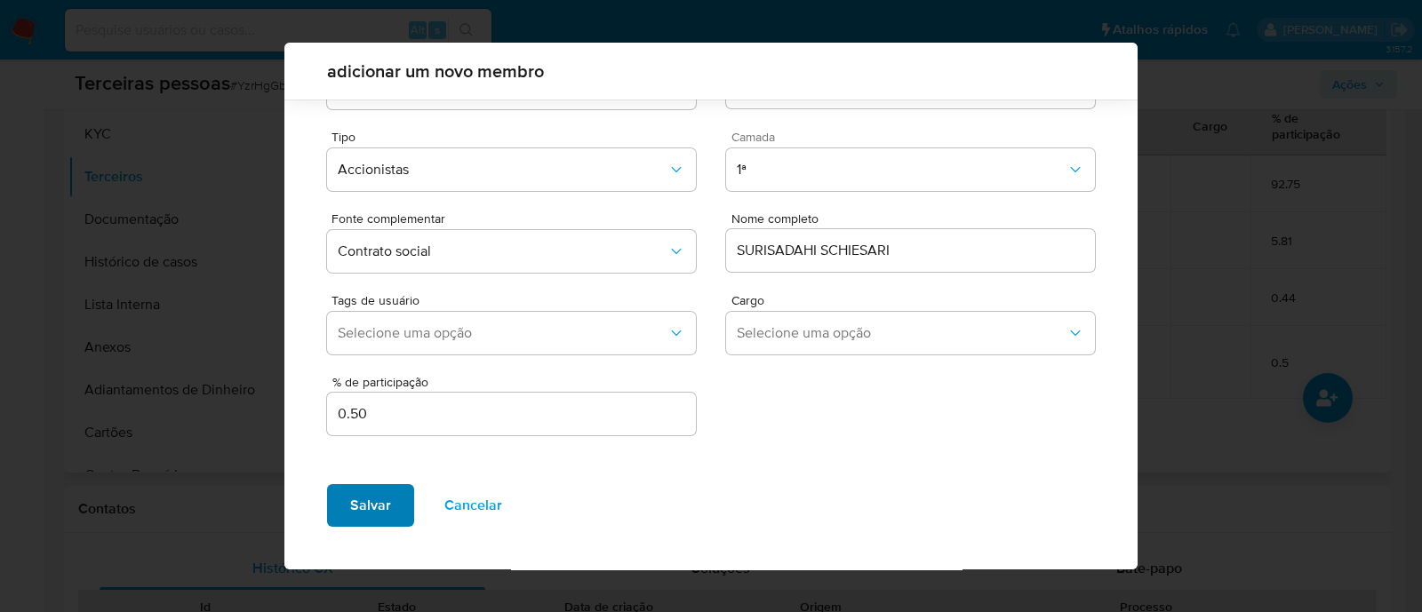
click at [364, 513] on span "Salvar" at bounding box center [370, 505] width 41 height 39
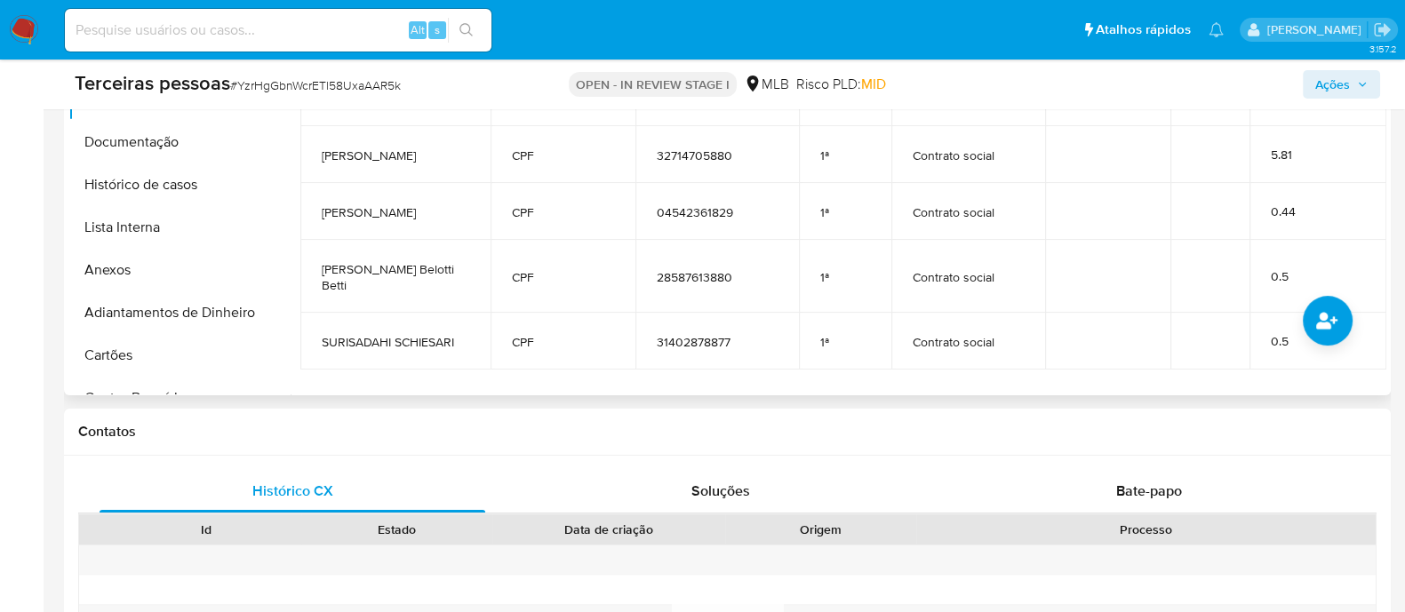
scroll to position [555, 0]
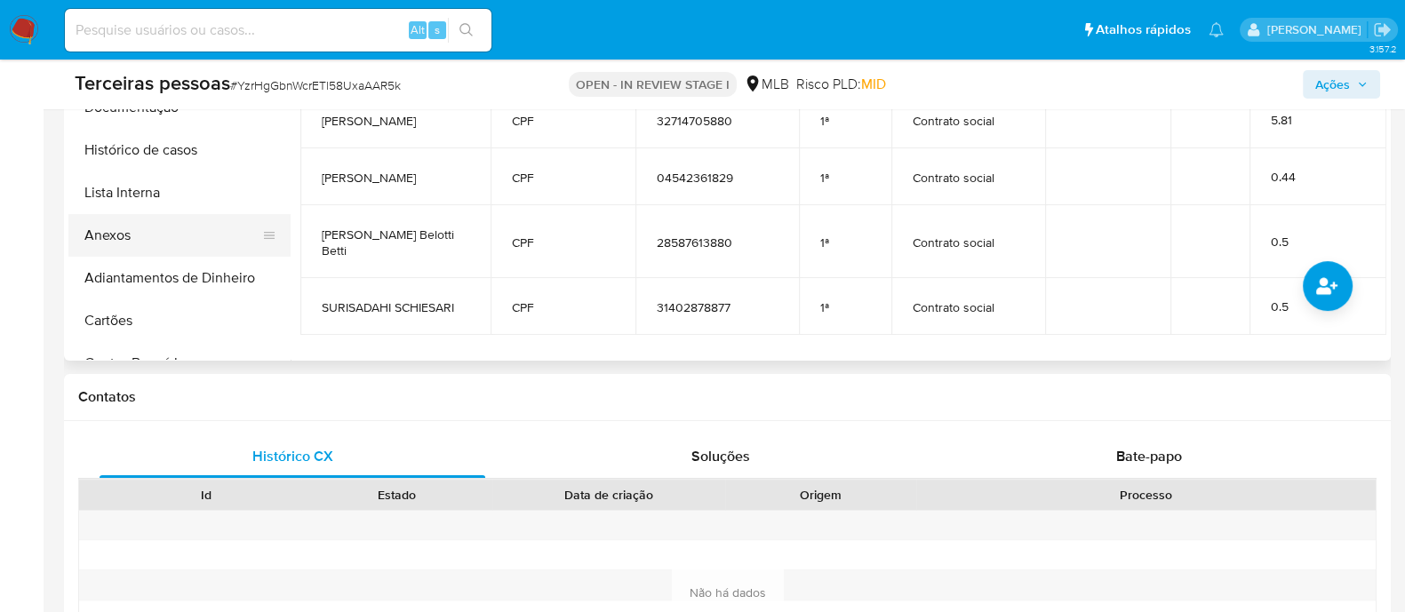
click at [156, 228] on button "Anexos" at bounding box center [172, 235] width 208 height 43
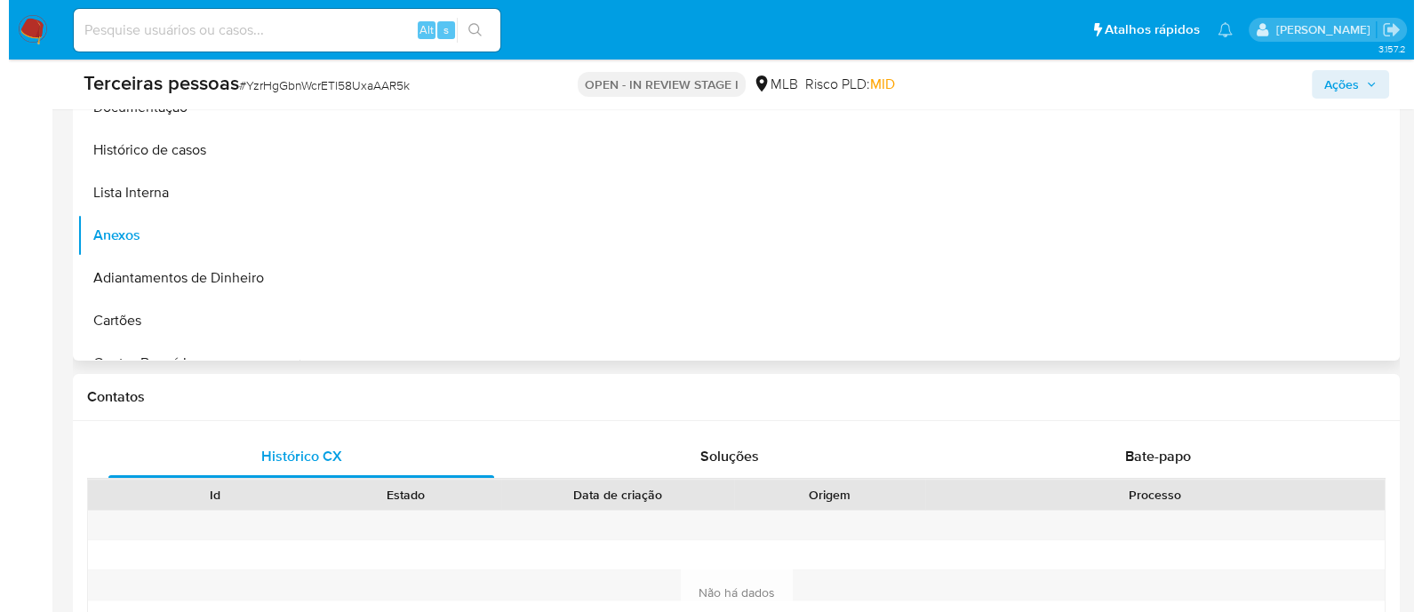
scroll to position [333, 0]
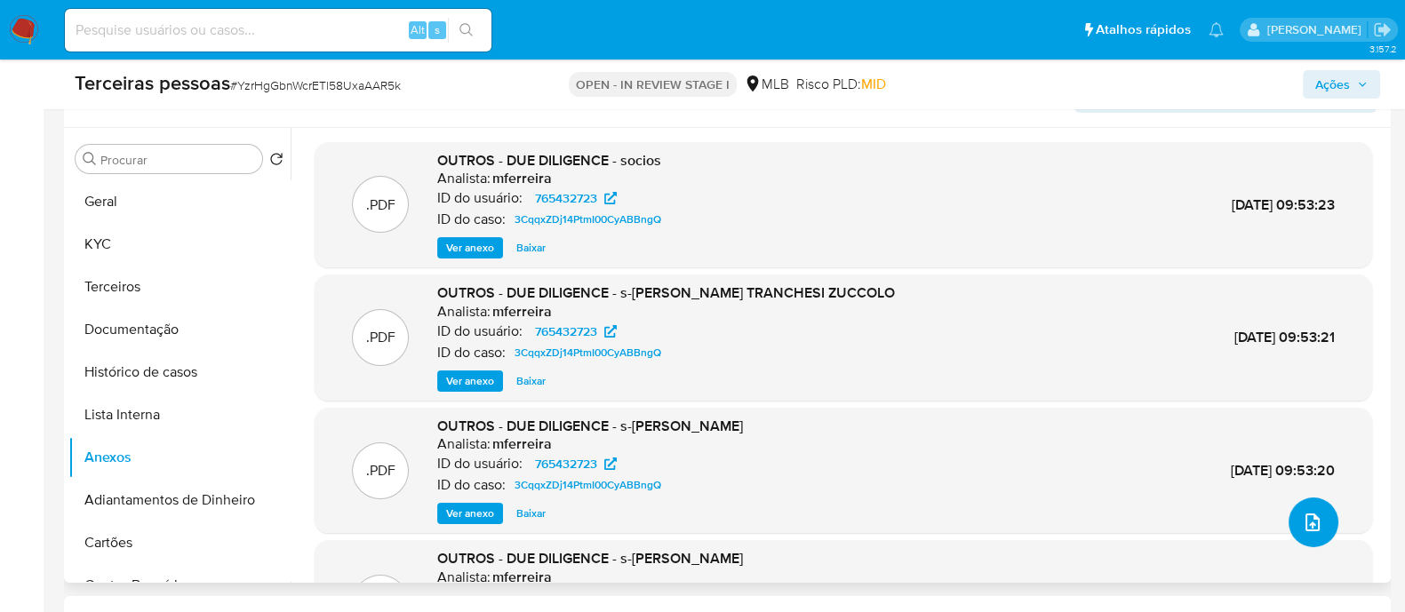
click at [1303, 522] on icon "upload-file" at bounding box center [1312, 522] width 21 height 21
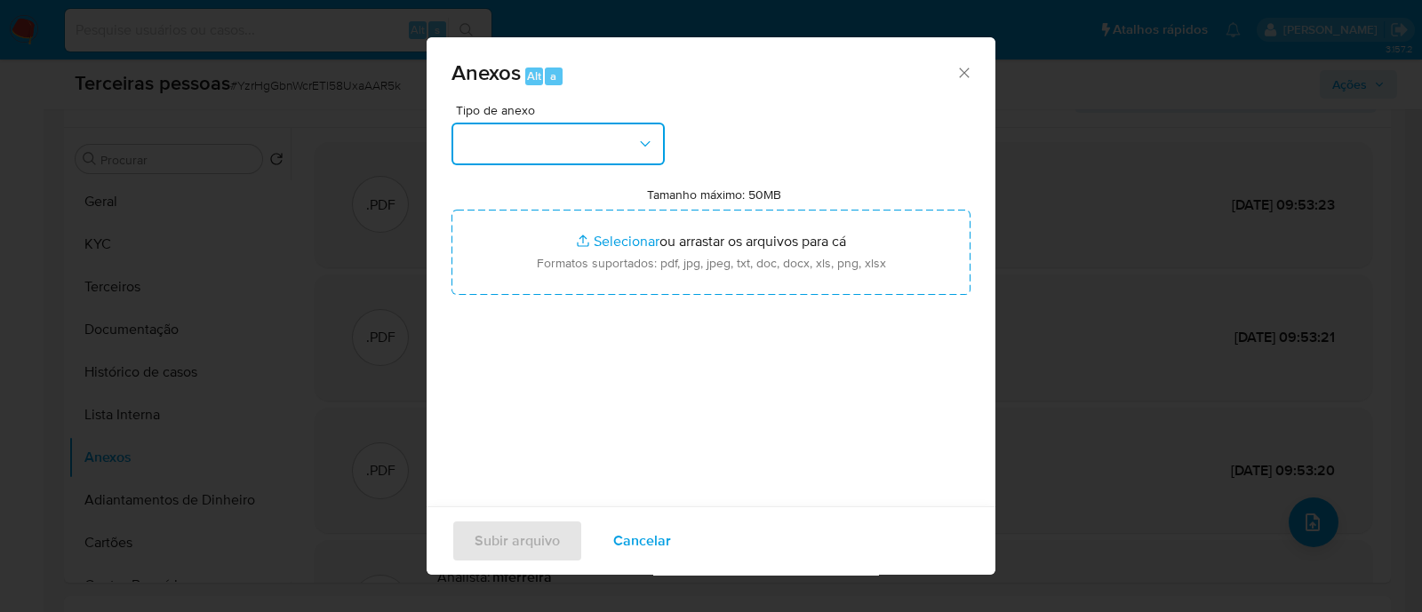
drag, startPoint x: 658, startPoint y: 148, endPoint x: 639, endPoint y: 147, distance: 18.7
click at [658, 148] on button "button" at bounding box center [557, 144] width 213 height 43
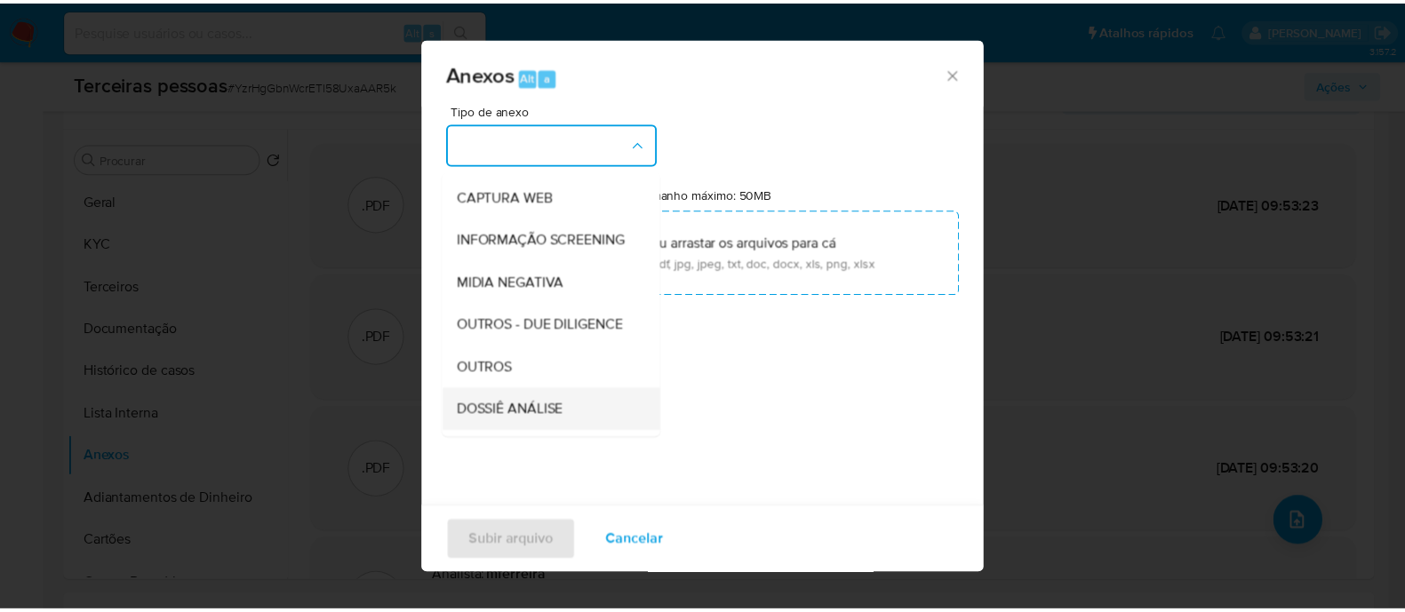
scroll to position [274, 0]
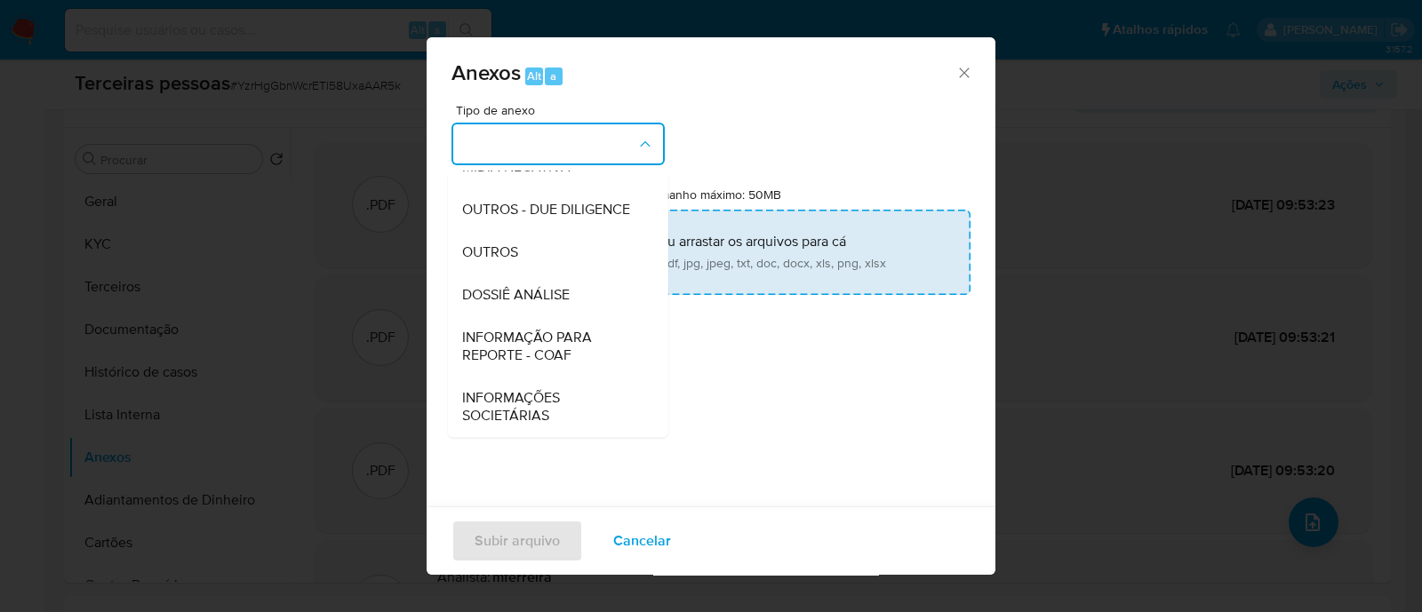
drag, startPoint x: 524, startPoint y: 191, endPoint x: 586, endPoint y: 231, distance: 73.9
click at [524, 201] on span "OUTROS - DUE DILIGENCE" at bounding box center [546, 210] width 168 height 18
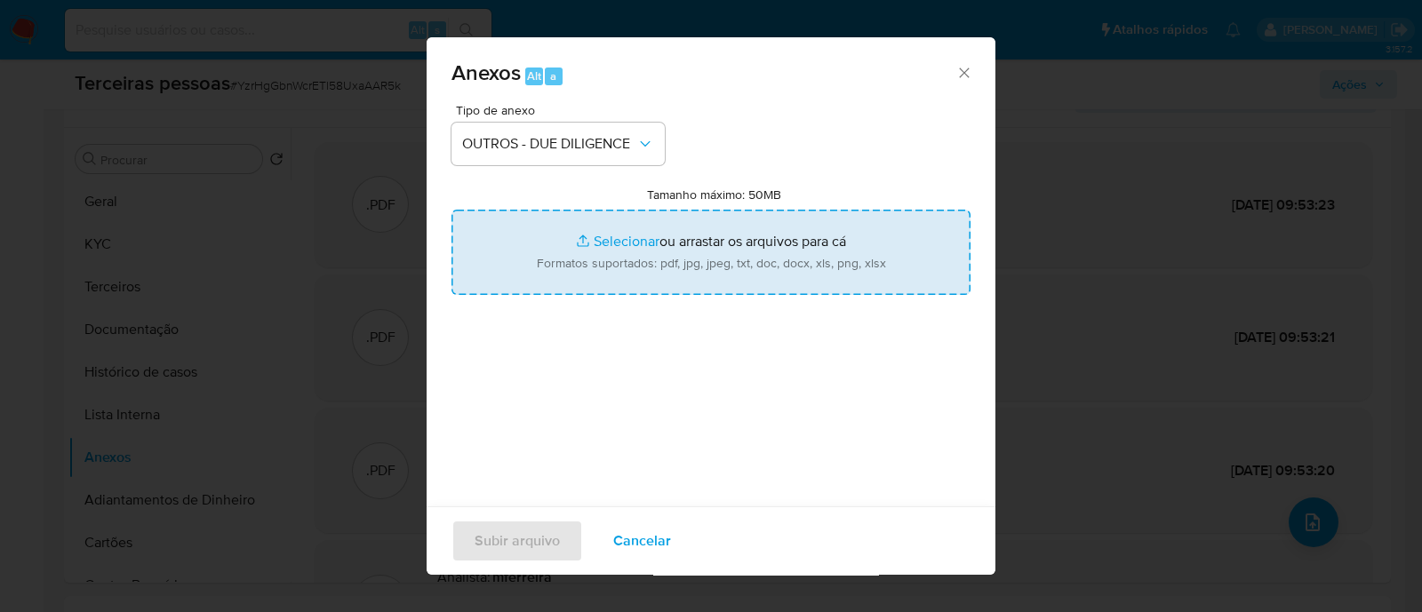
click at [625, 262] on input "Tamanho máximo: 50MB Selecionar arquivos" at bounding box center [710, 252] width 519 height 85
type input "C:\fakepath\Matriz de Risco - ENTREPOSTO DE DECORACAO E COMERCIO LTDA.pdf"
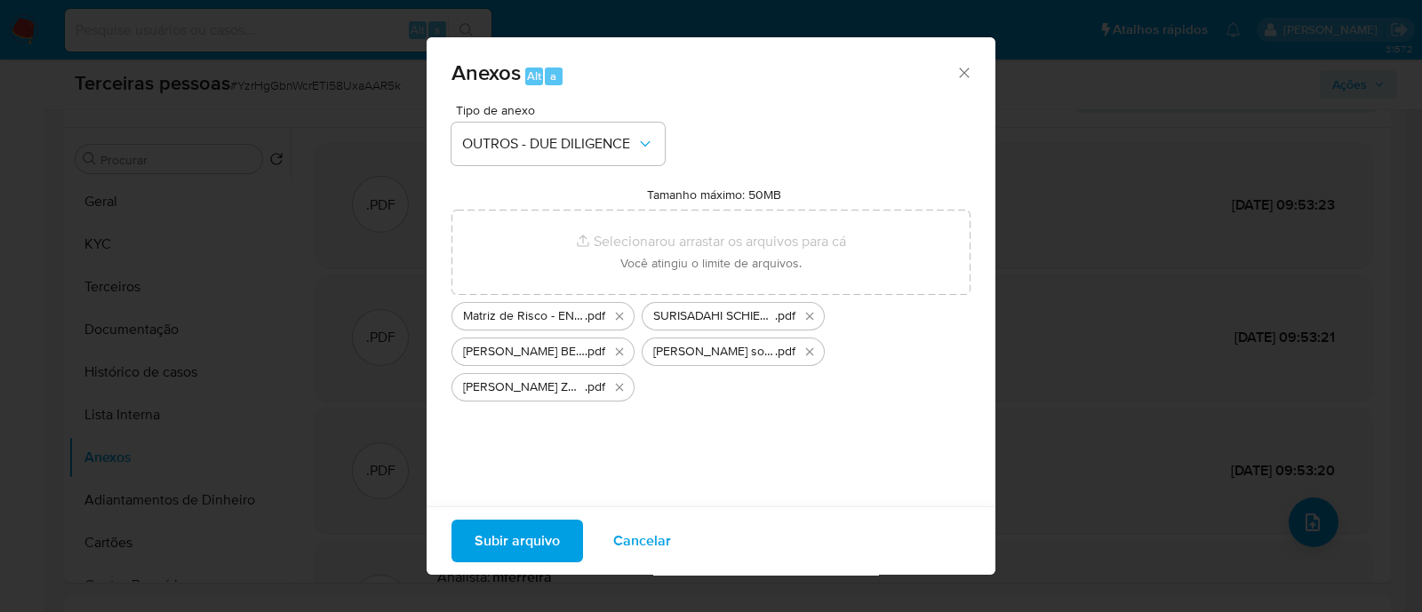
click at [522, 522] on span "Subir arquivo" at bounding box center [516, 541] width 85 height 39
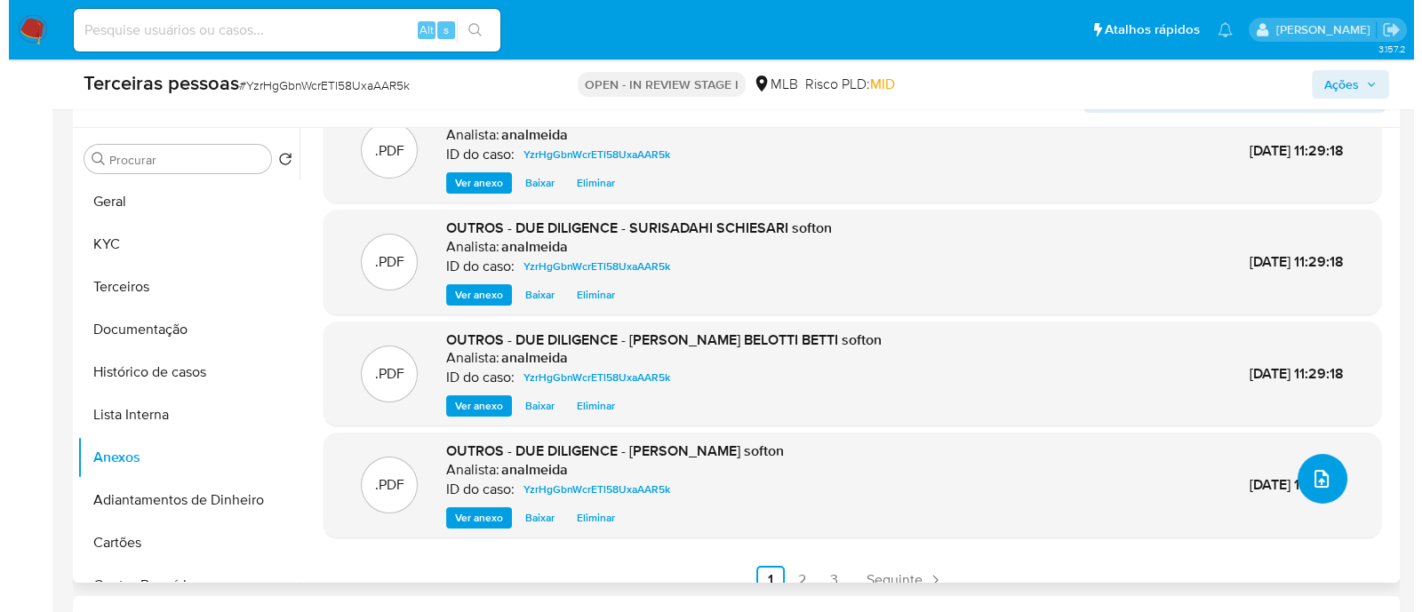
scroll to position [64, 0]
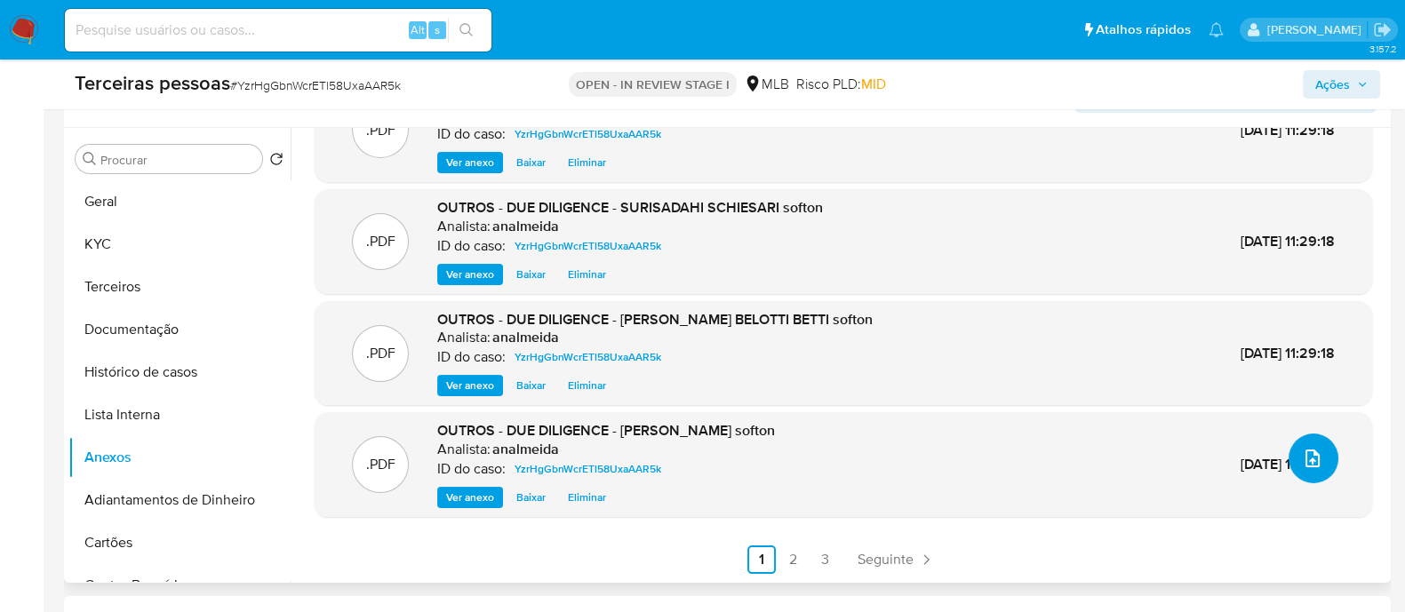
click at [1328, 464] on button "upload-file" at bounding box center [1313, 459] width 50 height 50
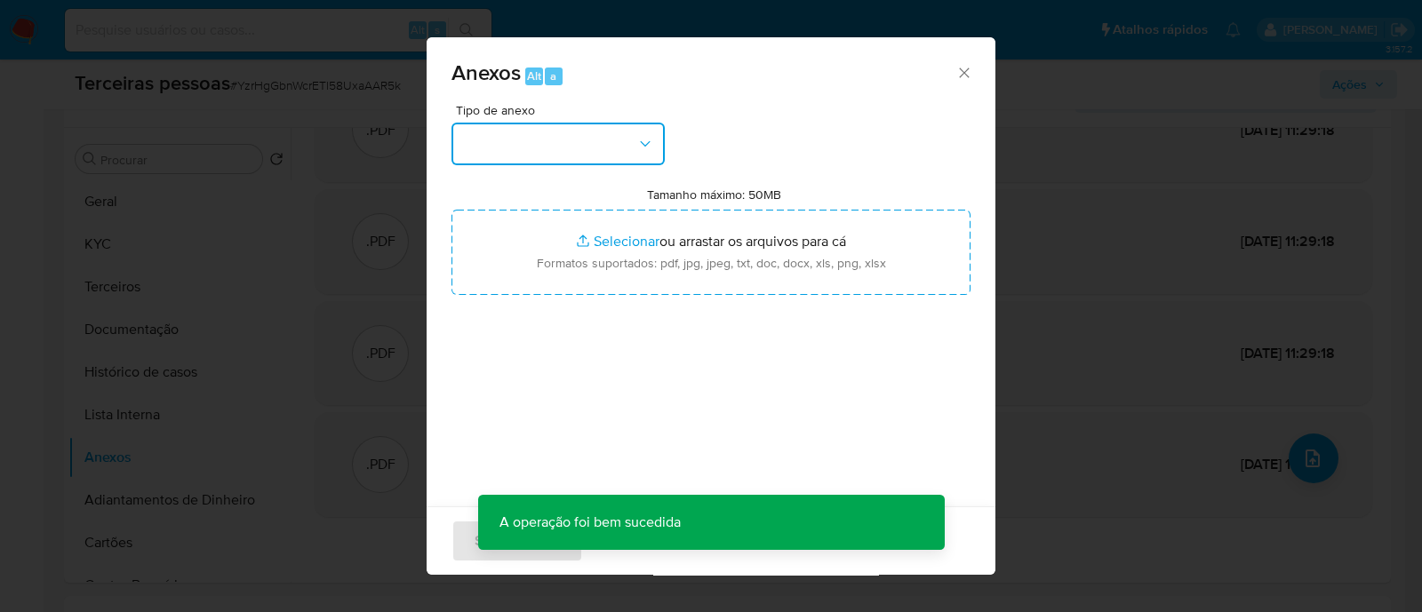
click at [520, 132] on button "button" at bounding box center [557, 144] width 213 height 43
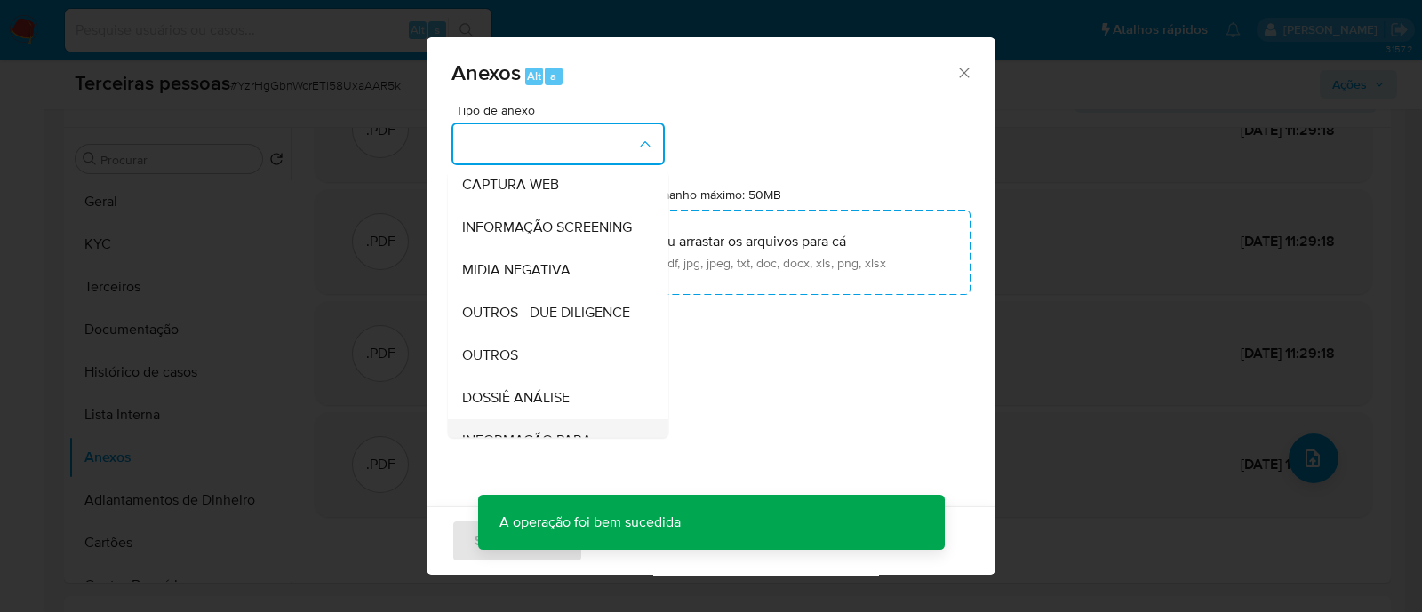
scroll to position [274, 0]
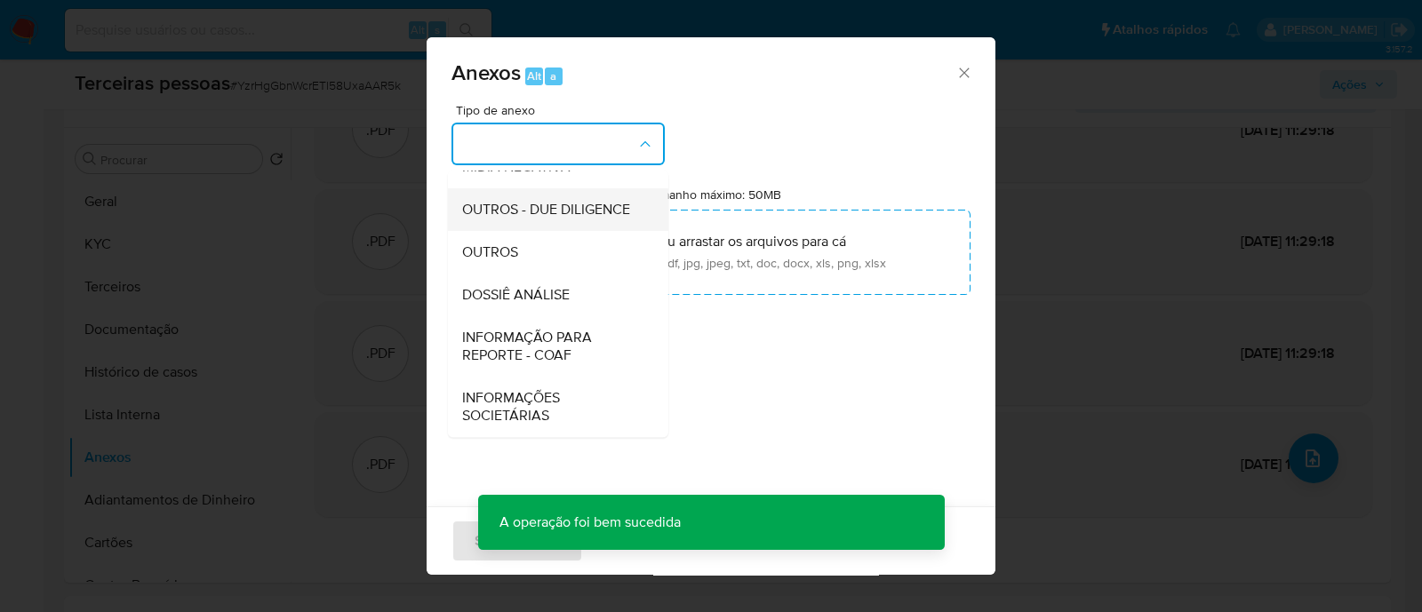
click at [536, 207] on span "OUTROS - DUE DILIGENCE" at bounding box center [546, 210] width 168 height 18
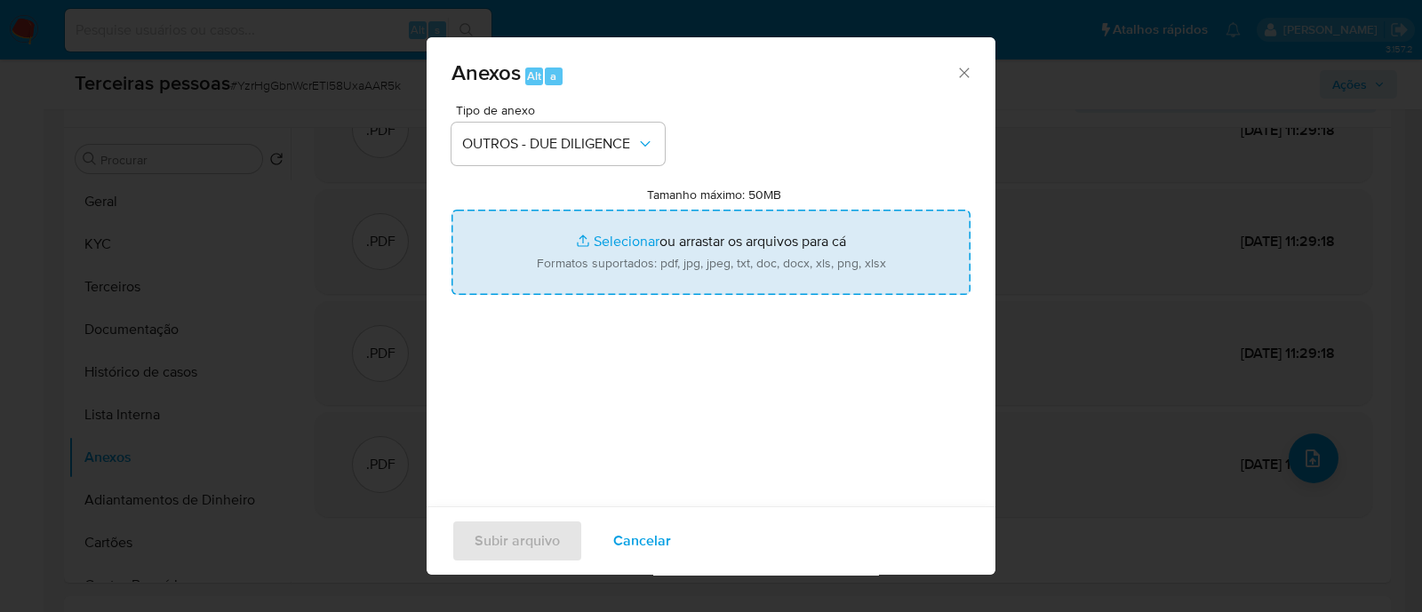
click at [702, 235] on input "Tamanho máximo: 50MB Selecionar arquivos" at bounding box center [710, 252] width 519 height 85
type input "C:\fakepath\ROBERTO TRANCHESI ZUCCOLO refinitiv.pdf"
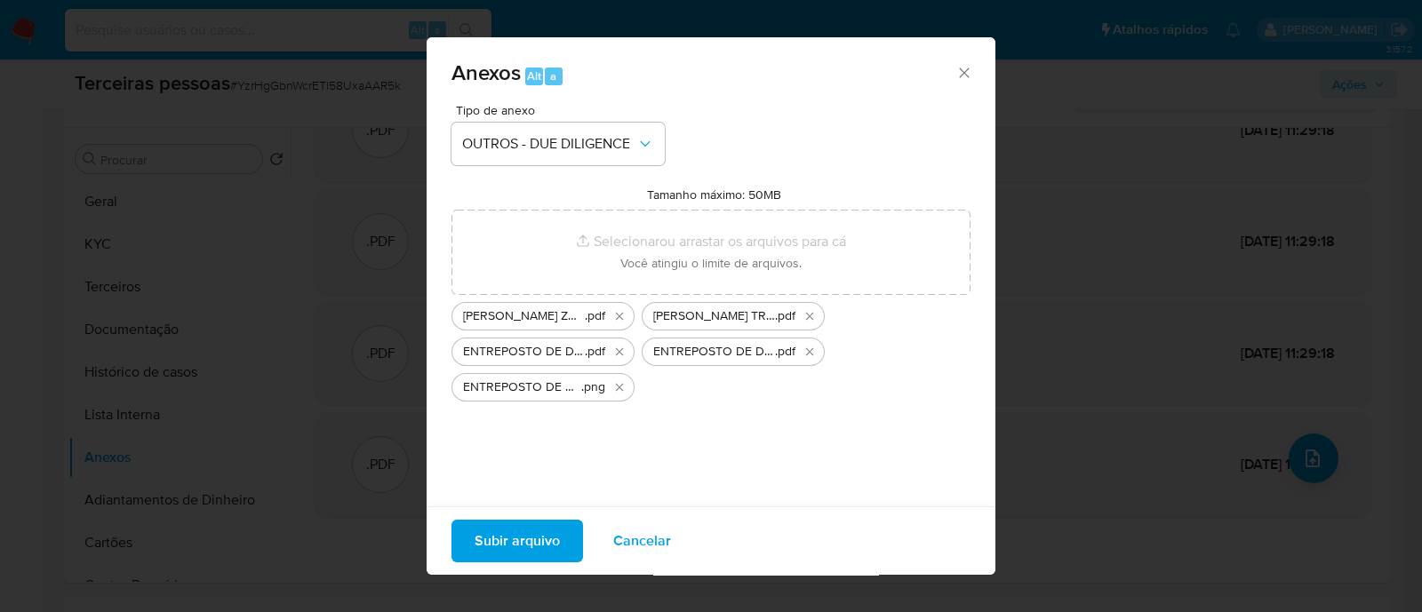
click at [528, 545] on span "Subir arquivo" at bounding box center [516, 541] width 85 height 39
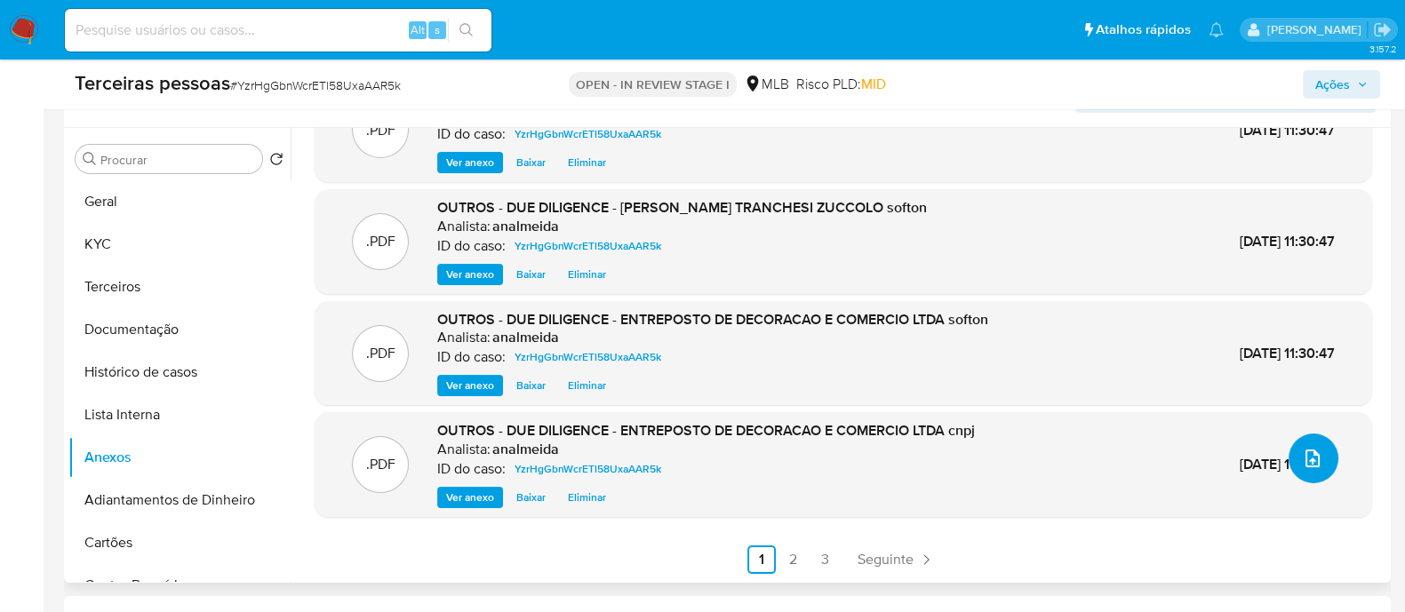
click at [1315, 441] on button "upload-file" at bounding box center [1313, 459] width 50 height 50
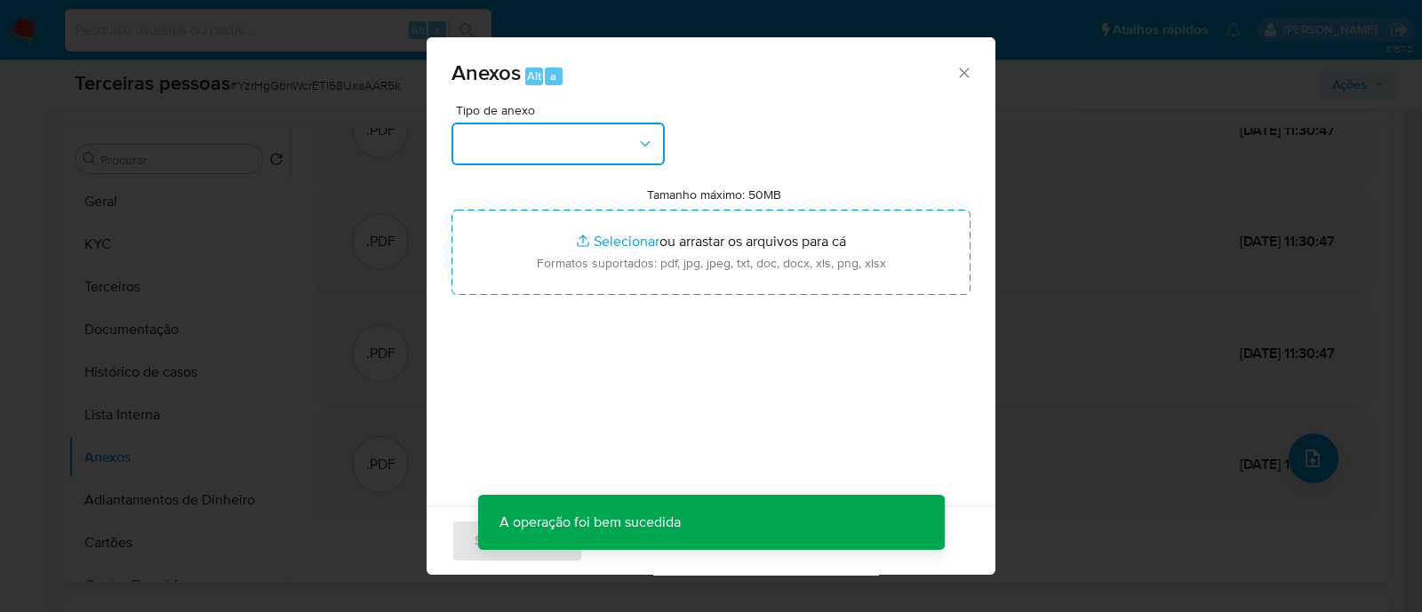
click at [628, 151] on button "button" at bounding box center [557, 144] width 213 height 43
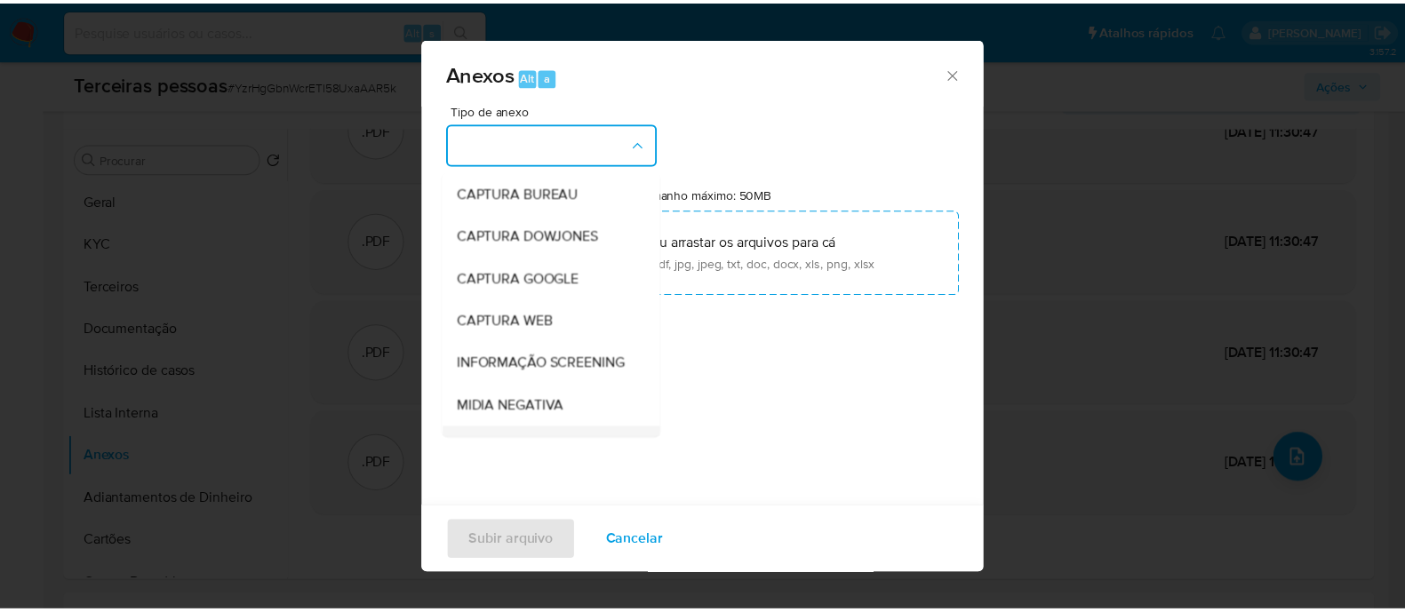
scroll to position [221, 0]
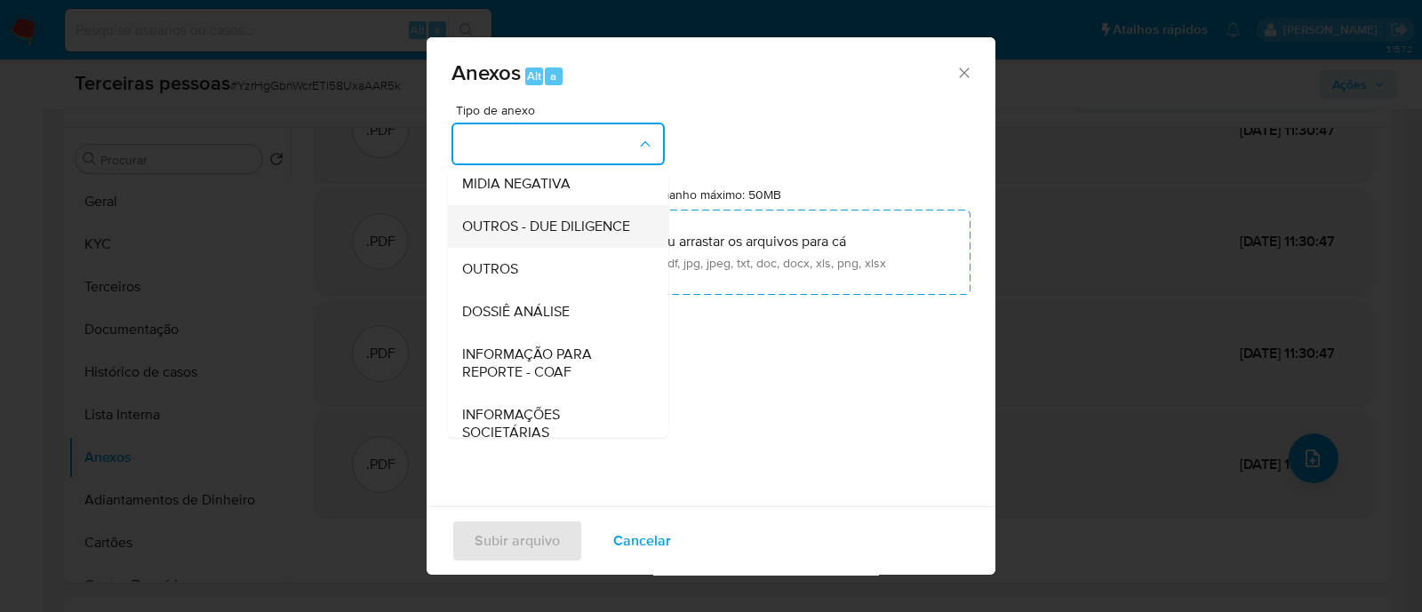
click at [566, 235] on span "OUTROS - DUE DILIGENCE" at bounding box center [546, 227] width 168 height 18
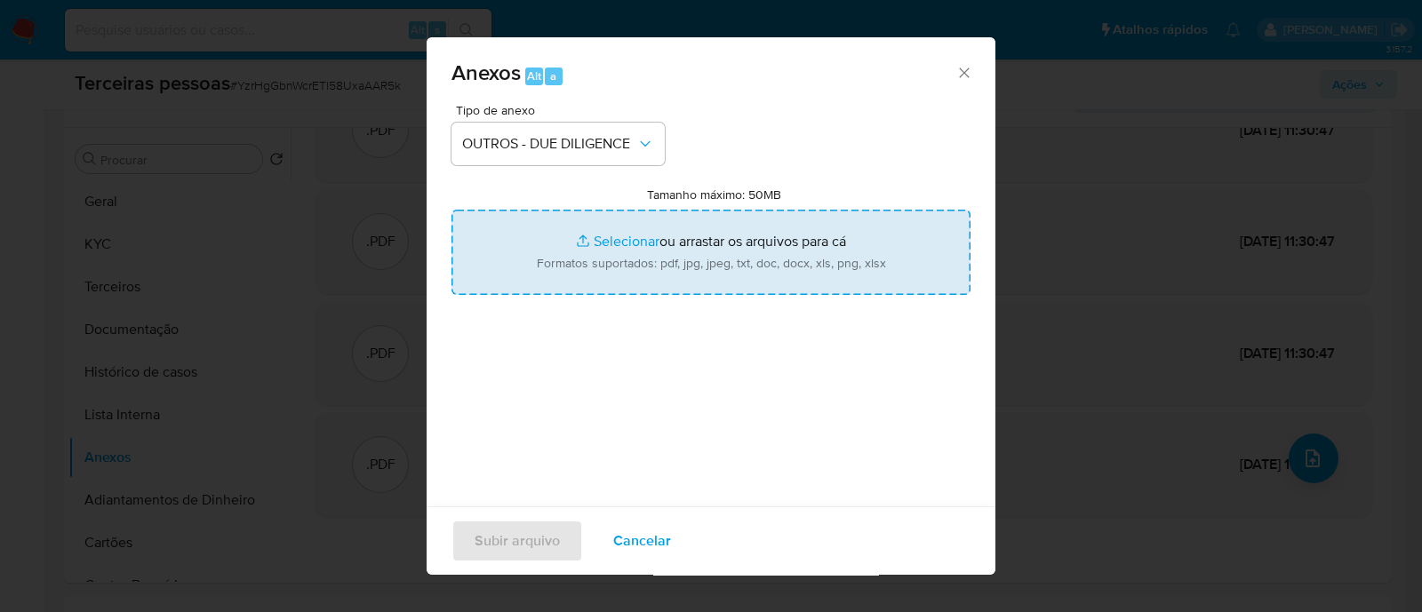
click at [600, 252] on input "Tamanho máximo: 50MB Selecionar arquivos" at bounding box center [710, 252] width 519 height 85
type input "C:\fakepath\ENTREPOSTO DE DECORACAO E COMERCIO LTDA contrato social.pdf"
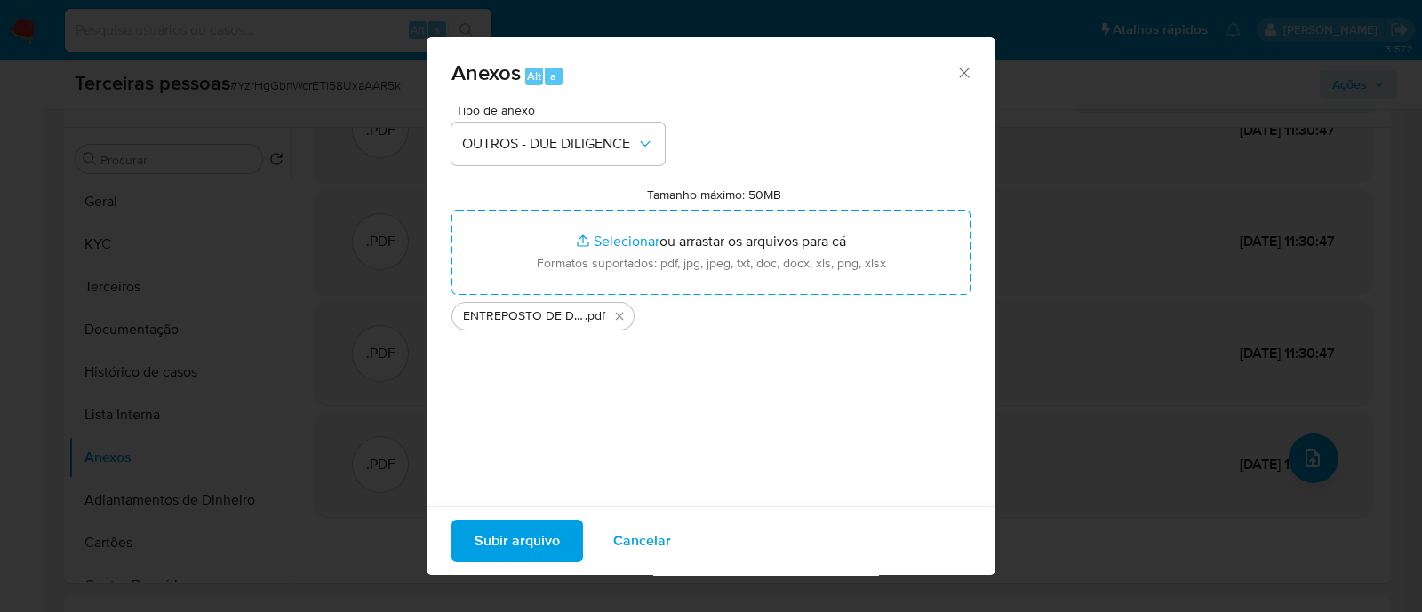
click at [537, 530] on span "Subir arquivo" at bounding box center [516, 541] width 85 height 39
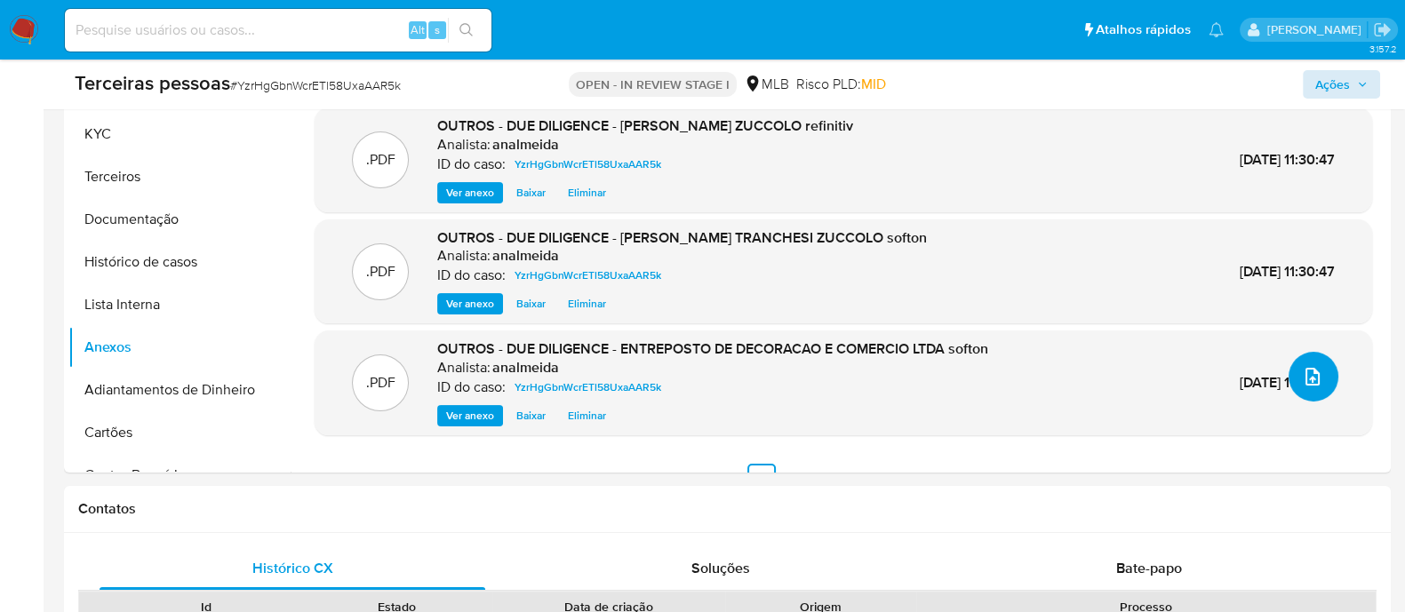
scroll to position [64, 0]
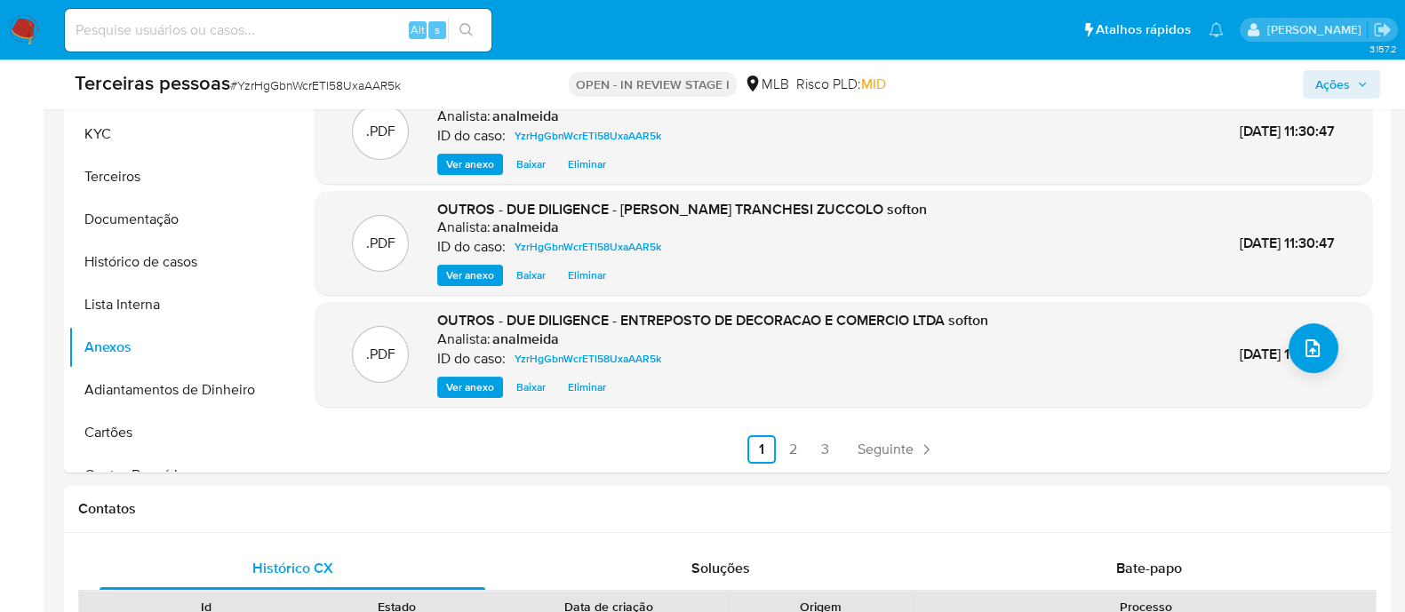
click at [1337, 92] on span "Ações" at bounding box center [1332, 84] width 35 height 28
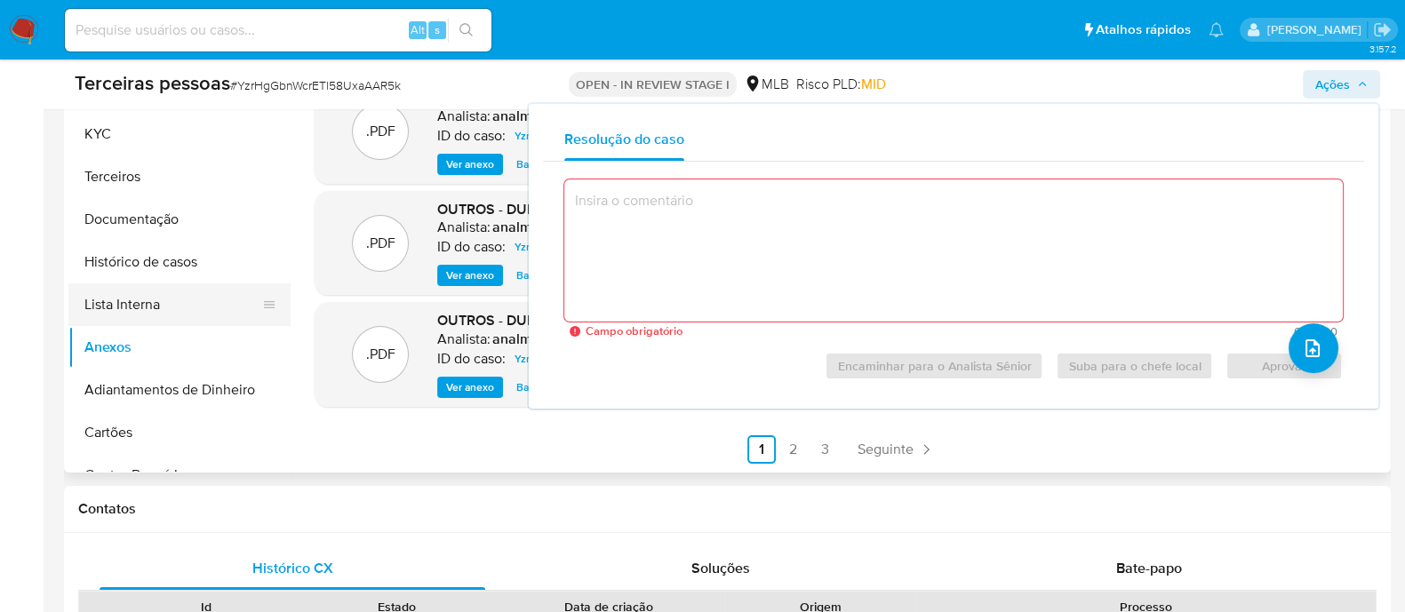
click at [164, 298] on button "Lista Interna" at bounding box center [172, 304] width 208 height 43
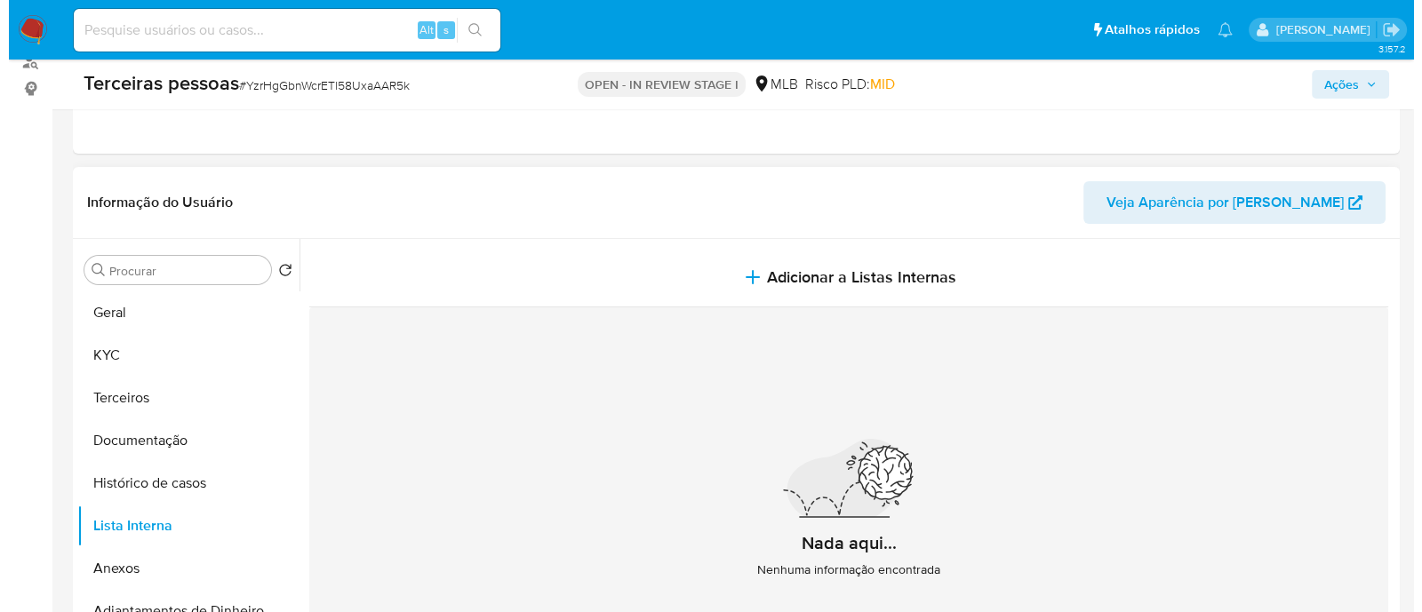
scroll to position [221, 0]
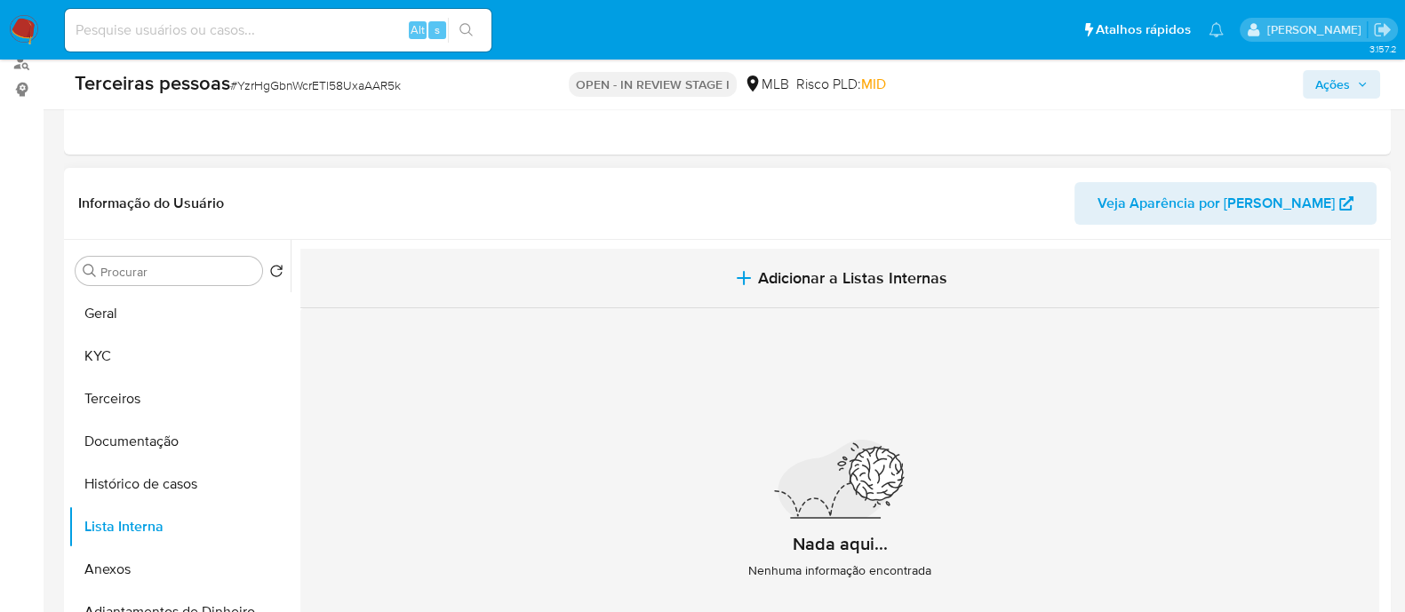
click at [897, 282] on span "Adicionar a Listas Internas" at bounding box center [852, 278] width 189 height 20
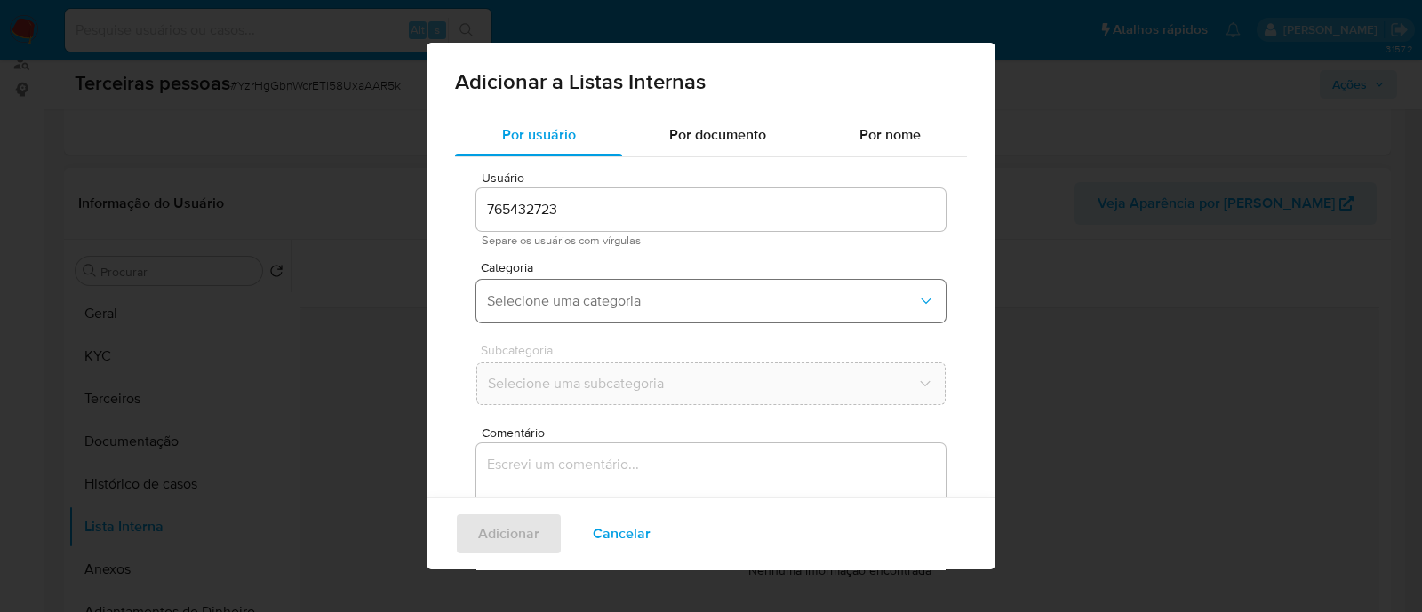
click at [763, 304] on span "Selecione uma categoria" at bounding box center [702, 301] width 430 height 18
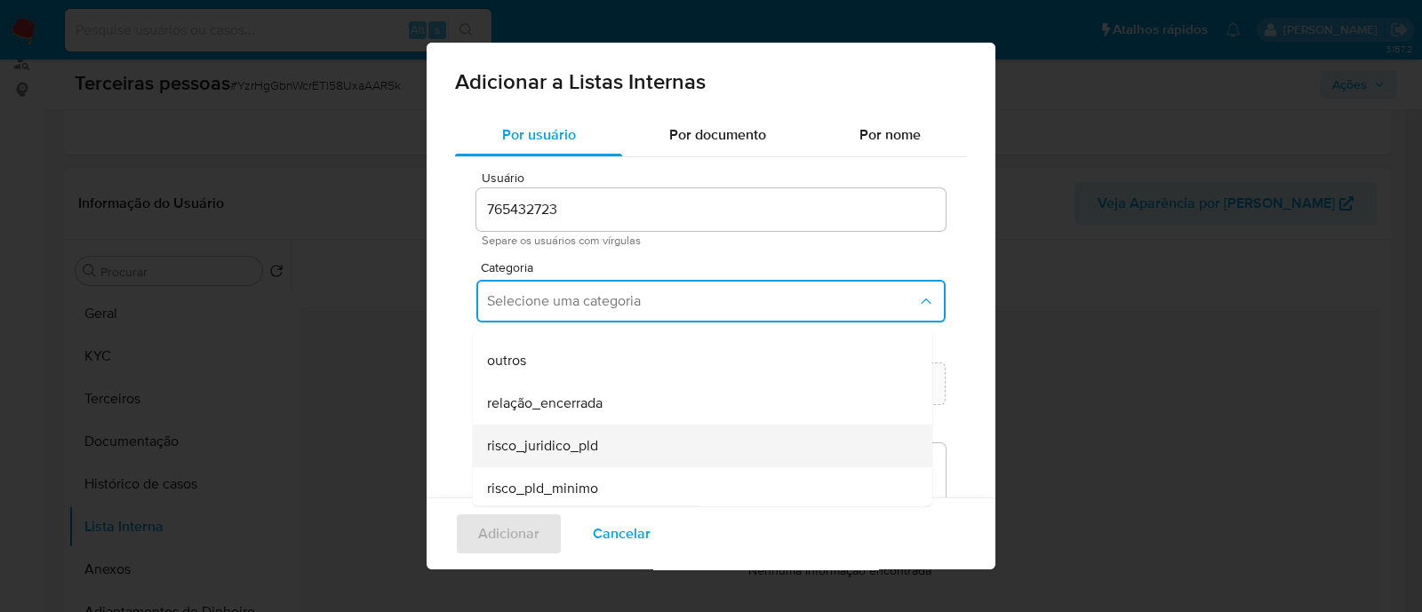
scroll to position [462, 0]
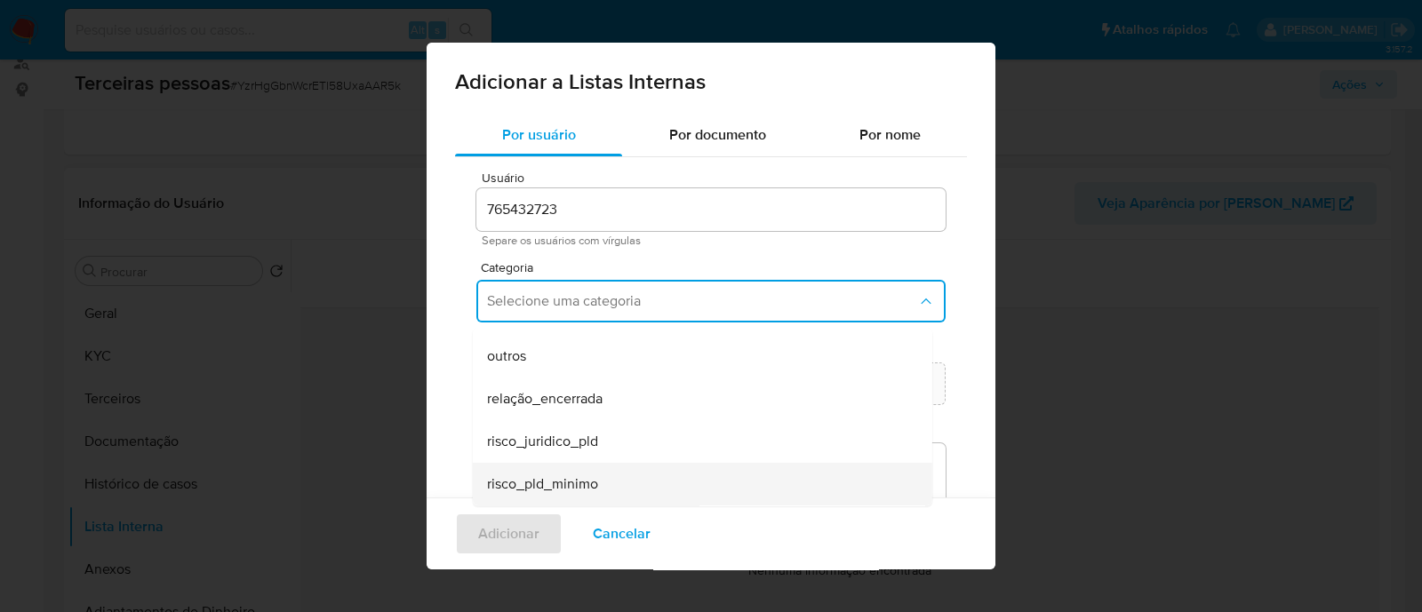
click at [658, 484] on div "risco_pld_minimo" at bounding box center [697, 484] width 420 height 43
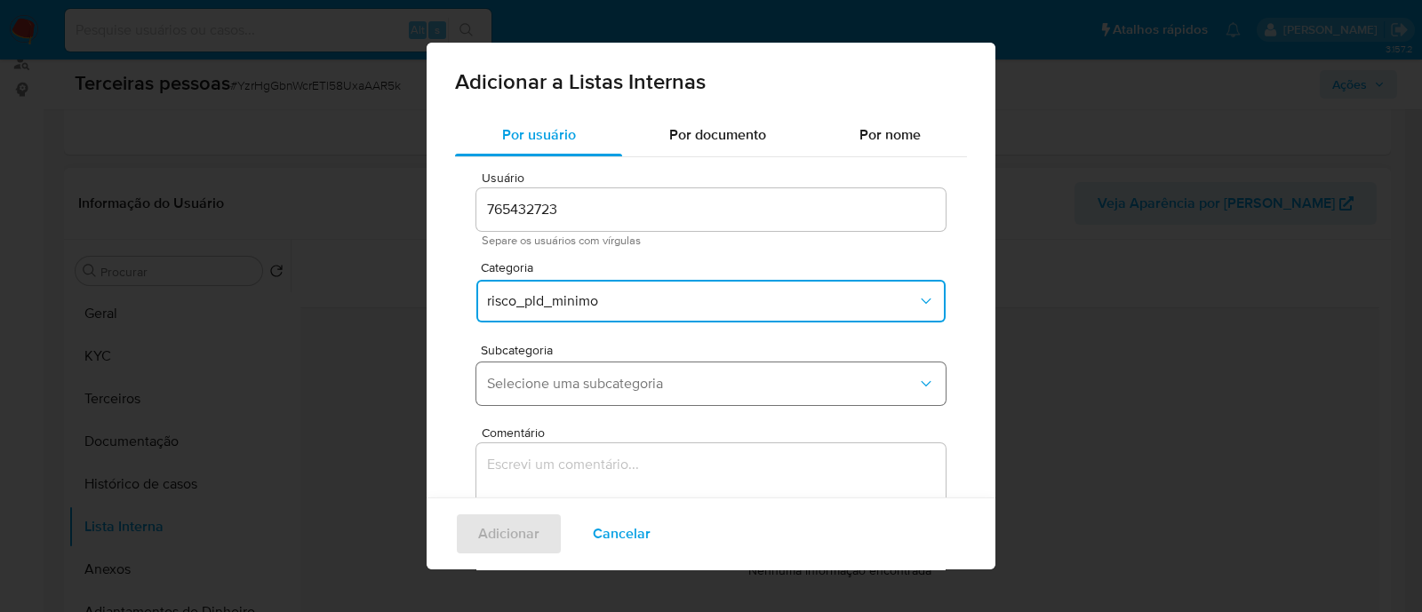
click at [641, 387] on span "Selecione uma subcategoria" at bounding box center [702, 384] width 430 height 18
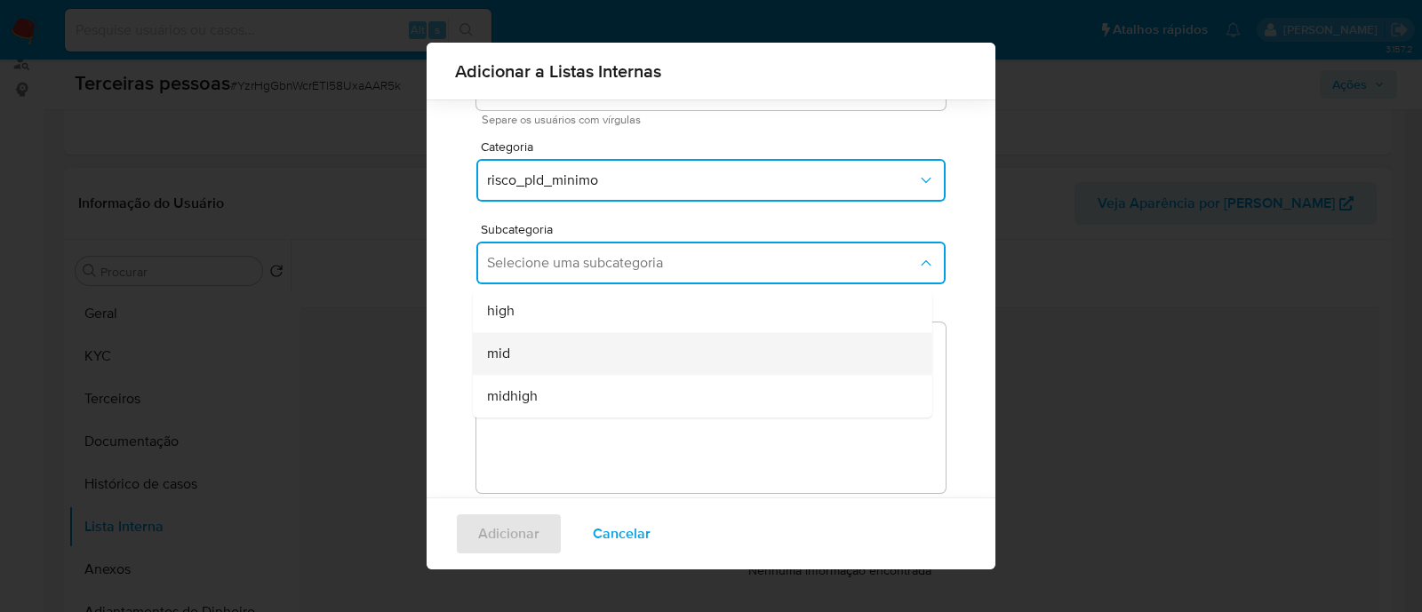
scroll to position [110, 0]
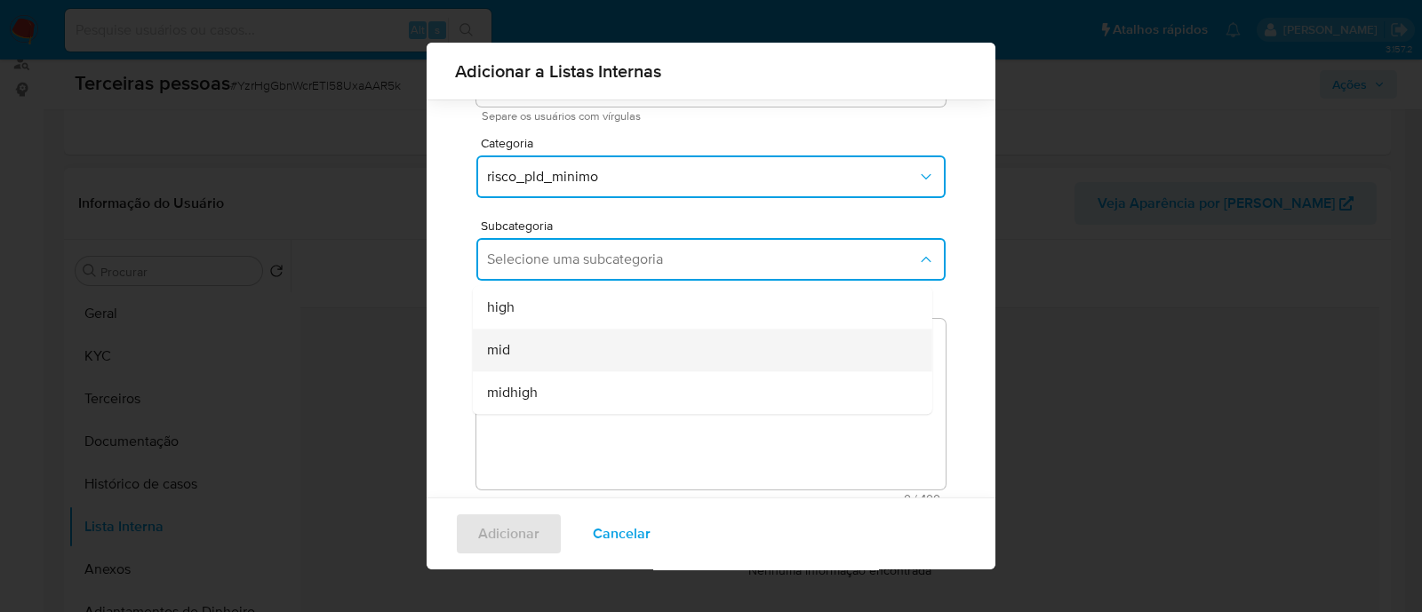
click at [577, 354] on div "mid" at bounding box center [697, 350] width 420 height 43
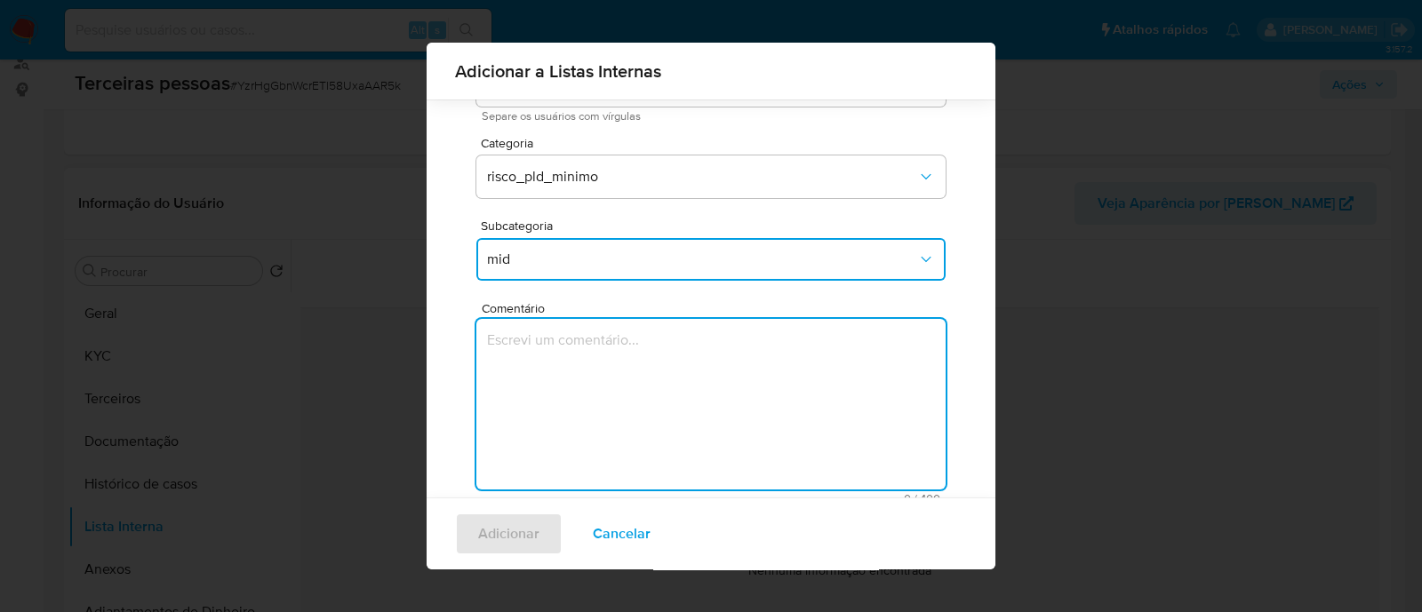
click at [649, 447] on textarea "Comentário" at bounding box center [710, 404] width 469 height 171
type textarea "Conforme Risco PLD"
click at [497, 530] on span "Adicionar" at bounding box center [508, 533] width 61 height 39
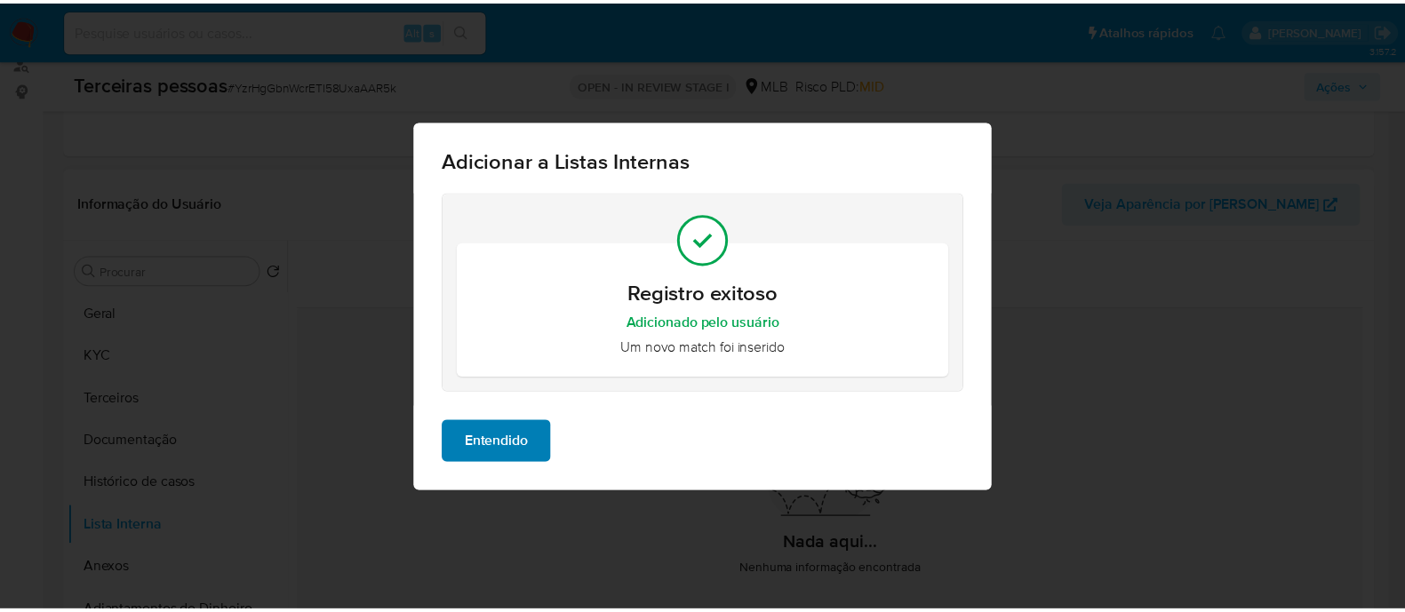
scroll to position [0, 0]
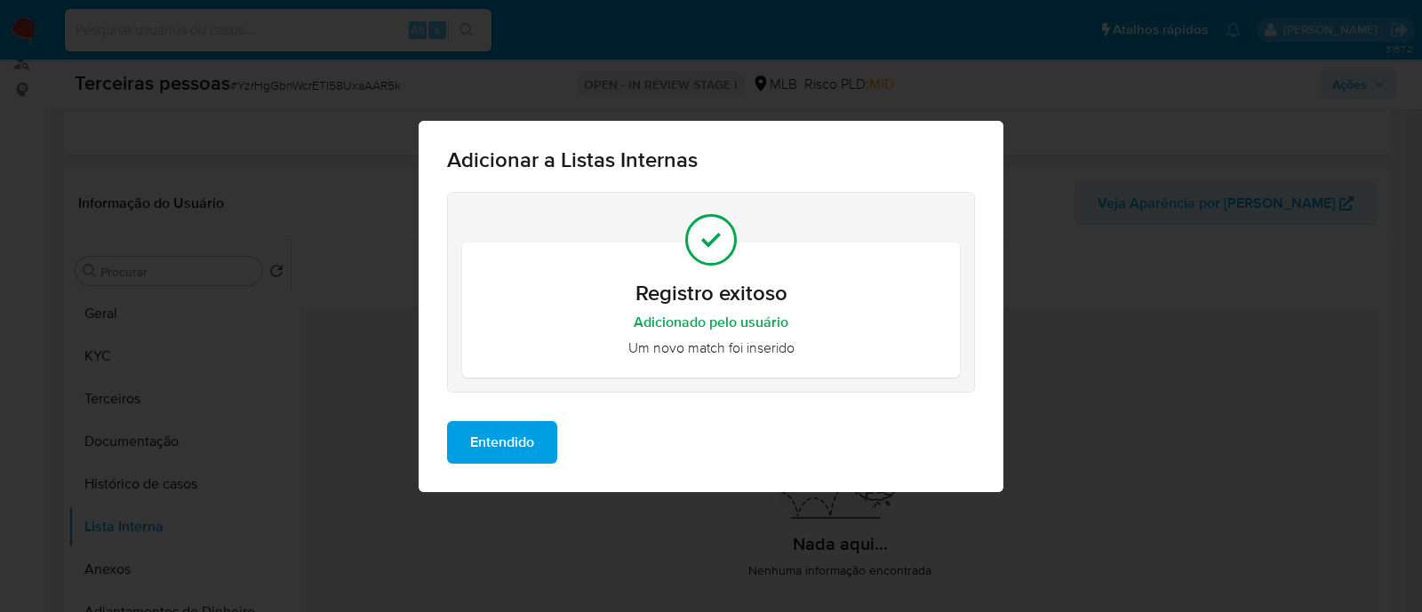
click at [506, 440] on span "Entendido" at bounding box center [502, 442] width 64 height 39
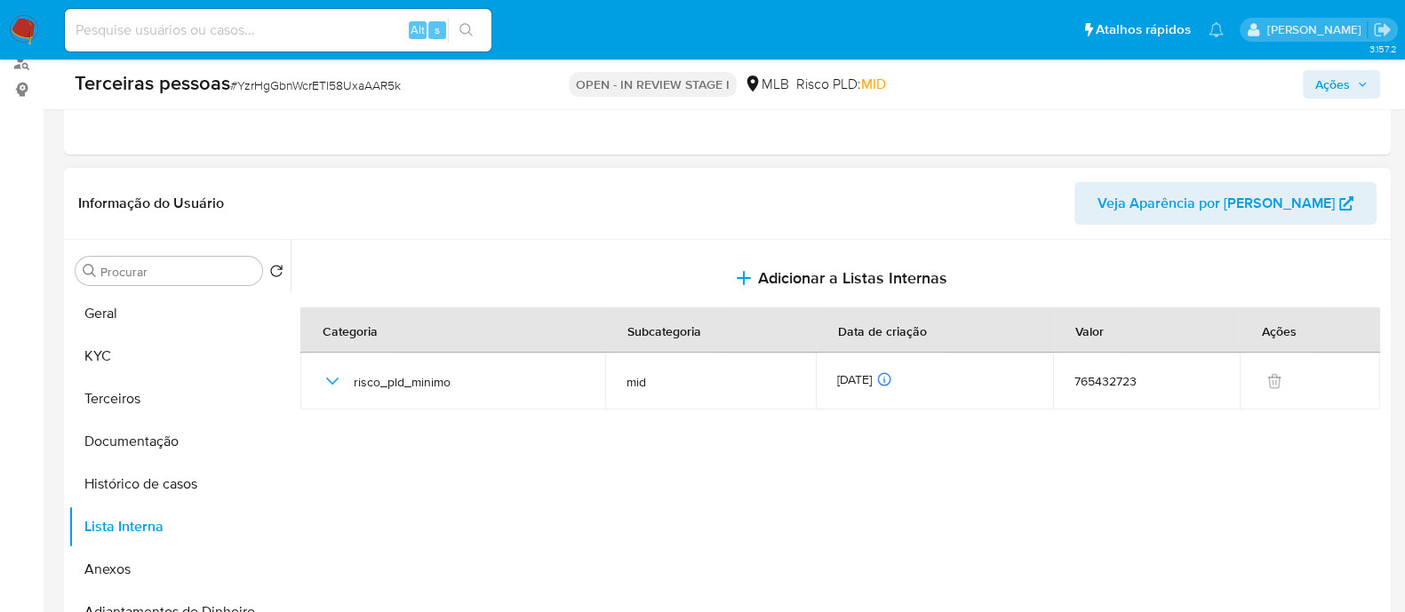
click at [1333, 84] on span "Ações" at bounding box center [1332, 84] width 35 height 28
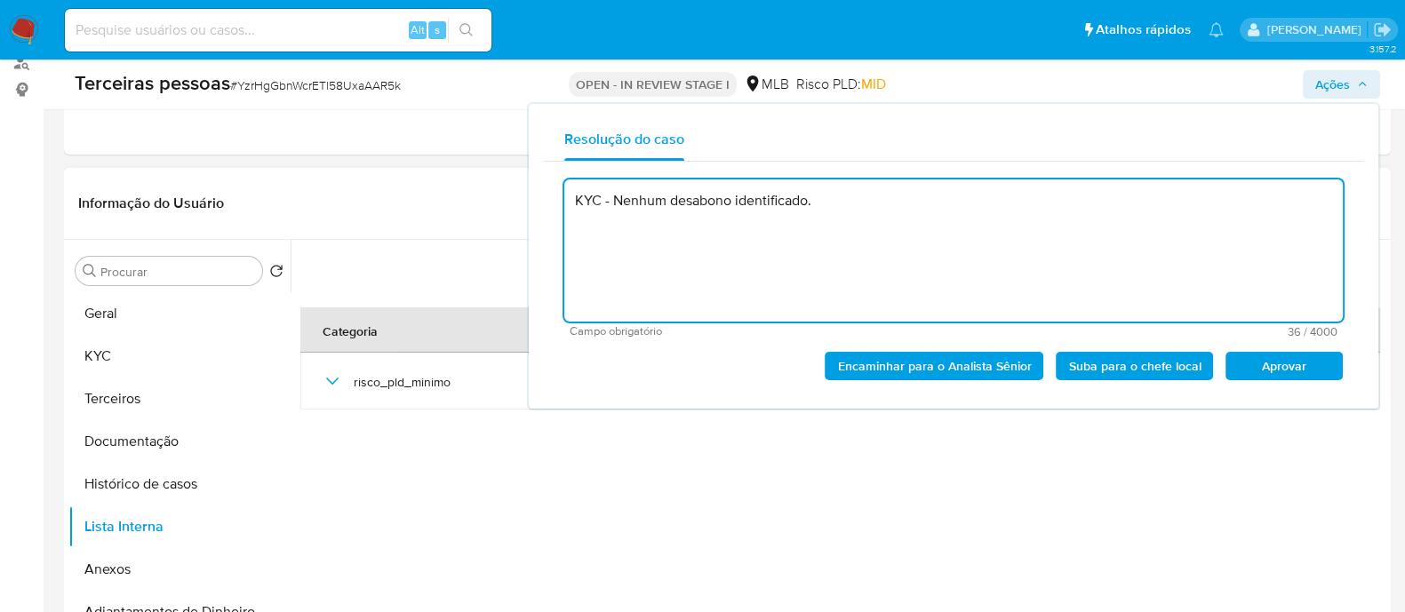
click at [1292, 364] on span "Aprovar" at bounding box center [1284, 366] width 92 height 25
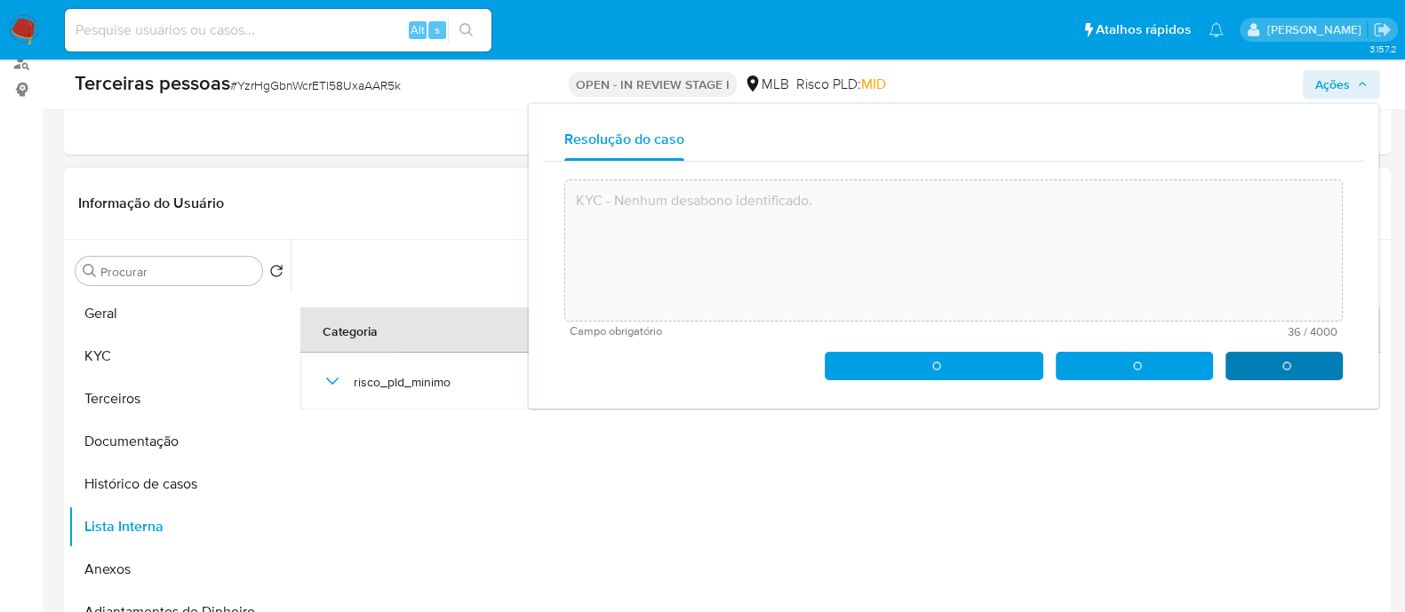
type textarea "KYC - Nenhum desabono identificado."
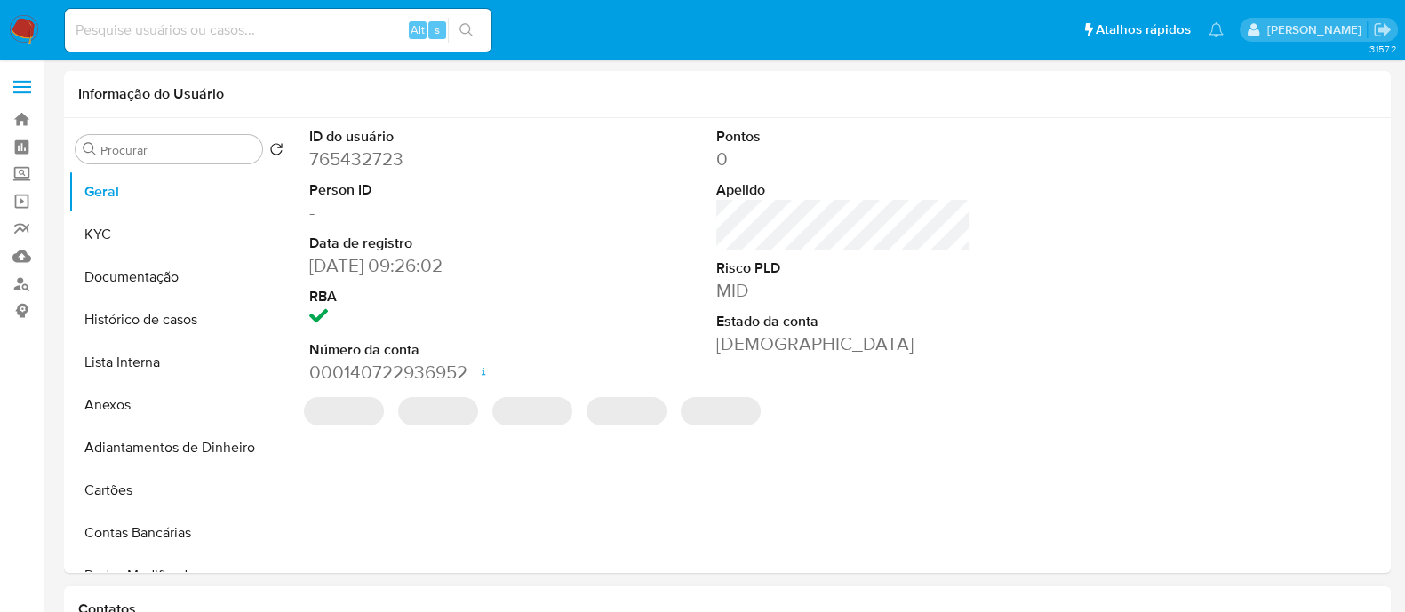
select select "10"
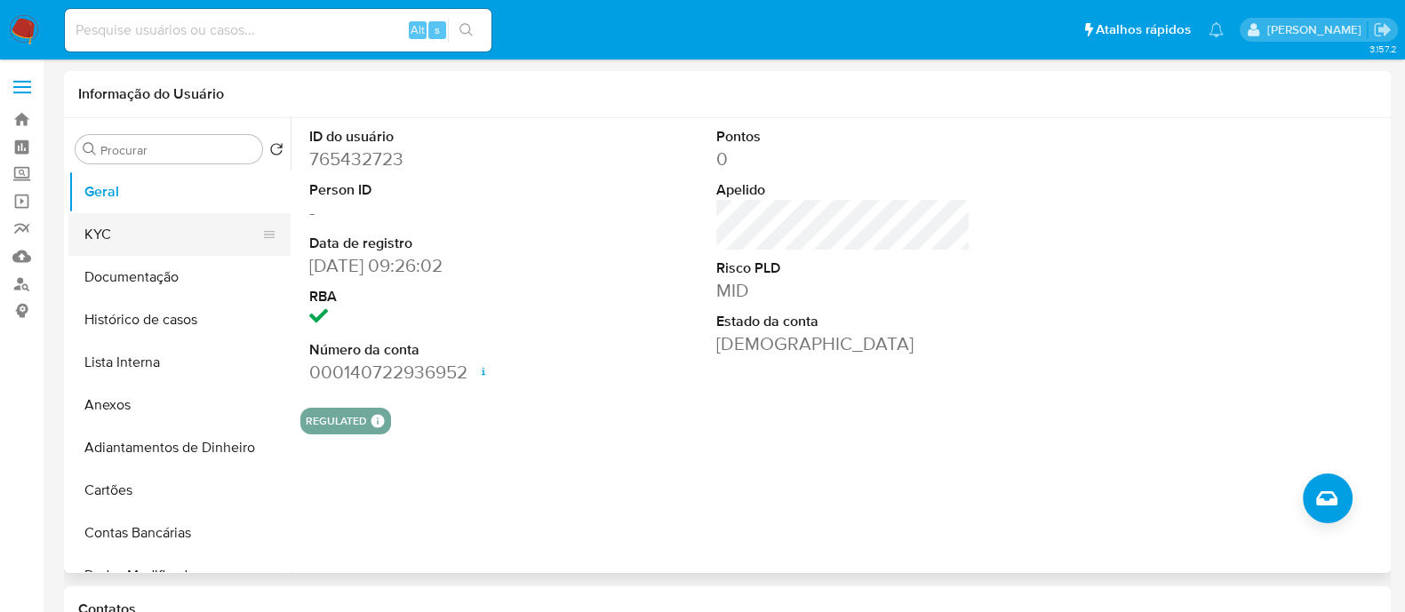
click at [91, 233] on button "KYC" at bounding box center [172, 234] width 208 height 43
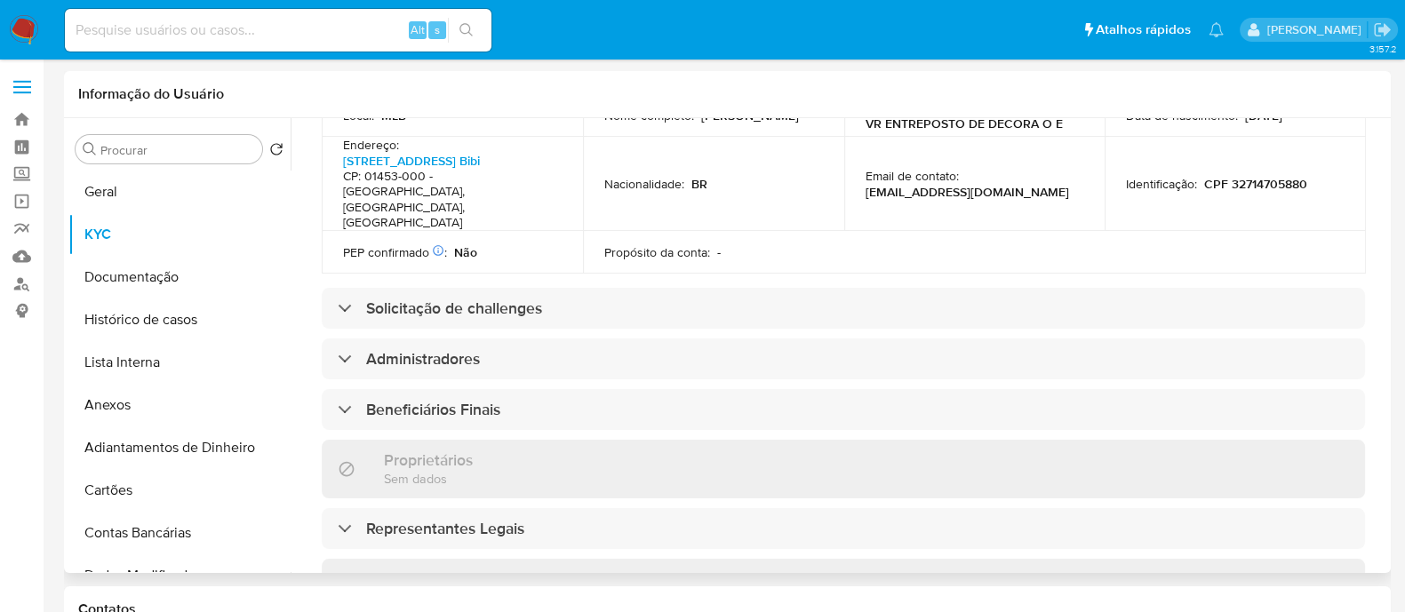
scroll to position [777, 0]
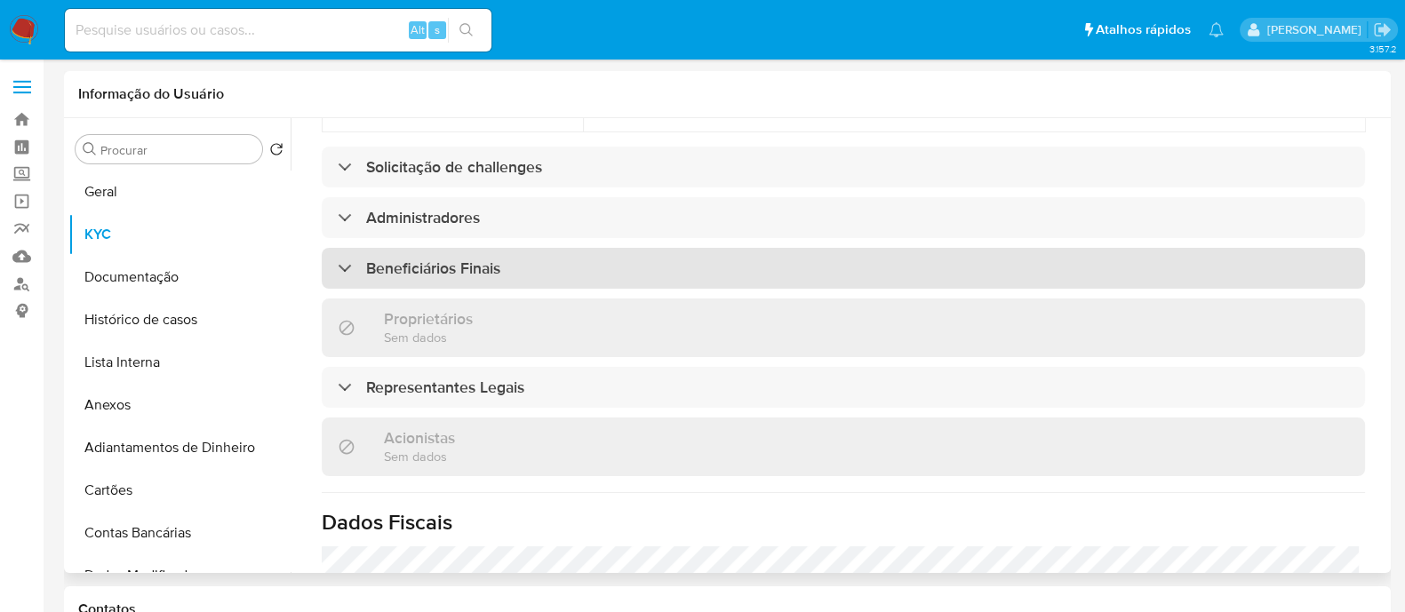
click at [623, 248] on div "Beneficiários Finais" at bounding box center [843, 268] width 1043 height 41
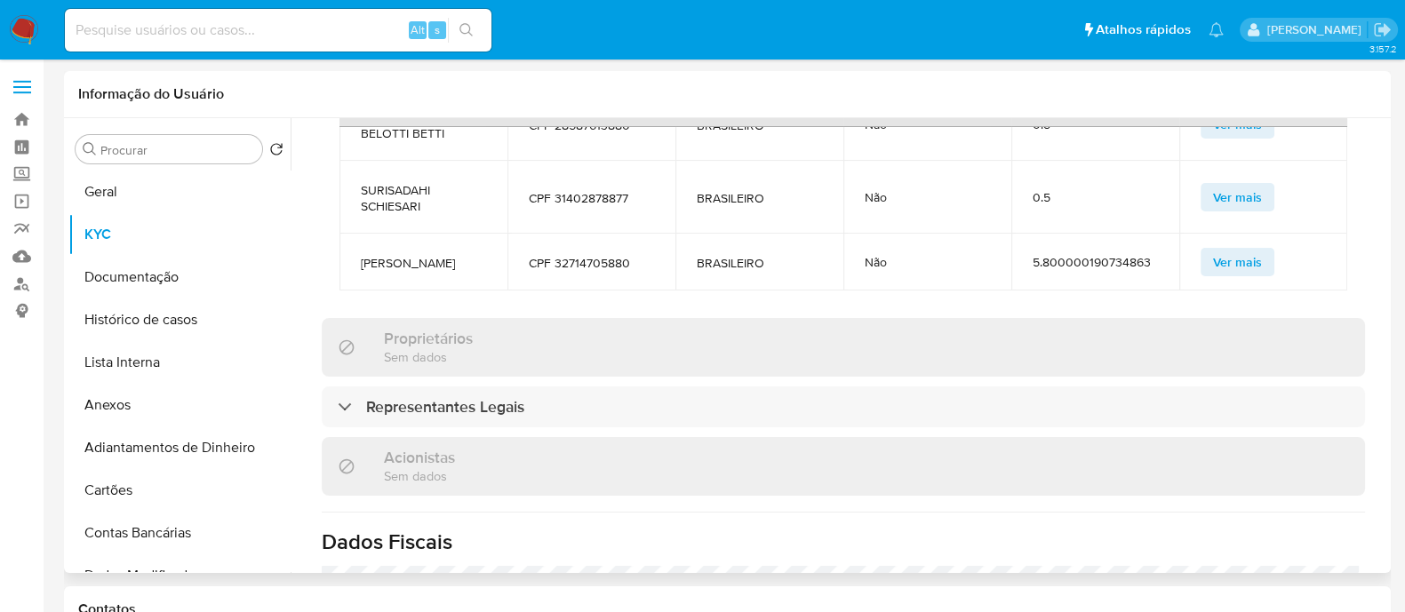
scroll to position [1111, 0]
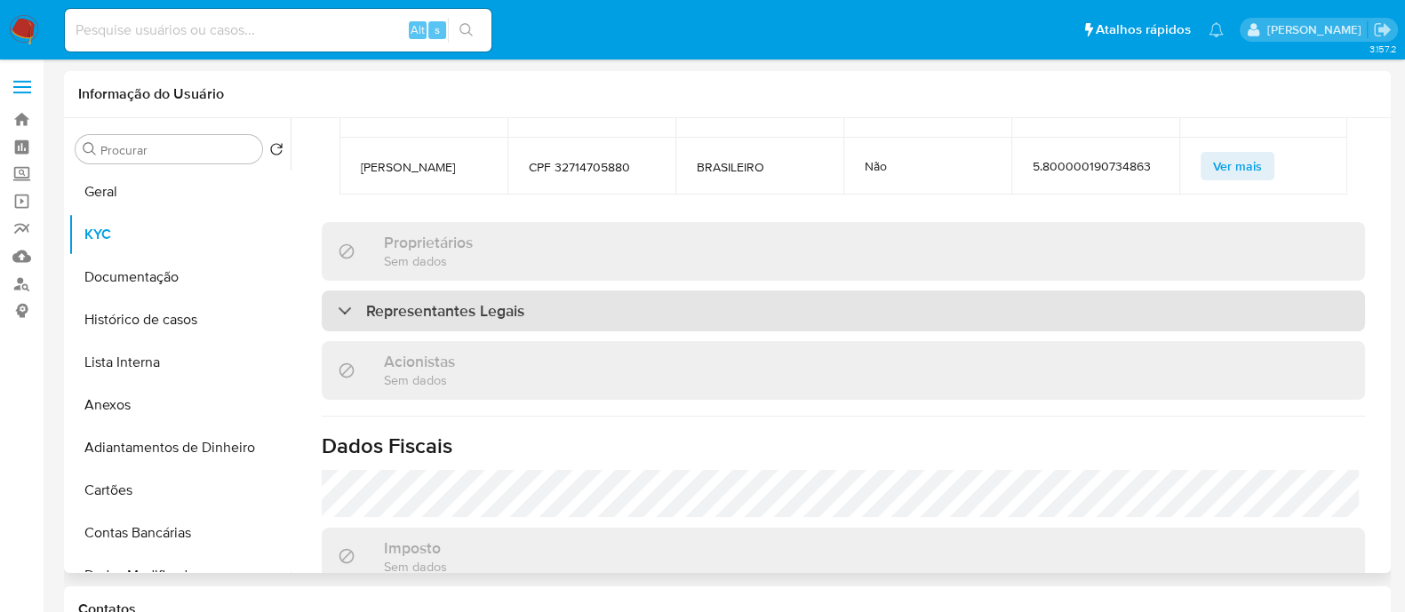
click at [555, 291] on div "Representantes Legais" at bounding box center [843, 311] width 1043 height 41
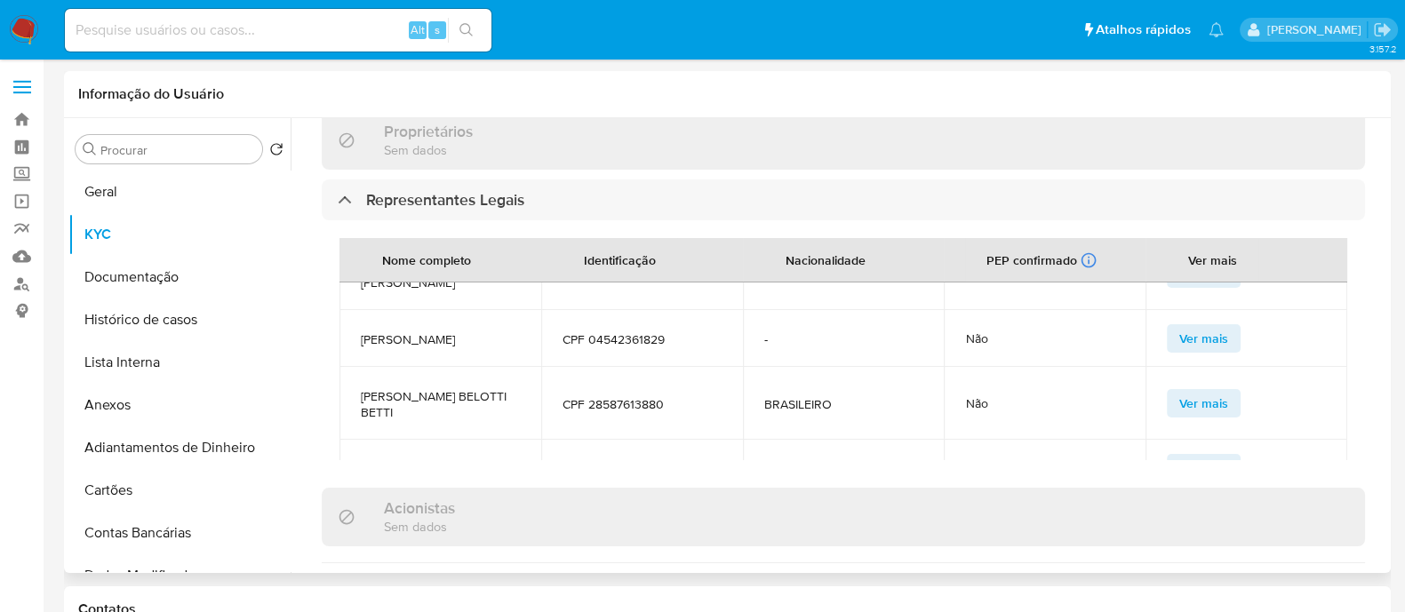
scroll to position [0, 0]
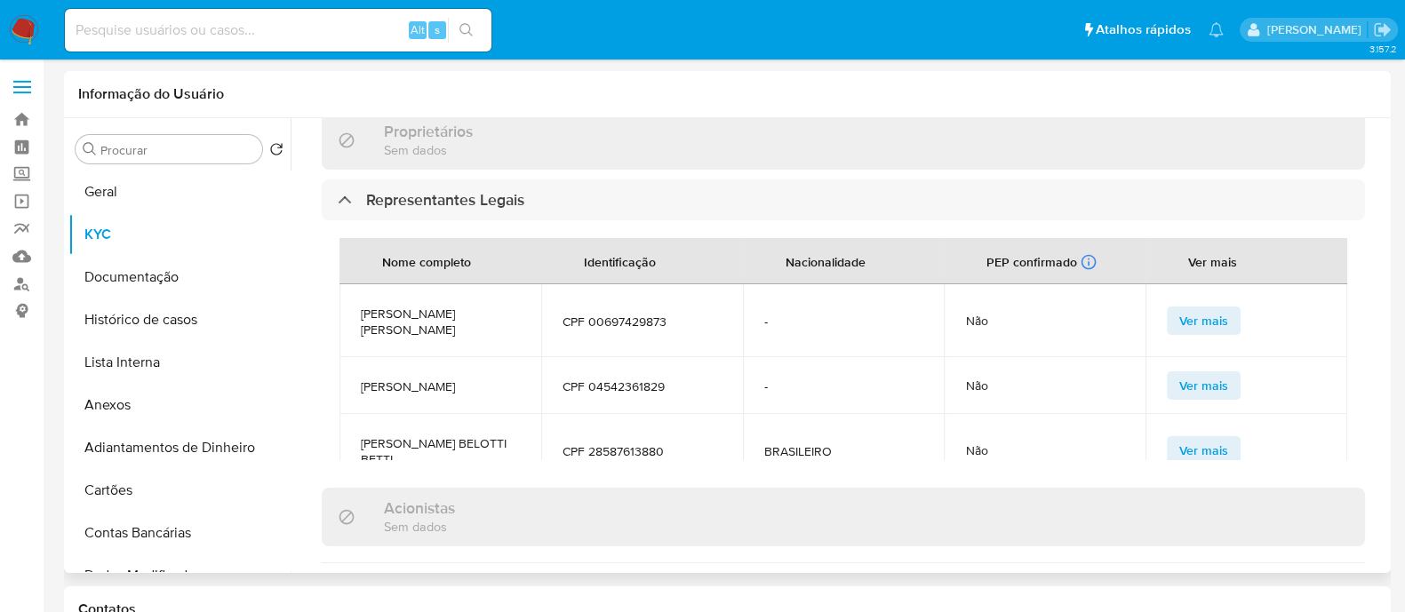
click at [618, 314] on span "CPF 00697429873" at bounding box center [641, 322] width 159 height 16
copy span "00697429873"
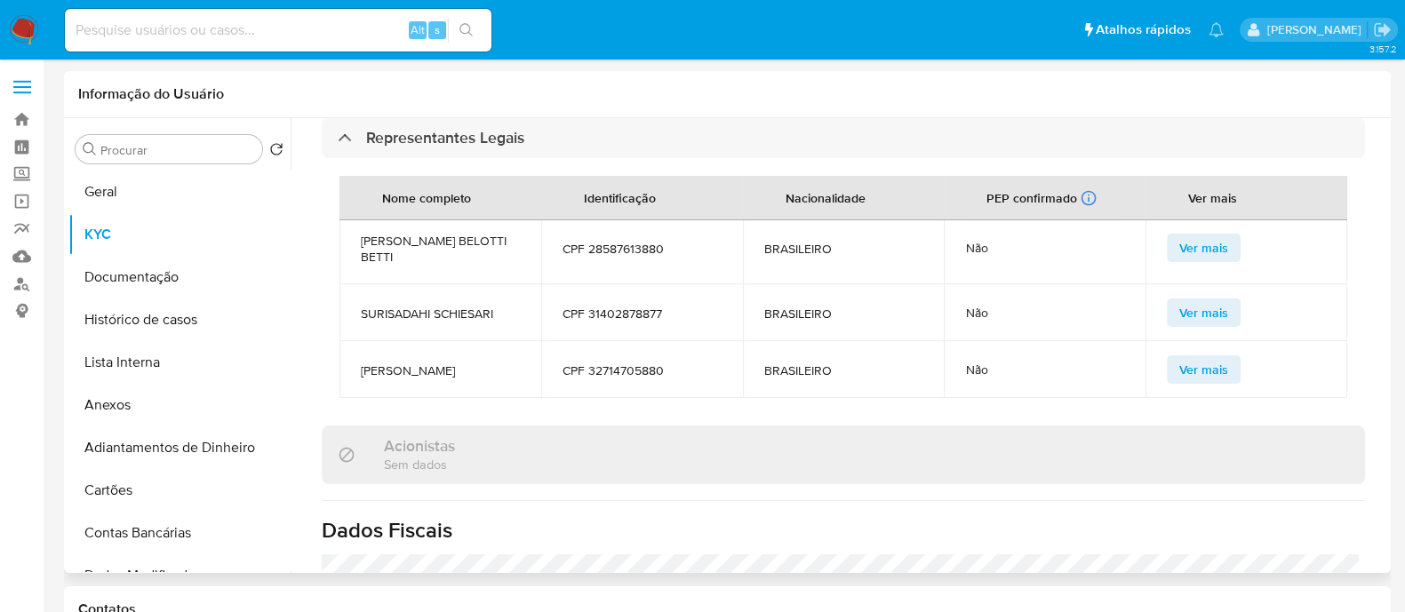
scroll to position [1333, 0]
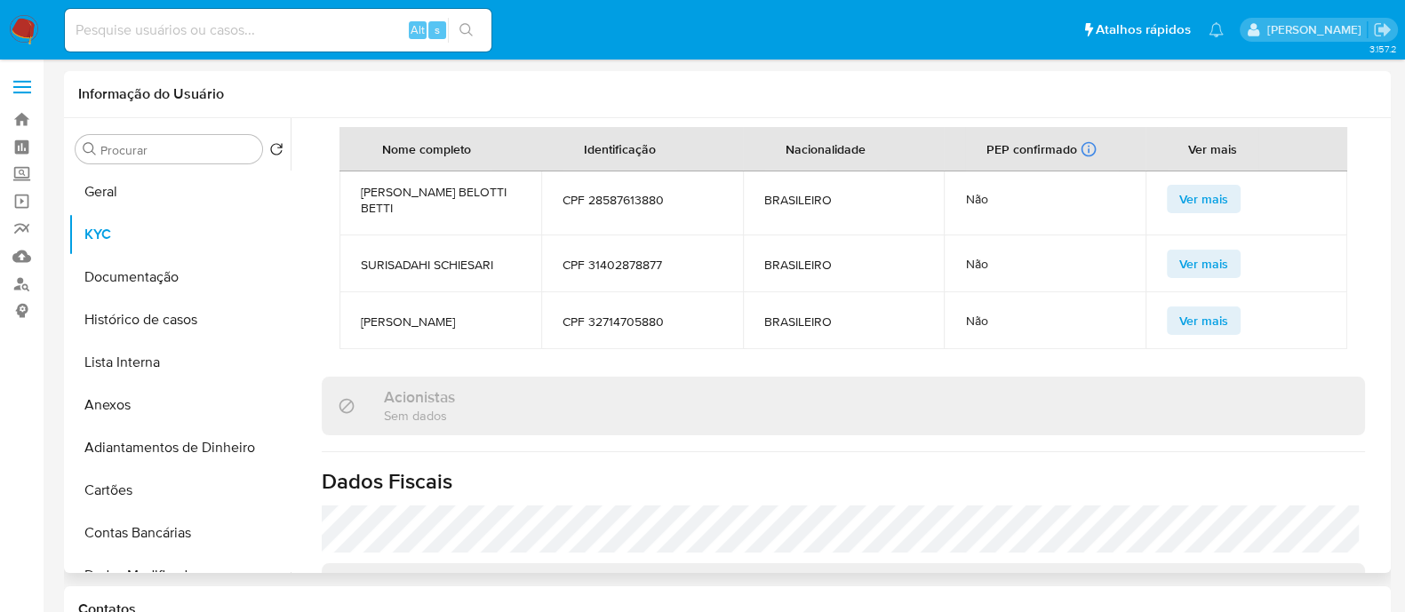
click at [612, 292] on td "CPF 32714705880" at bounding box center [642, 320] width 202 height 57
copy span "32714705880"
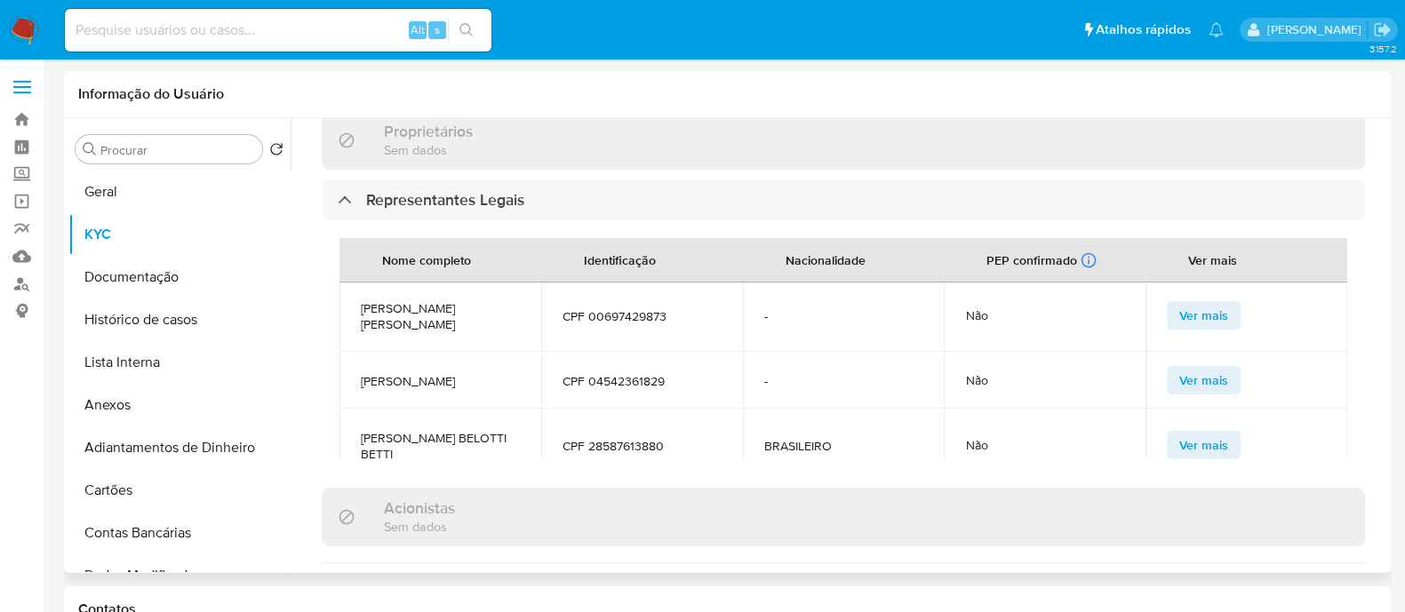
scroll to position [0, 0]
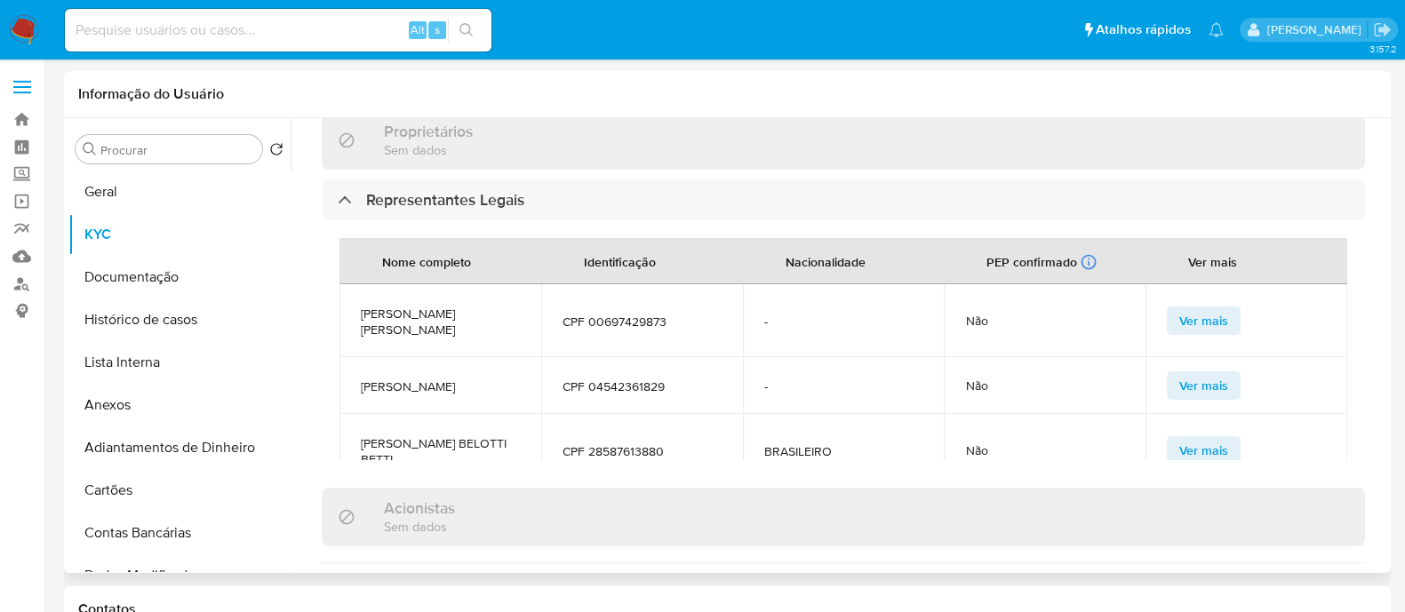
click at [405, 379] on span "RICARDO FRANCO ZUCCOLO" at bounding box center [440, 387] width 159 height 16
click at [608, 379] on span "CPF 04542361829" at bounding box center [641, 387] width 159 height 16
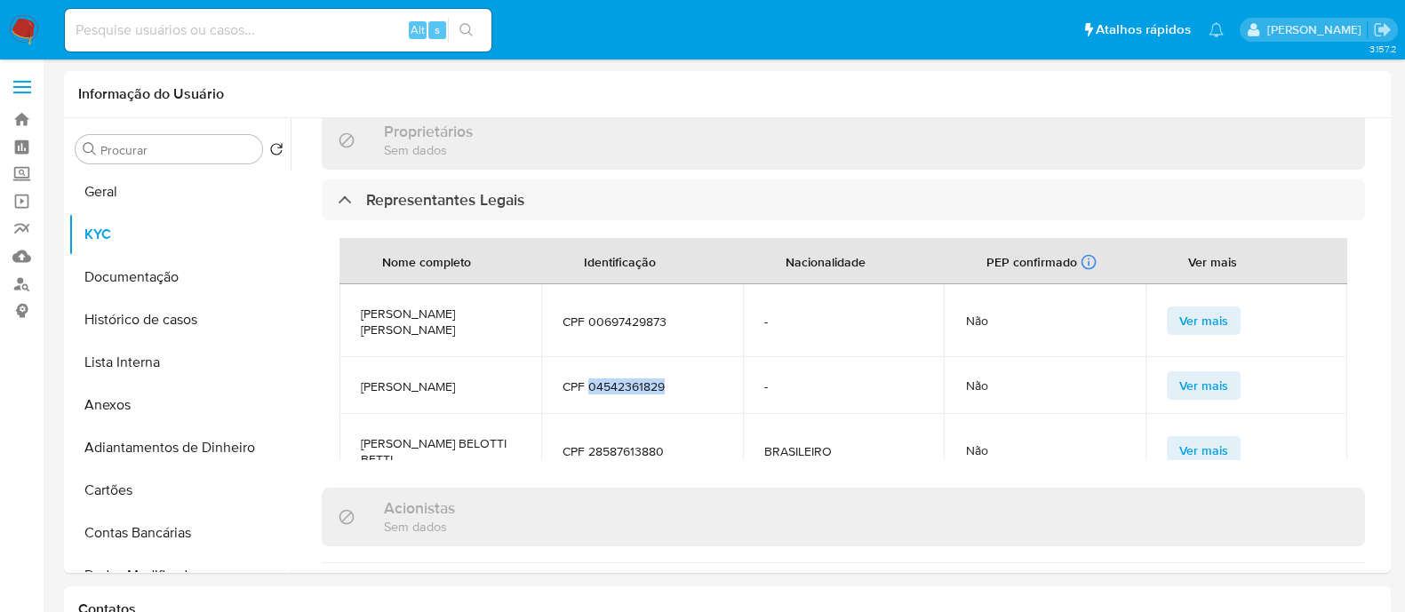
copy span "04542361829"
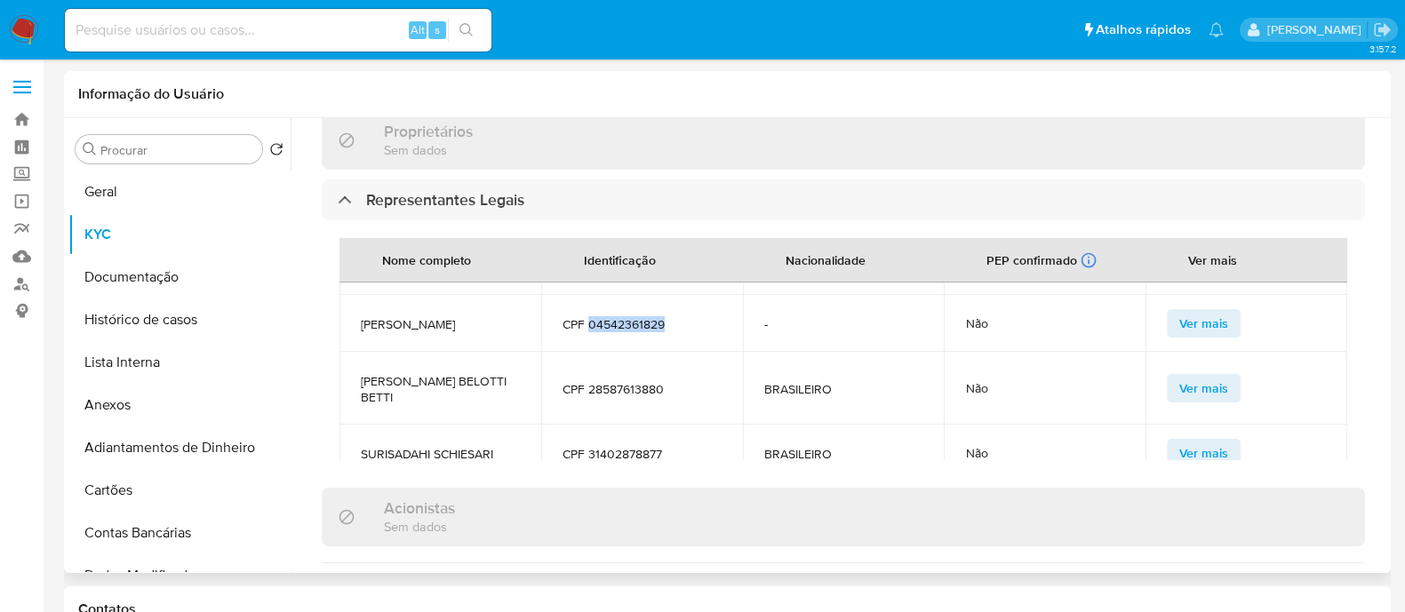
scroll to position [110, 0]
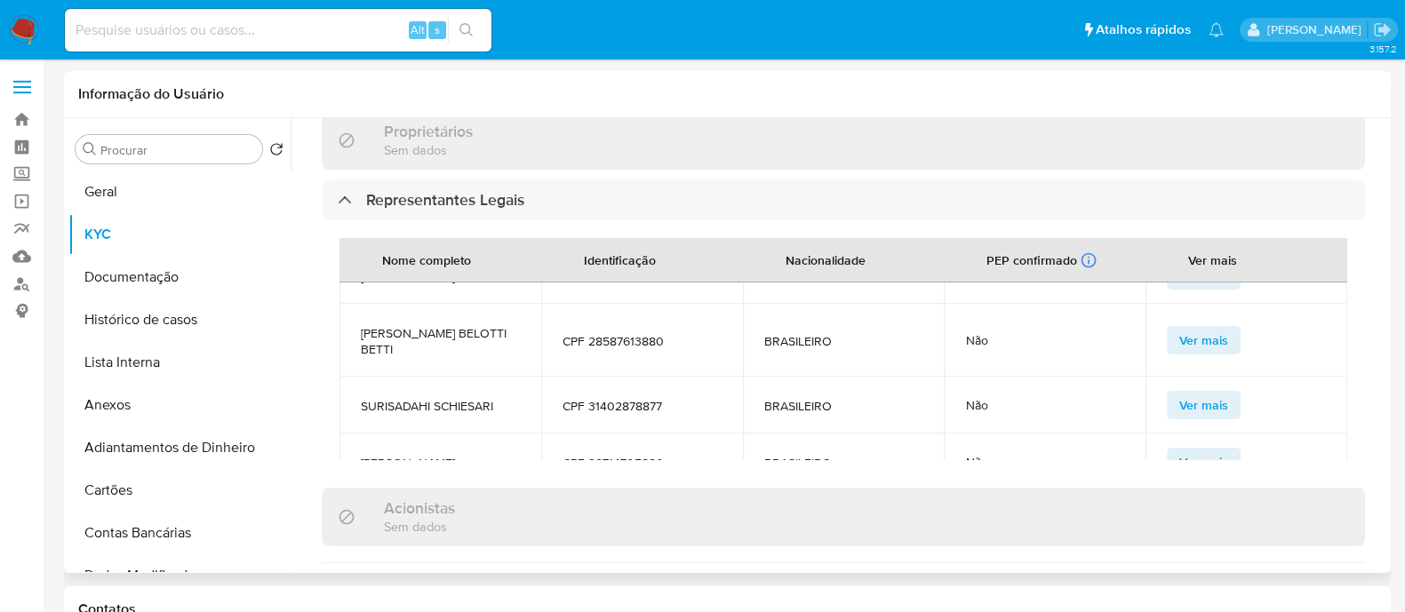
click at [611, 333] on span "CPF 28587613880" at bounding box center [641, 341] width 159 height 16
copy span "28587613880"
click at [639, 398] on span "CPF 31402878877" at bounding box center [641, 406] width 159 height 16
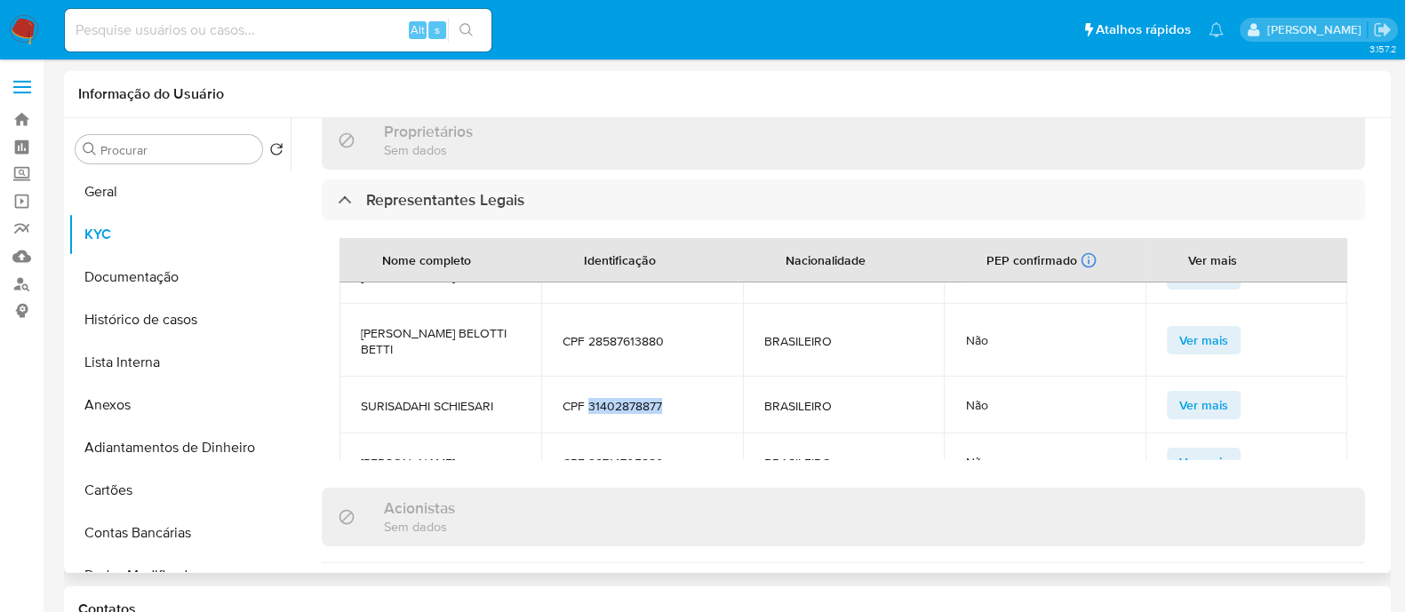
copy span "31402878877"
click at [462, 398] on span "SURISADAHI SCHIESARI" at bounding box center [440, 406] width 159 height 16
copy span "SURISADAHI SCHIESARI"
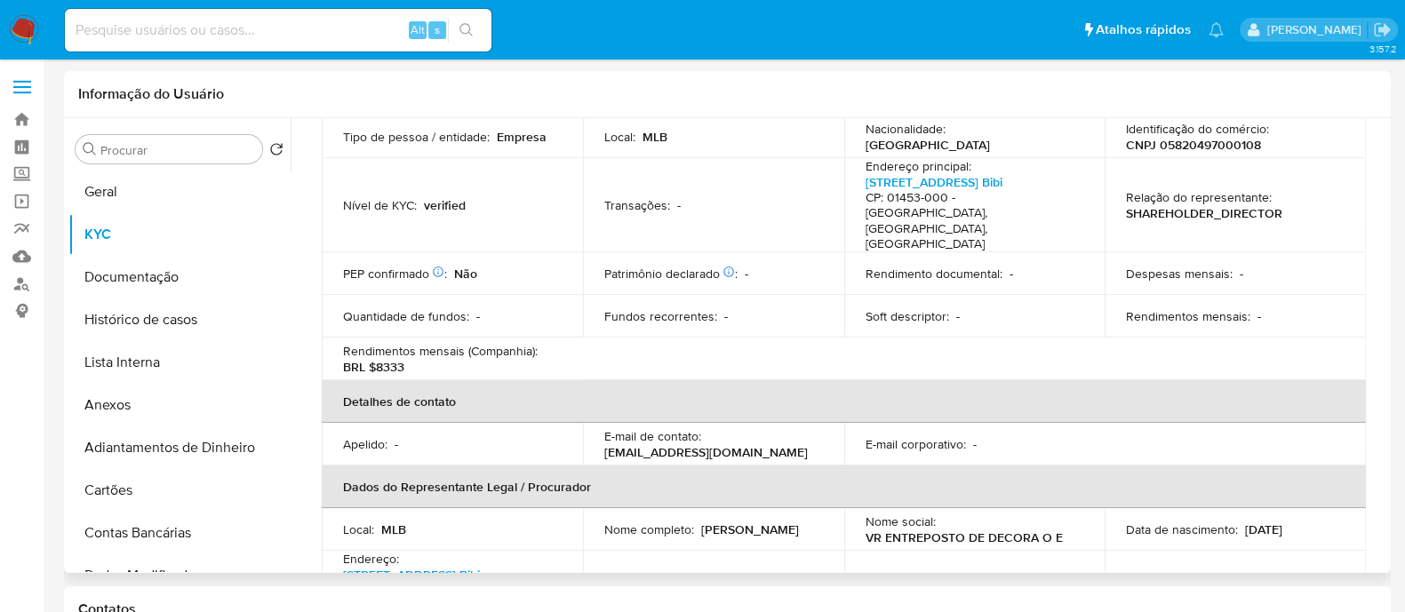
scroll to position [0, 0]
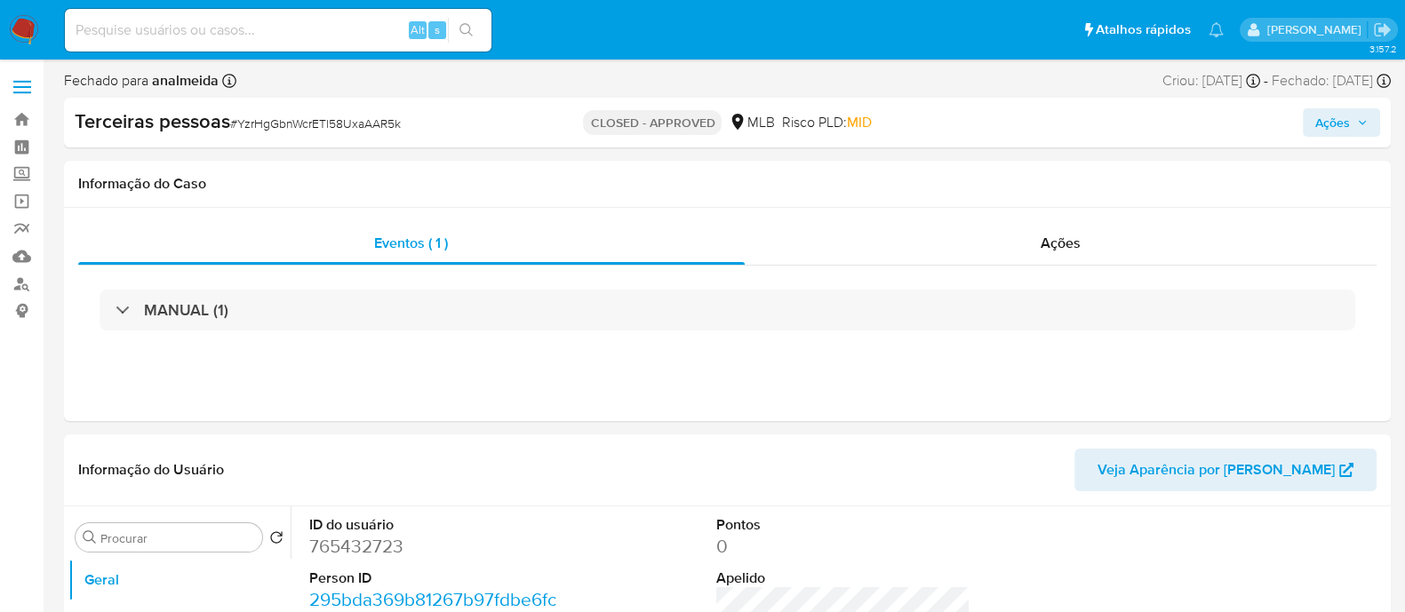
select select "10"
click at [1079, 229] on div "Ações" at bounding box center [1061, 243] width 633 height 43
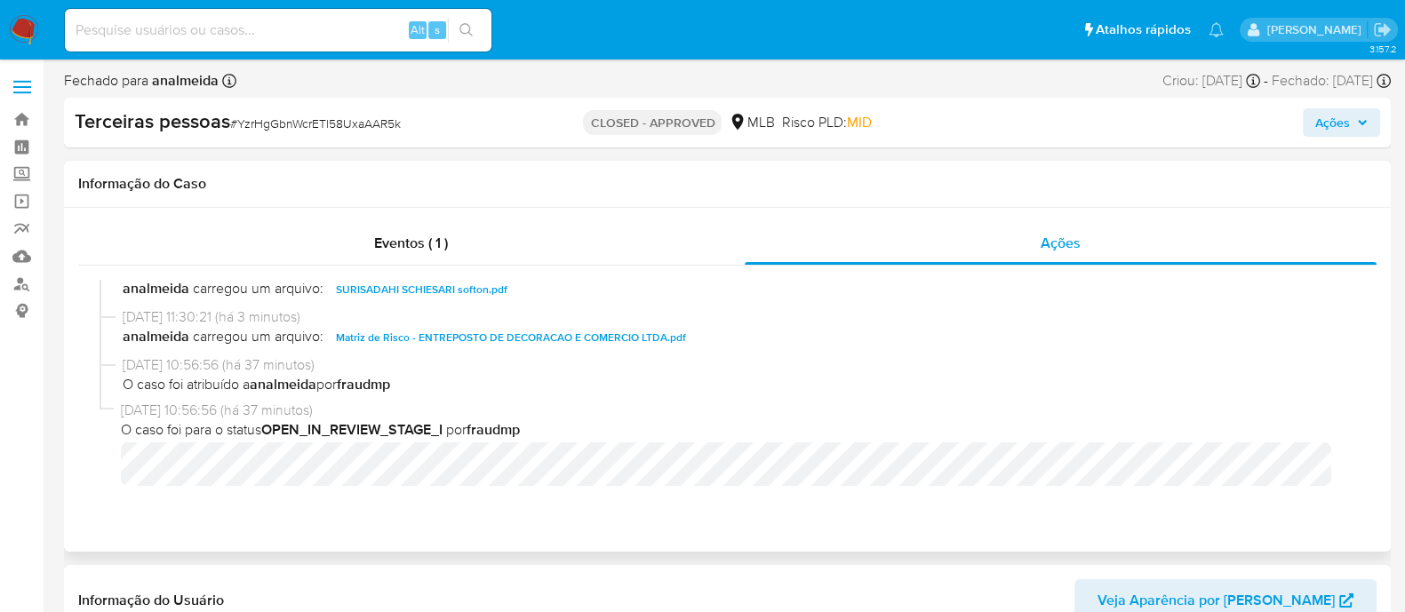
scroll to position [245, 0]
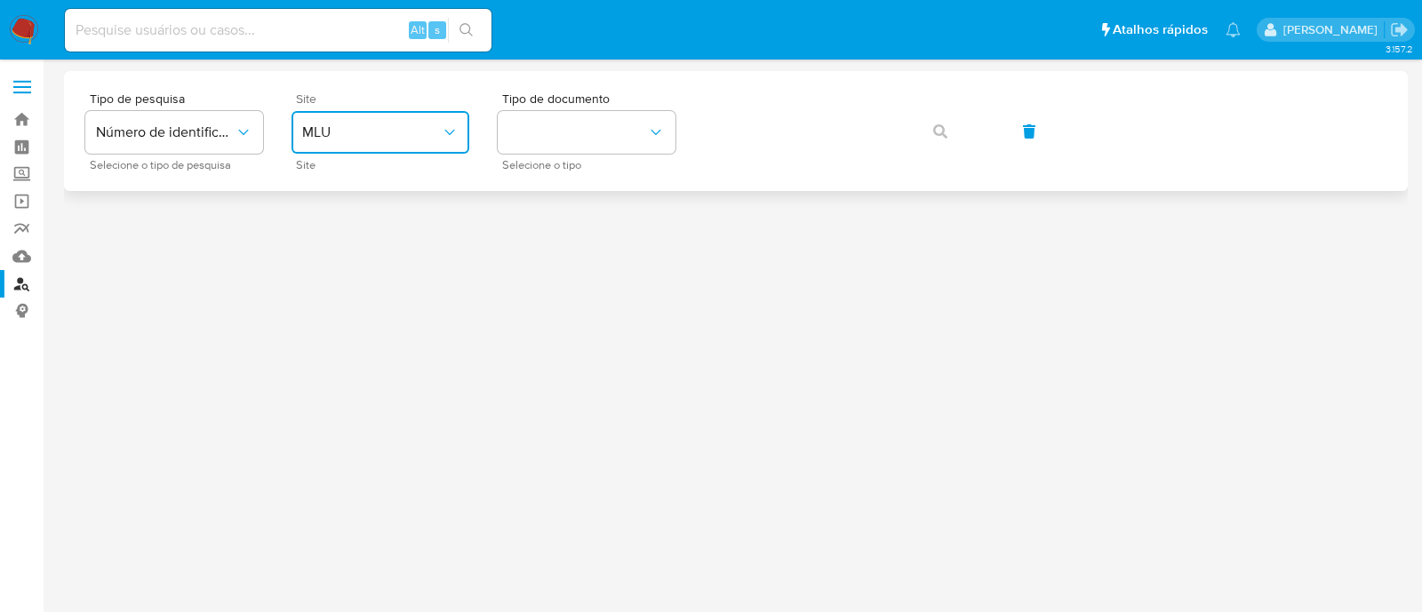
click at [393, 139] on span "MLU" at bounding box center [371, 133] width 139 height 18
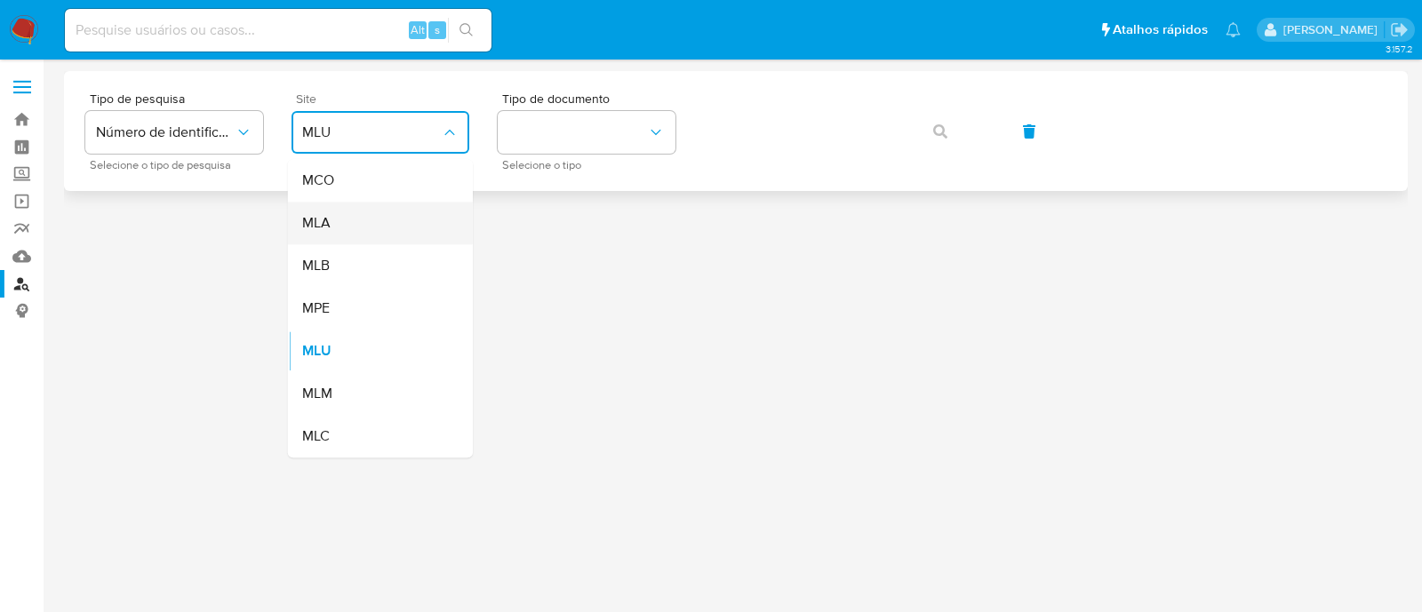
click at [369, 240] on div "MLA" at bounding box center [375, 223] width 146 height 43
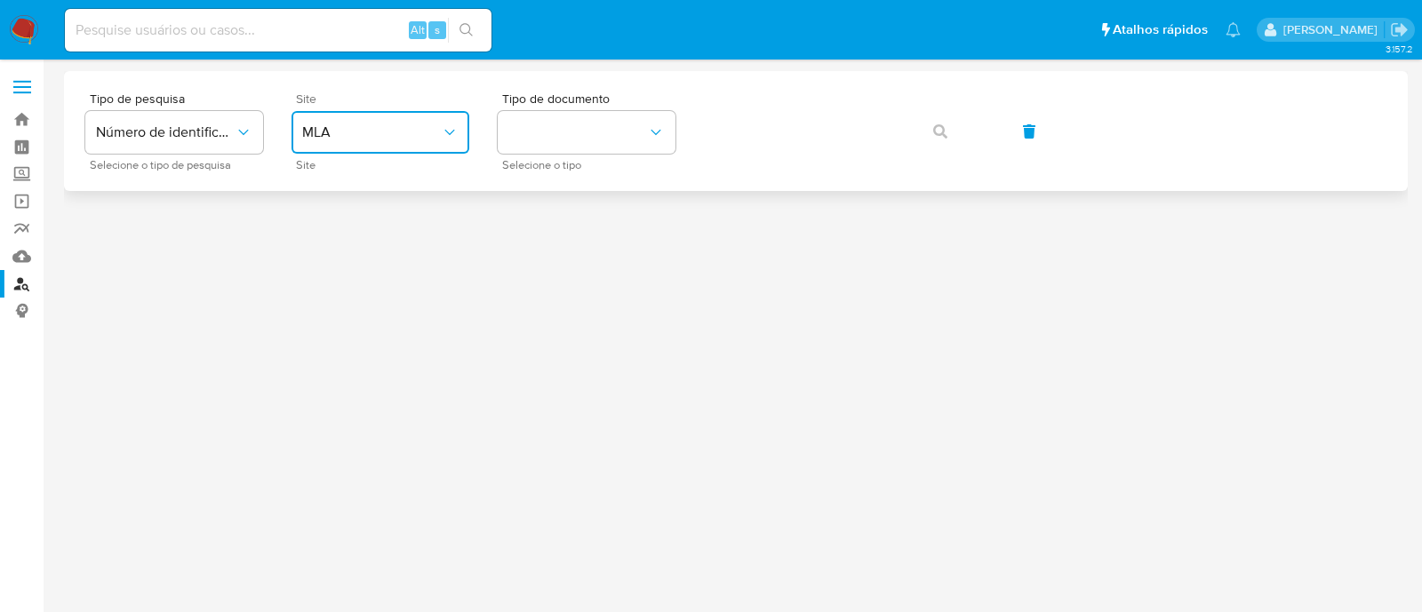
click at [409, 118] on button "MLA" at bounding box center [380, 132] width 178 height 43
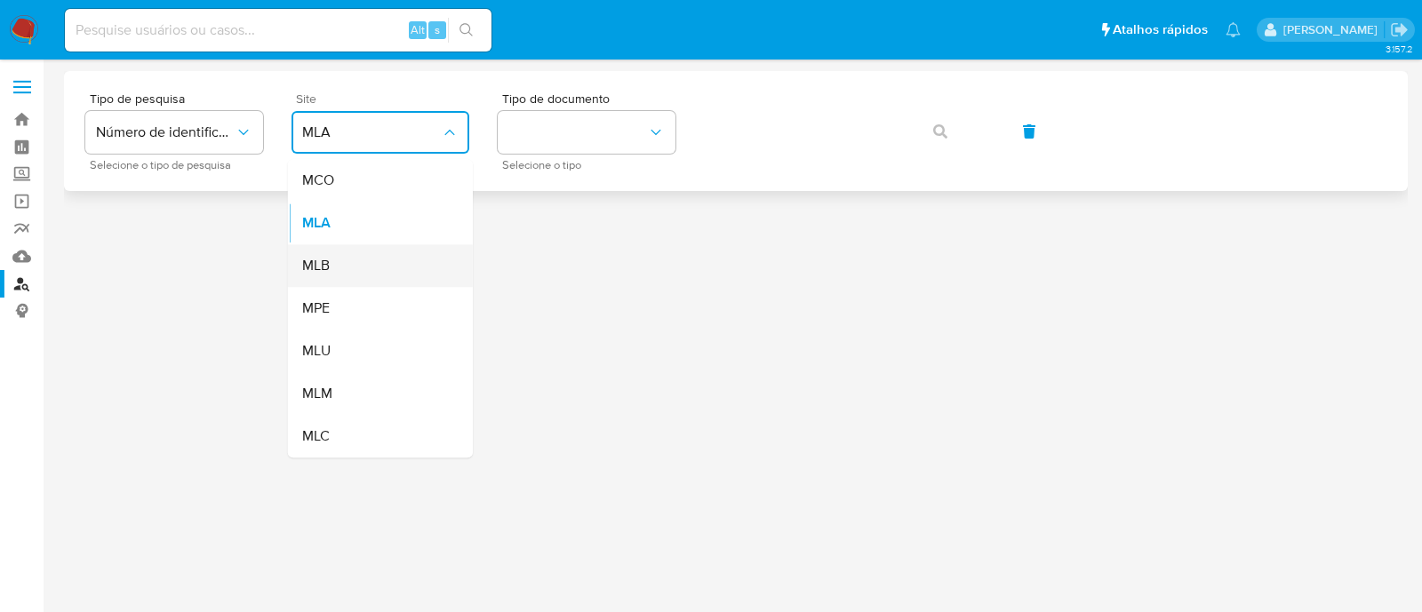
click at [339, 282] on div "MLB" at bounding box center [375, 265] width 146 height 43
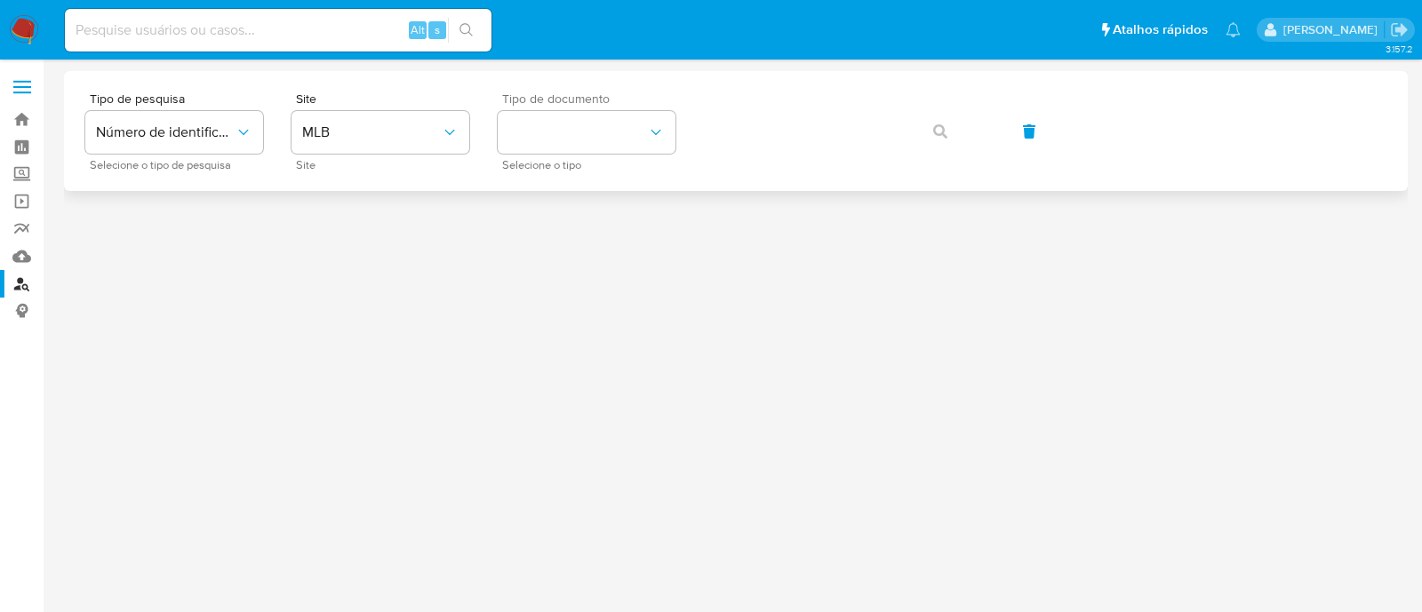
drag, startPoint x: 637, startPoint y: 156, endPoint x: 629, endPoint y: 130, distance: 27.8
click at [637, 155] on div "Tipo de documento Selecione o tipo" at bounding box center [587, 130] width 178 height 77
click at [567, 147] on button "identificationType" at bounding box center [587, 132] width 178 height 43
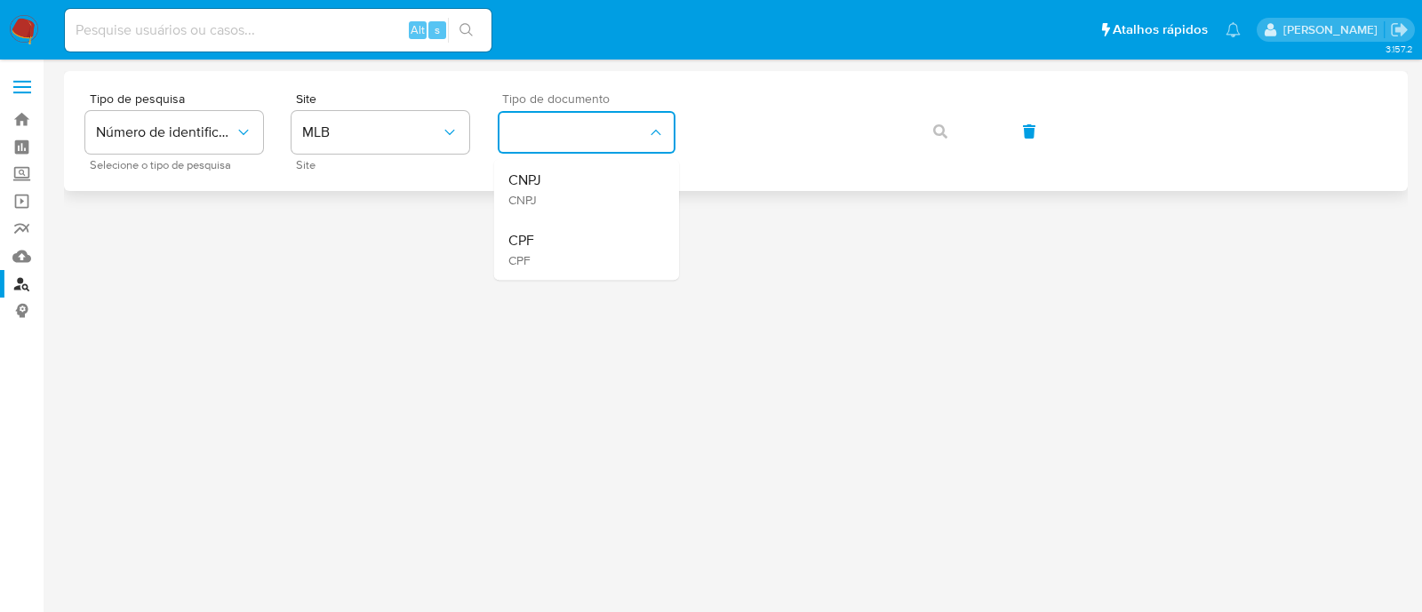
click at [554, 208] on div "CNPJ CNPJ" at bounding box center [581, 189] width 146 height 60
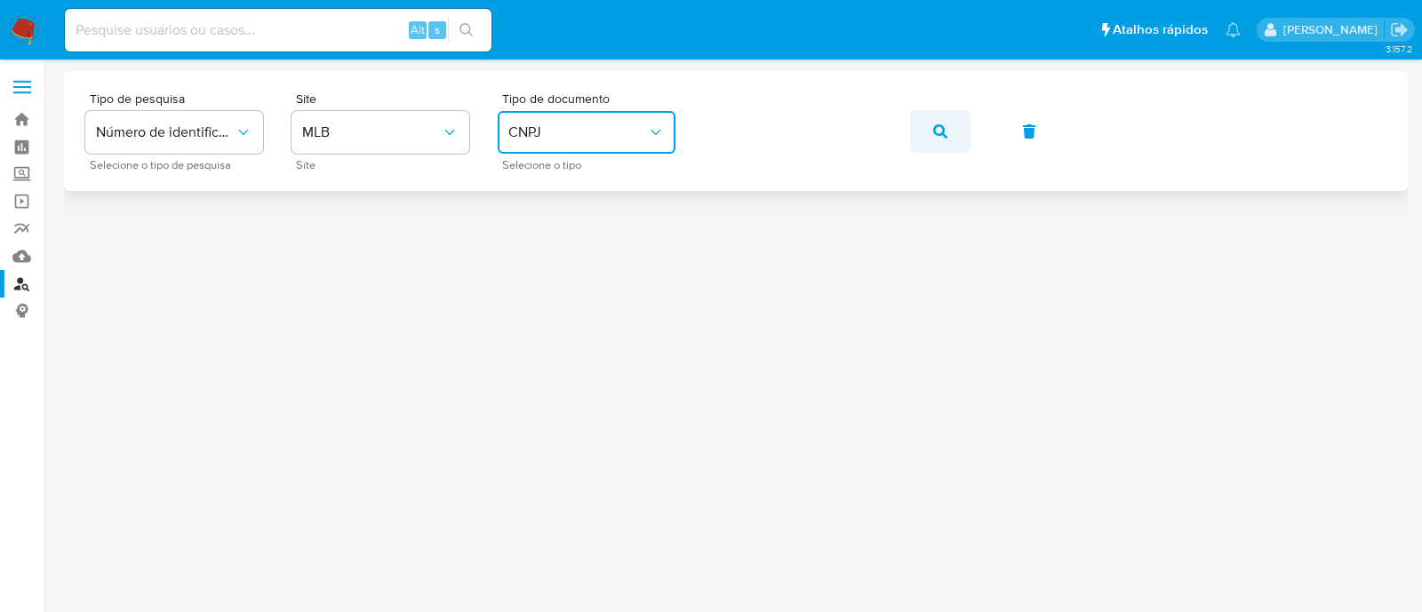
click at [934, 144] on span "button" at bounding box center [940, 131] width 14 height 39
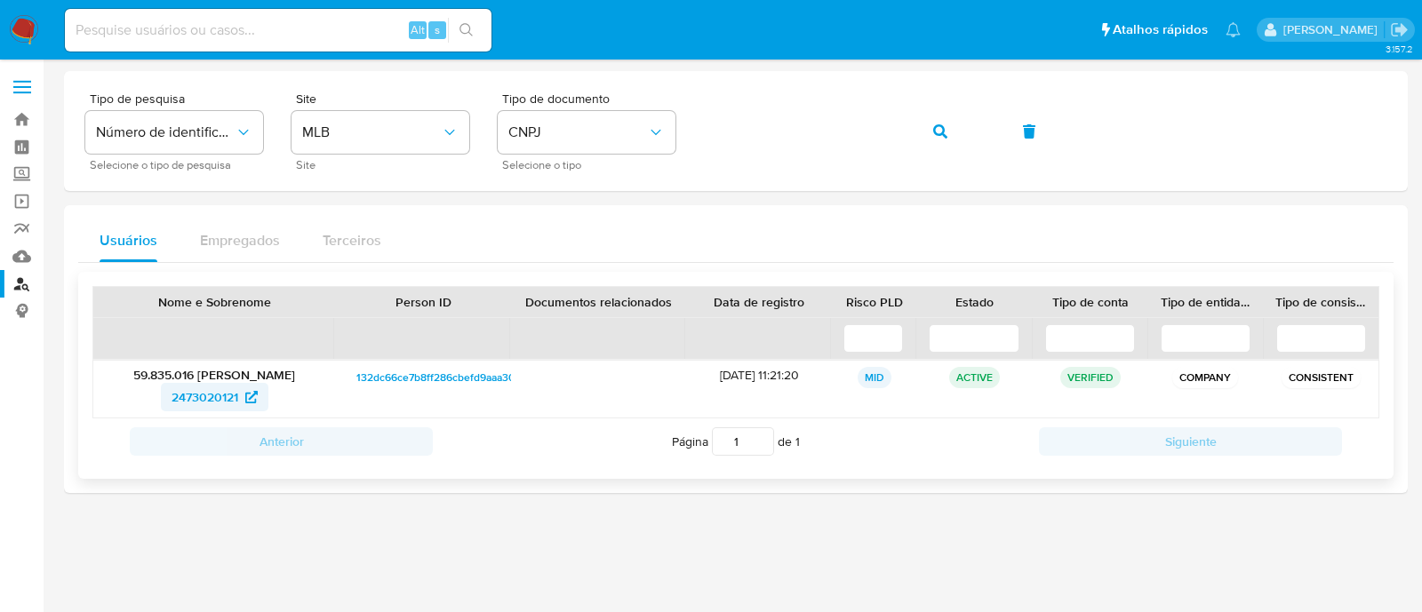
click at [243, 388] on span "2473020121" at bounding box center [214, 397] width 86 height 28
click at [712, 97] on div "Tipo de pesquisa Número de identificação Selecione o tipo de pesquisa Site MLB …" at bounding box center [735, 130] width 1301 height 77
click at [618, 139] on span "CNPJ" at bounding box center [577, 133] width 139 height 18
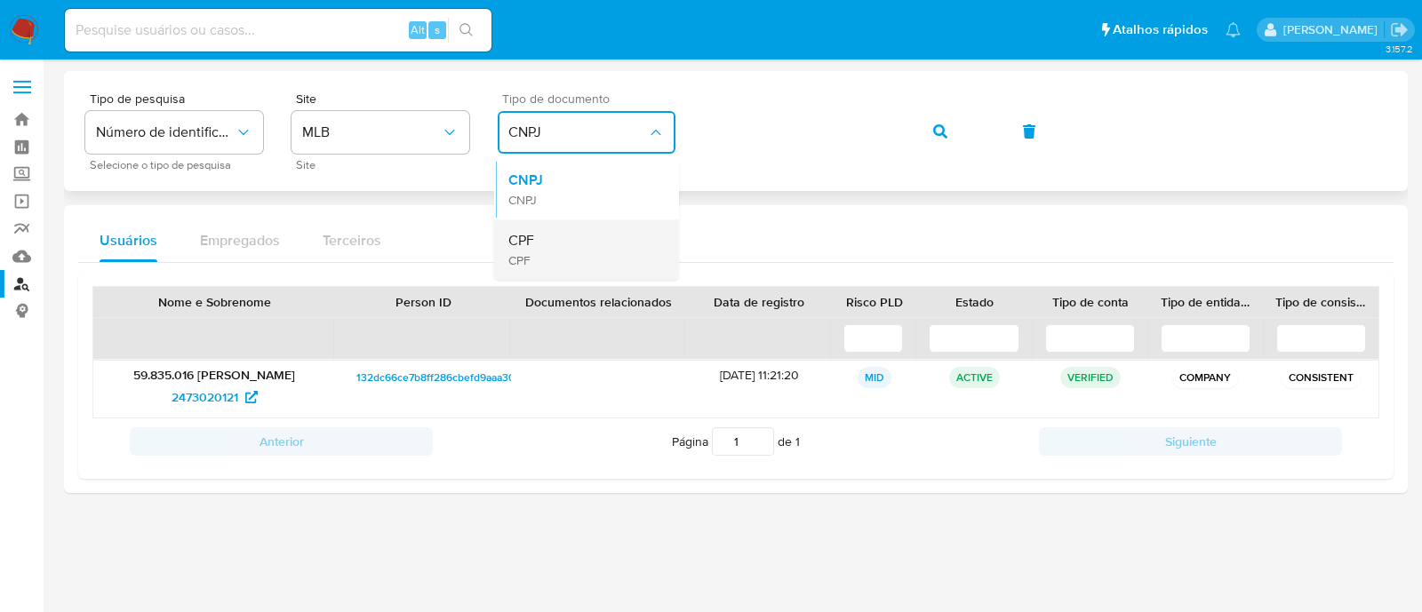
click at [592, 243] on div "CPF CPF" at bounding box center [581, 249] width 146 height 60
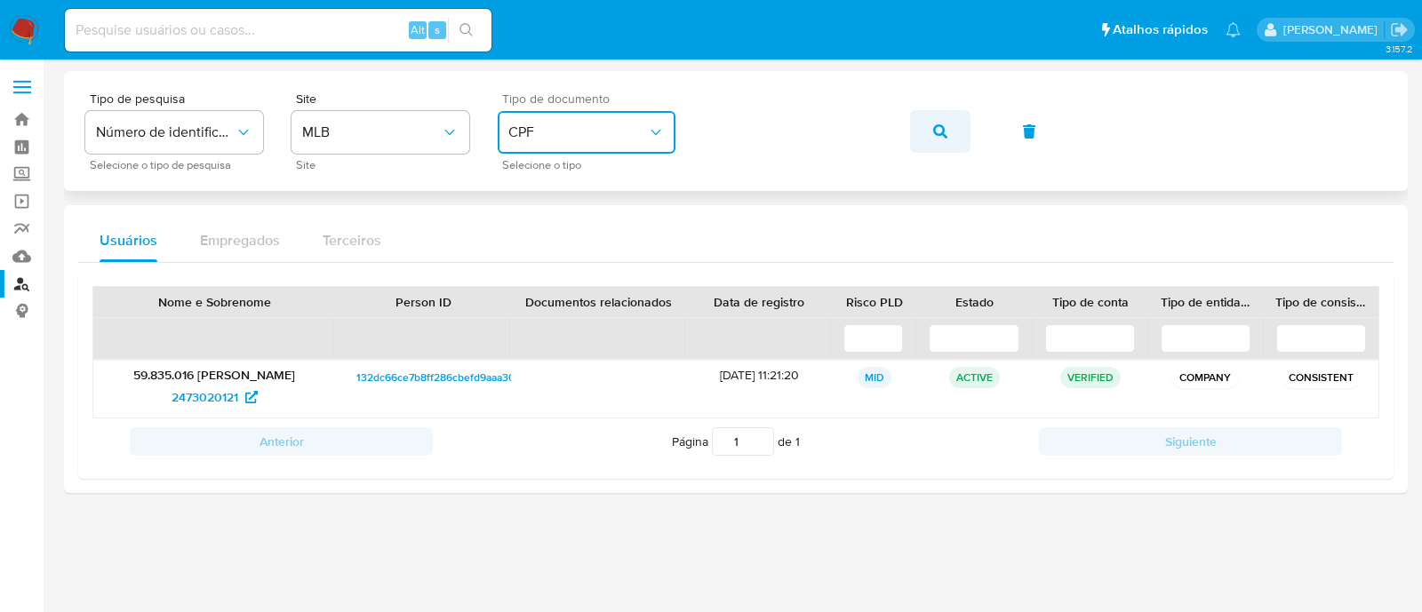
click at [926, 128] on button "button" at bounding box center [940, 131] width 60 height 43
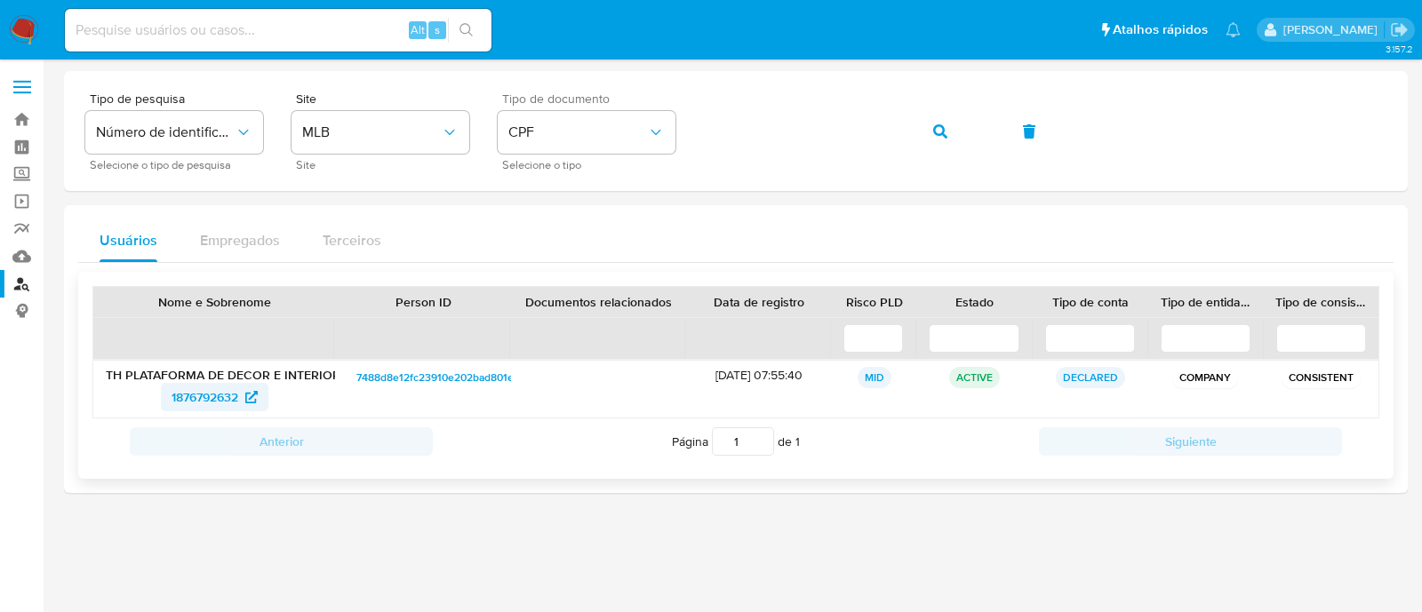
click at [206, 387] on span "1876792632" at bounding box center [204, 397] width 67 height 28
click at [933, 128] on icon "button" at bounding box center [940, 131] width 14 height 14
click at [216, 390] on span "1876792632" at bounding box center [204, 397] width 67 height 28
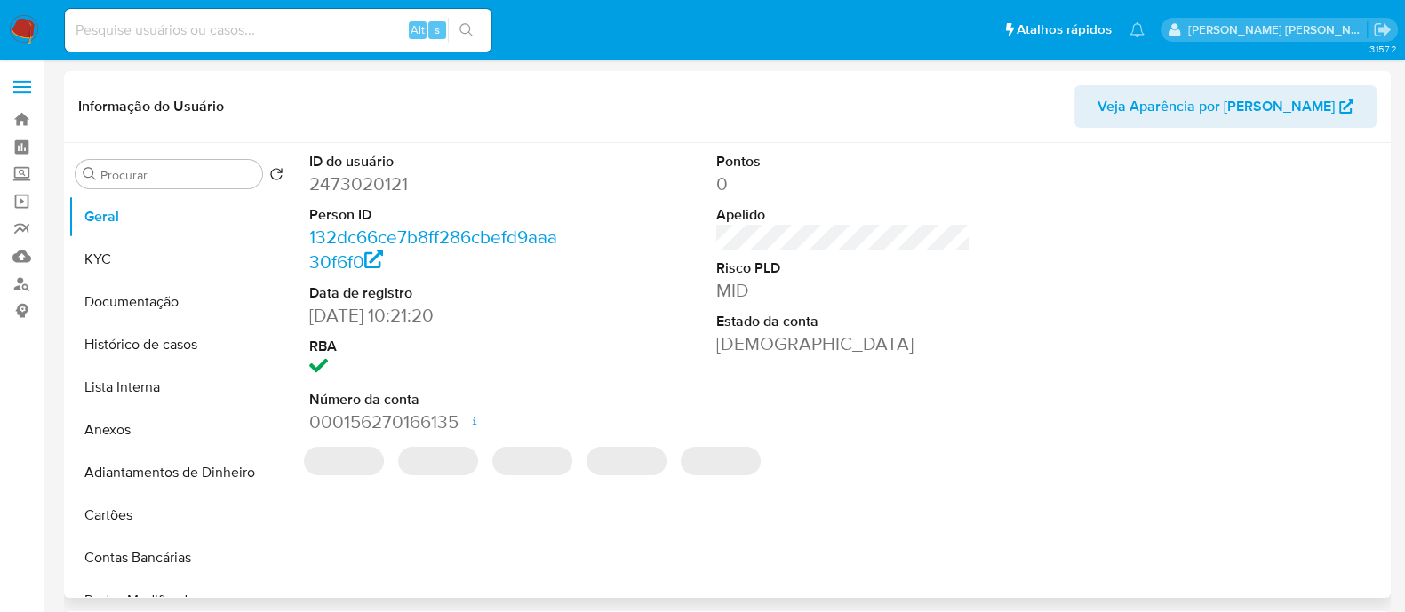
select select "10"
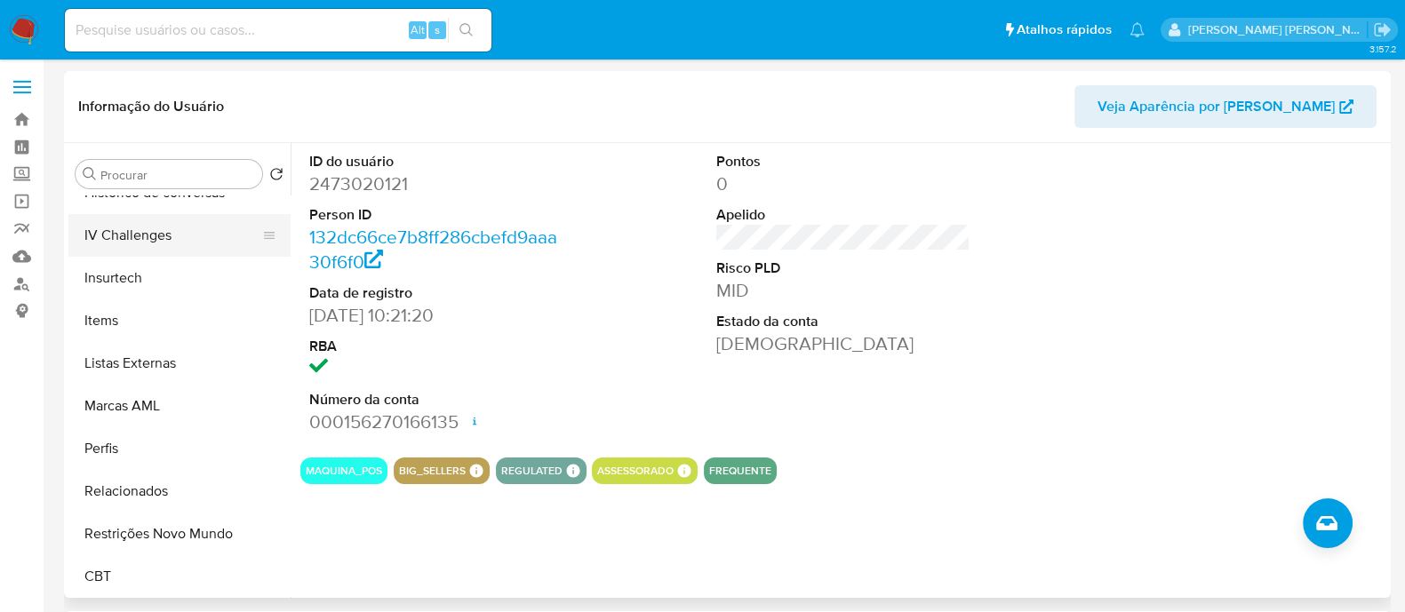
scroll to position [793, 0]
click at [172, 439] on button "Perfis" at bounding box center [172, 447] width 208 height 43
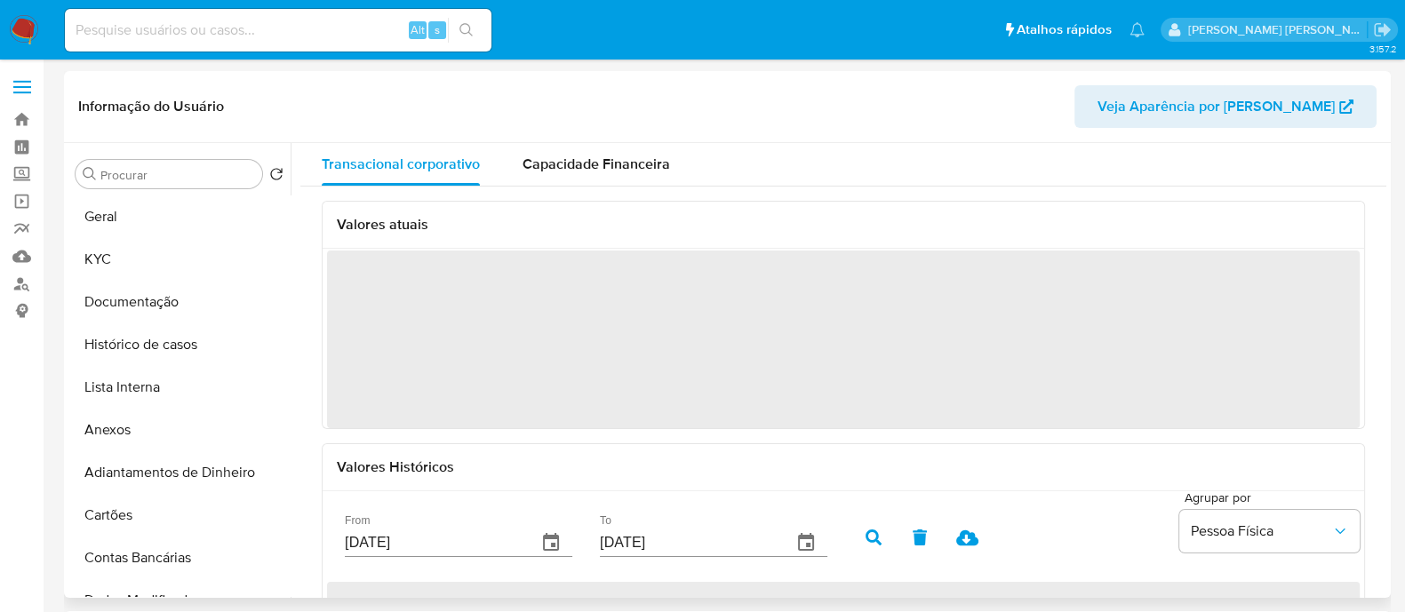
scroll to position [0, 0]
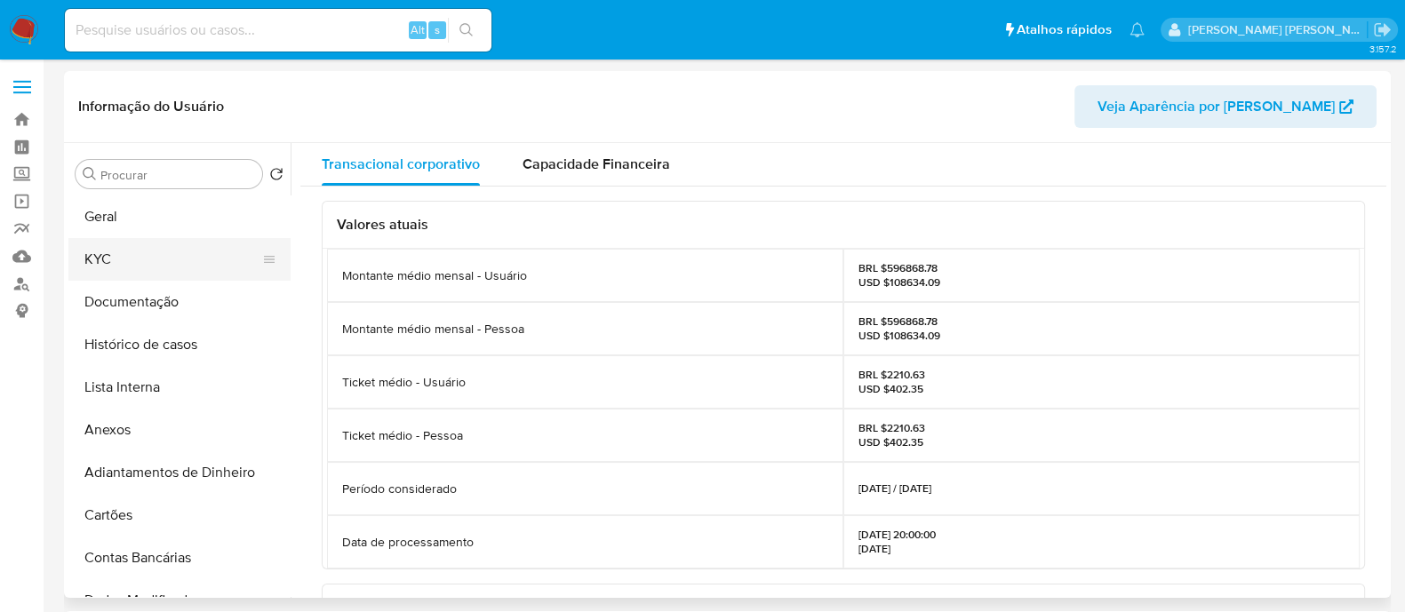
click at [137, 262] on button "KYC" at bounding box center [172, 259] width 208 height 43
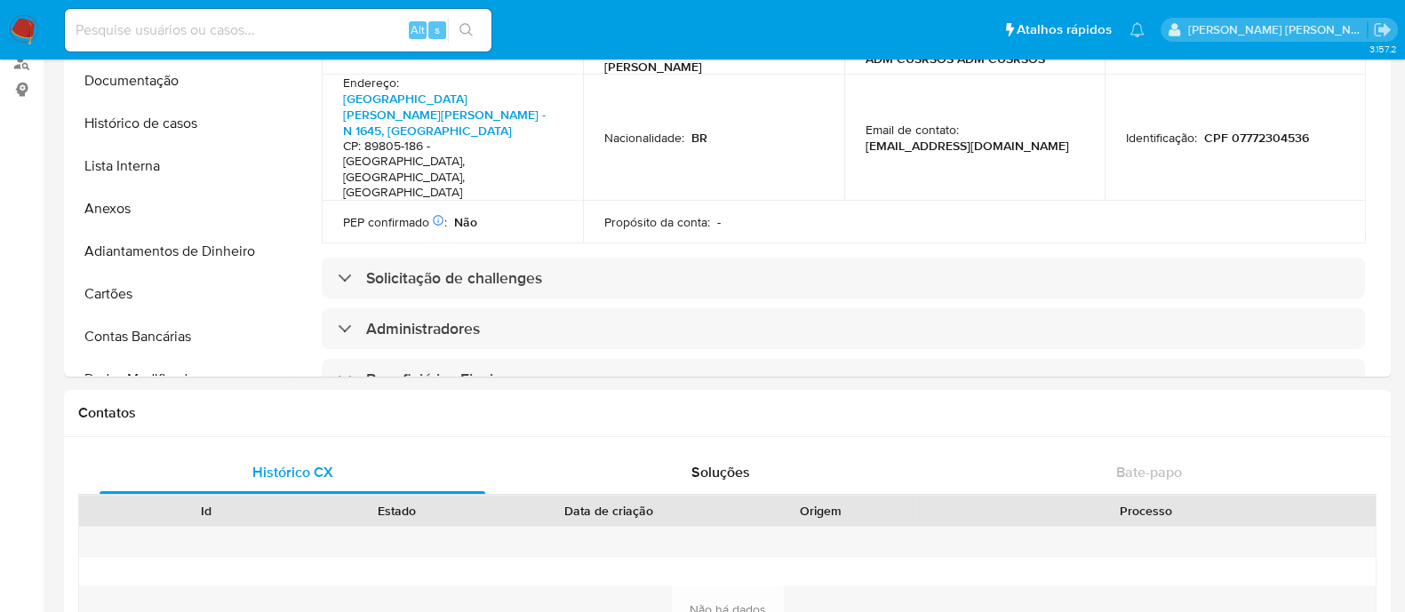
scroll to position [516, 0]
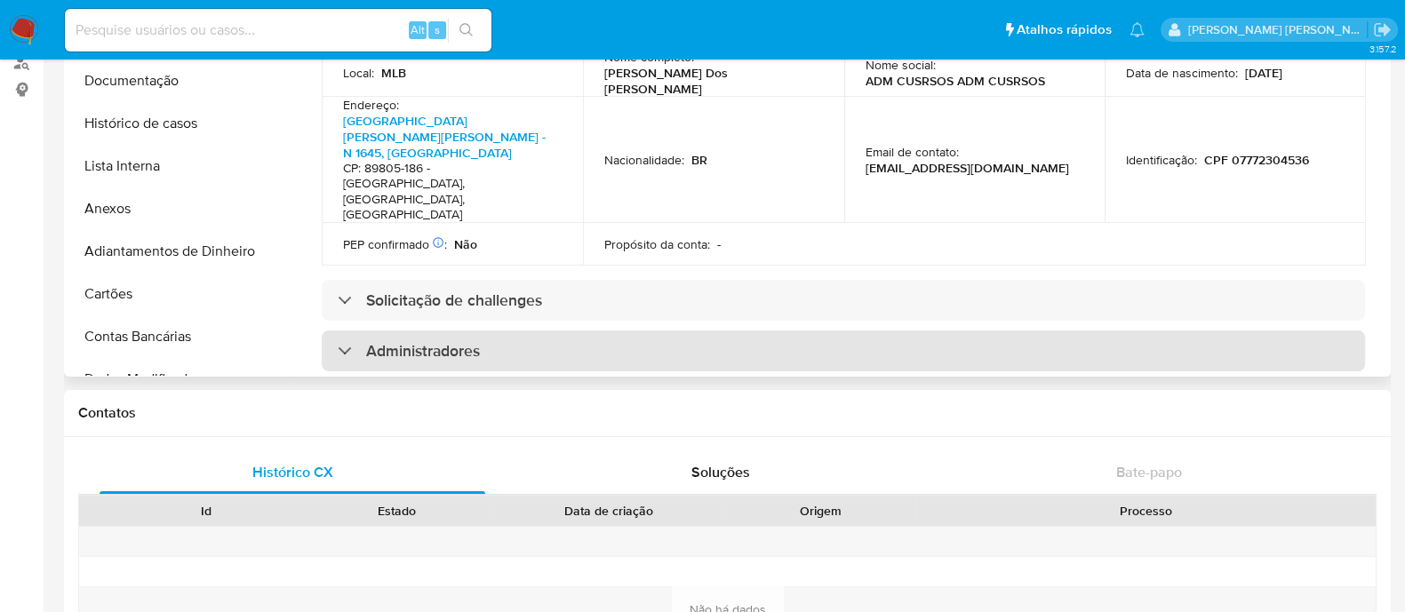
click at [476, 341] on h3 "Administradores" at bounding box center [423, 351] width 114 height 20
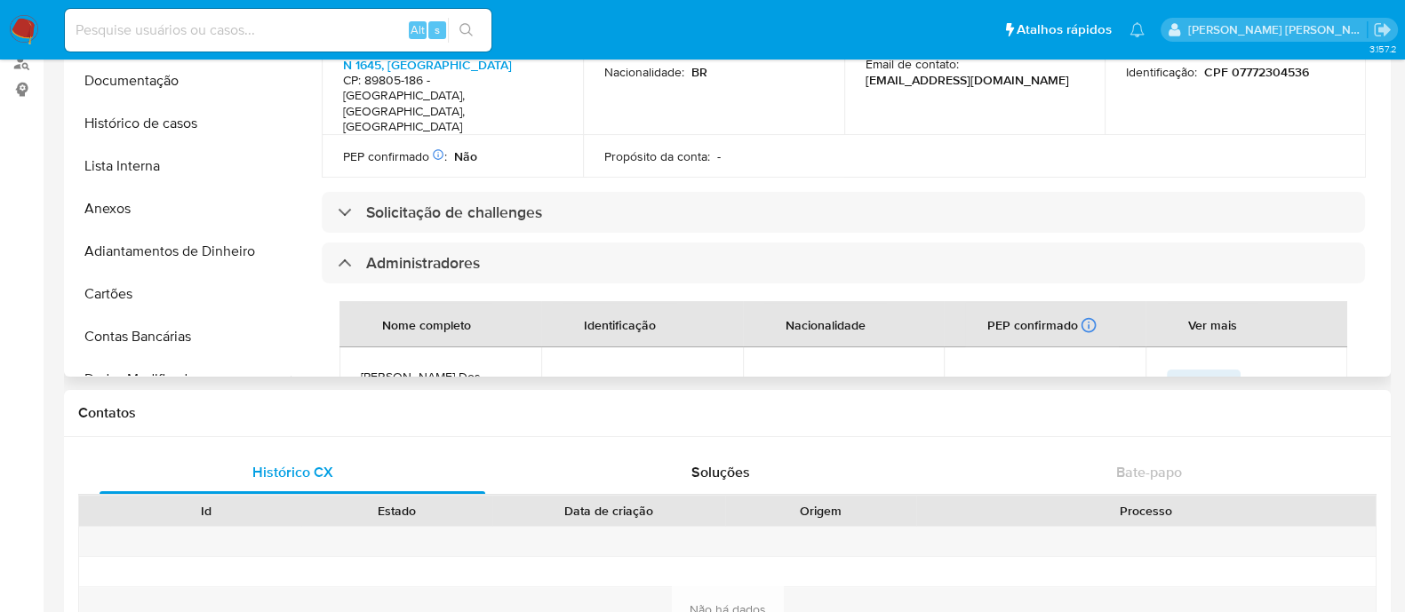
scroll to position [738, 0]
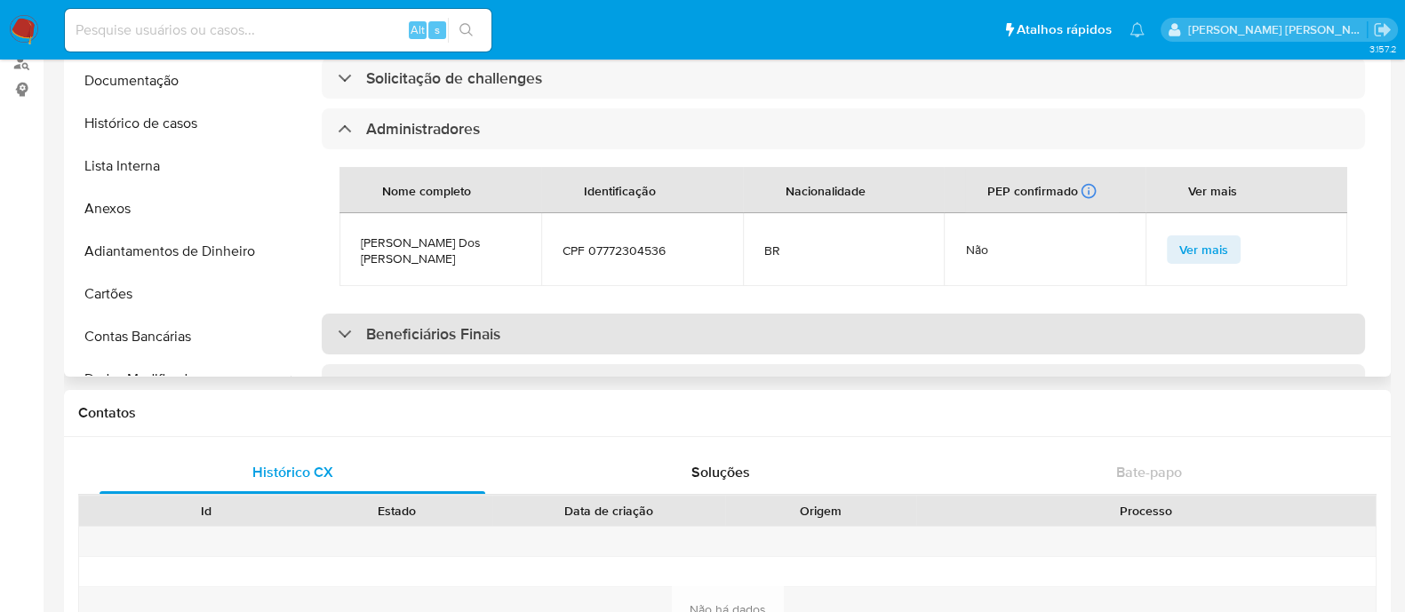
click at [540, 314] on div "Beneficiários Finais" at bounding box center [843, 334] width 1043 height 41
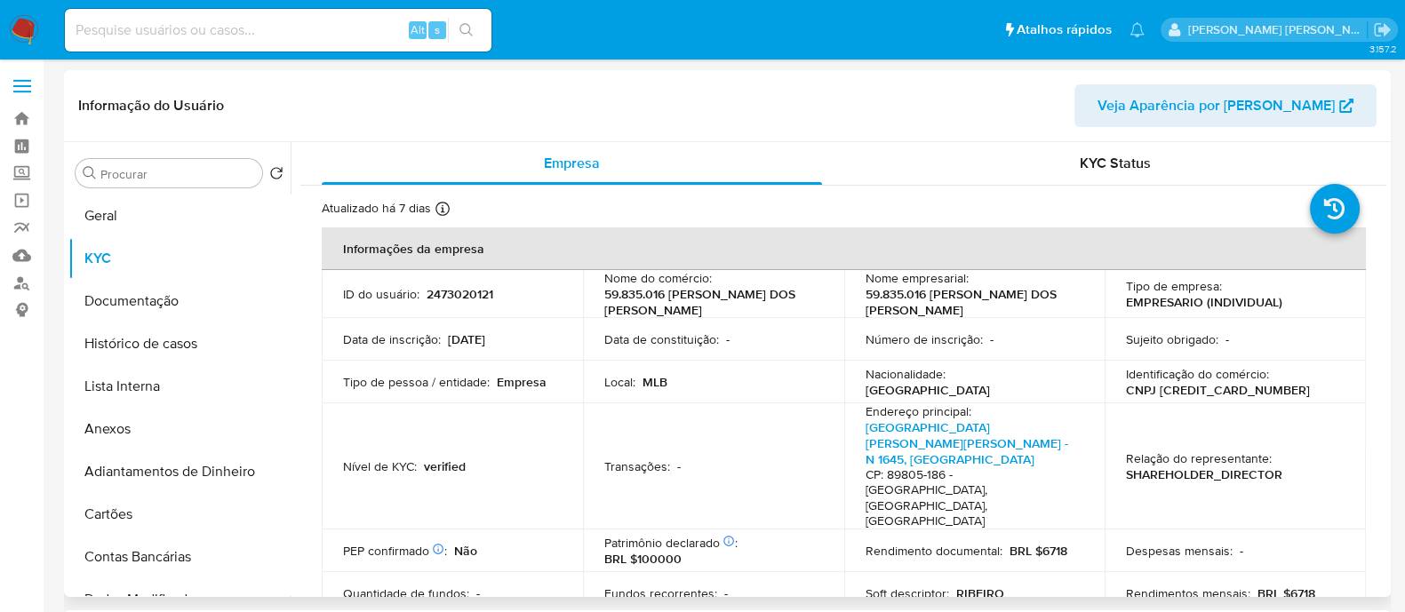
scroll to position [0, 0]
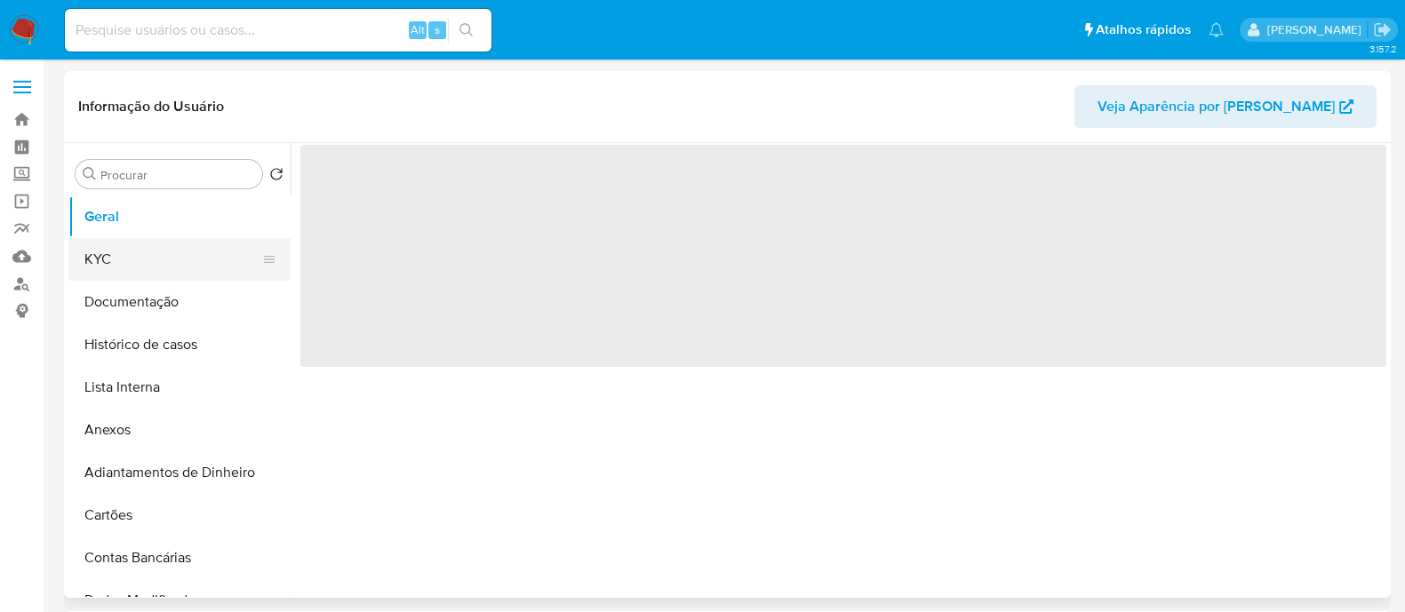
click at [168, 241] on button "KYC" at bounding box center [172, 259] width 208 height 43
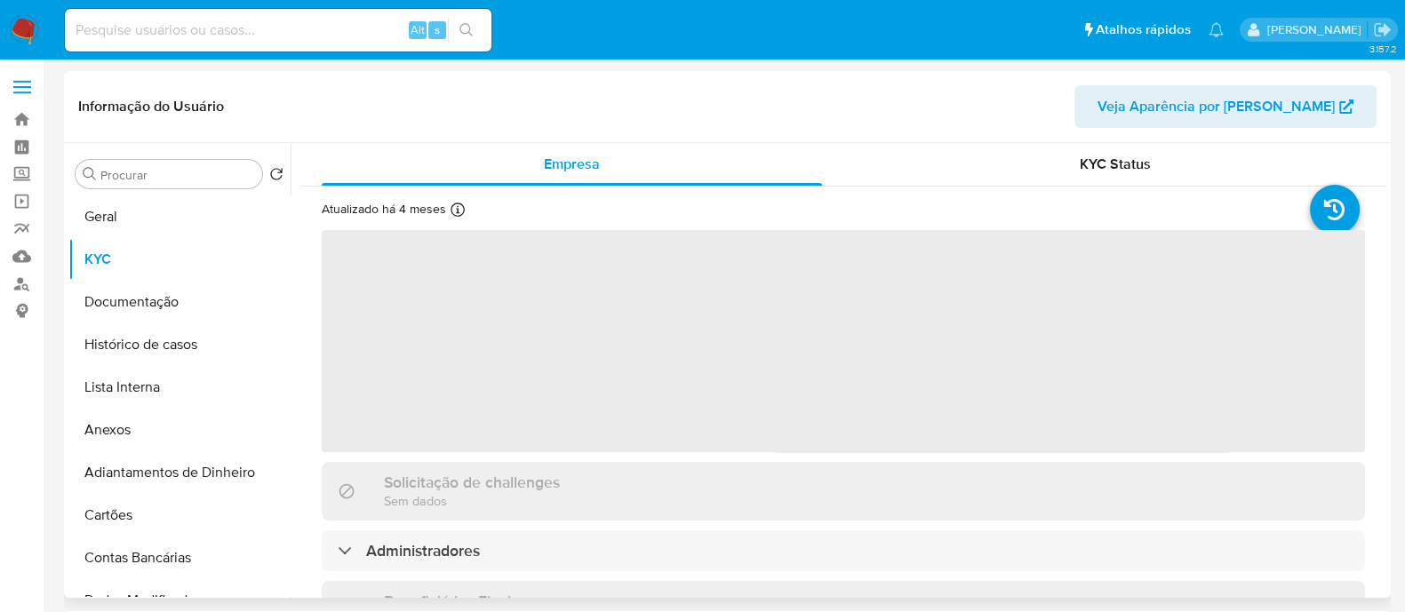
select select "10"
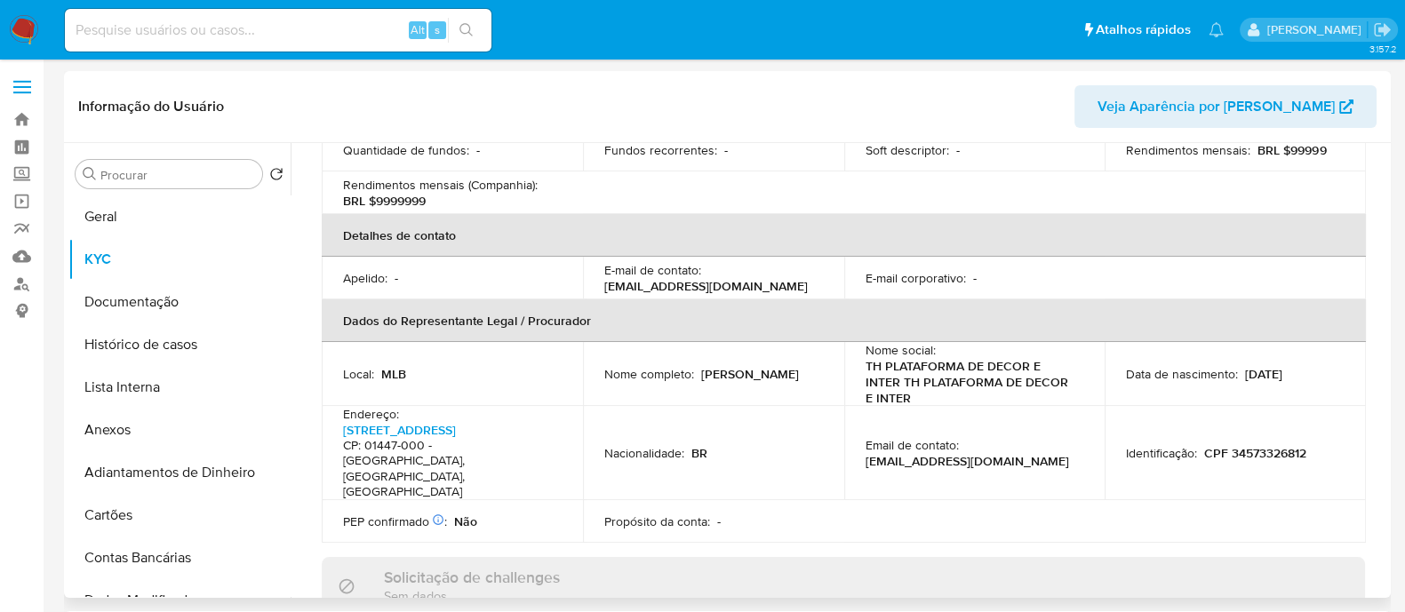
scroll to position [555, 0]
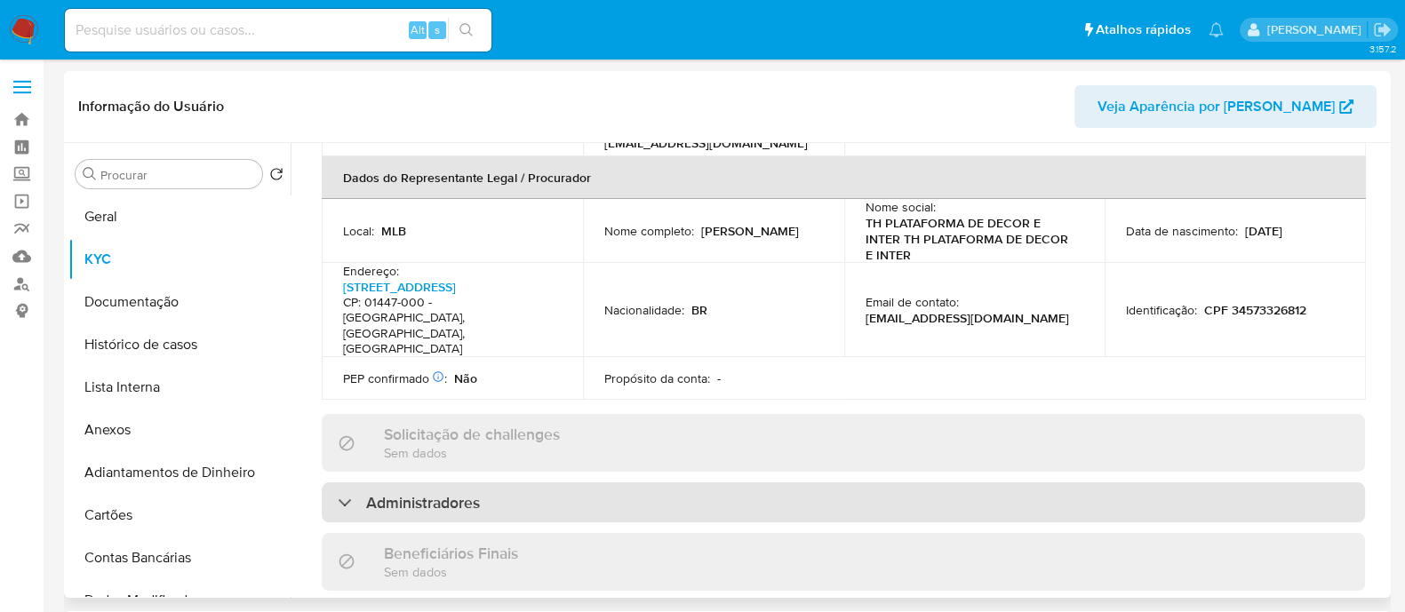
click at [589, 482] on div "Administradores" at bounding box center [843, 502] width 1043 height 41
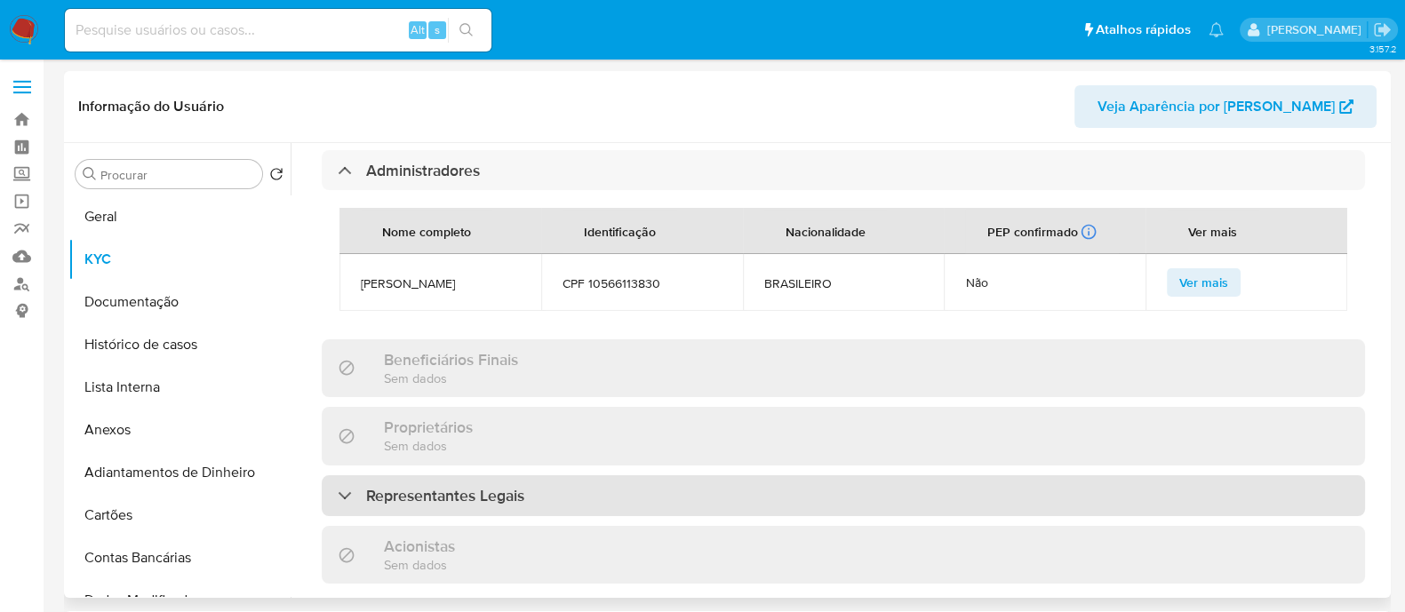
click at [608, 475] on div "Representantes Legais" at bounding box center [843, 495] width 1043 height 41
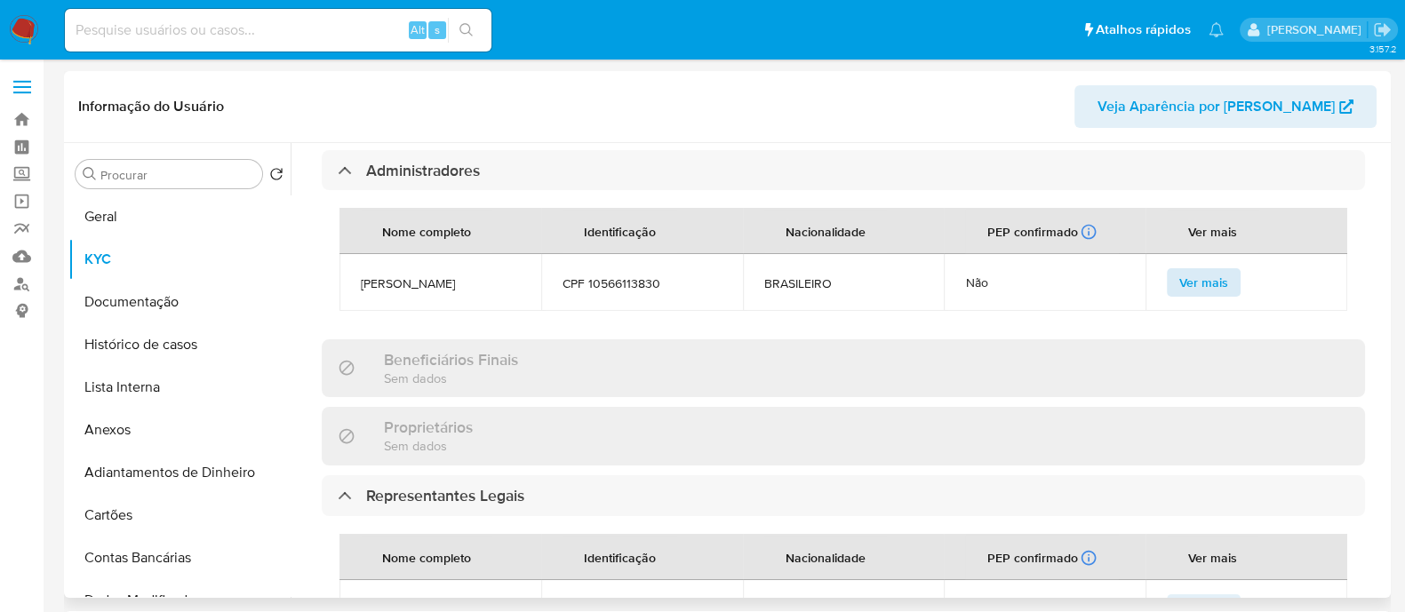
scroll to position [448, 0]
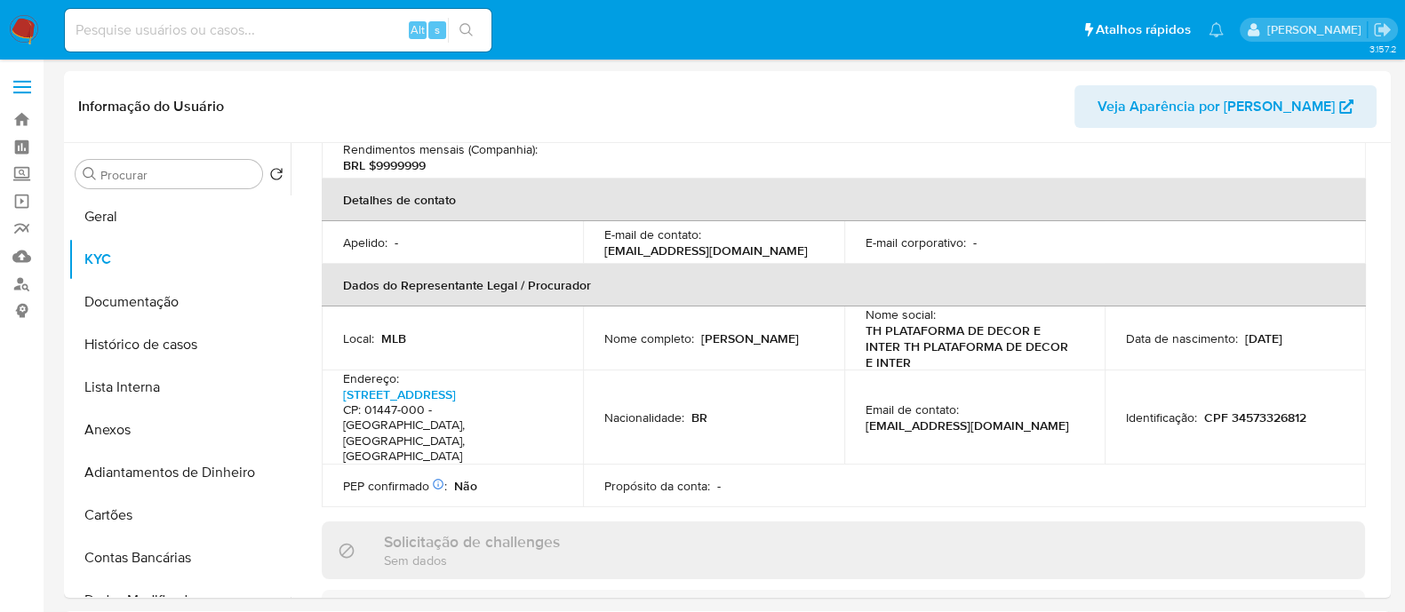
click at [1114, 383] on td "Identificação : CPF 34573326812" at bounding box center [1234, 418] width 261 height 94
click at [756, 331] on p "[PERSON_NAME]" at bounding box center [750, 339] width 98 height 16
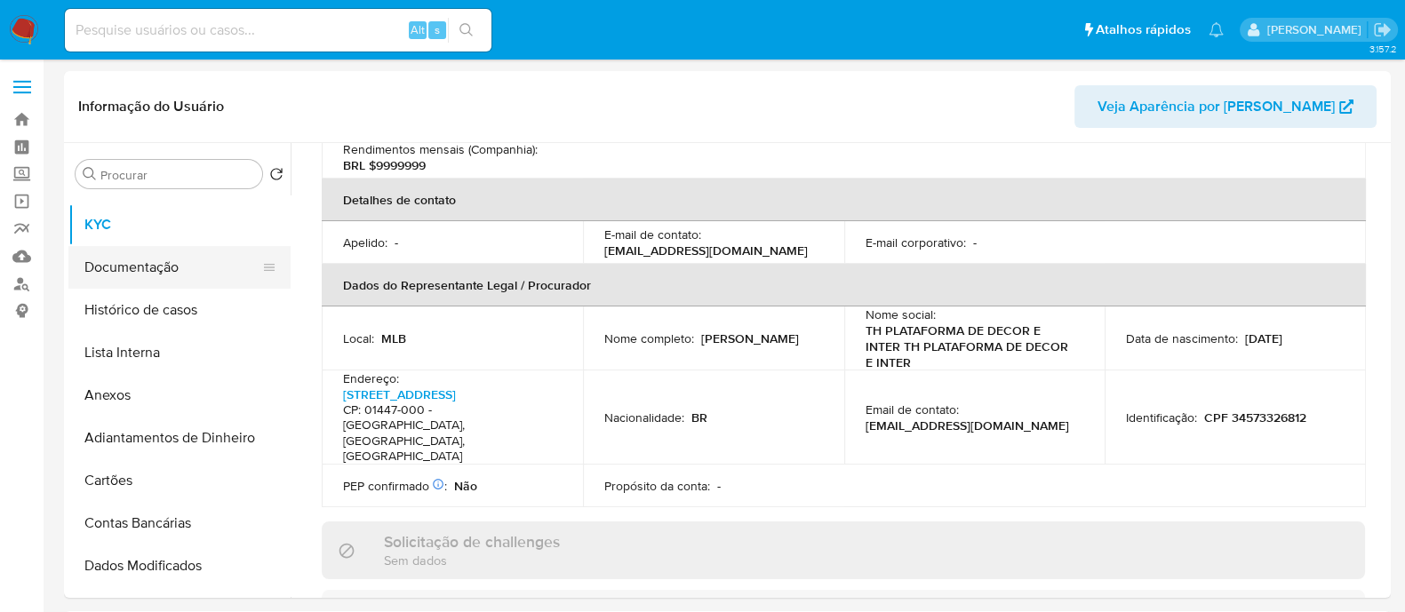
scroll to position [0, 0]
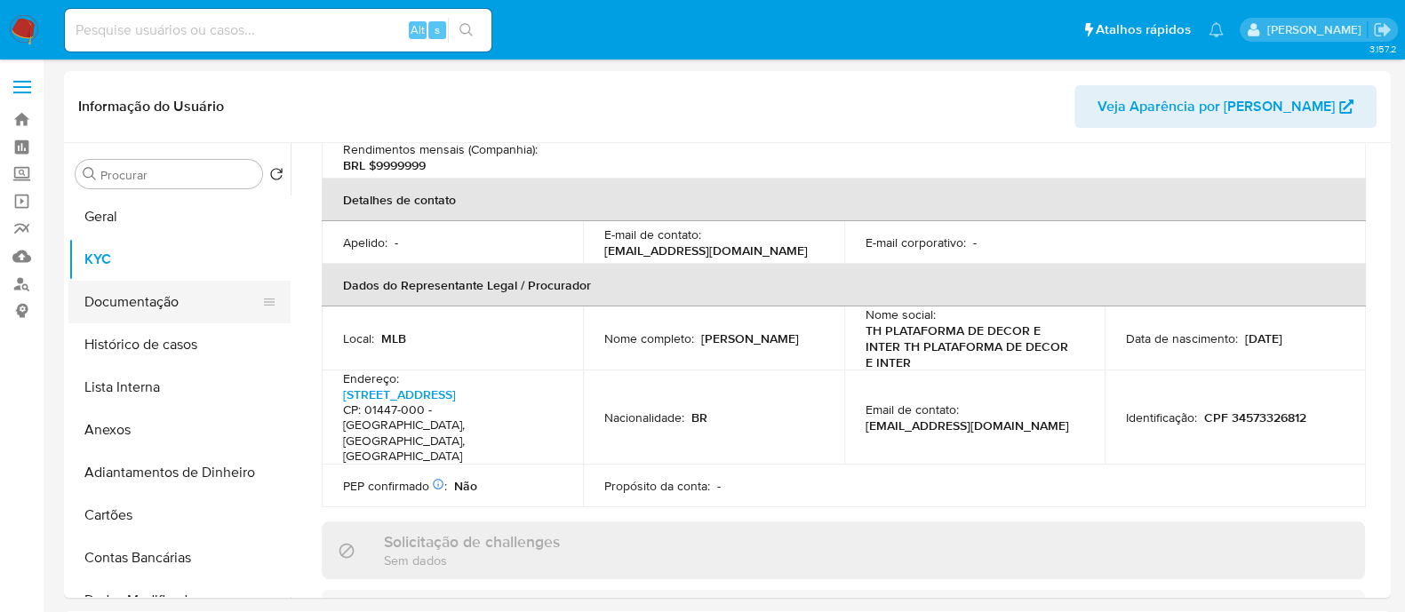
drag, startPoint x: 131, startPoint y: 303, endPoint x: 153, endPoint y: 304, distance: 22.2
click at [132, 302] on button "Documentação" at bounding box center [172, 302] width 208 height 43
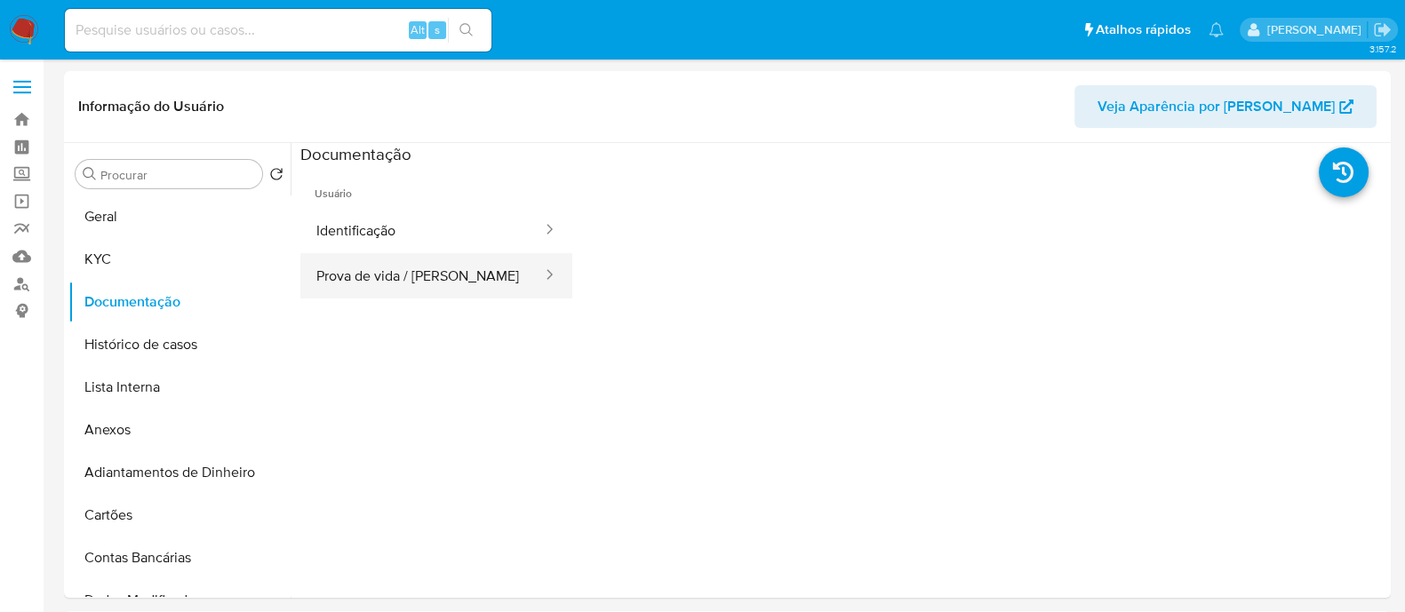
click at [482, 266] on button "Prova de vida / [PERSON_NAME]" at bounding box center [421, 275] width 243 height 45
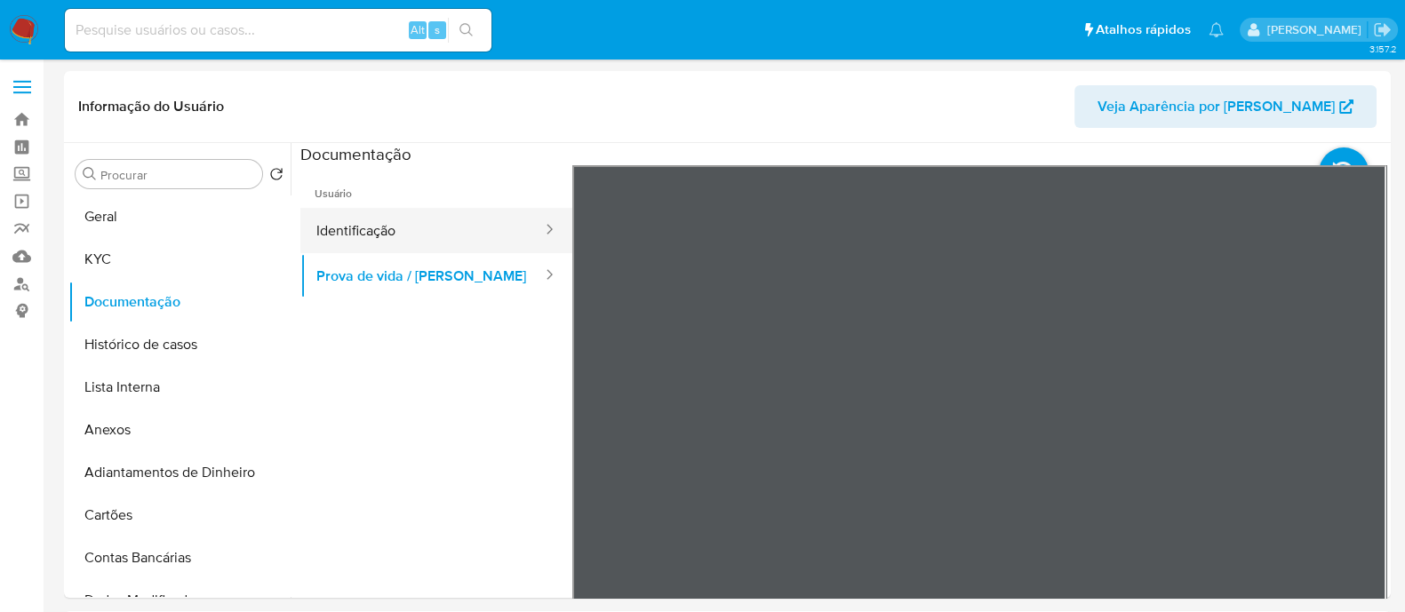
click at [419, 229] on button "Identificação" at bounding box center [421, 230] width 243 height 45
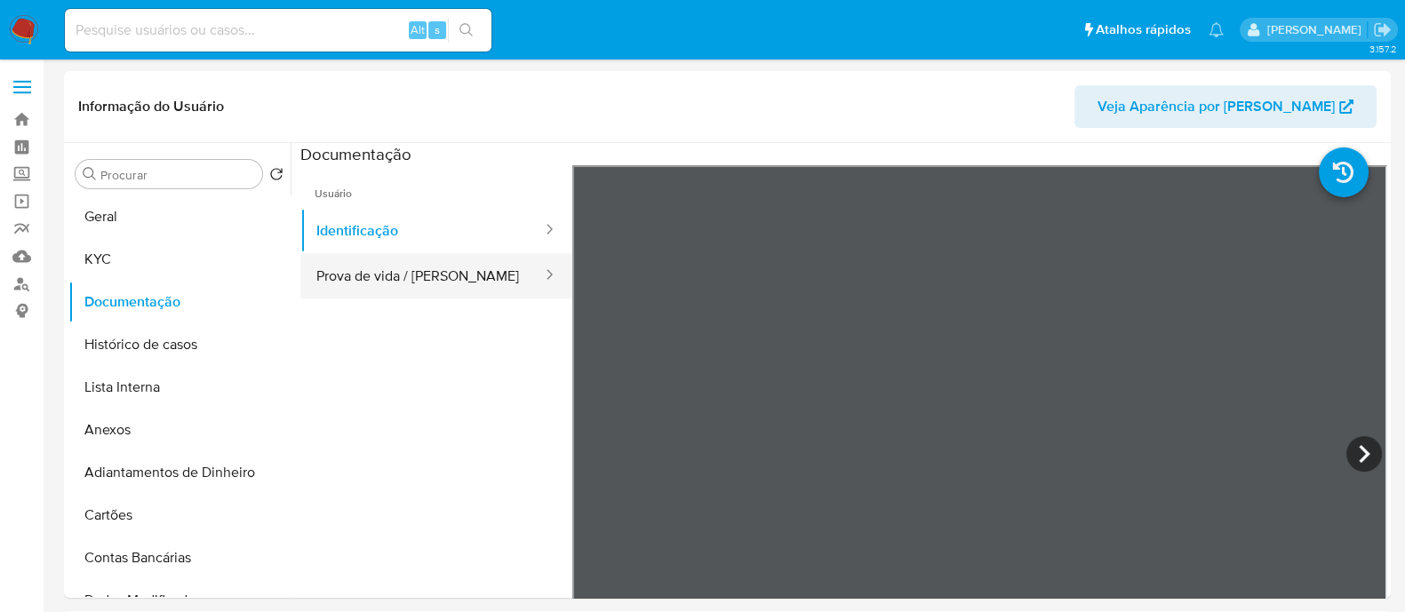
click at [375, 276] on button "Prova de vida / [PERSON_NAME]" at bounding box center [421, 275] width 243 height 45
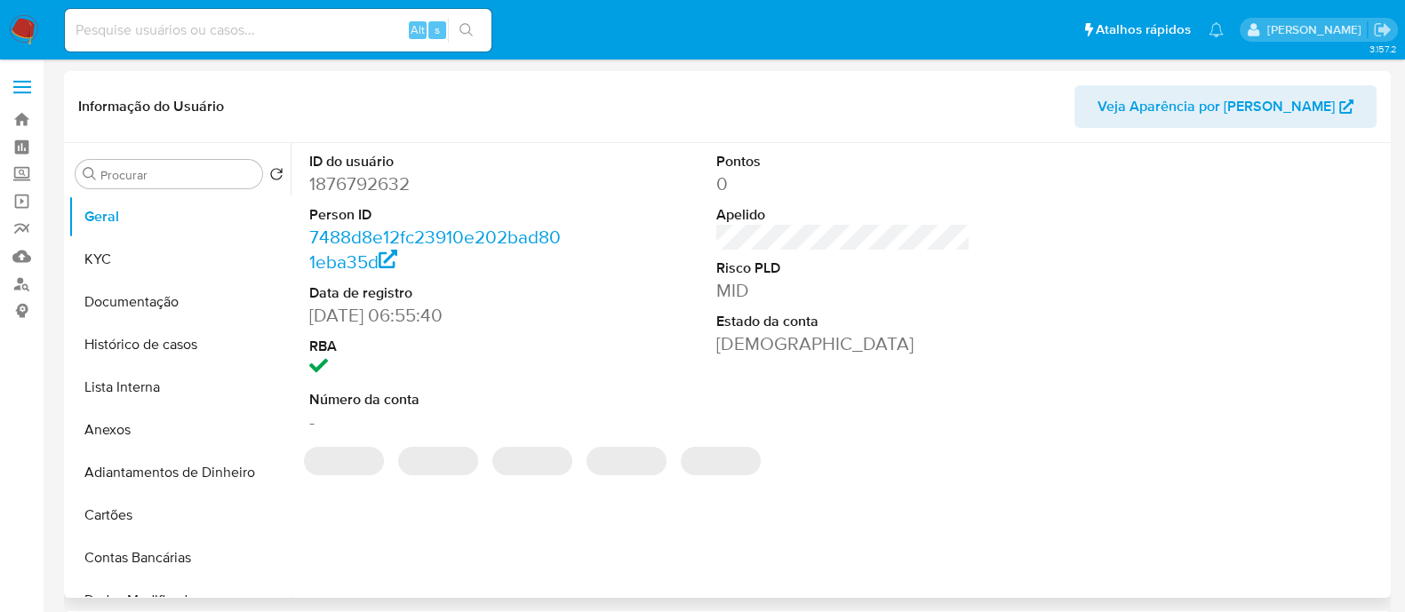
select select "10"
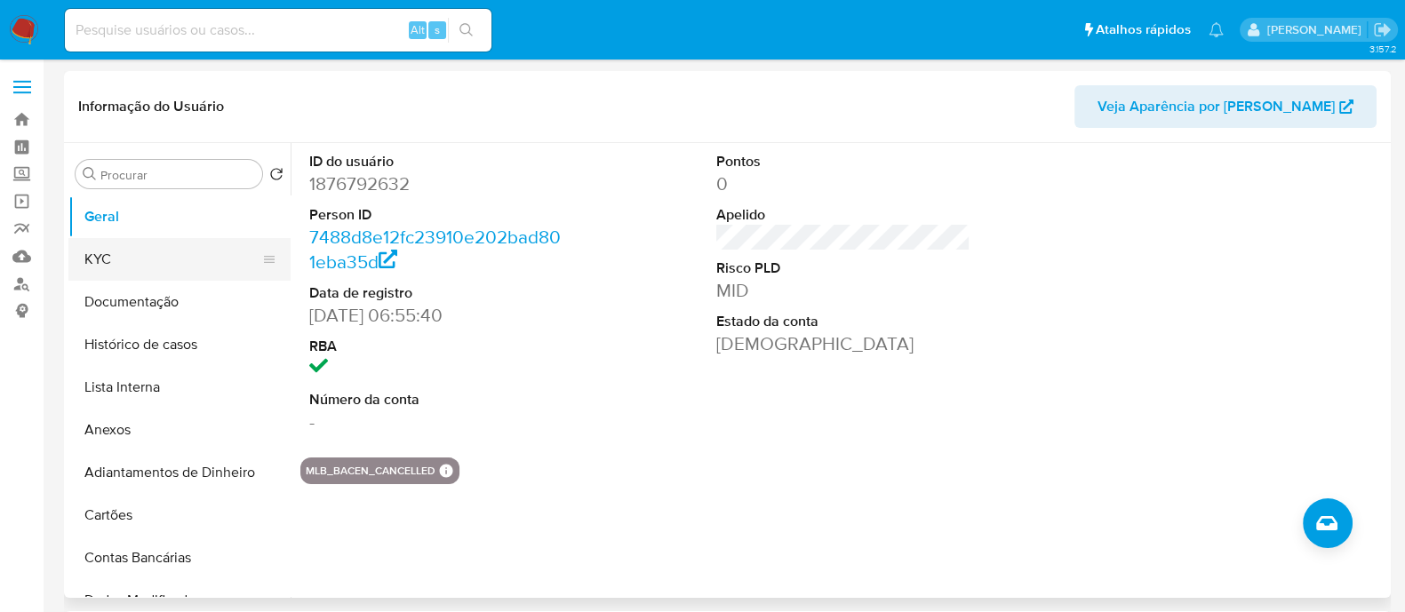
click at [111, 259] on button "KYC" at bounding box center [172, 259] width 208 height 43
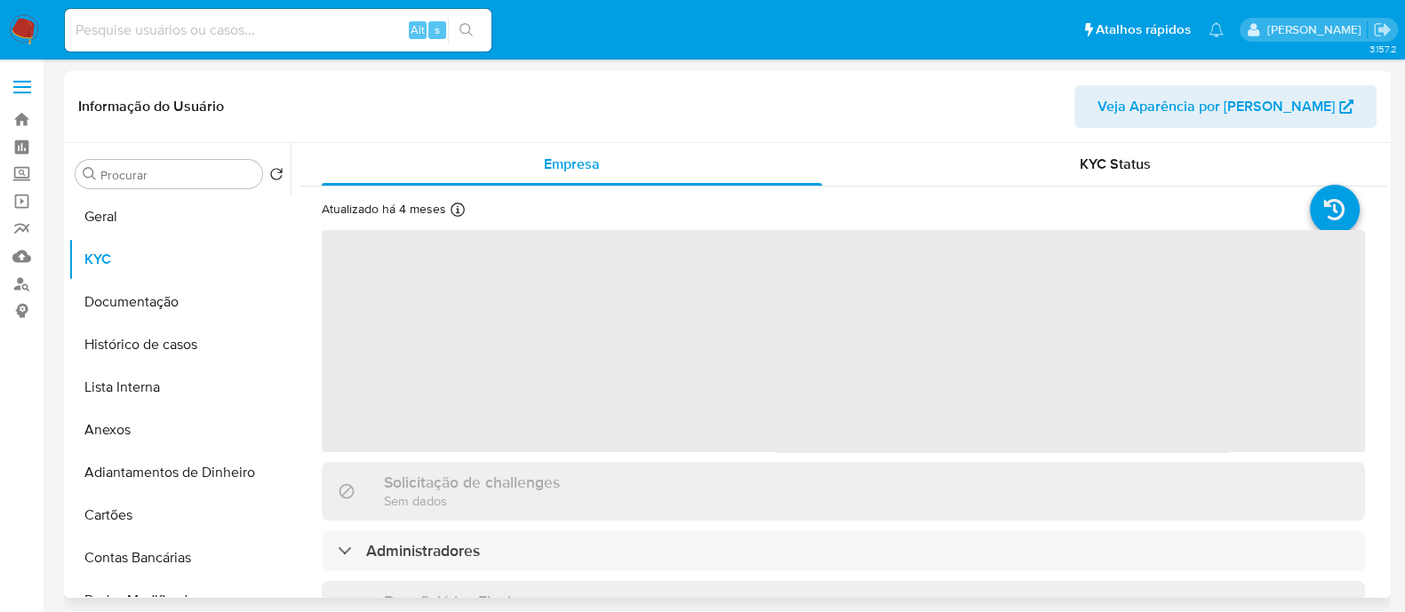
click at [946, 390] on span "‌" at bounding box center [843, 341] width 1043 height 222
